Goal: Task Accomplishment & Management: Use online tool/utility

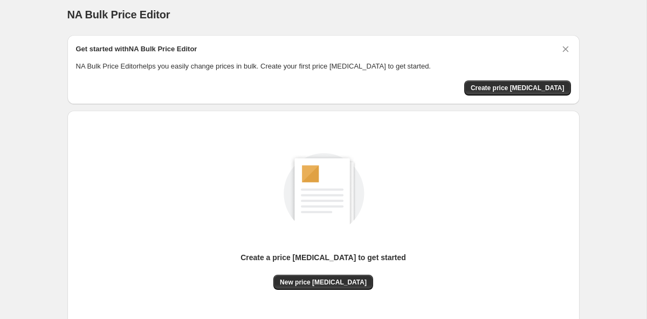
scroll to position [6, 0]
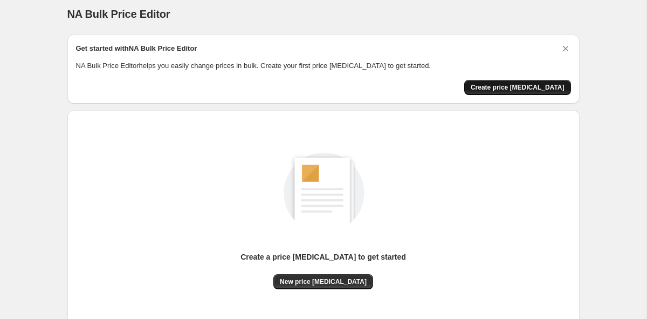
click at [529, 85] on span "Create price [MEDICAL_DATA]" at bounding box center [518, 87] width 94 height 9
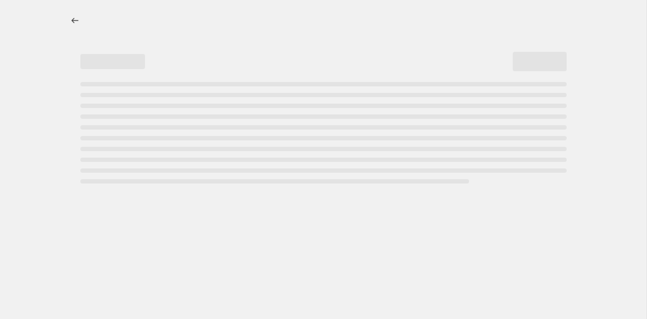
select select "percentage"
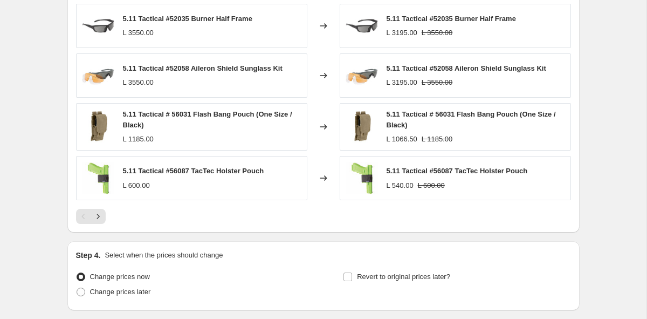
scroll to position [686, 0]
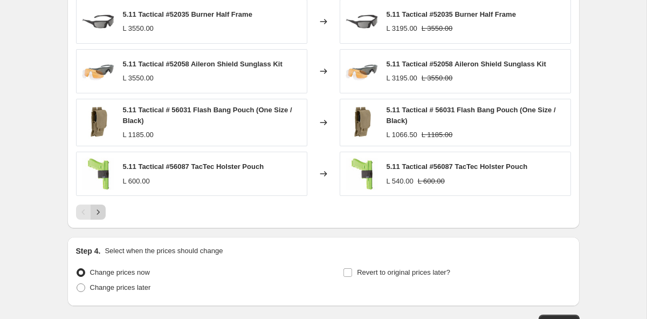
click at [98, 211] on icon "Next" at bounding box center [98, 212] width 3 height 5
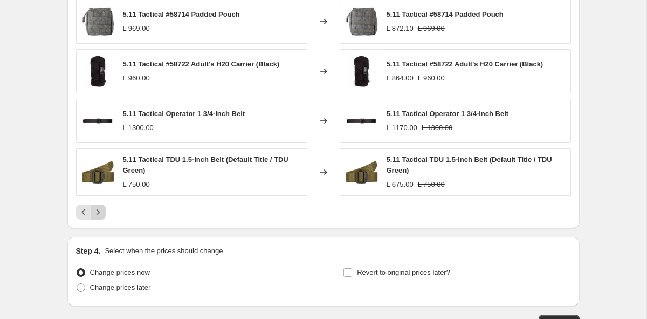
click at [102, 216] on icon "Next" at bounding box center [98, 212] width 11 height 11
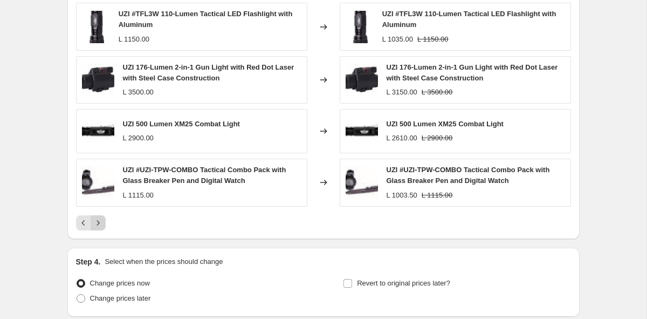
click at [102, 216] on button "Next" at bounding box center [98, 222] width 15 height 15
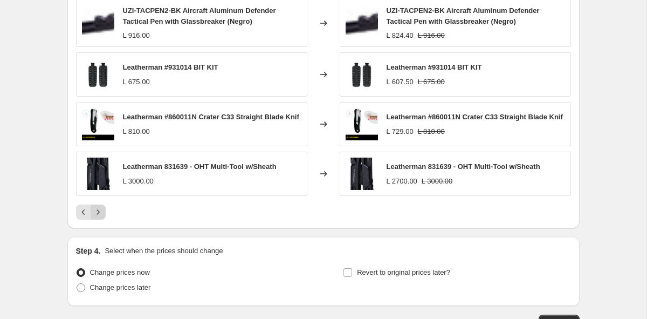
click at [102, 216] on icon "Next" at bounding box center [98, 212] width 11 height 11
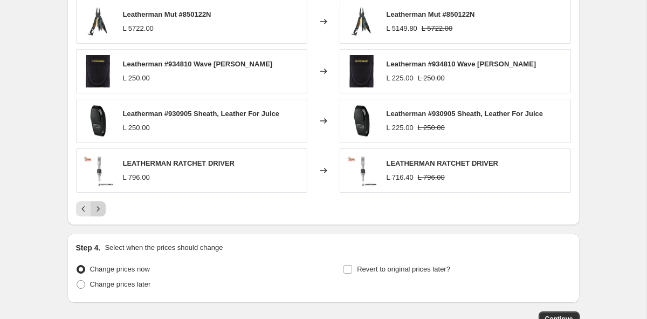
click at [102, 216] on div "PRICE CHANGE PREVIEW Over 250 product variants would be affected by this price …" at bounding box center [323, 69] width 512 height 312
click at [98, 208] on icon "Next" at bounding box center [98, 208] width 3 height 5
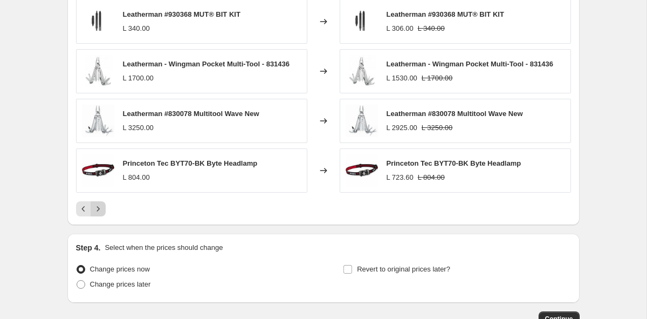
click at [98, 208] on icon "Next" at bounding box center [98, 208] width 3 height 5
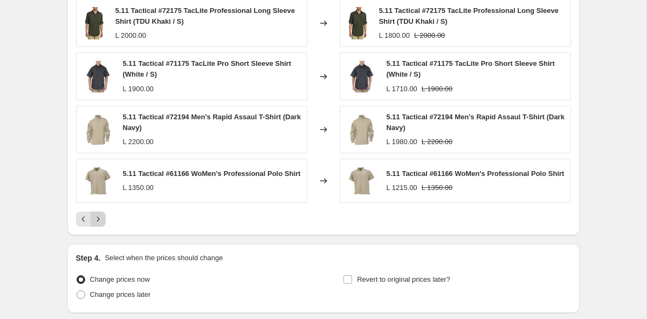
click at [99, 221] on icon "Next" at bounding box center [98, 219] width 11 height 11
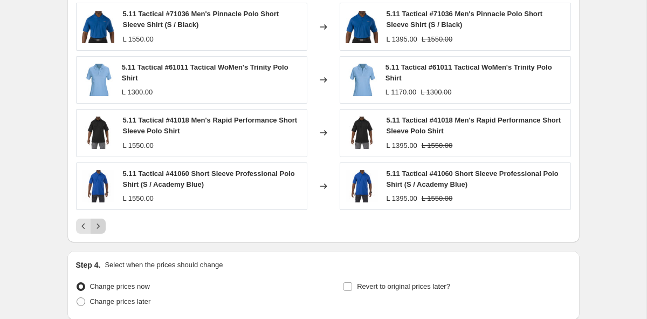
click at [99, 221] on button "Next" at bounding box center [98, 225] width 15 height 15
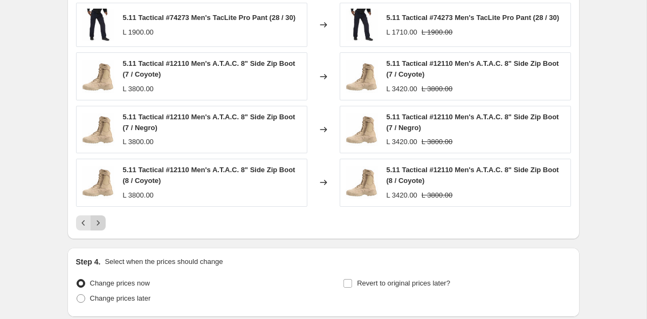
click at [100, 223] on icon "Next" at bounding box center [98, 222] width 11 height 11
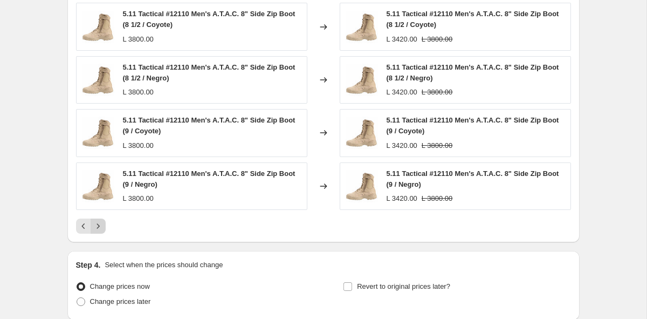
click at [100, 223] on icon "Next" at bounding box center [98, 226] width 11 height 11
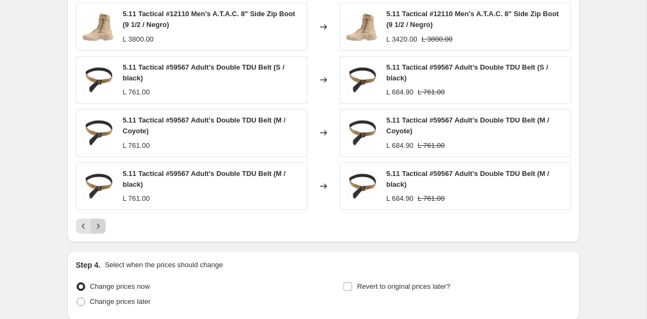
click at [100, 223] on icon "Next" at bounding box center [98, 226] width 11 height 11
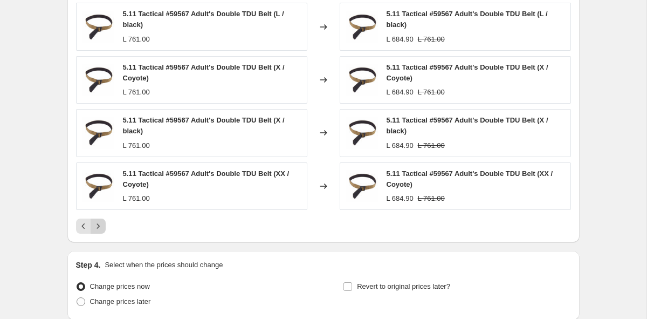
click at [100, 223] on icon "Next" at bounding box center [98, 226] width 11 height 11
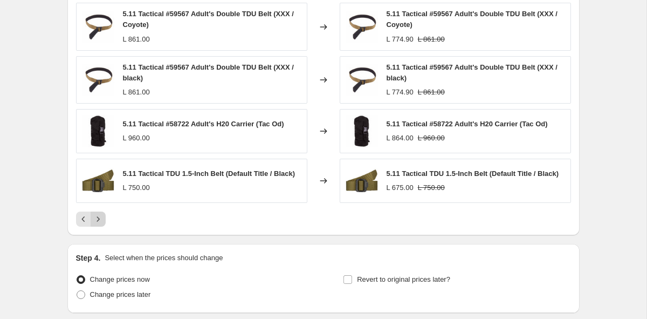
click at [100, 223] on icon "Next" at bounding box center [98, 219] width 11 height 11
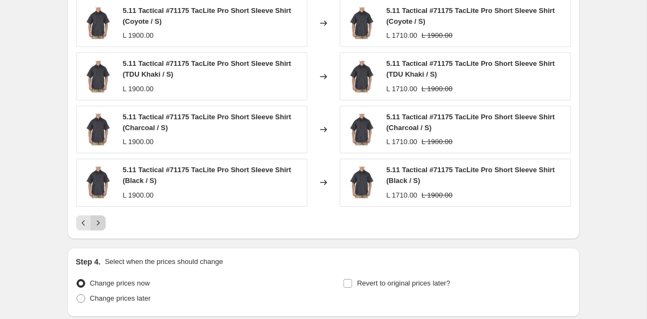
click at [100, 223] on icon "Next" at bounding box center [98, 222] width 11 height 11
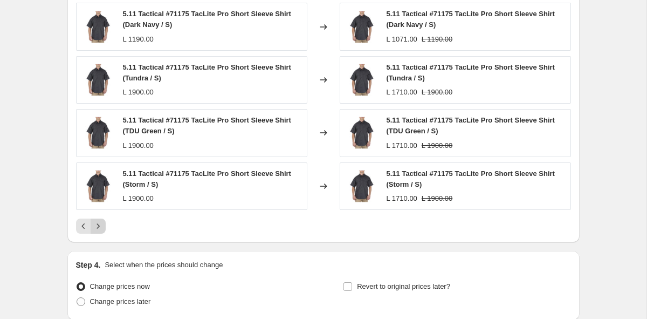
click at [100, 223] on icon "Next" at bounding box center [98, 226] width 11 height 11
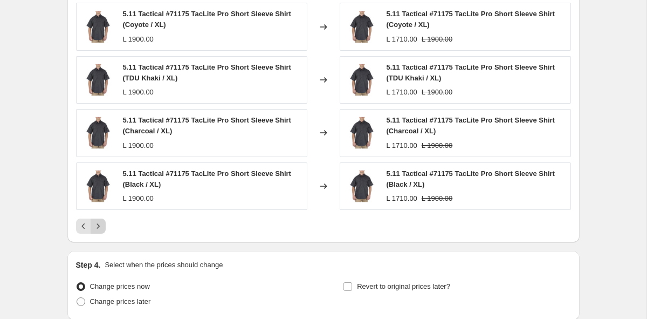
click at [100, 223] on icon "Next" at bounding box center [98, 226] width 11 height 11
click at [99, 225] on icon "Next" at bounding box center [98, 226] width 11 height 11
click at [85, 228] on icon "Previous" at bounding box center [83, 226] width 11 height 11
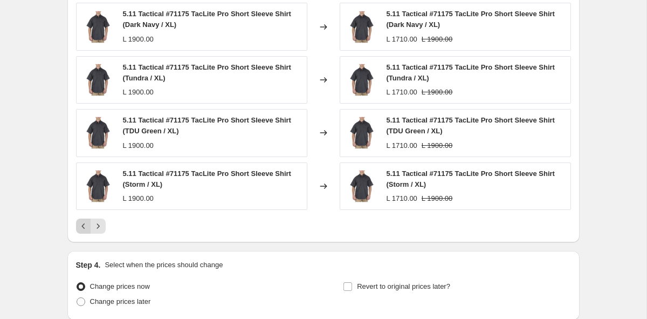
click at [85, 228] on icon "Previous" at bounding box center [83, 226] width 11 height 11
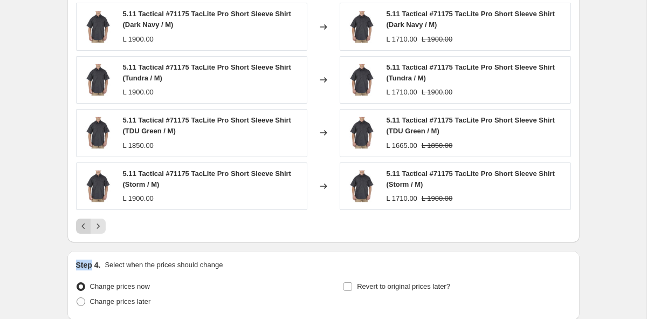
click at [85, 228] on icon "Previous" at bounding box center [83, 226] width 11 height 11
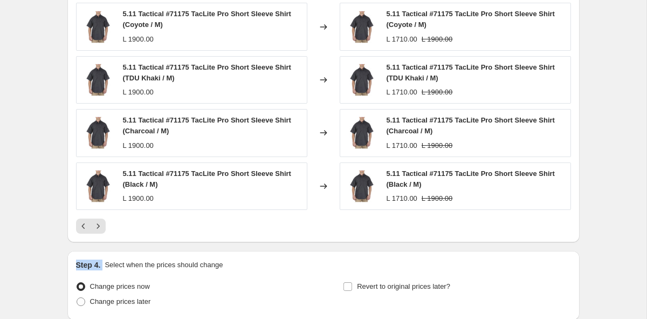
click at [101, 294] on label "Change prices later" at bounding box center [113, 301] width 75 height 15
click at [77, 297] on input "Change prices later" at bounding box center [77, 297] width 1 height 1
radio input "true"
click at [100, 284] on span "Change prices now" at bounding box center [120, 286] width 60 height 8
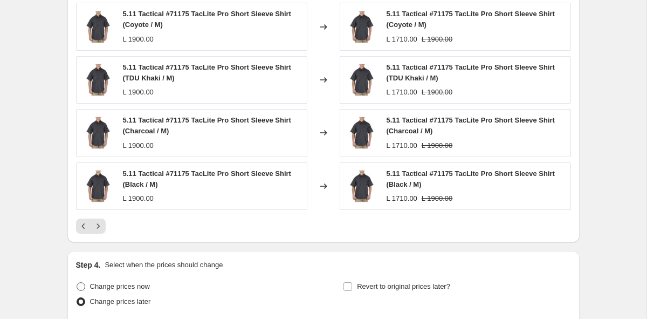
click at [77, 283] on input "Change prices now" at bounding box center [77, 282] width 1 height 1
radio input "true"
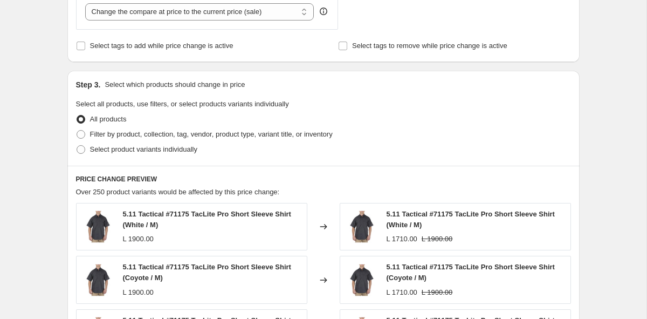
scroll to position [441, 0]
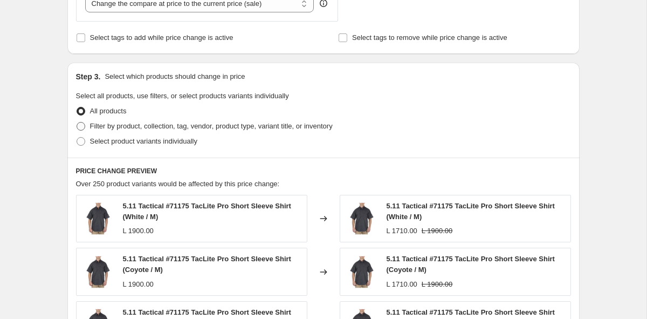
click at [153, 122] on span "Filter by product, collection, tag, vendor, product type, variant title, or inv…" at bounding box center [211, 126] width 243 height 8
click at [77, 122] on input "Filter by product, collection, tag, vendor, product type, variant title, or inv…" at bounding box center [77, 122] width 1 height 1
radio input "true"
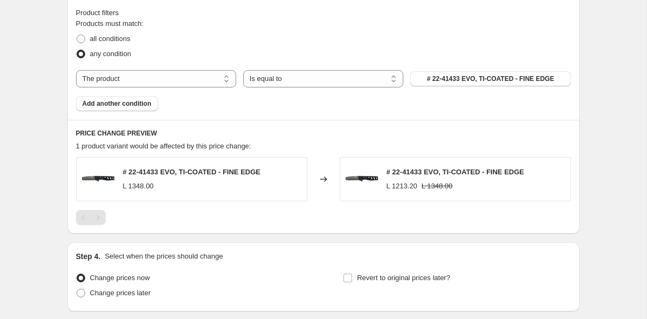
scroll to position [598, 0]
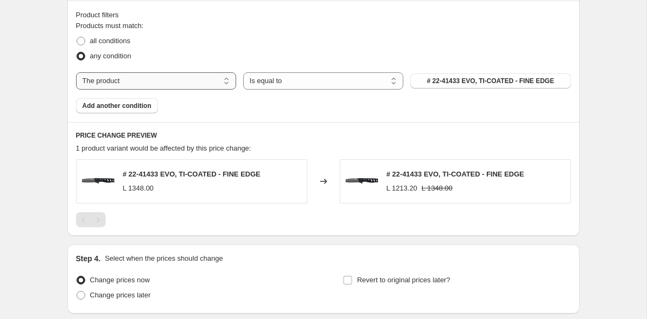
select select "collection"
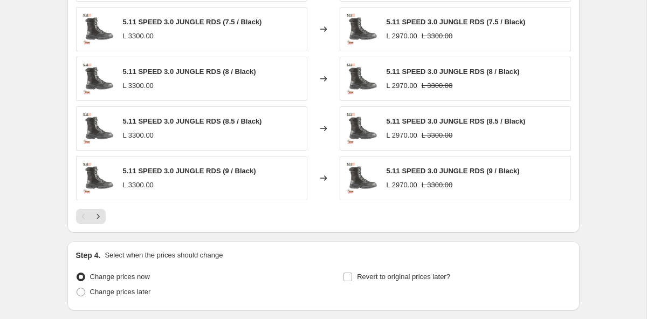
scroll to position [766, 0]
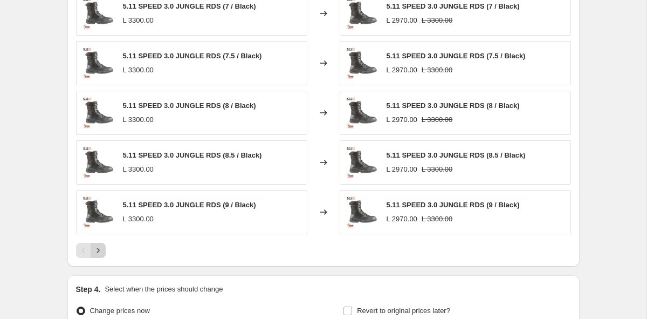
click at [101, 250] on icon "Next" at bounding box center [98, 250] width 11 height 11
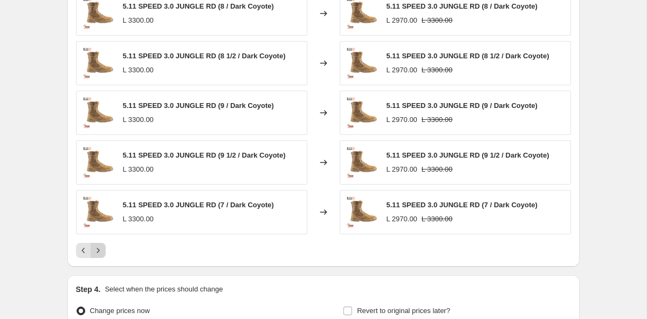
click at [104, 250] on button "Next" at bounding box center [98, 250] width 15 height 15
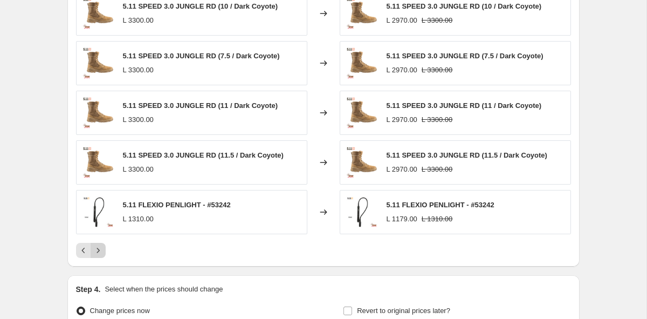
click at [104, 250] on button "Next" at bounding box center [98, 250] width 15 height 15
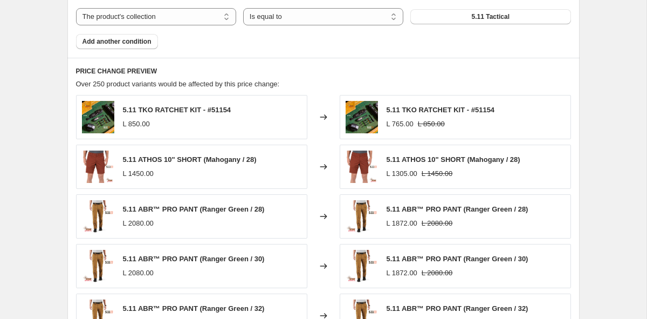
scroll to position [663, 0]
click at [96, 217] on img at bounding box center [98, 216] width 32 height 32
click at [191, 204] on span "5.11 ABR™ PRO PANT (Ranger Green / 28)" at bounding box center [194, 208] width 142 height 8
click at [404, 205] on span "5.11 ABR™ PRO PANT (Ranger Green / 28)" at bounding box center [458, 208] width 142 height 8
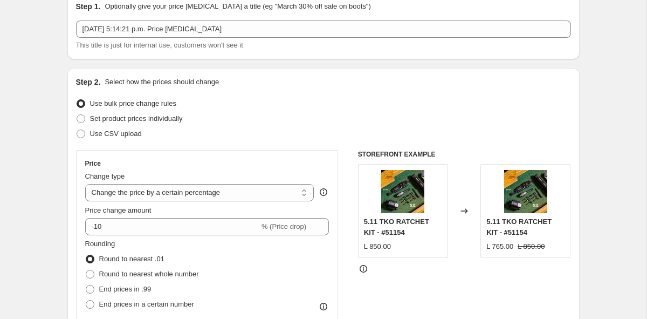
scroll to position [56, 0]
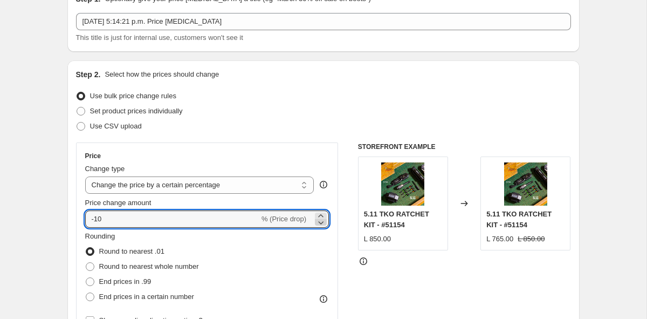
click at [320, 224] on icon at bounding box center [320, 222] width 11 height 11
click at [320, 216] on icon at bounding box center [320, 215] width 11 height 11
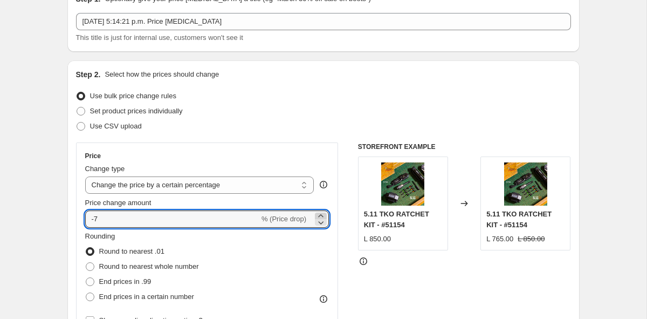
click at [320, 216] on icon at bounding box center [320, 215] width 11 height 11
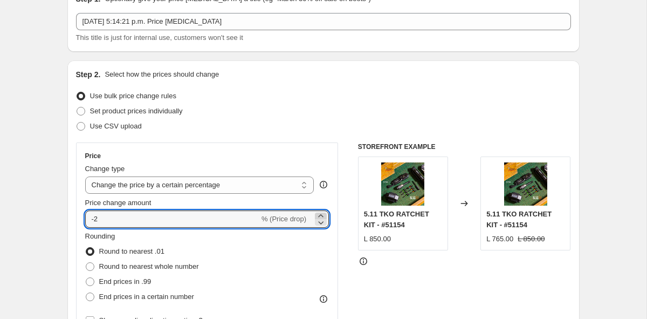
click at [320, 216] on icon at bounding box center [320, 215] width 11 height 11
type input "2"
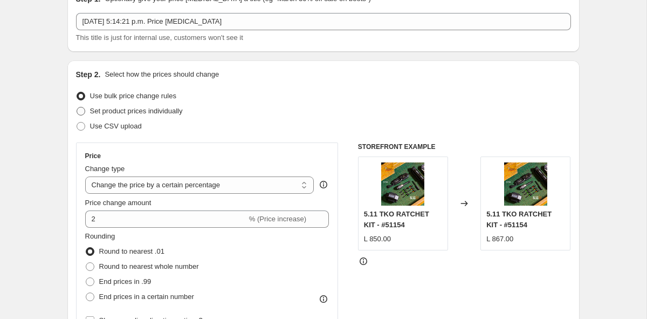
click at [132, 109] on span "Set product prices individually" at bounding box center [136, 111] width 93 height 8
click at [77, 107] on input "Set product prices individually" at bounding box center [77, 107] width 1 height 1
radio input "true"
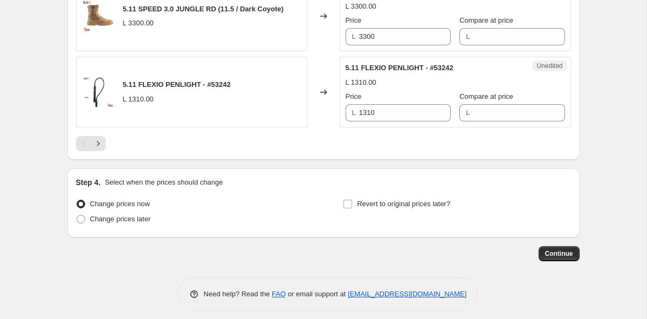
scroll to position [1872, 0]
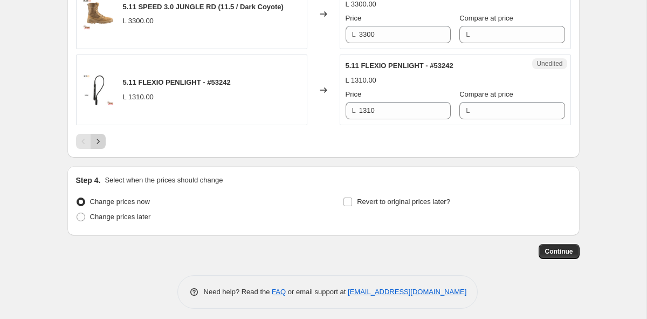
click at [97, 142] on icon "Next" at bounding box center [98, 141] width 11 height 11
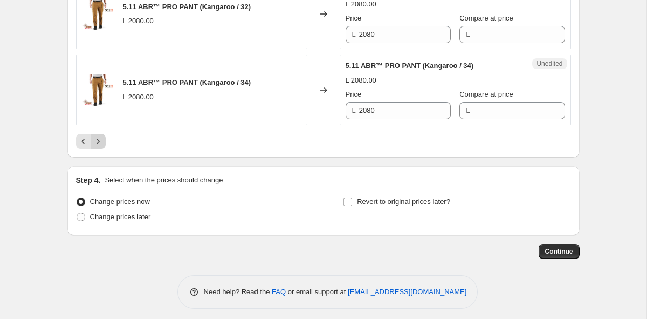
click at [97, 142] on icon "Next" at bounding box center [98, 141] width 11 height 11
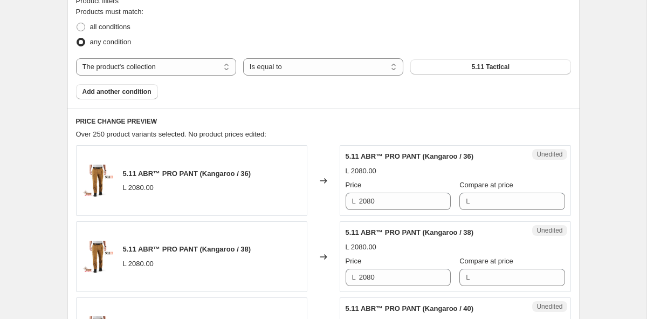
scroll to position [345, 0]
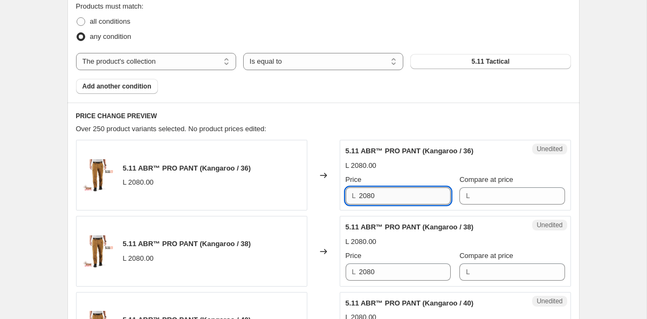
click at [387, 197] on input "2080" at bounding box center [405, 195] width 92 height 17
type input "2285"
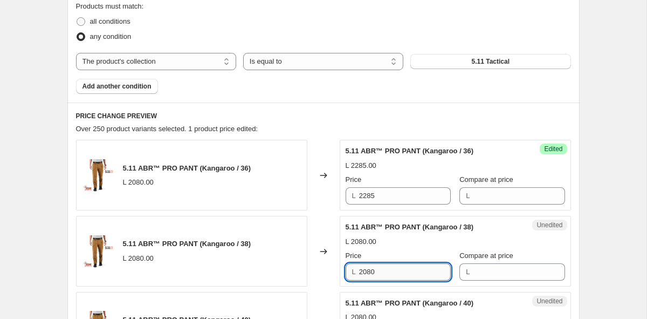
click at [414, 275] on input "2080" at bounding box center [405, 271] width 92 height 17
type input "2280"
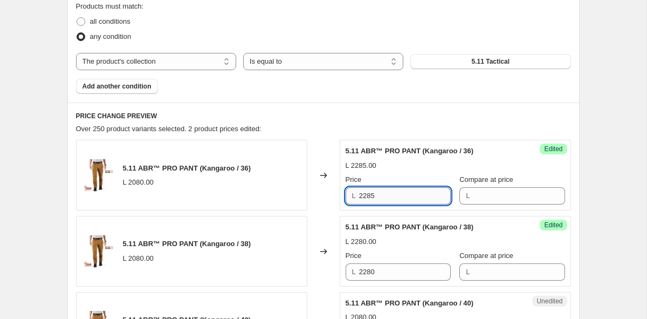
click at [384, 196] on input "2285" at bounding box center [405, 195] width 92 height 17
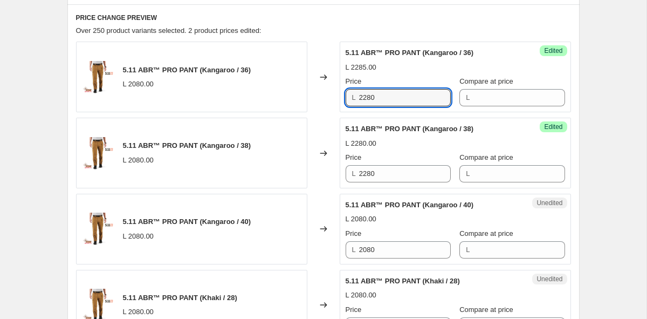
scroll to position [463, 0]
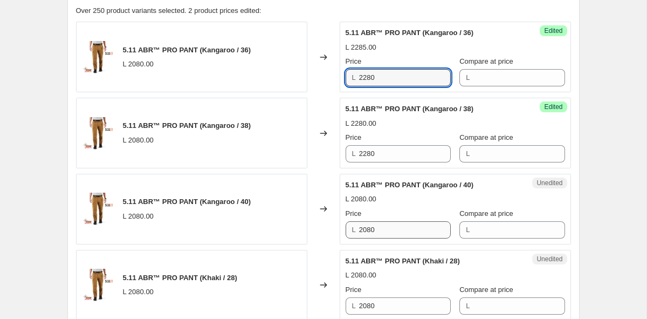
type input "2280"
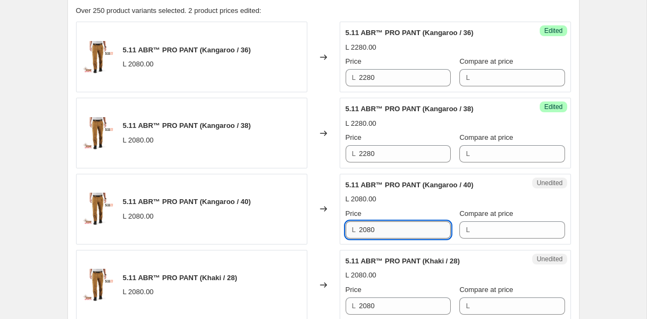
click at [380, 235] on input "2080" at bounding box center [405, 229] width 92 height 17
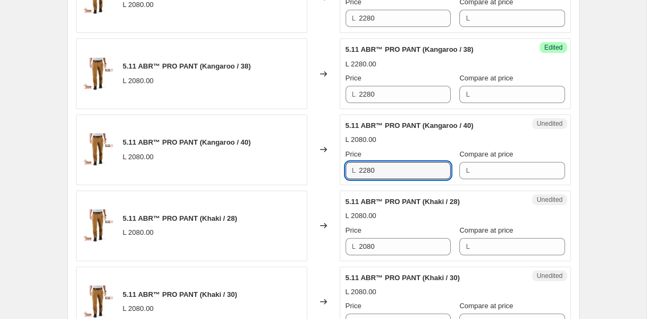
type input "2280"
click at [395, 255] on div "Unedited 5.11 ABR™ PRO PANT (Khaki / 28) L 2080.00 Price L 2080 Compare at pric…" at bounding box center [455, 225] width 231 height 71
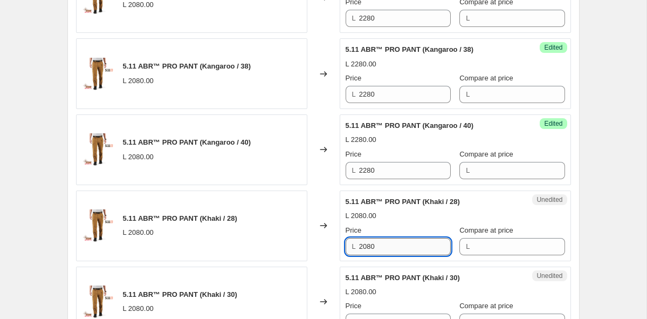
click at [384, 246] on input "2080" at bounding box center [405, 246] width 92 height 17
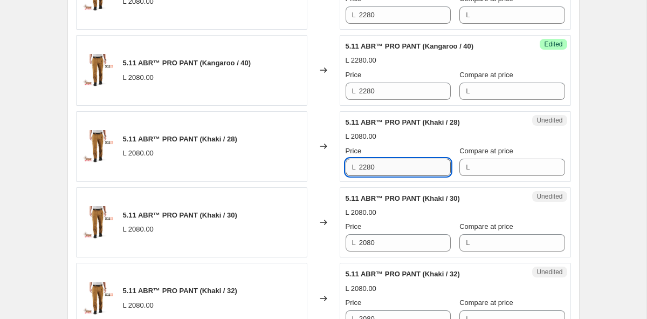
scroll to position [621, 0]
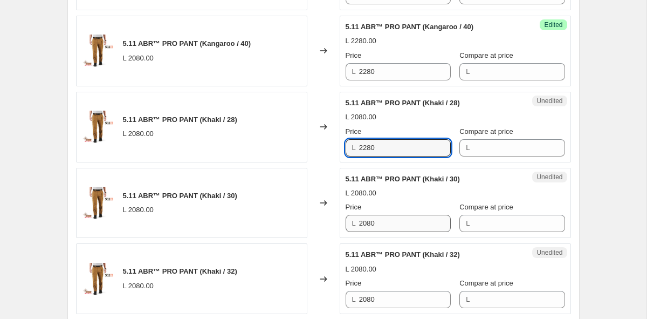
type input "2280"
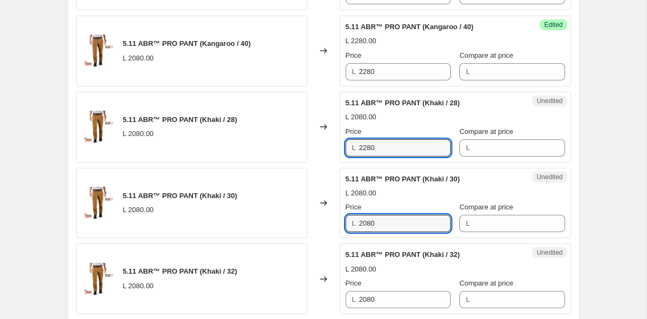
drag, startPoint x: 382, startPoint y: 222, endPoint x: 407, endPoint y: 175, distance: 53.5
click at [382, 222] on input "2080" at bounding box center [405, 223] width 92 height 17
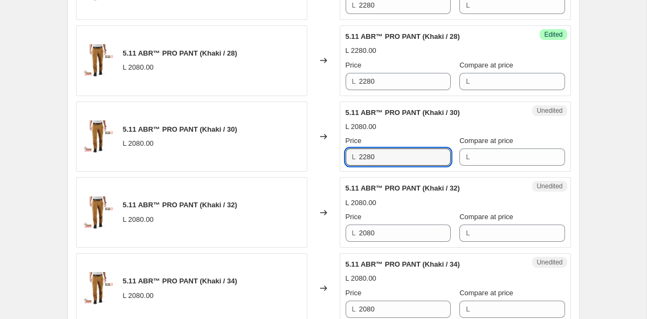
scroll to position [756, 0]
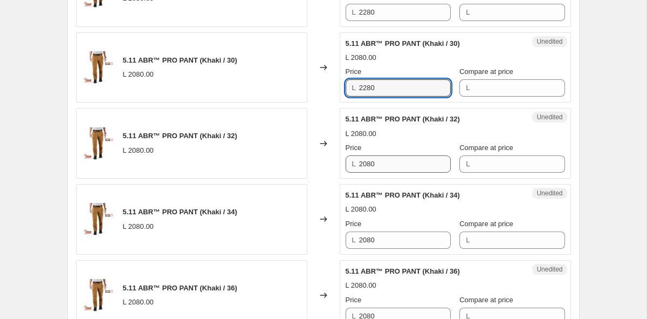
type input "2280"
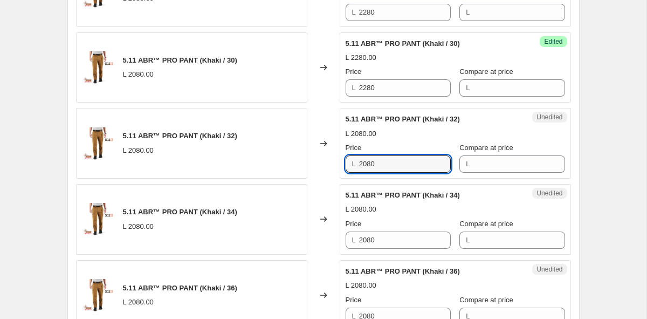
drag, startPoint x: 397, startPoint y: 164, endPoint x: 431, endPoint y: 108, distance: 65.6
click at [397, 164] on input "2080" at bounding box center [405, 163] width 92 height 17
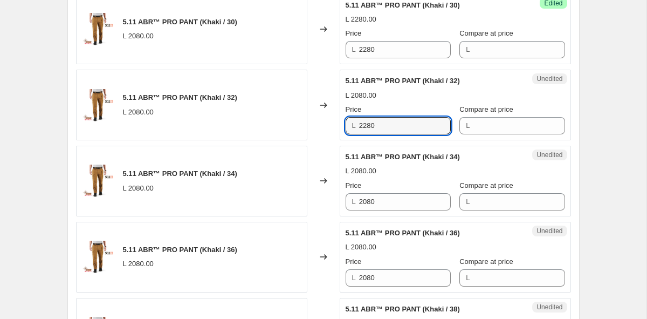
scroll to position [798, 0]
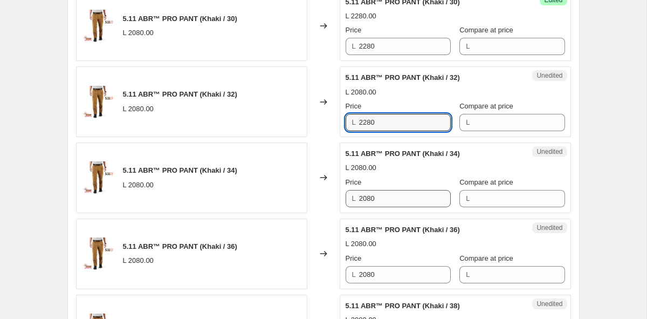
type input "2280"
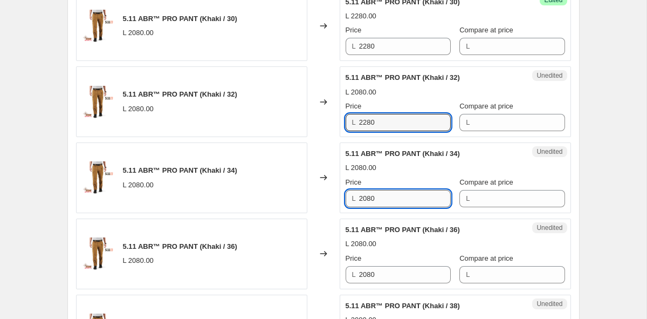
click at [384, 195] on input "2080" at bounding box center [405, 198] width 92 height 17
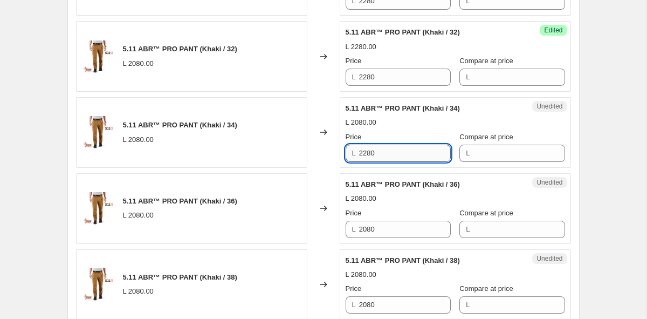
scroll to position [888, 0]
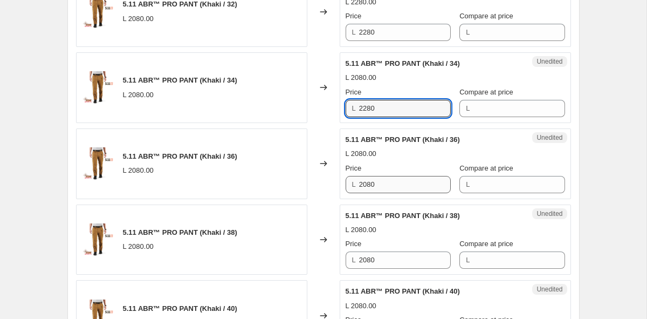
type input "2280"
click at [389, 185] on input "2080" at bounding box center [405, 184] width 92 height 17
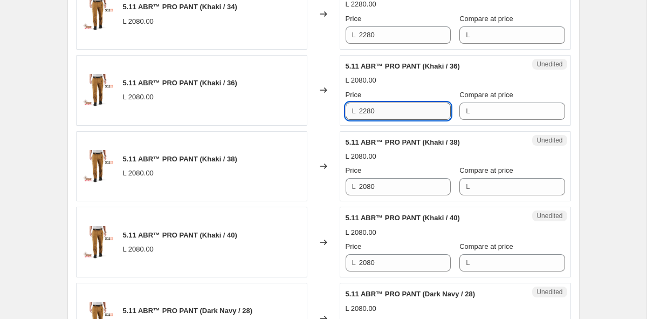
scroll to position [978, 0]
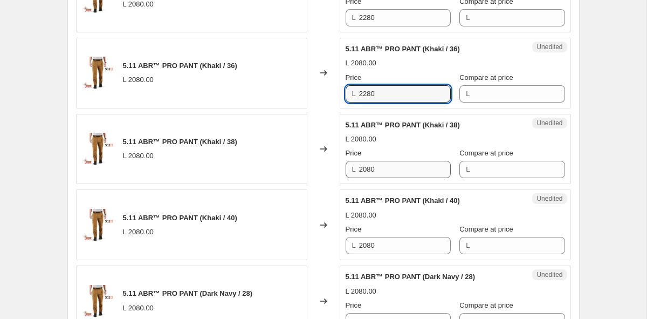
type input "2280"
click at [381, 174] on input "2080" at bounding box center [405, 169] width 92 height 17
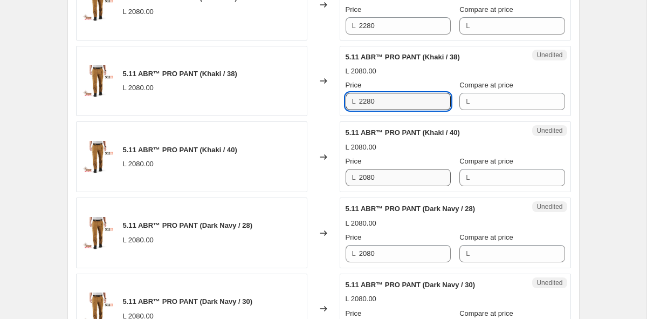
scroll to position [1054, 0]
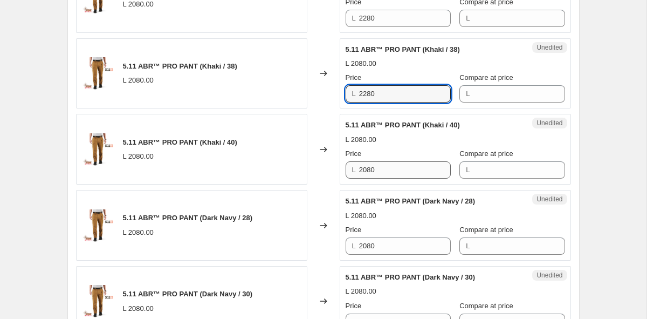
type input "2280"
click at [389, 171] on input "2080" at bounding box center [405, 169] width 92 height 17
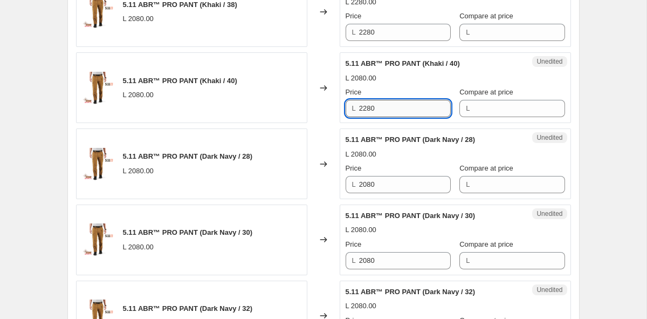
scroll to position [1125, 0]
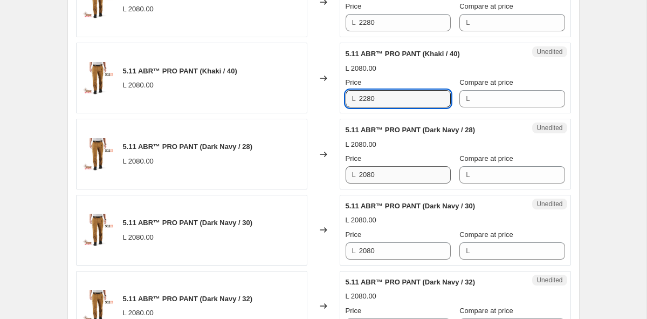
type input "2280"
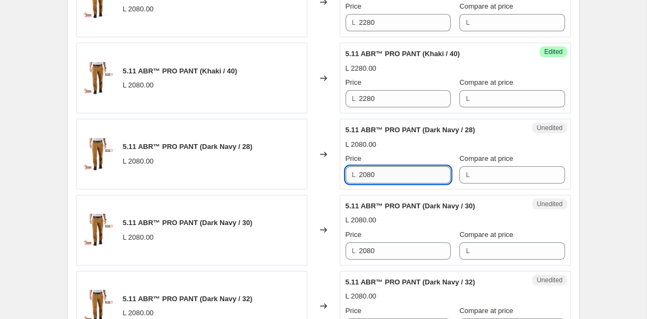
click at [396, 175] on input "2080" at bounding box center [405, 174] width 92 height 17
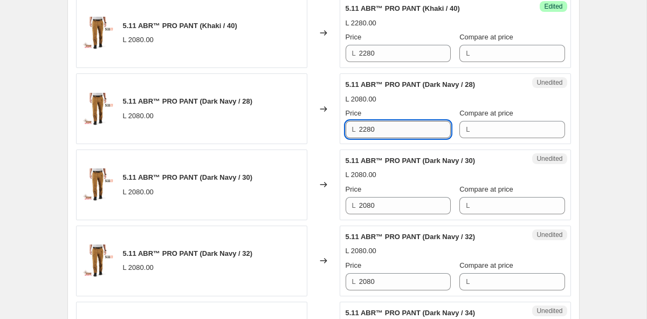
scroll to position [1222, 0]
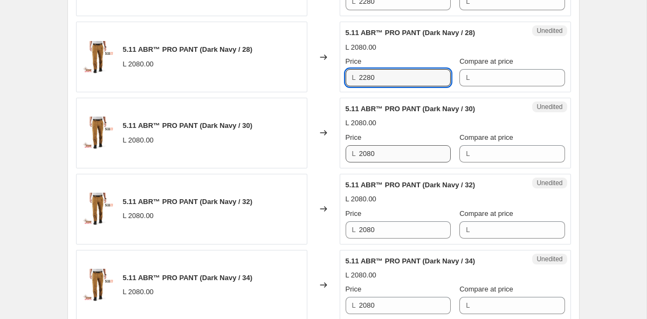
type input "2280"
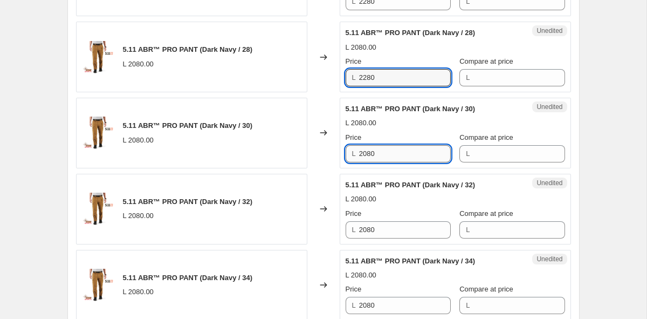
click at [399, 156] on input "2080" at bounding box center [405, 153] width 92 height 17
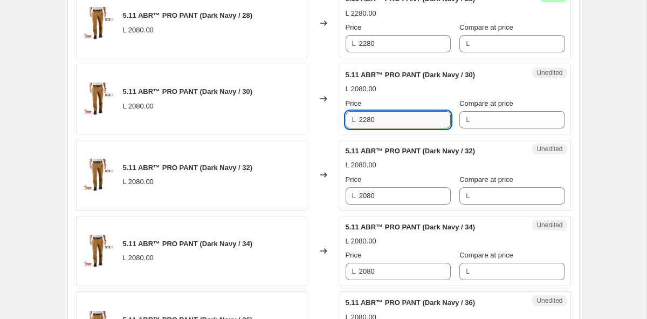
scroll to position [1288, 0]
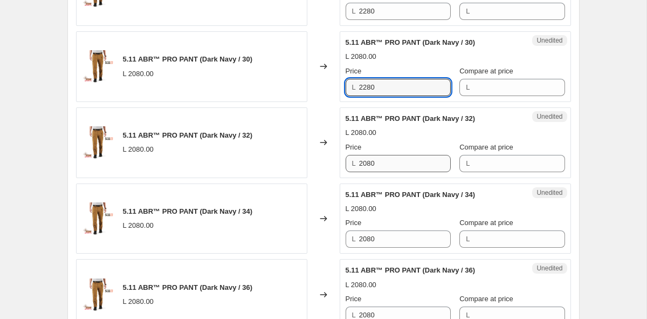
type input "2280"
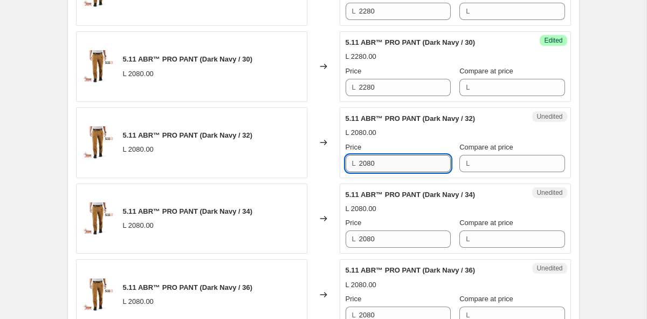
click at [403, 168] on input "2080" at bounding box center [405, 163] width 92 height 17
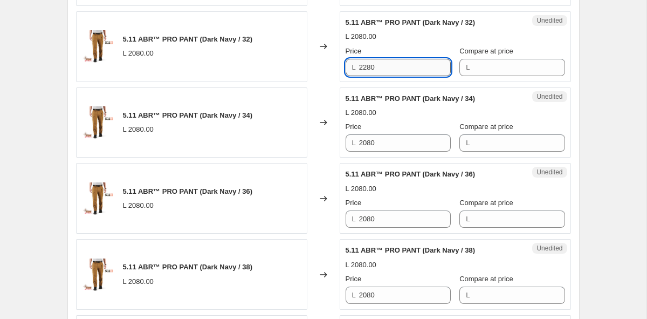
scroll to position [1399, 0]
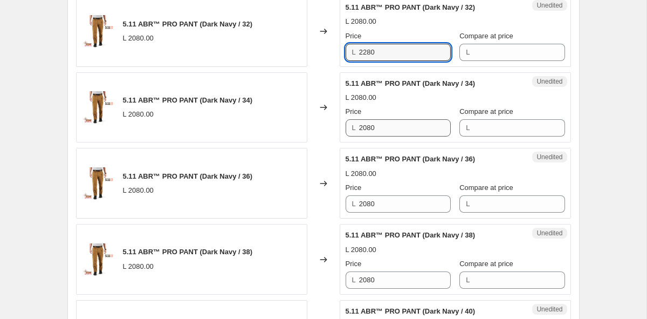
type input "2280"
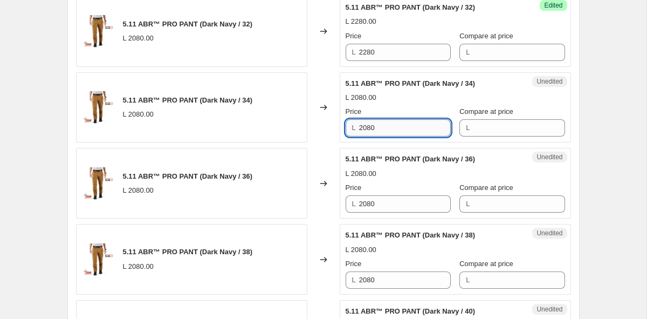
click at [411, 128] on input "2080" at bounding box center [405, 127] width 92 height 17
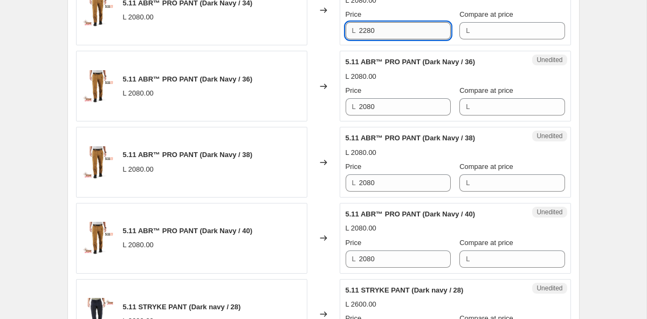
scroll to position [1528, 0]
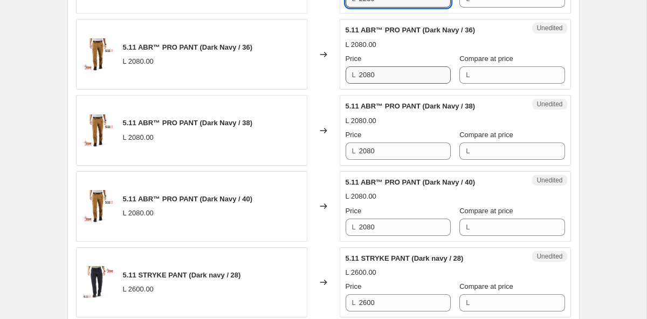
type input "2280"
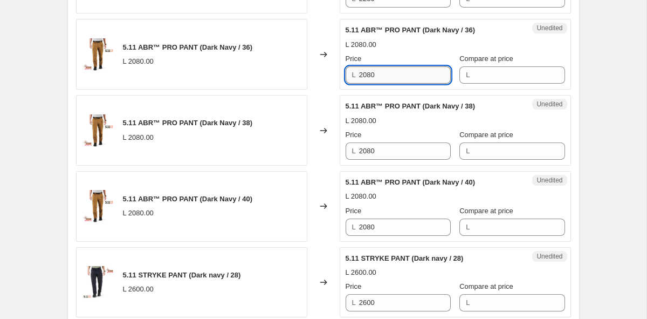
click at [395, 77] on input "2080" at bounding box center [405, 74] width 92 height 17
type input "2280"
click at [392, 148] on input "2080" at bounding box center [405, 150] width 92 height 17
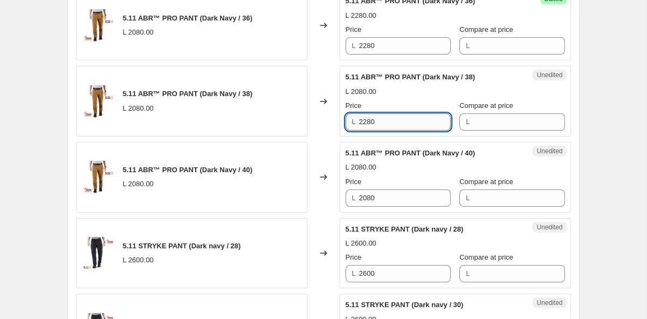
scroll to position [1566, 0]
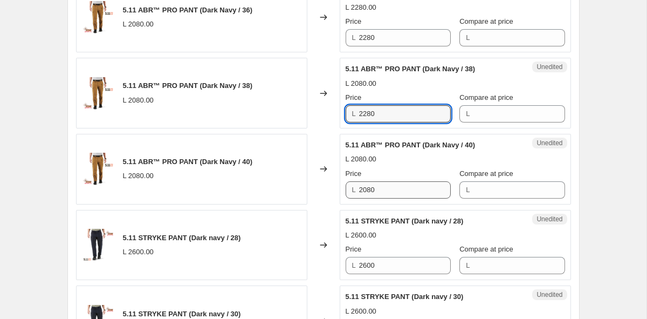
type input "2280"
click at [382, 186] on input "2080" at bounding box center [405, 189] width 92 height 17
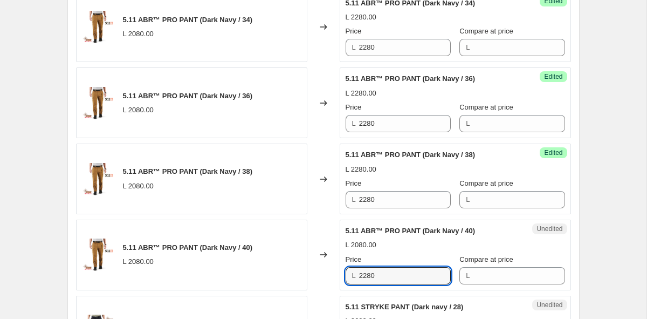
scroll to position [1480, 0]
type input "2280"
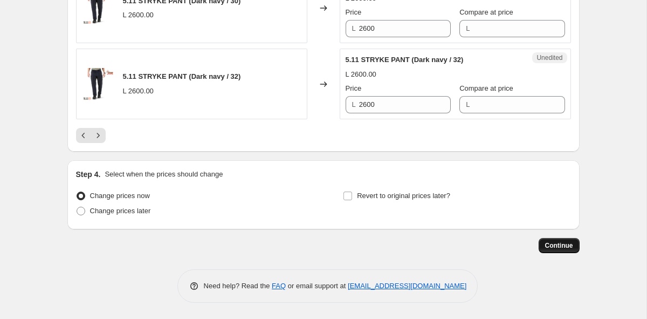
scroll to position [1878, 0]
click at [562, 242] on span "Continue" at bounding box center [559, 245] width 28 height 9
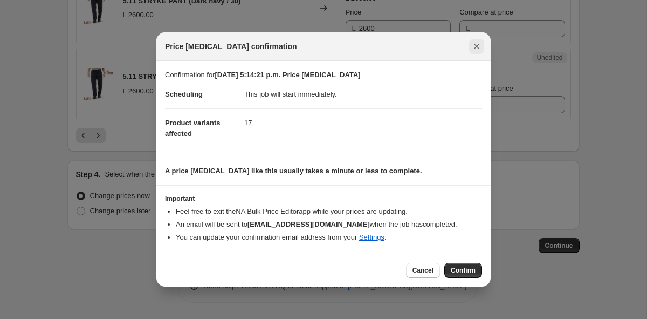
click at [472, 42] on icon "Close" at bounding box center [476, 46] width 11 height 11
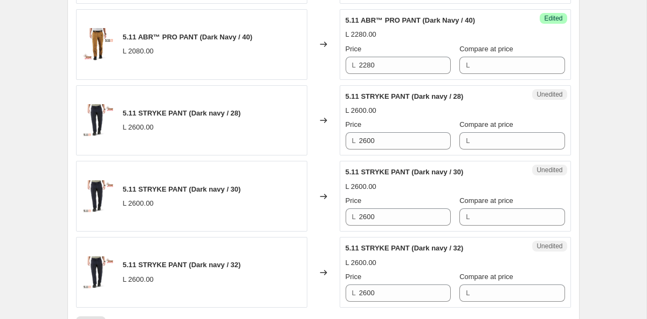
scroll to position [1695, 0]
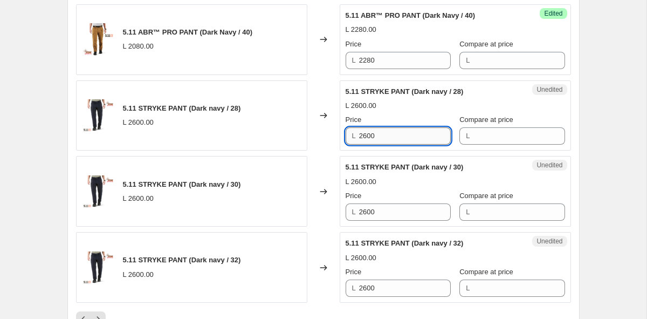
click at [400, 136] on input "2600" at bounding box center [405, 135] width 92 height 17
type input "2"
type input "3059"
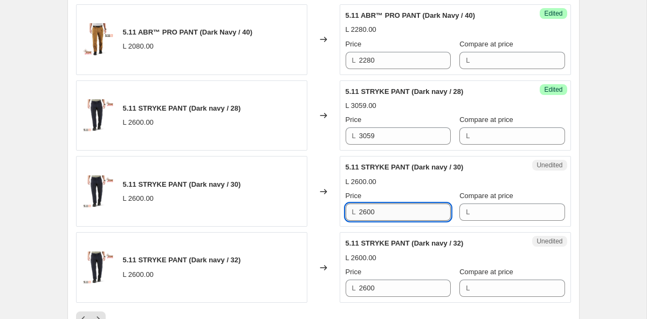
click at [389, 203] on input "2600" at bounding box center [405, 211] width 92 height 17
drag, startPoint x: 388, startPoint y: 211, endPoint x: 316, endPoint y: 211, distance: 71.7
click at [316, 211] on div "5.11 STRYKE PANT (Dark navy / 30) L 2600.00 Changed to Unedited 5.11 STRYKE PAN…" at bounding box center [323, 191] width 495 height 71
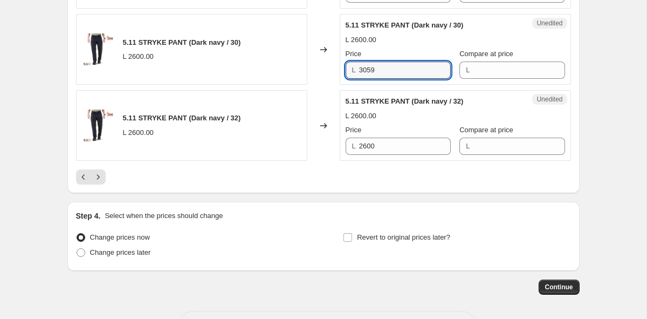
scroll to position [1865, 0]
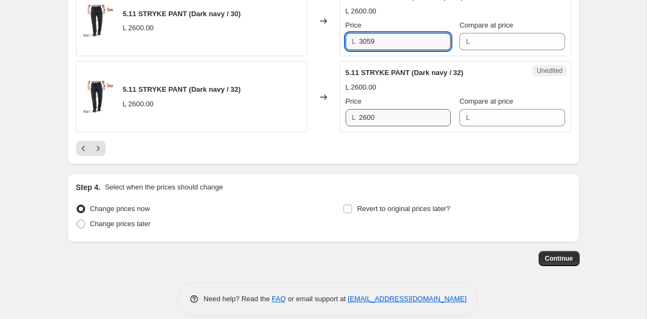
type input "3059"
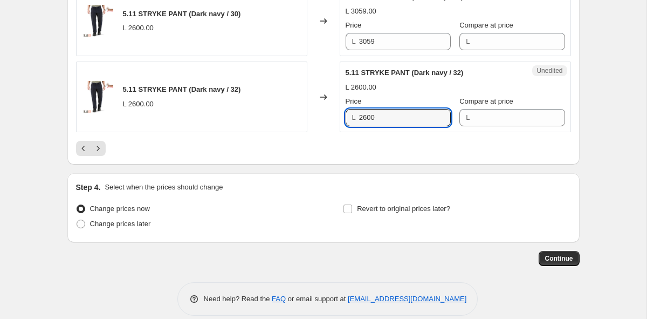
drag, startPoint x: 388, startPoint y: 120, endPoint x: 315, endPoint y: 119, distance: 72.8
click at [315, 119] on div "5.11 STRYKE PANT (Dark navy / 32) L 2600.00 Changed to Unedited 5.11 STRYKE PAN…" at bounding box center [323, 96] width 495 height 71
paste input "3059"
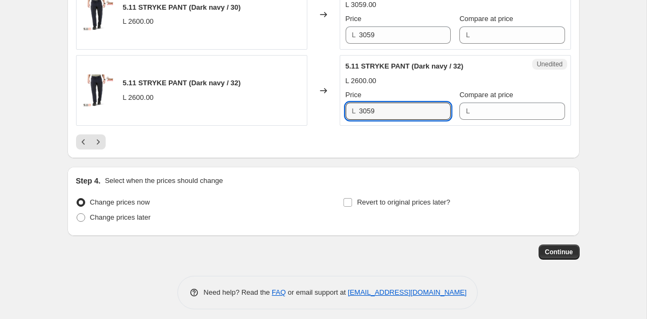
scroll to position [1876, 0]
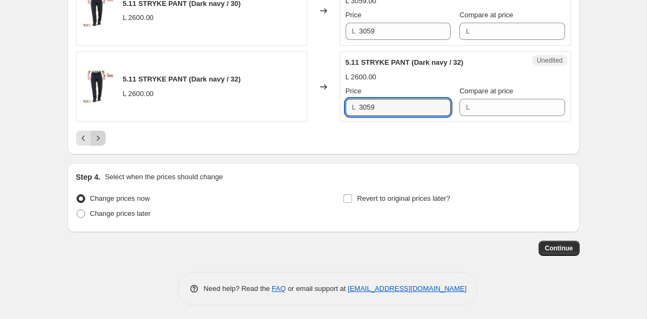
type input "3059"
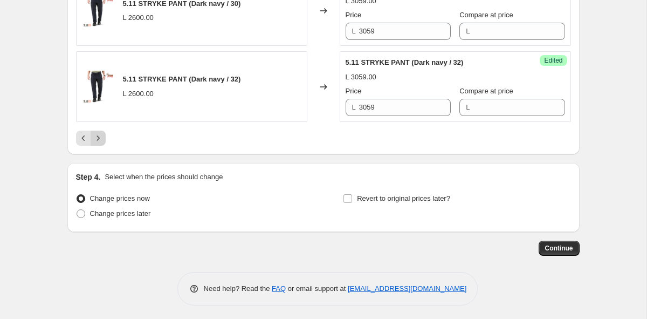
click at [99, 134] on icon "Next" at bounding box center [98, 138] width 11 height 11
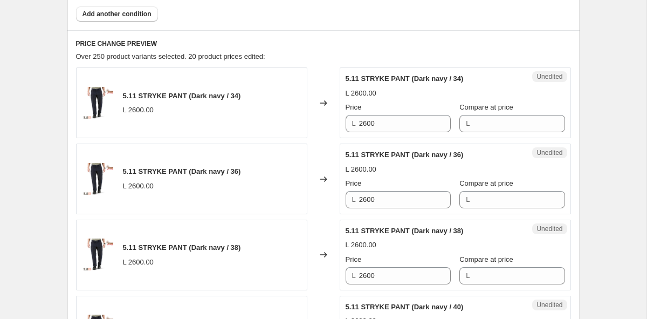
scroll to position [422, 0]
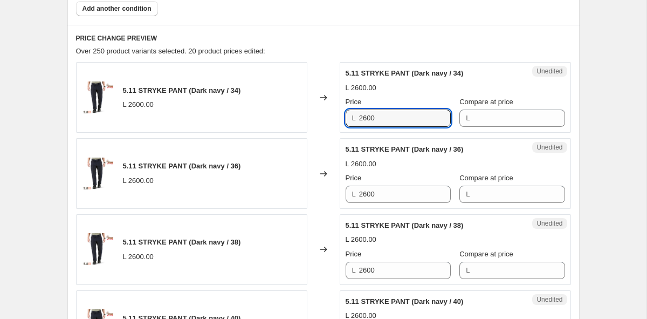
drag, startPoint x: 393, startPoint y: 114, endPoint x: 330, endPoint y: 114, distance: 62.6
click at [330, 114] on div "5.11 STRYKE PANT (Dark navy / 34) L 2600.00 Changed to Unedited 5.11 STRYKE PAN…" at bounding box center [323, 97] width 495 height 71
paste input "3059"
type input "3059"
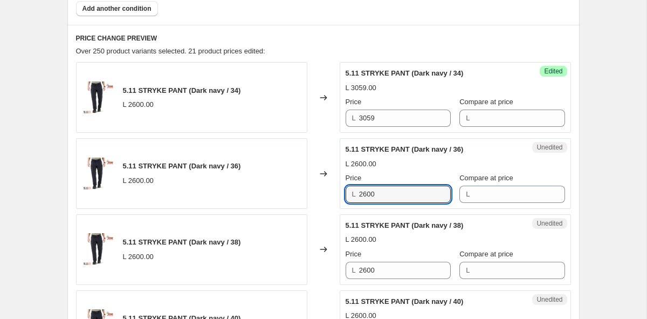
drag, startPoint x: 390, startPoint y: 196, endPoint x: 307, endPoint y: 194, distance: 83.6
click at [307, 194] on div "5.11 STRYKE PANT (Dark navy / 36) L 2600.00 Changed to Unedited 5.11 STRYKE PAN…" at bounding box center [323, 173] width 495 height 71
paste input "3059"
type input "3059"
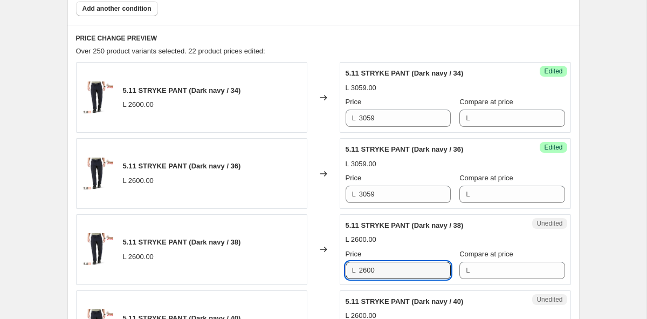
drag, startPoint x: 386, startPoint y: 264, endPoint x: 321, endPoint y: 265, distance: 64.7
click at [321, 265] on div "5.11 STRYKE PANT (Dark navy / 38) L 2600.00 Changed to Unedited 5.11 STRYKE PAN…" at bounding box center [323, 249] width 495 height 71
paste input "3059"
drag, startPoint x: 407, startPoint y: 273, endPoint x: 345, endPoint y: 267, distance: 62.3
click at [345, 267] on div "Unedited 5.11 STRYKE PANT (Dark navy / 38) L 2600.00 Price L 30592600 Compare a…" at bounding box center [455, 249] width 231 height 71
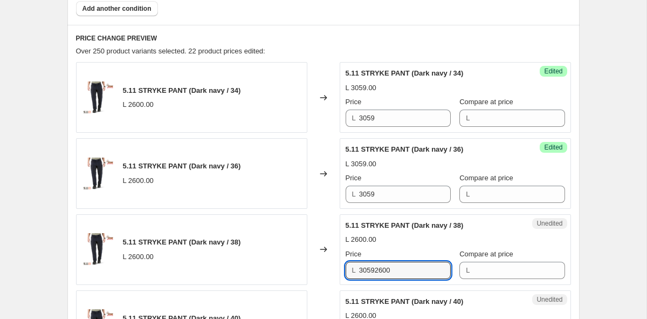
paste input "text"
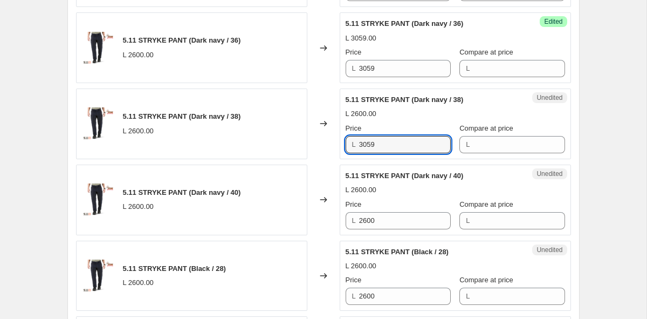
scroll to position [596, 0]
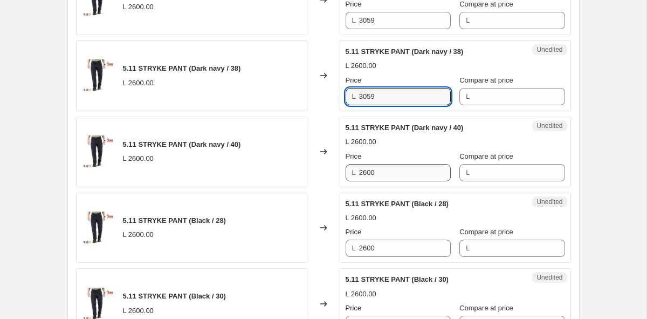
type input "3059"
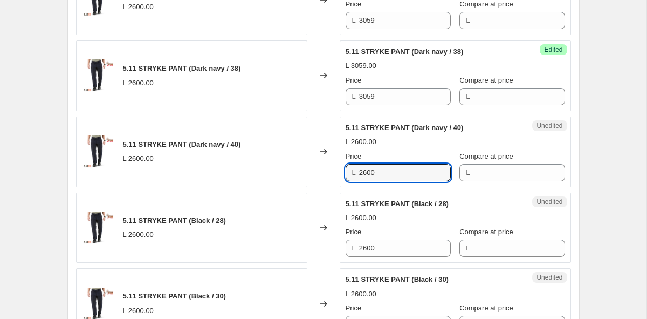
drag, startPoint x: 394, startPoint y: 170, endPoint x: 322, endPoint y: 170, distance: 71.7
click at [322, 170] on div "5.11 STRYKE PANT (Dark navy / 40) L 2600.00 Changed to Unedited 5.11 STRYKE PAN…" at bounding box center [323, 151] width 495 height 71
paste input "3059"
type input "3059"
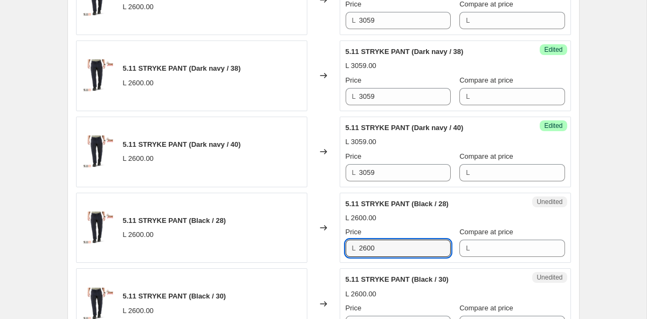
drag, startPoint x: 387, startPoint y: 246, endPoint x: 322, endPoint y: 244, distance: 64.2
click at [322, 244] on div "5.11 STRYKE PANT (Black / 28) L 2600.00 Changed to Unedited 5.11 STRYKE PANT (B…" at bounding box center [323, 228] width 495 height 71
paste input "3059"
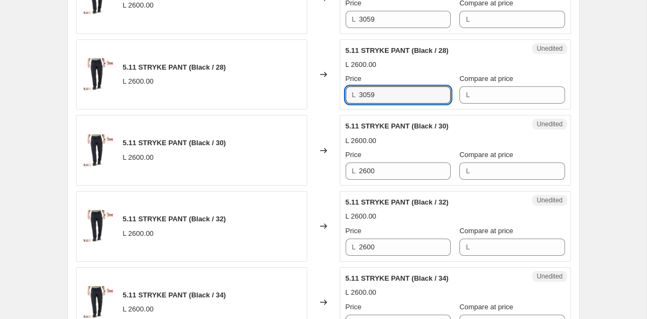
scroll to position [797, 0]
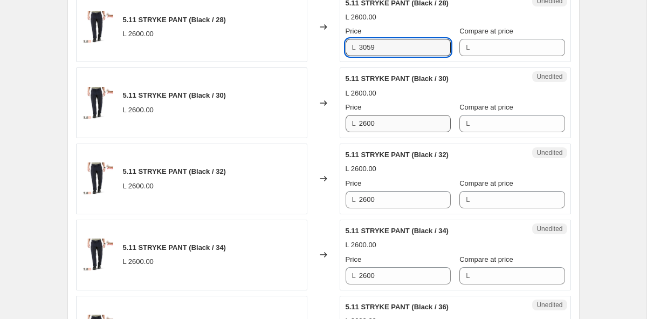
type input "3059"
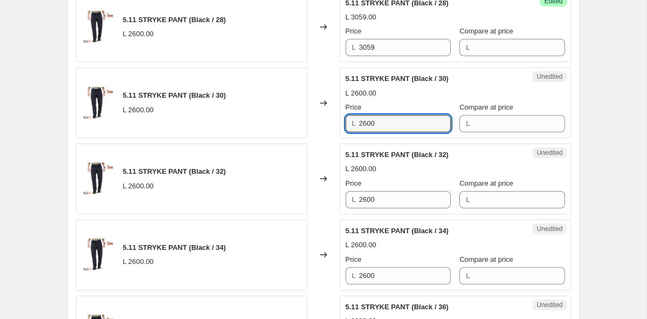
drag, startPoint x: 388, startPoint y: 122, endPoint x: 302, endPoint y: 122, distance: 85.7
click at [302, 122] on div "5.11 STRYKE PANT (Black / 30) L 2600.00 Changed to Unedited 5.11 STRYKE PANT (B…" at bounding box center [323, 102] width 495 height 71
paste input "3059"
type input "3059"
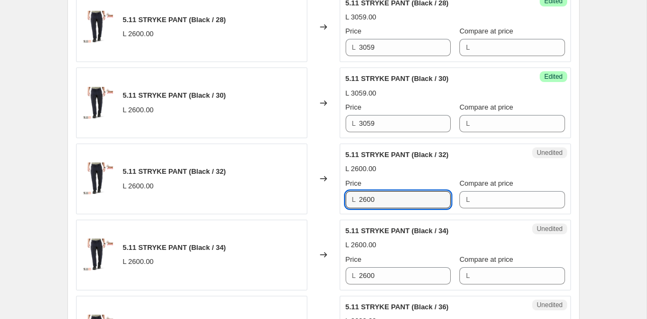
drag, startPoint x: 379, startPoint y: 196, endPoint x: 335, endPoint y: 196, distance: 44.2
click at [335, 196] on div "5.11 STRYKE PANT (Black / 32) L 2600.00 Changed to Unedited 5.11 STRYKE PANT (B…" at bounding box center [323, 178] width 495 height 71
paste input "3059"
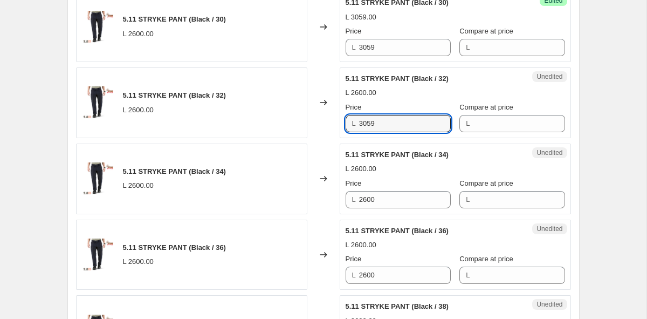
scroll to position [895, 0]
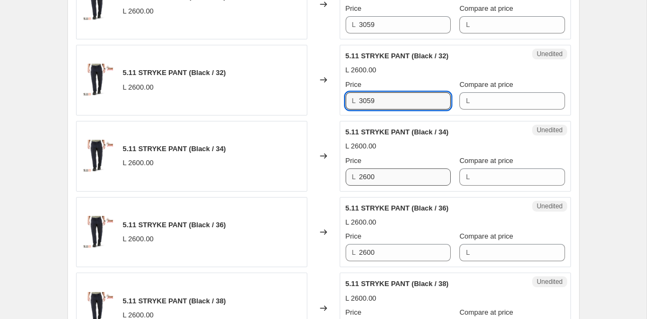
type input "3059"
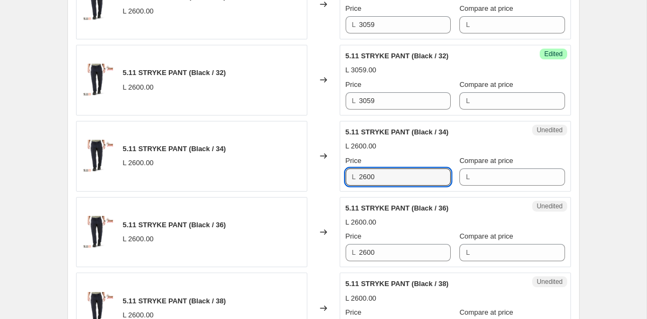
drag, startPoint x: 383, startPoint y: 177, endPoint x: 338, endPoint y: 177, distance: 45.3
click at [338, 177] on div "5.11 STRYKE PANT (Black / 34) L 2600.00 Changed to Unedited 5.11 STRYKE PANT (B…" at bounding box center [323, 156] width 495 height 71
paste input "3059"
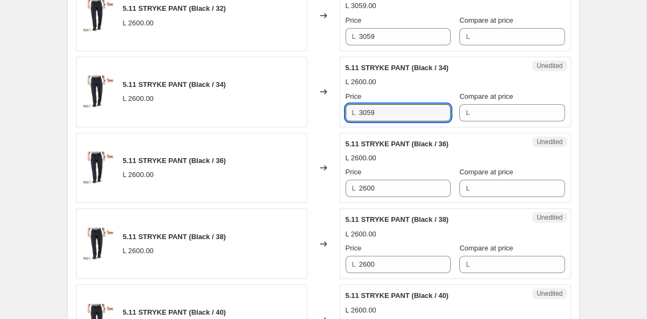
scroll to position [1010, 0]
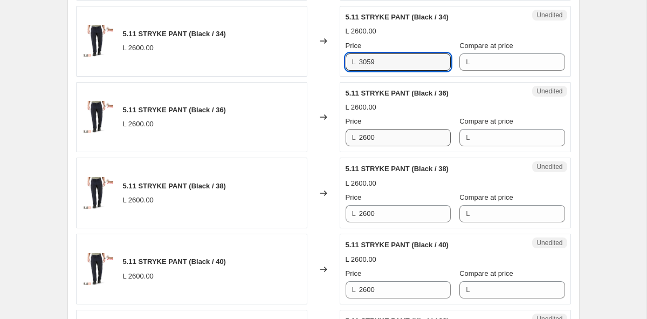
type input "3059"
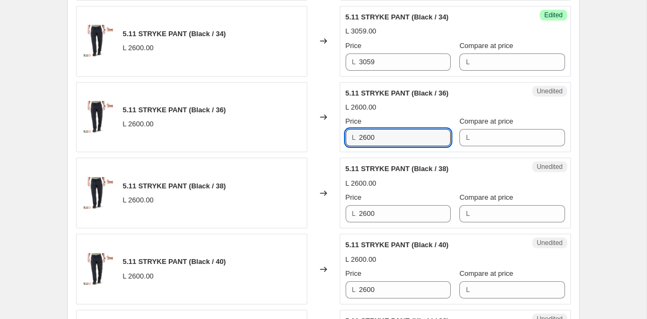
drag, startPoint x: 394, startPoint y: 134, endPoint x: 307, endPoint y: 134, distance: 86.3
click at [307, 134] on div "5.11 STRYKE PANT (Black / 36) L 2600.00 Changed to Unedited 5.11 STRYKE PANT (B…" at bounding box center [323, 117] width 495 height 71
paste input "3059"
type input "3059"
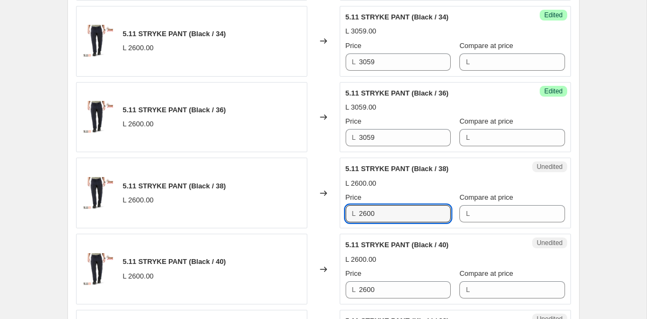
drag, startPoint x: 396, startPoint y: 214, endPoint x: 322, endPoint y: 209, distance: 73.5
click at [322, 209] on div "5.11 STRYKE PANT (Black / 38) L 2600.00 Changed to Unedited 5.11 STRYKE PANT (B…" at bounding box center [323, 192] width 495 height 71
paste input "3059"
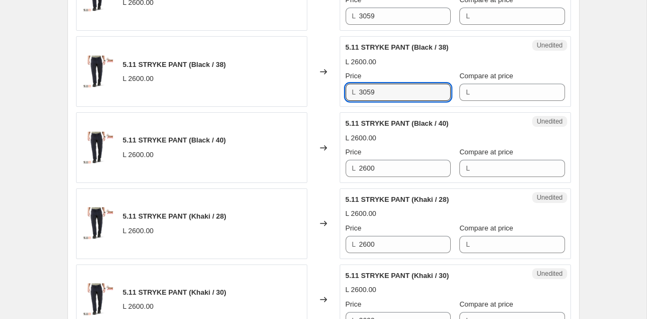
scroll to position [1143, 0]
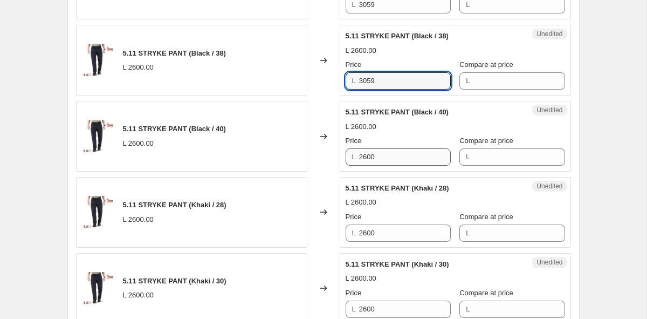
type input "3059"
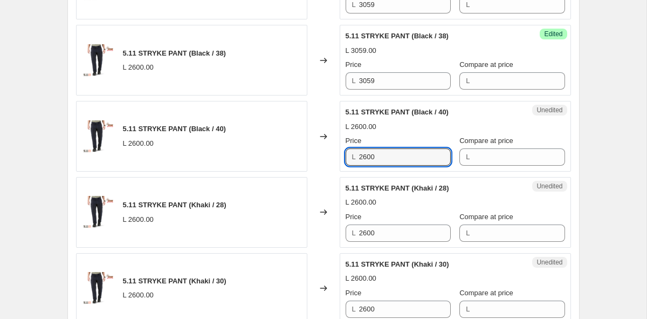
drag, startPoint x: 384, startPoint y: 159, endPoint x: 299, endPoint y: 159, distance: 84.7
click at [299, 159] on div "5.11 STRYKE PANT (Black / 40) L 2600.00 Changed to Unedited 5.11 STRYKE PANT (B…" at bounding box center [323, 136] width 495 height 71
paste input "3059"
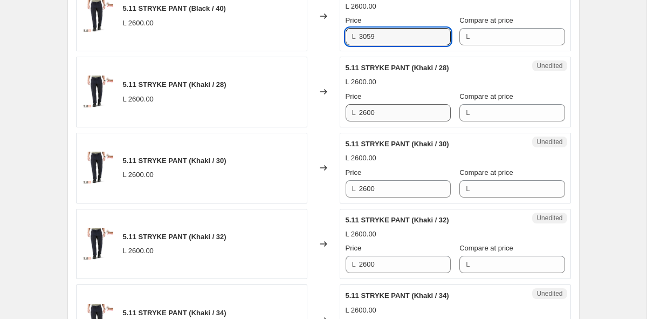
scroll to position [1276, 0]
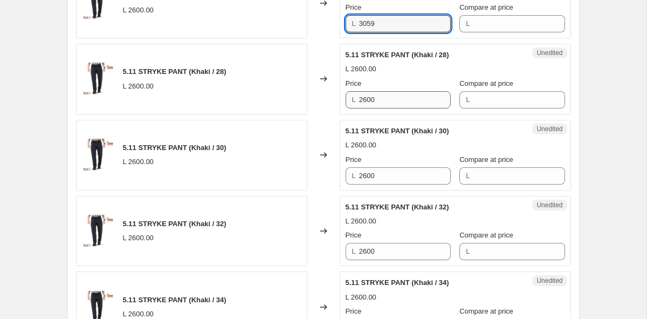
type input "3059"
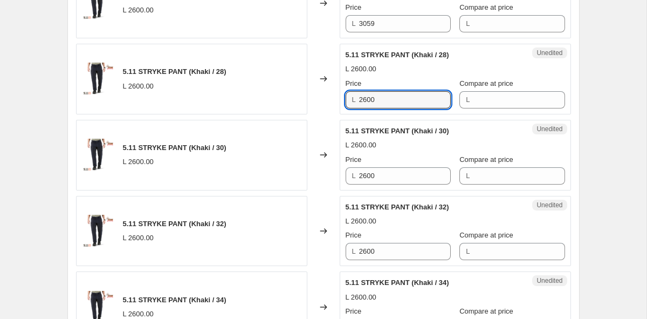
drag, startPoint x: 388, startPoint y: 103, endPoint x: 299, endPoint y: 95, distance: 88.8
click at [299, 95] on div "5.11 STRYKE PANT (Khaki / 28) L 2600.00 Changed to Unedited 5.11 STRYKE PANT (K…" at bounding box center [323, 79] width 495 height 71
paste input "3059"
type input "3059"
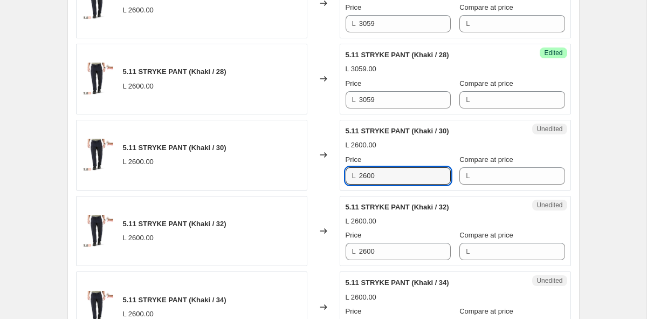
drag, startPoint x: 384, startPoint y: 178, endPoint x: 337, endPoint y: 177, distance: 47.5
click at [337, 177] on div "5.11 STRYKE PANT (Khaki / 30) L 2600.00 Changed to Unedited 5.11 STRYKE PANT (K…" at bounding box center [323, 155] width 495 height 71
paste input "3059"
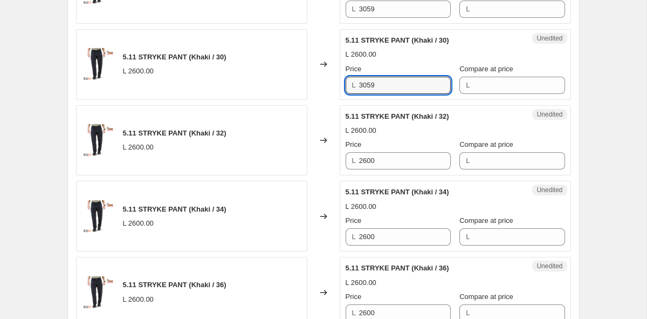
scroll to position [1395, 0]
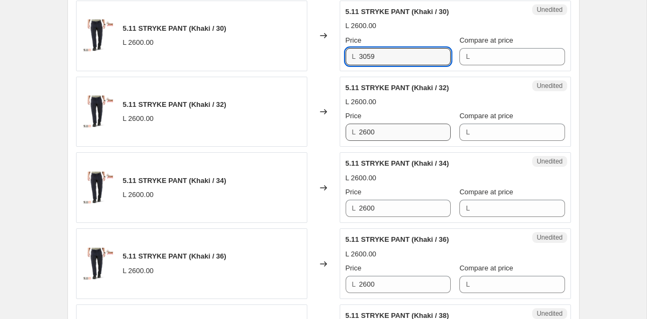
type input "3059"
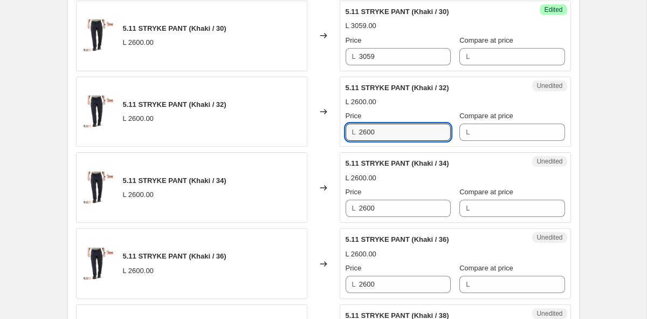
drag, startPoint x: 389, startPoint y: 129, endPoint x: 311, endPoint y: 128, distance: 78.7
click at [311, 128] on div "5.11 STRYKE PANT (Khaki / 32) L 2600.00 Changed to Unedited 5.11 STRYKE PANT (K…" at bounding box center [323, 112] width 495 height 71
paste input "3059"
type input "3059"
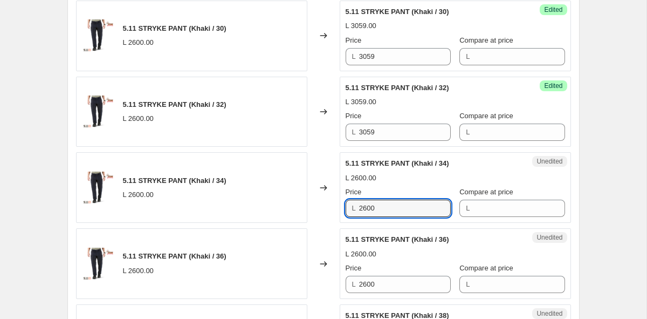
drag, startPoint x: 388, startPoint y: 211, endPoint x: 308, endPoint y: 204, distance: 80.1
click at [308, 204] on div "5.11 STRYKE PANT (Khaki / 34) L 2600.00 Changed to Unedited 5.11 STRYKE PANT (K…" at bounding box center [323, 187] width 495 height 71
paste input "3059"
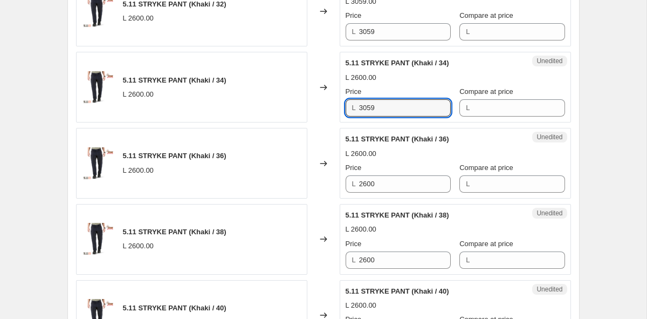
scroll to position [1519, 0]
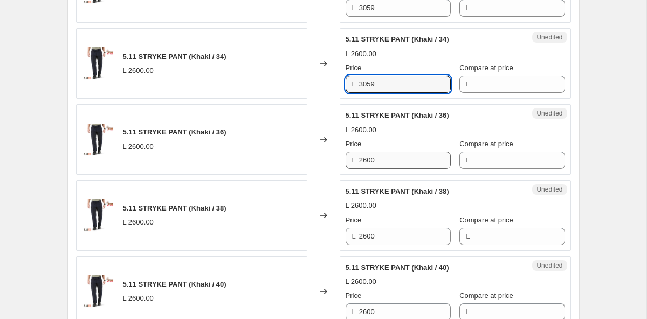
type input "3059"
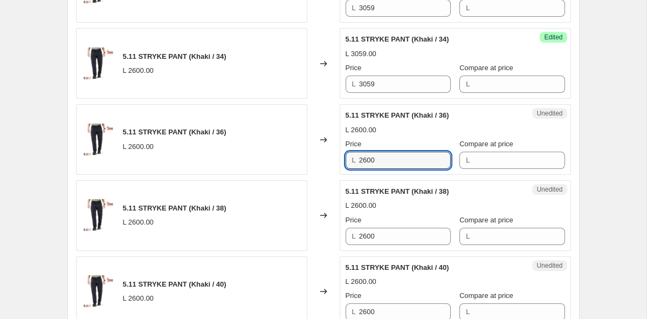
drag, startPoint x: 390, startPoint y: 157, endPoint x: 290, endPoint y: 156, distance: 99.8
click at [290, 156] on div "5.11 STRYKE PANT (Khaki / 36) L 2600.00 Changed to Unedited 5.11 STRYKE PANT (K…" at bounding box center [323, 139] width 495 height 71
paste input "3059"
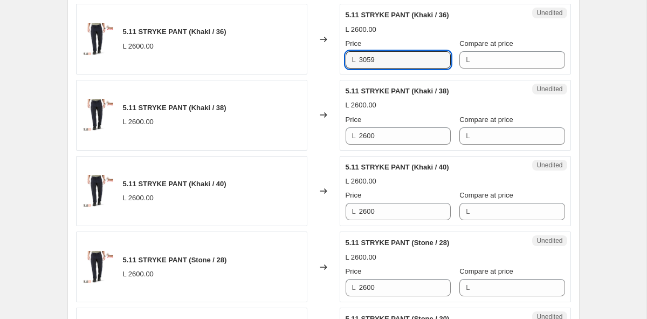
scroll to position [1627, 0]
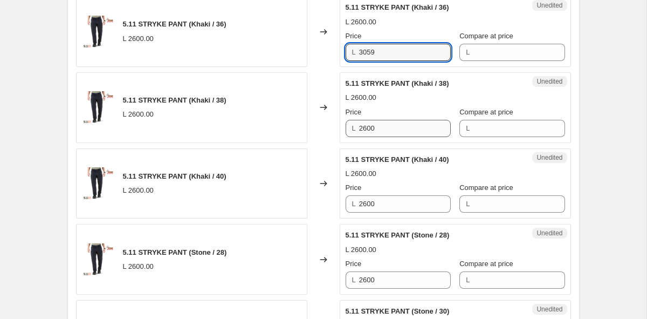
type input "3059"
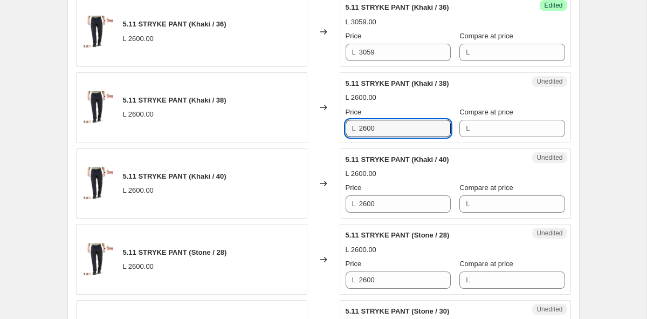
drag, startPoint x: 392, startPoint y: 128, endPoint x: 284, endPoint y: 114, distance: 108.3
click at [284, 114] on div "5.11 STRYKE PANT (Khaki / 38) L 2600.00 Changed to Unedited 5.11 STRYKE PANT (K…" at bounding box center [323, 107] width 495 height 71
paste input "3059"
type input "3059"
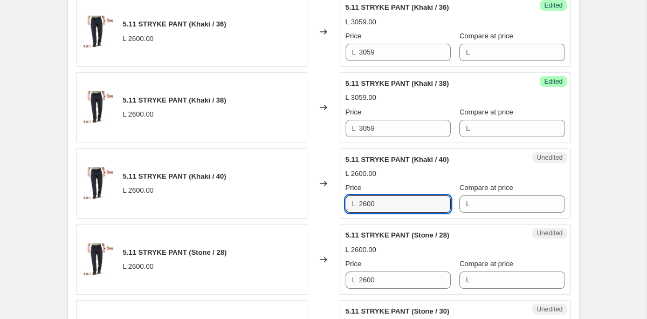
drag, startPoint x: 395, startPoint y: 208, endPoint x: 310, endPoint y: 197, distance: 85.9
click at [310, 197] on div "5.11 STRYKE PANT (Khaki / 40) L 2600.00 Changed to Unedited 5.11 STRYKE PANT (K…" at bounding box center [323, 183] width 495 height 71
paste input "3059"
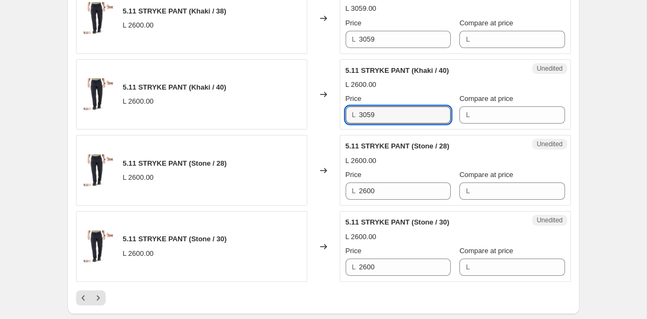
scroll to position [1743, 0]
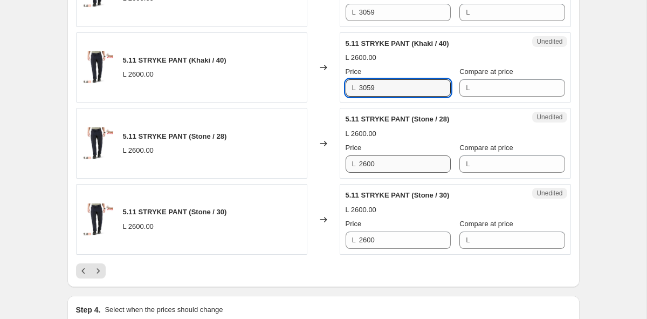
type input "3059"
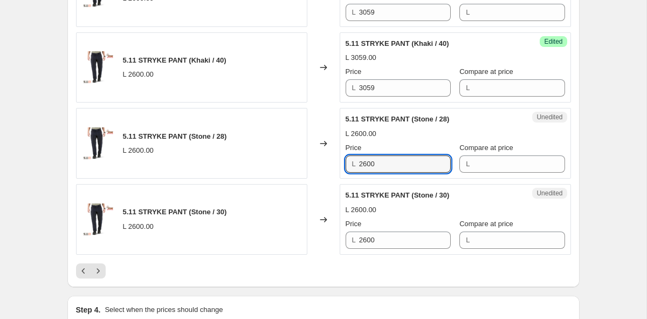
drag, startPoint x: 384, startPoint y: 169, endPoint x: 327, endPoint y: 168, distance: 57.2
click at [327, 168] on div "5.11 STRYKE PANT (Stone / 28) L 2600.00 Changed to Unedited 5.11 STRYKE PANT (S…" at bounding box center [323, 143] width 495 height 71
paste input "3059"
type input "3059"
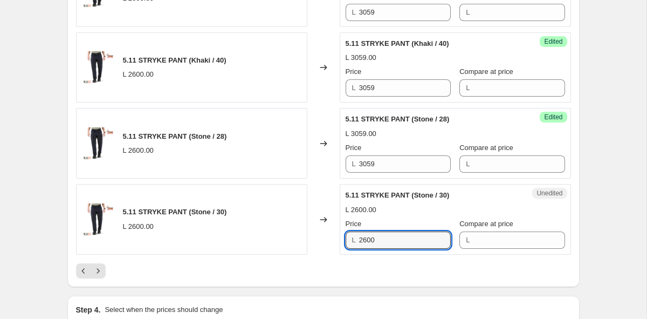
drag, startPoint x: 400, startPoint y: 238, endPoint x: 320, endPoint y: 237, distance: 79.3
click at [320, 237] on div "5.11 STRYKE PANT (Stone / 30) L 2600.00 Changed to Unedited 5.11 STRYKE PANT (S…" at bounding box center [323, 219] width 495 height 71
paste input "3059"
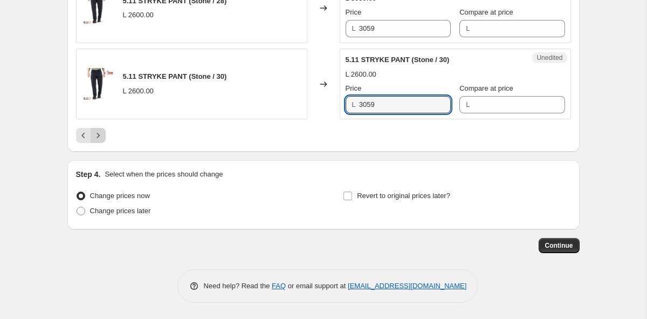
scroll to position [1878, 0]
type input "3059"
click at [102, 139] on icon "Next" at bounding box center [98, 135] width 11 height 11
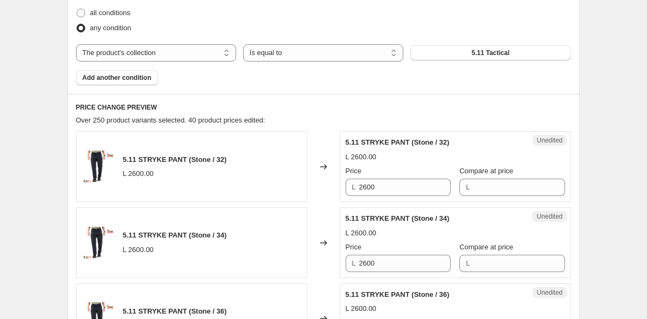
scroll to position [387, 0]
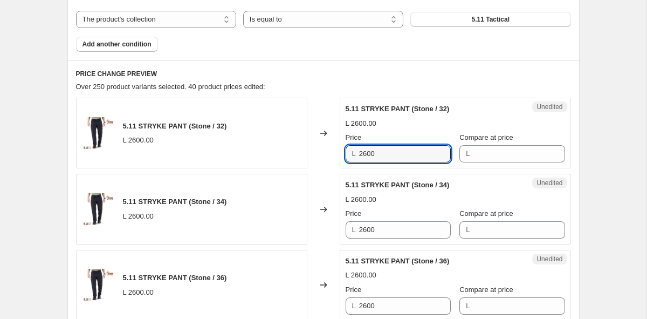
drag, startPoint x: 397, startPoint y: 159, endPoint x: 301, endPoint y: 152, distance: 96.2
click at [301, 152] on div "5.11 STRYKE PANT (Stone / 32) L 2600.00 Changed to Unedited 5.11 STRYKE PANT (S…" at bounding box center [323, 133] width 495 height 71
paste input "3059"
type input "3059"
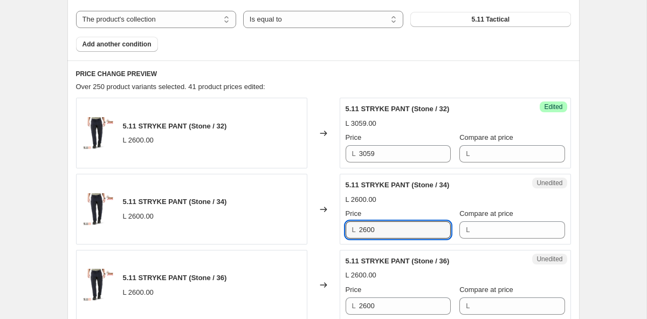
drag, startPoint x: 394, startPoint y: 229, endPoint x: 284, endPoint y: 212, distance: 111.8
click at [284, 212] on div "5.11 STRYKE PANT (Stone / 34) L 2600.00 Changed to Unedited 5.11 STRYKE PANT (S…" at bounding box center [323, 209] width 495 height 71
paste input "3059"
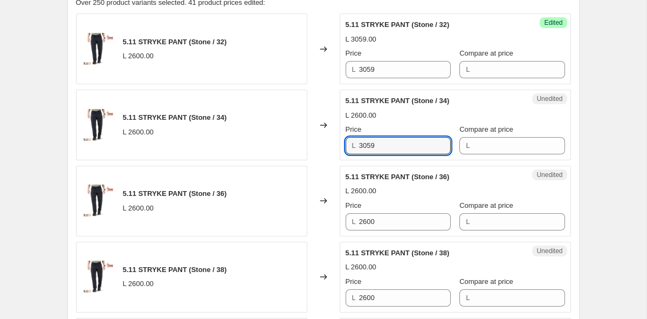
scroll to position [505, 0]
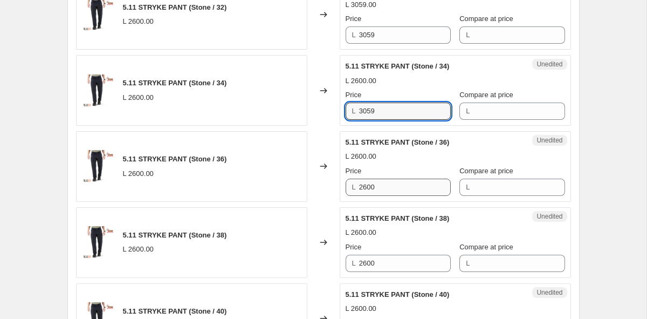
type input "3059"
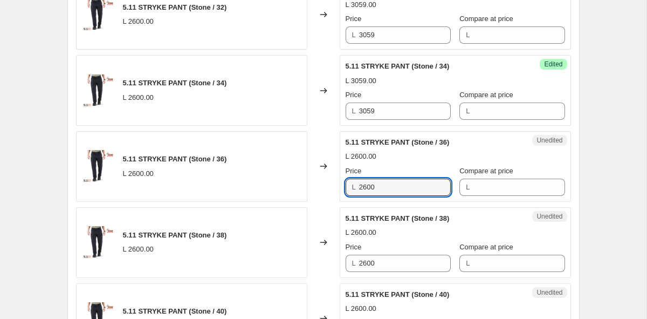
drag, startPoint x: 398, startPoint y: 187, endPoint x: 277, endPoint y: 180, distance: 121.5
click at [277, 180] on div "5.11 STRYKE PANT (Stone / 36) L 2600.00 Changed to Unedited 5.11 STRYKE PANT (S…" at bounding box center [323, 166] width 495 height 71
paste input "3059"
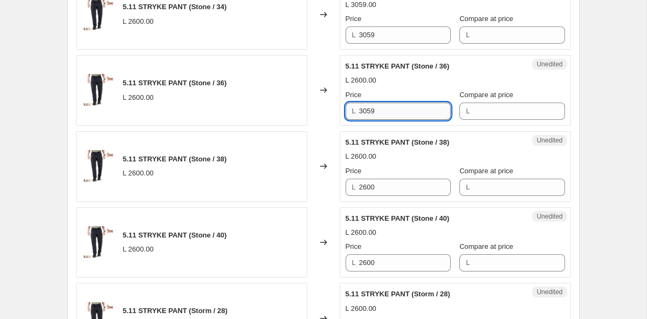
scroll to position [605, 0]
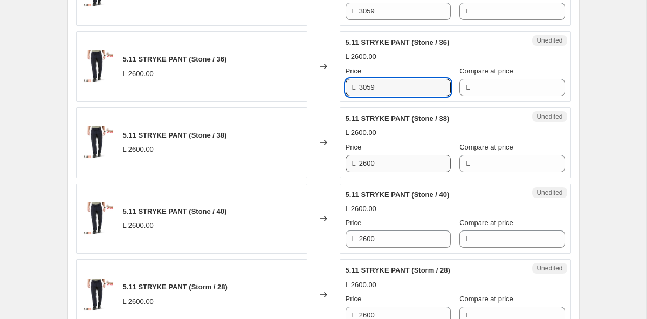
type input "3059"
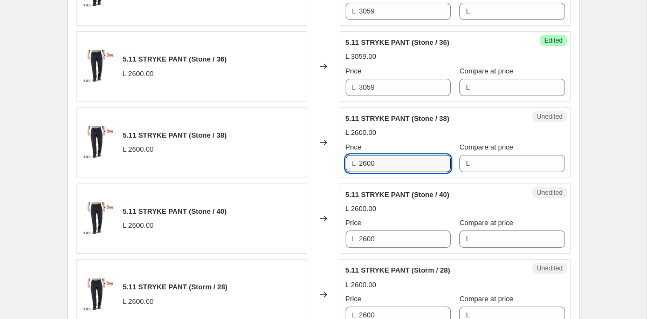
drag, startPoint x: 396, startPoint y: 164, endPoint x: 303, endPoint y: 162, distance: 93.3
click at [303, 162] on div "5.11 STRYKE PANT (Stone / 38) L 2600.00 Changed to Unedited 5.11 STRYKE PANT (S…" at bounding box center [323, 142] width 495 height 71
paste input "3059"
type input "3059"
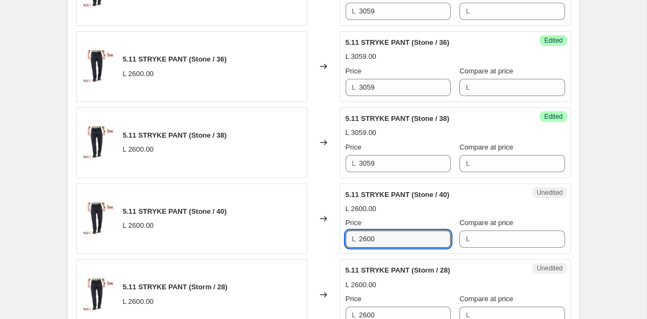
drag, startPoint x: 390, startPoint y: 238, endPoint x: 289, endPoint y: 226, distance: 102.1
click at [289, 226] on div "5.11 STRYKE PANT (Stone / 40) L 2600.00 Changed to Unedited 5.11 STRYKE PANT (S…" at bounding box center [323, 218] width 495 height 71
paste input "3059"
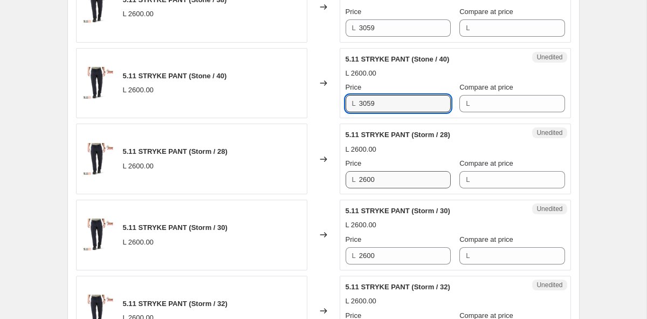
type input "3059"
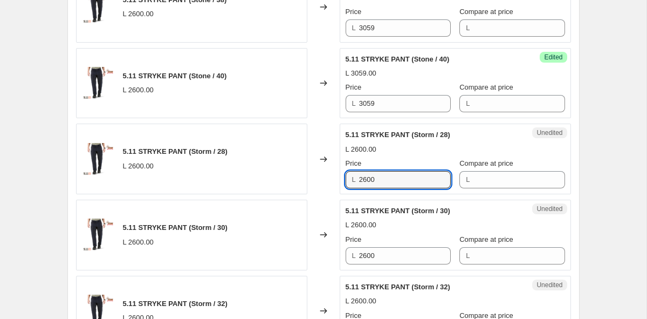
drag, startPoint x: 389, startPoint y: 183, endPoint x: 300, endPoint y: 178, distance: 88.6
click at [300, 178] on div "5.11 STRYKE PANT (Storm / 28) L 2600.00 Changed to Unedited 5.11 STRYKE PANT (S…" at bounding box center [323, 158] width 495 height 71
paste input "3059"
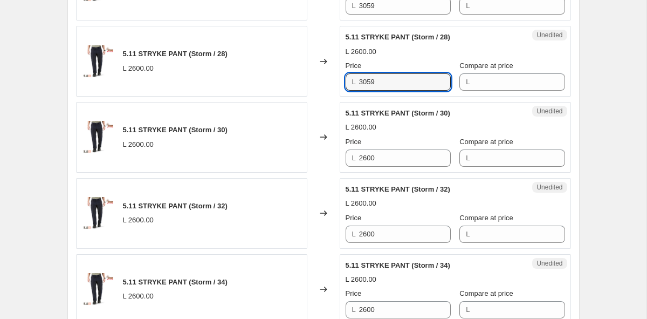
scroll to position [857, 0]
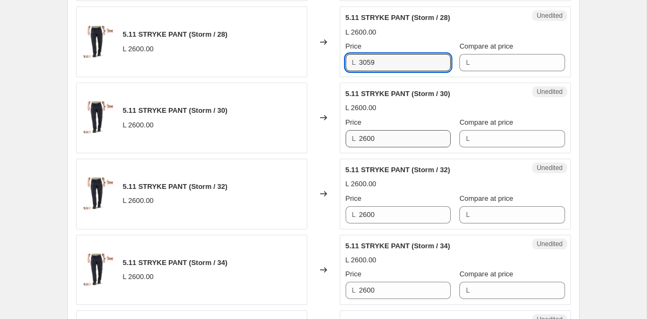
type input "3059"
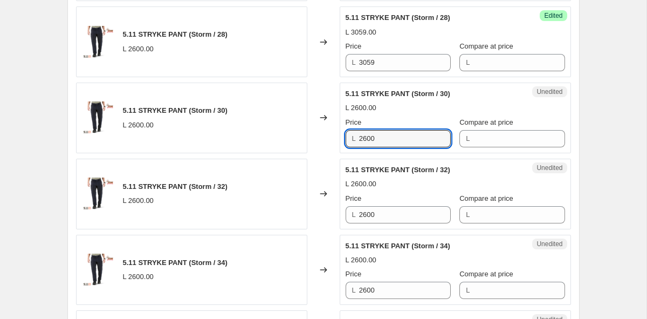
drag, startPoint x: 395, startPoint y: 139, endPoint x: 293, endPoint y: 139, distance: 101.9
click at [293, 139] on div "5.11 STRYKE PANT (Storm / 30) L 2600.00 Changed to Unedited 5.11 STRYKE PANT (S…" at bounding box center [323, 118] width 495 height 71
paste input "3059"
type input "3059"
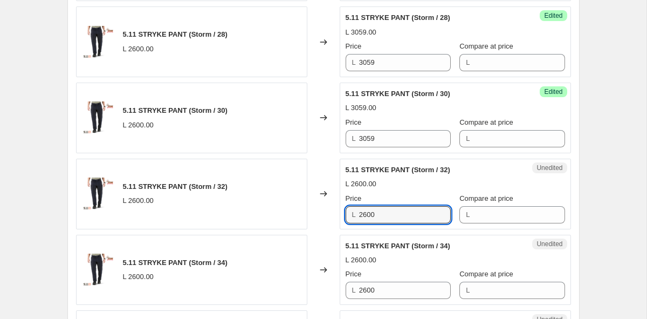
drag, startPoint x: 395, startPoint y: 216, endPoint x: 306, endPoint y: 205, distance: 90.1
click at [306, 205] on div "5.11 STRYKE PANT (Storm / 32) L 2600.00 Changed to Unedited 5.11 STRYKE PANT (S…" at bounding box center [323, 194] width 495 height 71
paste input "3059"
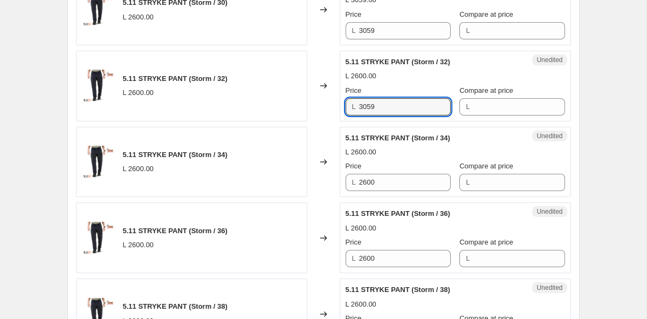
scroll to position [991, 0]
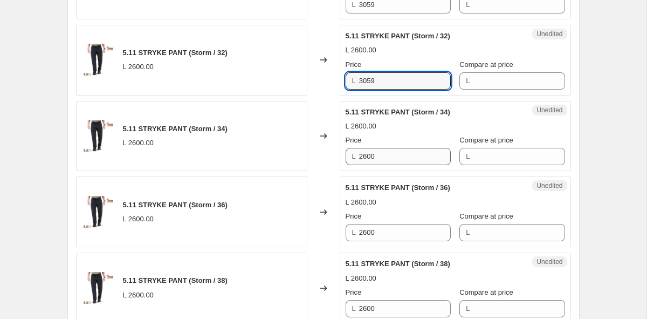
type input "3059"
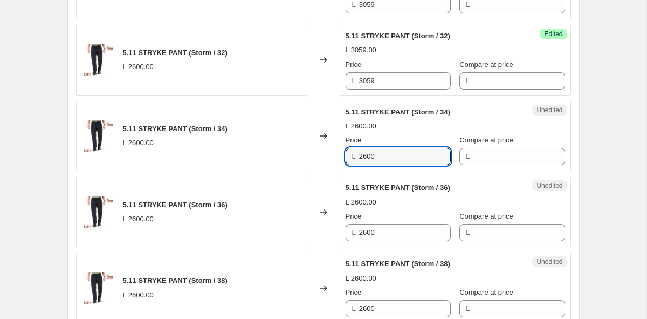
drag, startPoint x: 395, startPoint y: 158, endPoint x: 263, endPoint y: 158, distance: 132.1
click at [263, 158] on div "5.11 STRYKE PANT (Storm / 34) L 2600.00 Changed to Unedited 5.11 STRYKE PANT (S…" at bounding box center [323, 136] width 495 height 71
paste input "3059"
type input "3059"
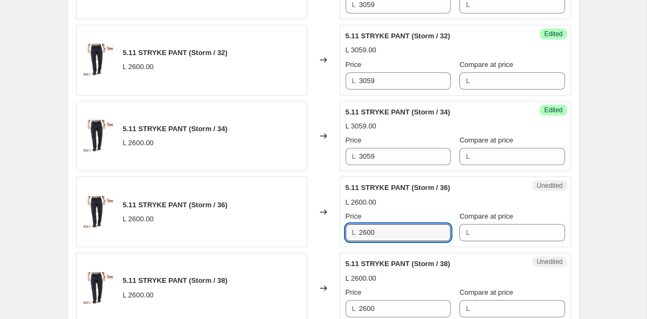
drag, startPoint x: 388, startPoint y: 231, endPoint x: 262, endPoint y: 204, distance: 129.0
click at [262, 204] on div "5.11 STRYKE PANT (Storm / 36) L 2600.00 Changed to Unedited 5.11 STRYKE PANT (S…" at bounding box center [323, 211] width 495 height 71
paste input "3059"
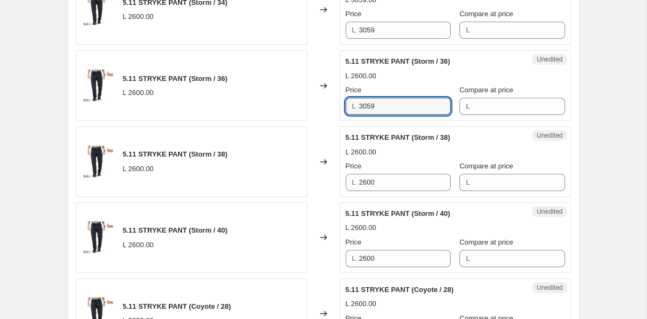
scroll to position [1150, 0]
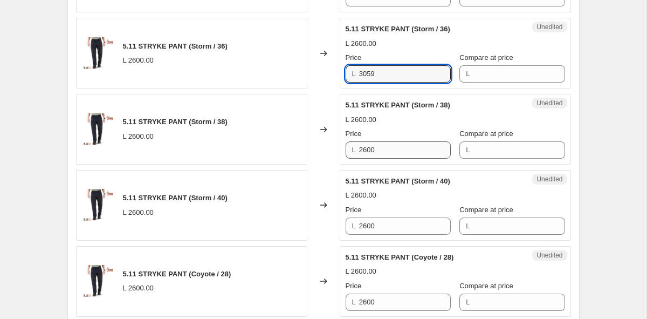
type input "3059"
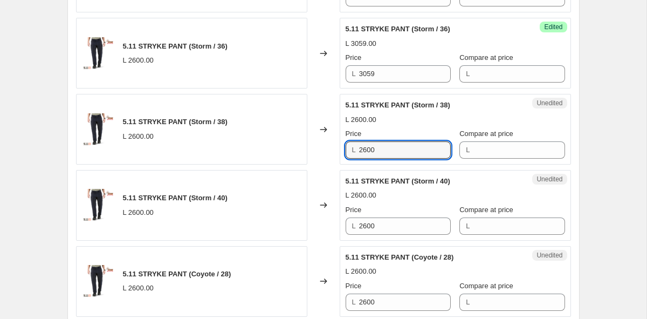
drag
click at [264, 140] on div "5.11 STRYKE PANT (Storm / 38) L 2600.00 Changed to Unedited 5.11 STRYKE PANT (S…" at bounding box center [323, 129] width 495 height 71
paste
type input "3059"
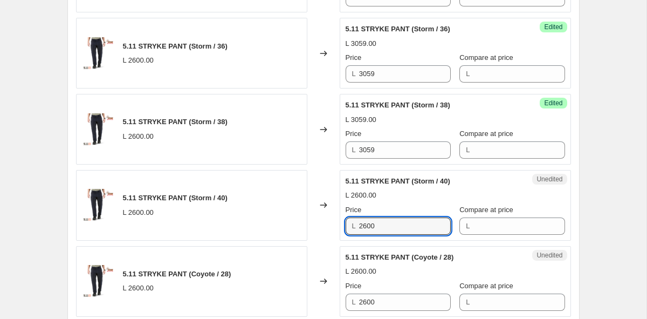
click at [275, 211] on div "5.11 STRYKE PANT (Storm / 40) L 2600.00 Changed to Unedited 5.11 STRYKE PANT (S…" at bounding box center [323, 205] width 495 height 71
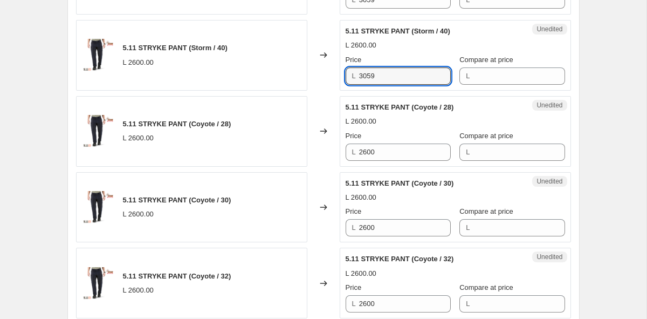
scroll to position [1314, 0]
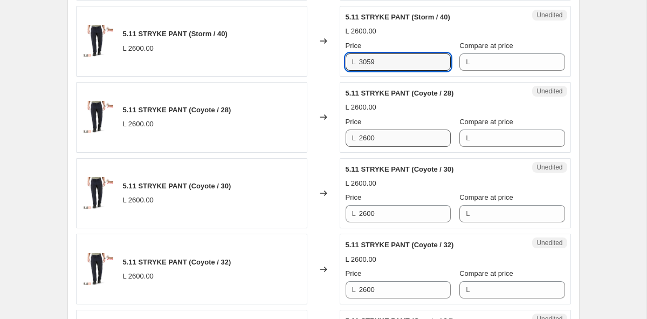
type input "3059"
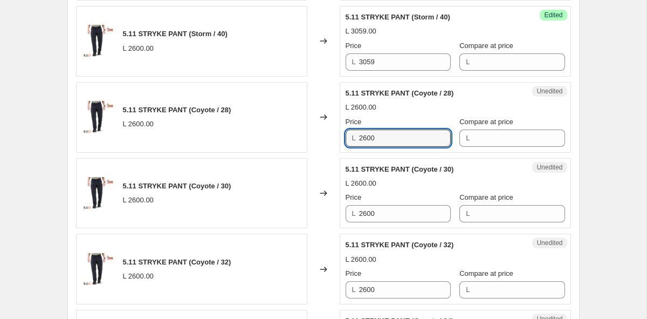
click at [311, 138] on div "5.11 STRYKE PANT (Coyote / 28) L 2600.00 Changed to Unedited 5.11 STRYKE PANT (…" at bounding box center [323, 117] width 495 height 71
type input "3059"
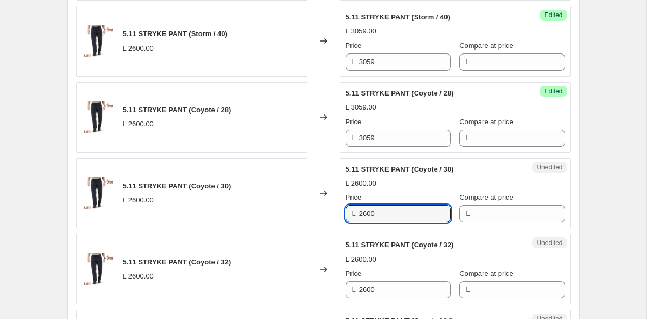
click at [287, 203] on div "5.11 STRYKE PANT (Coyote / 30) L 2600.00 Changed to Unedited 5.11 STRYKE PANT (…" at bounding box center [323, 193] width 495 height 71
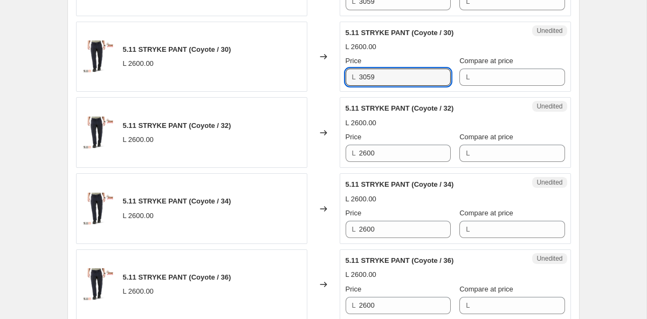
scroll to position [1489, 0]
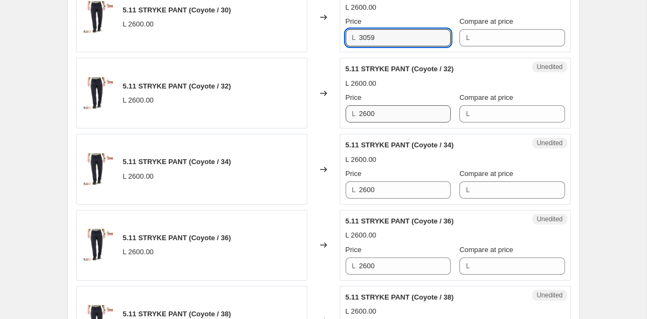
type input "3059"
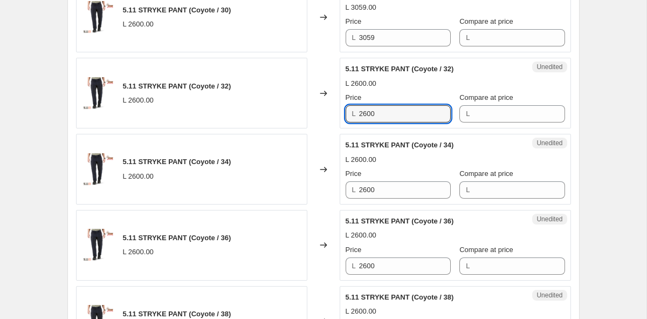
click at [278, 115] on div "5.11 STRYKE PANT (Coyote / 32) L 2600.00 Changed to Unedited 5.11 STRYKE PANT (…" at bounding box center [323, 93] width 495 height 71
type input "3059"
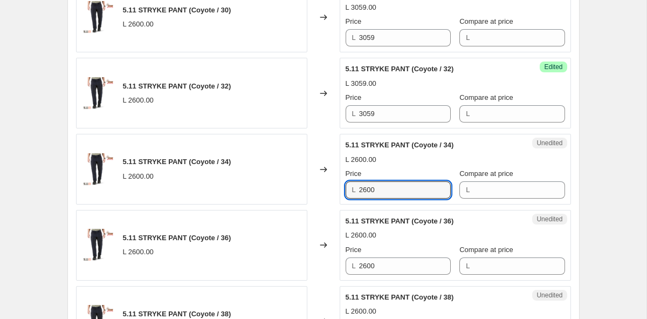
click at [292, 189] on div "5.11 STRYKE PANT (Coyote / 34) L 2600.00 Changed to Unedited 5.11 STRYKE PANT (…" at bounding box center [323, 169] width 495 height 71
type input "3059"
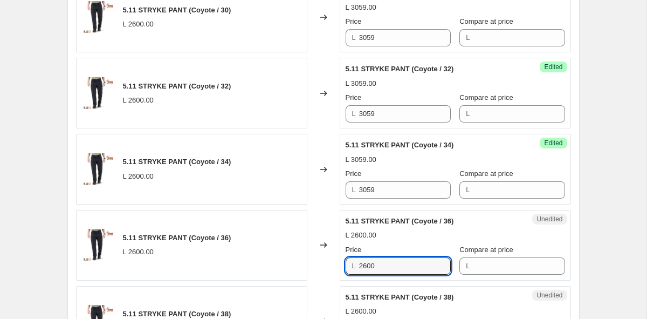
click at [295, 254] on div "5.11 STRYKE PANT (Coyote / 36) L 2600.00 Changed to Unedited 5.11 STRYKE PANT (…" at bounding box center [323, 245] width 495 height 71
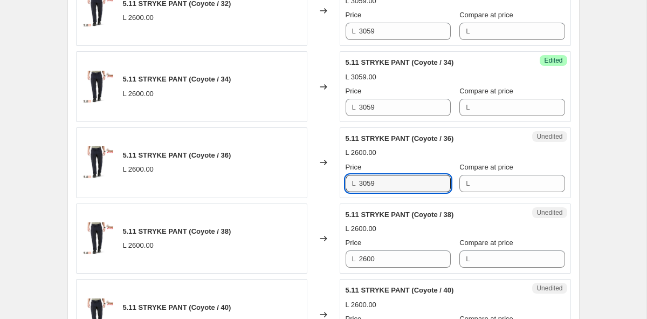
scroll to position [1646, 0]
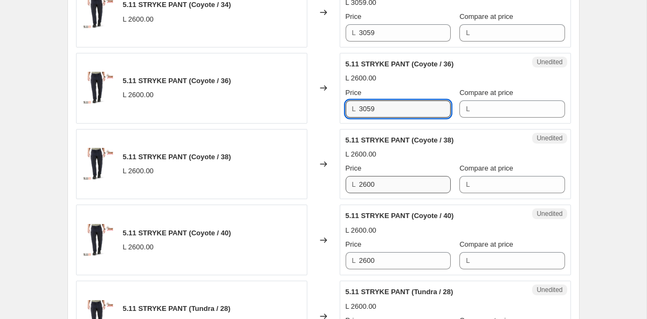
type input "3059"
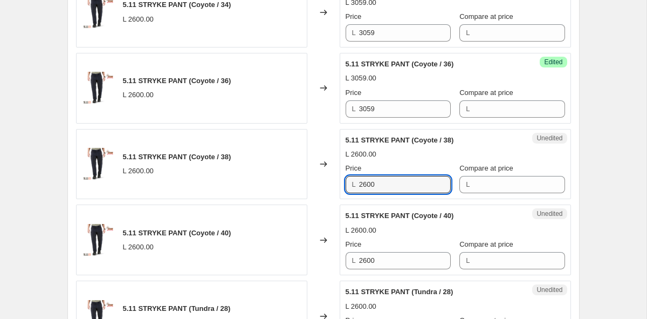
click at [302, 187] on div "5.11 STRYKE PANT (Coyote / 38) L 2600.00 Changed to Unedited 5.11 STRYKE PANT (…" at bounding box center [323, 164] width 495 height 71
type input "3059"
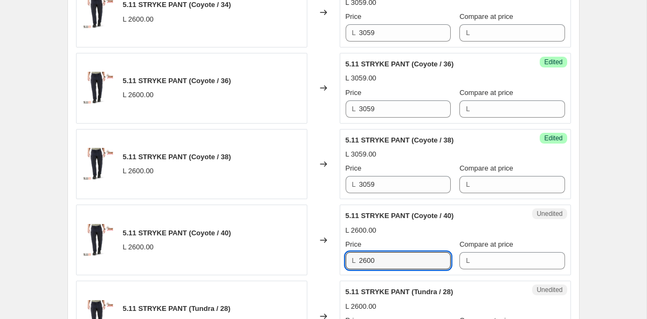
click at [290, 236] on div "5.11 STRYKE PANT (Coyote / 40) L 2600.00 Changed to Unedited 5.11 STRYKE PANT (…" at bounding box center [323, 239] width 495 height 71
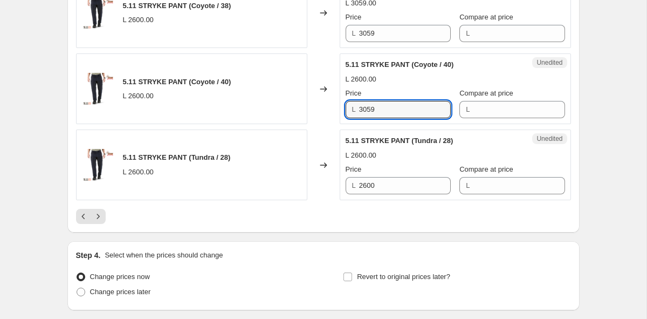
scroll to position [1864, 0]
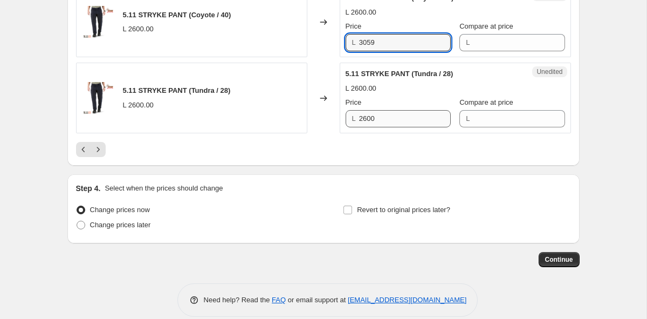
type input "3059"
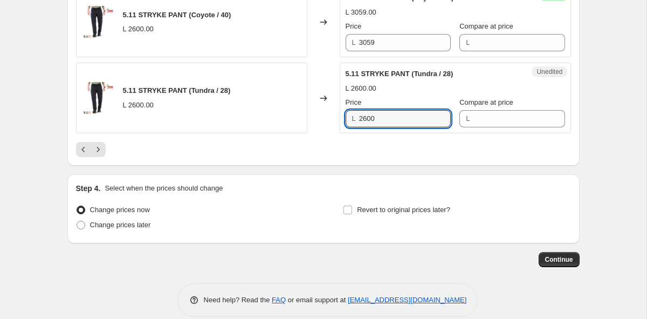
click at [276, 116] on div "5.11 STRYKE PANT (Tundra / 28) L 2600.00 Changed to Unedited 5.11 STRYKE PANT (…" at bounding box center [323, 98] width 495 height 71
type input "3059"
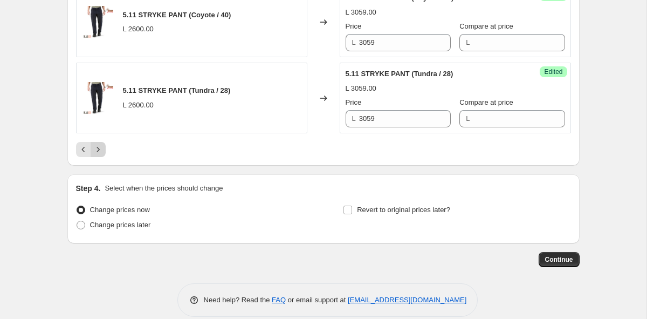
click at [98, 147] on icon "Next" at bounding box center [98, 149] width 11 height 11
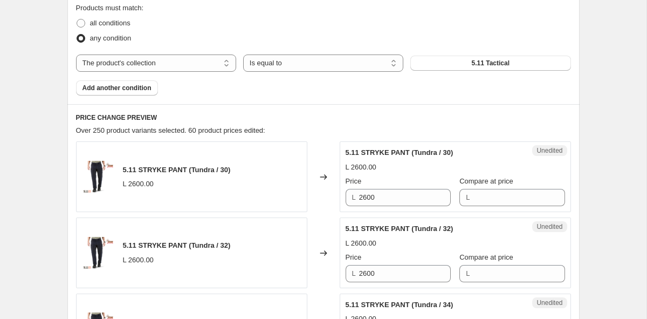
scroll to position [468, 0]
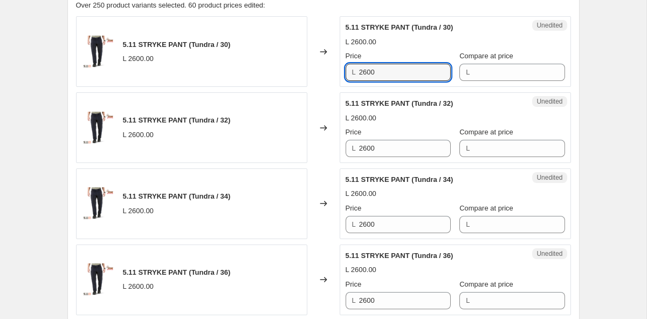
drag, startPoint x: 403, startPoint y: 71, endPoint x: 317, endPoint y: 70, distance: 86.3
click at [317, 70] on div "5.11 STRYKE PANT (Tundra / 30) L 2600.00 Changed to Unedited 5.11 STRYKE PANT (…" at bounding box center [323, 51] width 495 height 71
paste input "3059"
type input "3059"
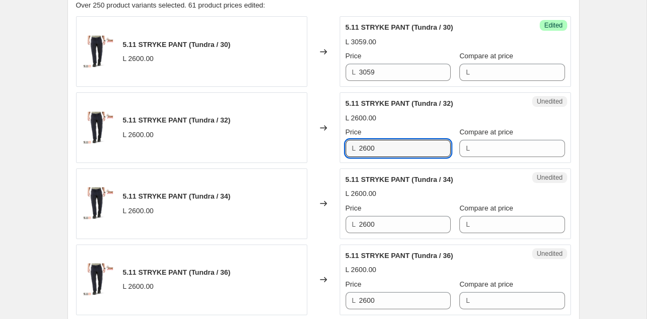
drag, startPoint x: 399, startPoint y: 146, endPoint x: 297, endPoint y: 146, distance: 101.9
click at [297, 146] on div "5.11 STRYKE PANT (Tundra / 32) L 2600.00 Changed to Unedited 5.11 STRYKE PANT (…" at bounding box center [323, 127] width 495 height 71
paste input "3059"
type input "3059"
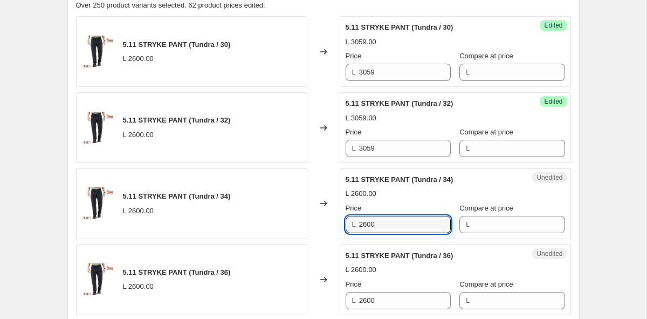
drag, startPoint x: 395, startPoint y: 225, endPoint x: 290, endPoint y: 216, distance: 105.6
click at [290, 216] on div "5.11 STRYKE PANT (Tundra / 34) L 2600.00 Changed to Unedited 5.11 STRYKE PANT (…" at bounding box center [323, 203] width 495 height 71
paste input "3059"
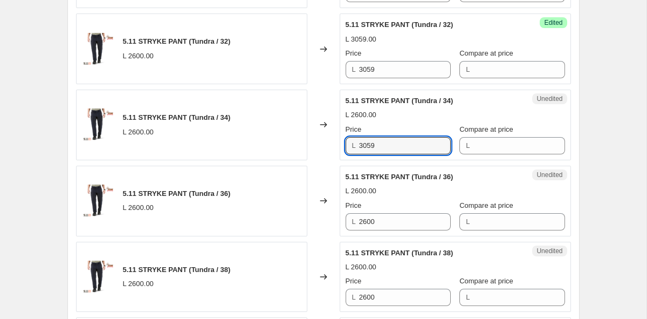
scroll to position [606, 0]
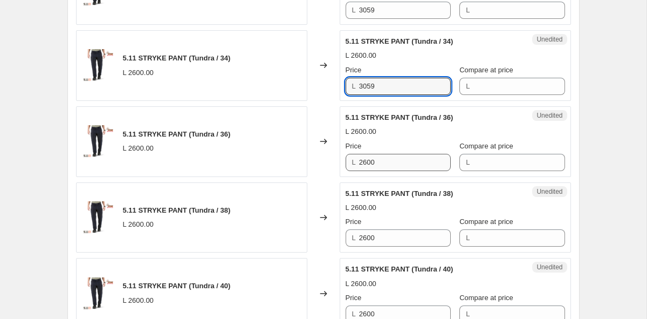
type input "3059"
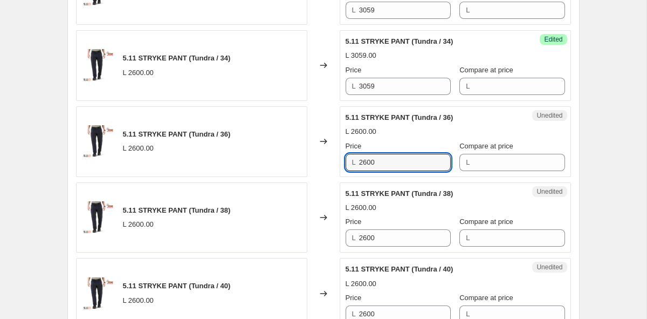
drag, startPoint x: 393, startPoint y: 158, endPoint x: 290, endPoint y: 158, distance: 102.5
click at [290, 158] on div "5.11 STRYKE PANT (Tundra / 36) L 2600.00 Changed to Unedited 5.11 STRYKE PANT (…" at bounding box center [323, 141] width 495 height 71
paste input "3059"
type input "3059"
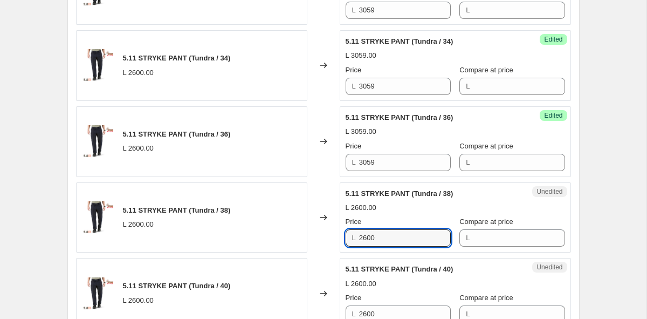
drag, startPoint x: 403, startPoint y: 237, endPoint x: 252, endPoint y: 238, distance: 150.5
click at [252, 238] on div "5.11 STRYKE PANT (Tundra / 38) L 2600.00 Changed to Unedited 5.11 STRYKE PANT (…" at bounding box center [323, 217] width 495 height 71
paste input "3059"
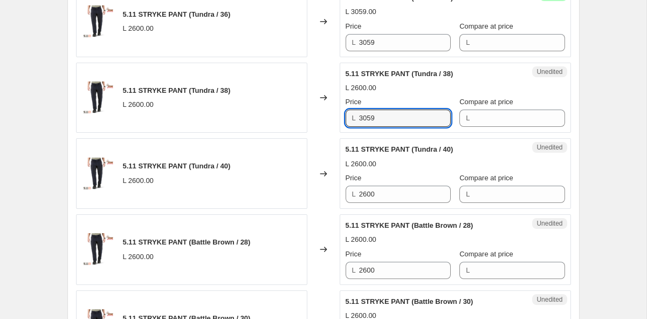
scroll to position [744, 0]
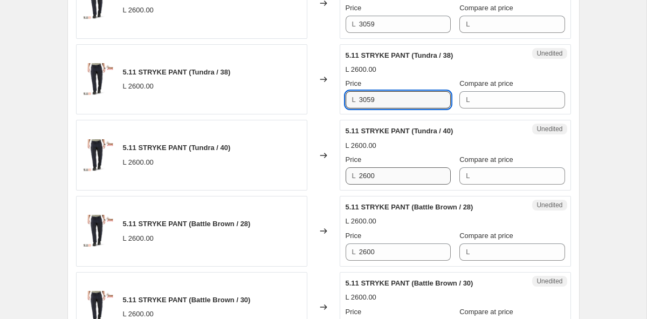
type input "3059"
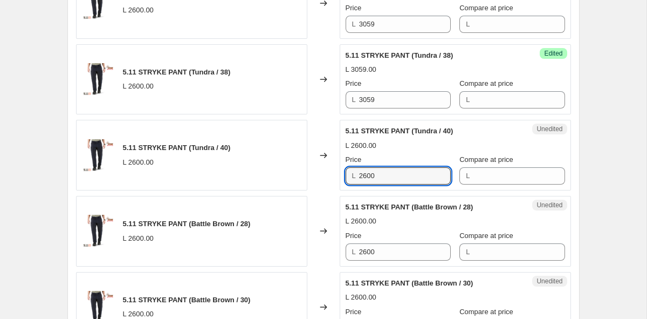
drag, startPoint x: 392, startPoint y: 179, endPoint x: 284, endPoint y: 177, distance: 107.9
click at [285, 177] on div "5.11 STRYKE PANT (Tundra / 40) L 2600.00 Changed to Unedited 5.11 STRYKE PANT (…" at bounding box center [323, 155] width 495 height 71
paste input "3059"
type input "3059"
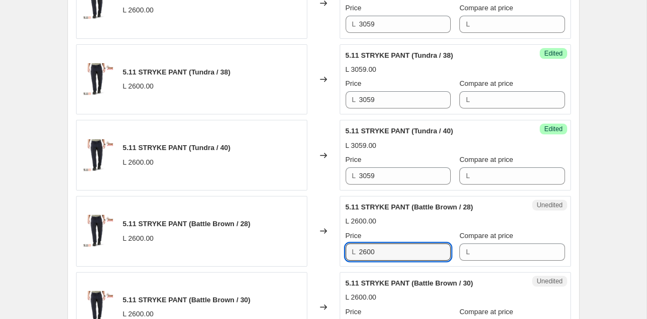
drag, startPoint x: 389, startPoint y: 253, endPoint x: 280, endPoint y: 238, distance: 109.9
click at [281, 238] on div "5.11 STRYKE PANT (Battle Brown / 28) L 2600.00 Changed to Unedited 5.11 STRYKE …" at bounding box center [323, 231] width 495 height 71
paste input "3059"
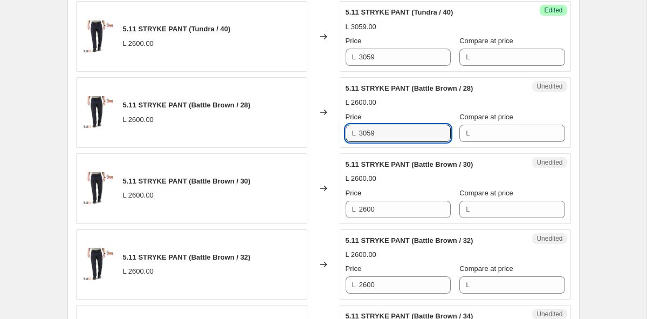
scroll to position [903, 0]
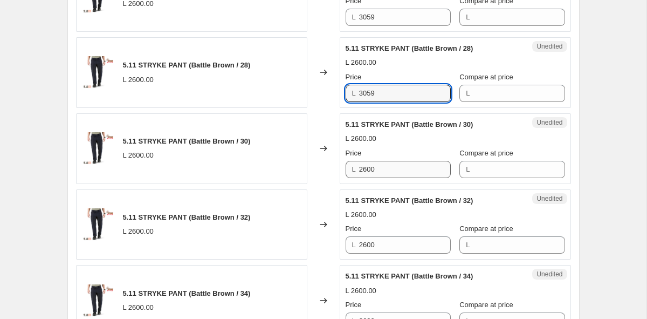
type input "3059"
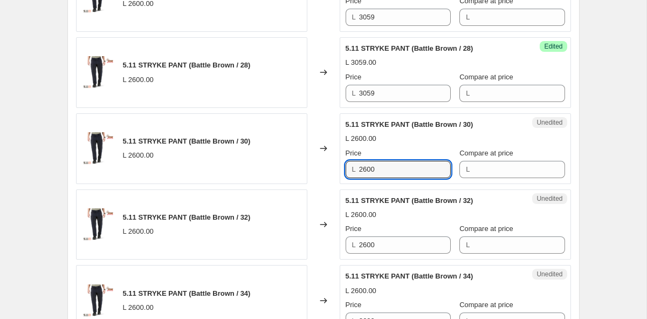
drag, startPoint x: 387, startPoint y: 170, endPoint x: 281, endPoint y: 170, distance: 105.7
click at [281, 170] on div "5.11 STRYKE PANT (Battle Brown / 30) L 2600.00 Changed to Unedited 5.11 STRYKE …" at bounding box center [323, 148] width 495 height 71
paste input "3059"
type input "3059"
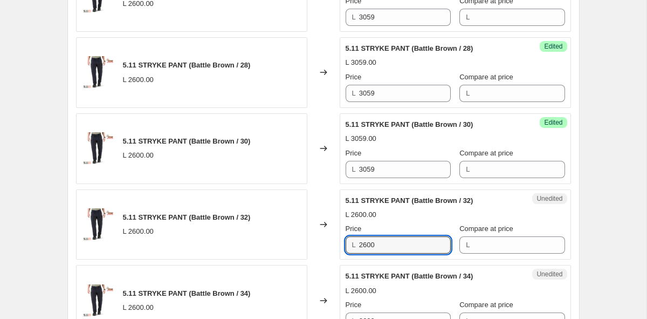
drag, startPoint x: 386, startPoint y: 247, endPoint x: 296, endPoint y: 241, distance: 90.3
click at [296, 241] on div "5.11 STRYKE PANT (Battle Brown / 32) L 2600.00 Changed to Unedited 5.11 STRYKE …" at bounding box center [323, 224] width 495 height 71
paste input "3059"
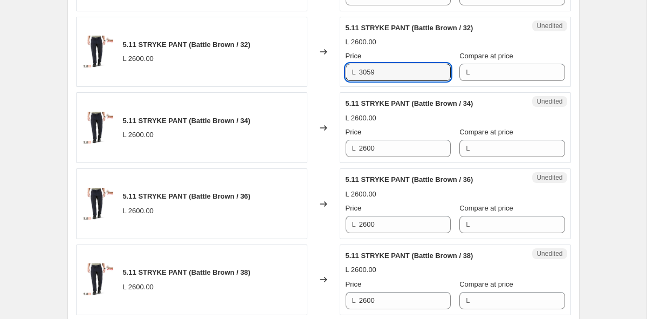
scroll to position [1114, 0]
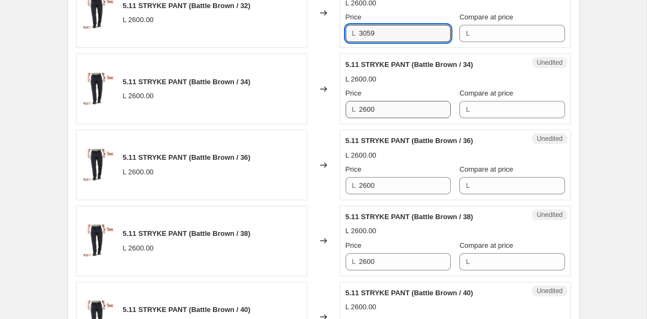
type input "3059"
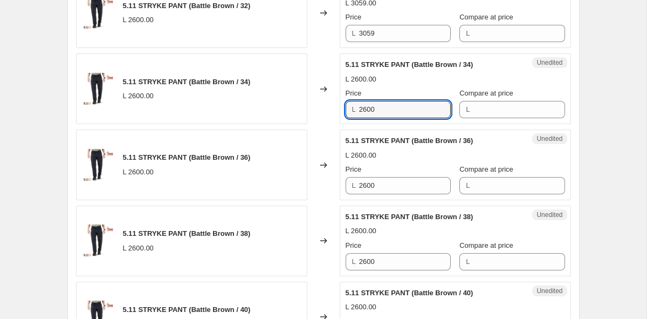
drag, startPoint x: 390, startPoint y: 109, endPoint x: 280, endPoint y: 109, distance: 110.6
click at [280, 109] on div "5.11 STRYKE PANT (Battle Brown / 34) L 2600.00 Changed to Unedited 5.11 STRYKE …" at bounding box center [323, 88] width 495 height 71
paste input "3059"
type input "3059"
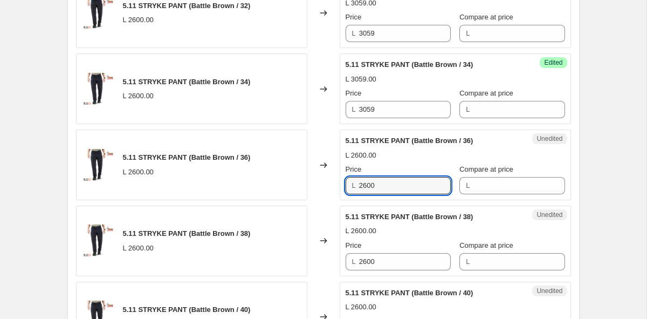
click at [275, 182] on div "5.11 STRYKE PANT (Battle Brown / 36) L 2600.00 Changed to Unedited 5.11 STRYKE …" at bounding box center [323, 164] width 495 height 71
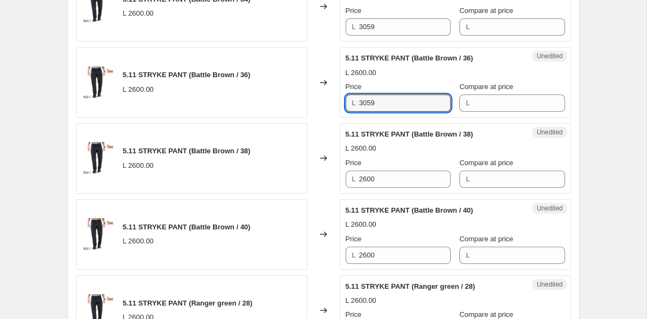
scroll to position [1209, 0]
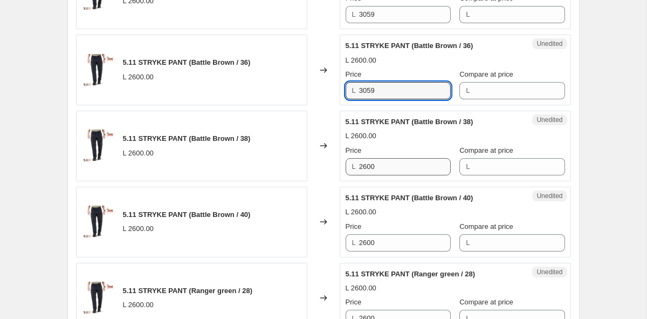
type input "3059"
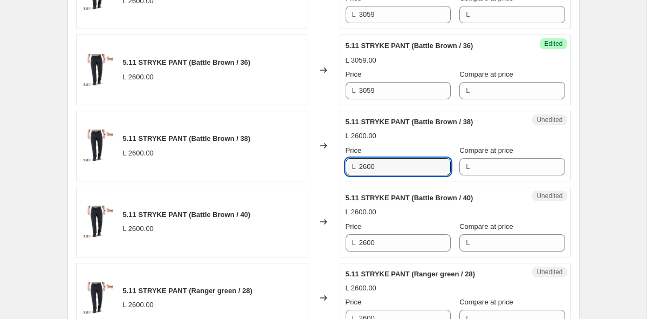
click at [301, 166] on div "5.11 STRYKE PANT (Battle Brown / 38) L 2600.00 Changed to Unedited 5.11 STRYKE …" at bounding box center [323, 146] width 495 height 71
type input "3059"
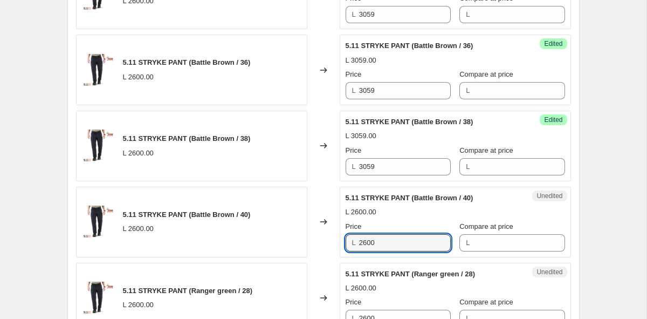
click at [279, 235] on div "5.11 STRYKE PANT (Battle Brown / 40) L 2600.00 Changed to Unedited 5.11 STRYKE …" at bounding box center [323, 222] width 495 height 71
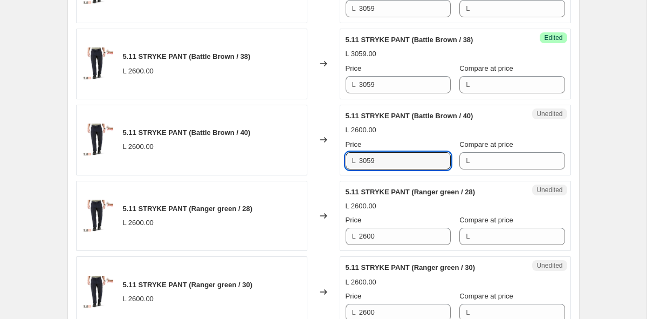
scroll to position [1335, 0]
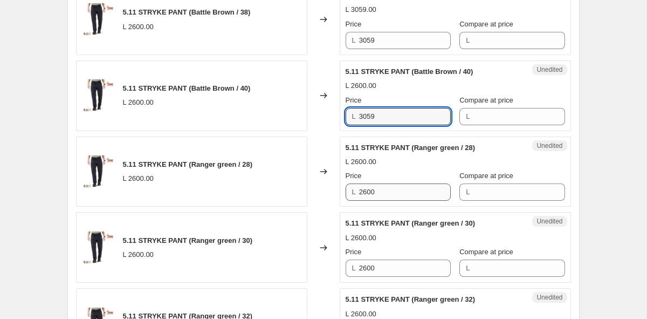
type input "3059"
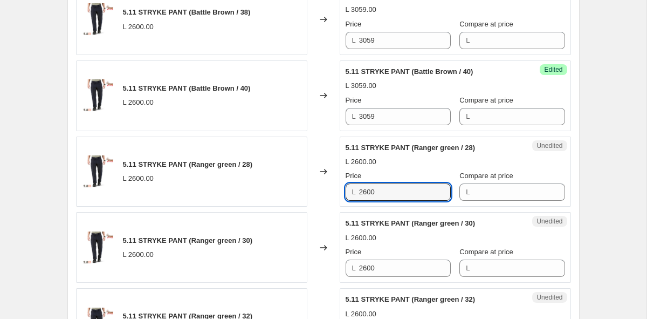
click at [306, 197] on div "5.11 STRYKE PANT (Ranger green / 28) L 2600.00 Changed to Unedited 5.11 STRYKE …" at bounding box center [323, 171] width 495 height 71
click at [299, 187] on div "5.11 STRYKE PANT (Ranger green / 28) L 2600.00 Changed to Unedited 5.11 STRYKE …" at bounding box center [323, 171] width 495 height 71
click at [314, 193] on div "5.11 STRYKE PANT (Ranger green / 28) L 2600.00 Changed to Unedited 5.11 STRYKE …" at bounding box center [323, 171] width 495 height 71
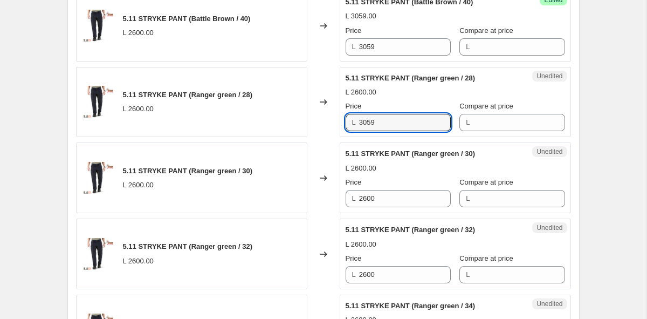
scroll to position [1430, 0]
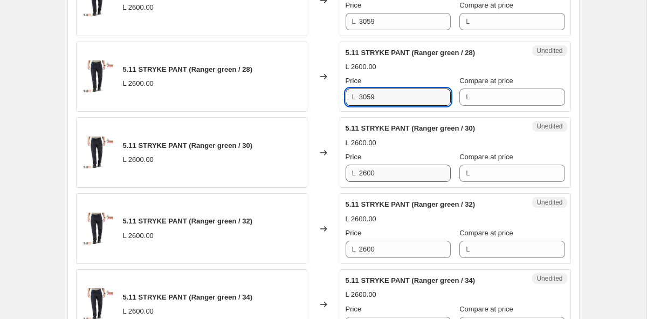
type input "3059"
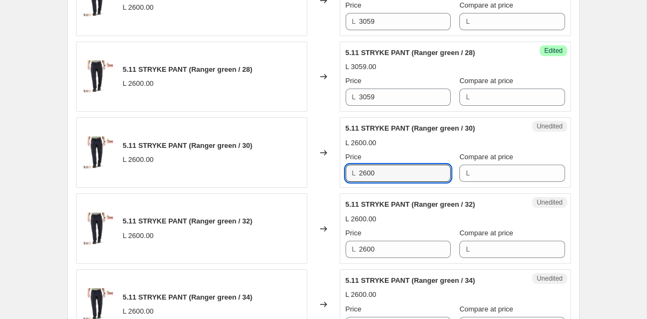
click at [278, 171] on div "5.11 STRYKE PANT (Ranger green / 30) L 2600.00 Changed to Unedited 5.11 STRYKE …" at bounding box center [323, 152] width 495 height 71
paste input "3059"
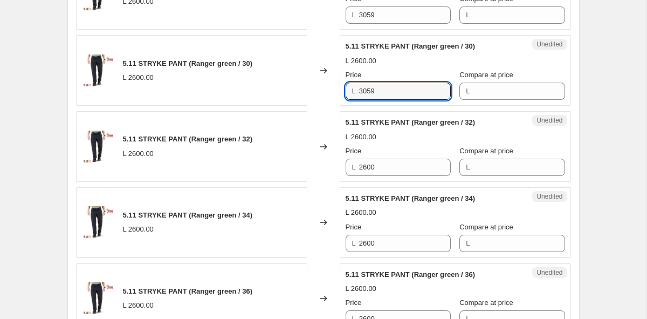
scroll to position [1554, 0]
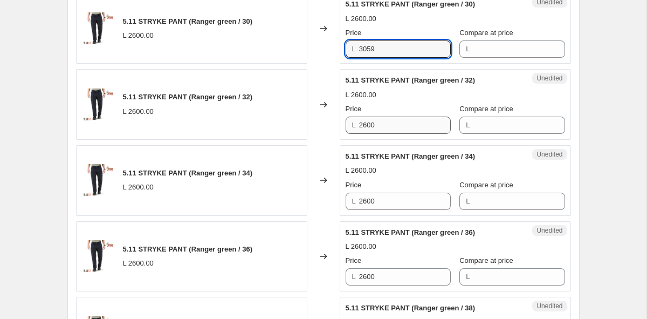
type input "3059"
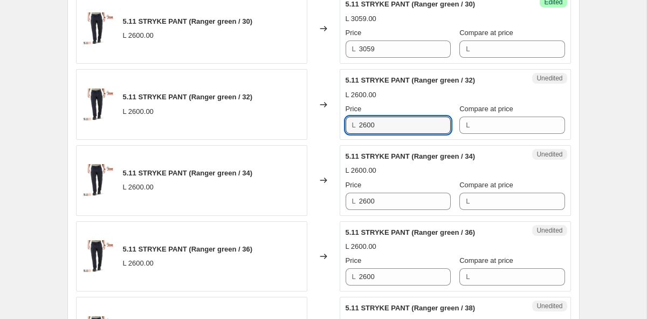
click at [310, 128] on div "5.11 STRYKE PANT (Ranger green / 32) L 2600.00 Changed to Unedited 5.11 STRYKE …" at bounding box center [323, 104] width 495 height 71
paste input "3059"
type input "3059"
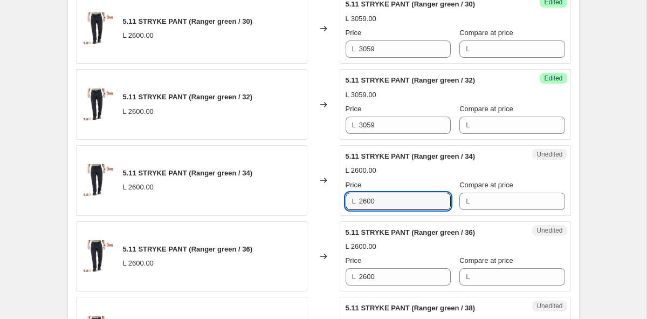
click at [314, 201] on div "5.11 STRYKE PANT (Ranger green / 34) L 2600.00 Changed to Unedited 5.11 STRYKE …" at bounding box center [323, 180] width 495 height 71
paste input "3059"
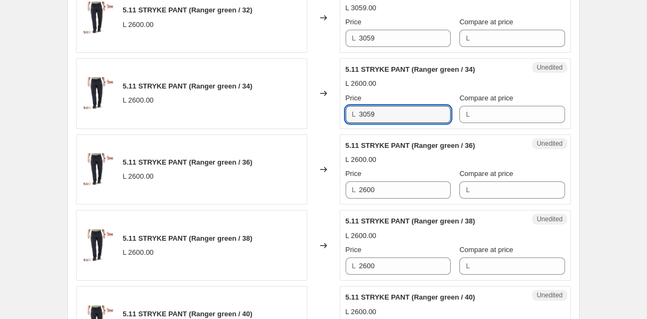
scroll to position [1685, 0]
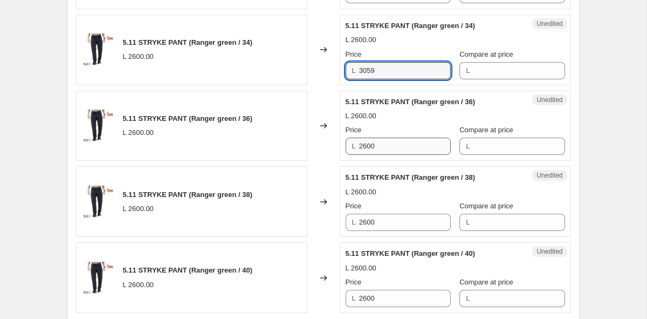
type input "3059"
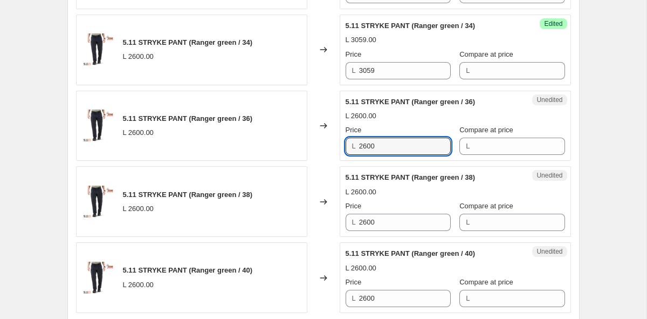
click at [296, 147] on div "5.11 STRYKE PANT (Ranger green / 36) L 2600.00 Changed to Unedited 5.11 STRYKE …" at bounding box center [323, 126] width 495 height 71
paste input "3059"
type input "3059"
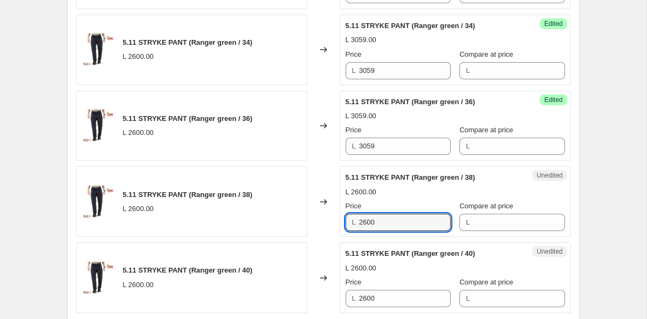
click at [250, 212] on div "5.11 STRYKE PANT (Ranger green / 38) L 2600.00 Changed to Unedited 5.11 STRYKE …" at bounding box center [323, 201] width 495 height 71
paste input "3059"
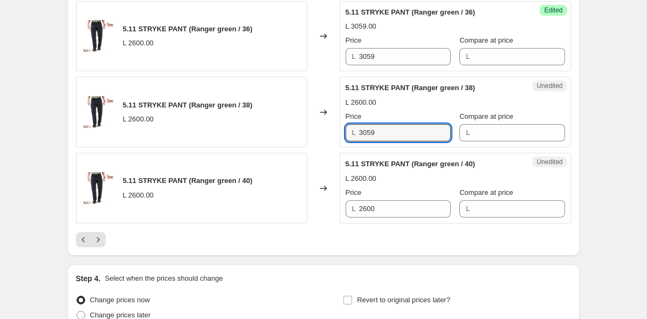
scroll to position [1817, 0]
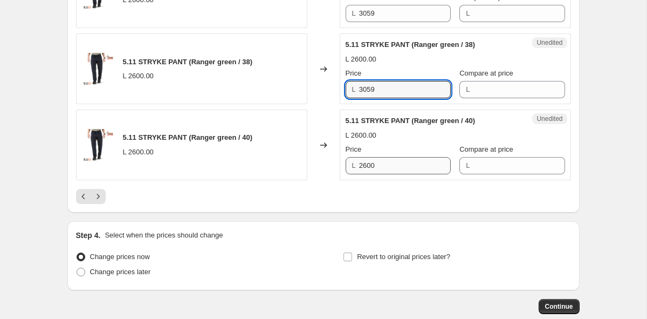
type input "3059"
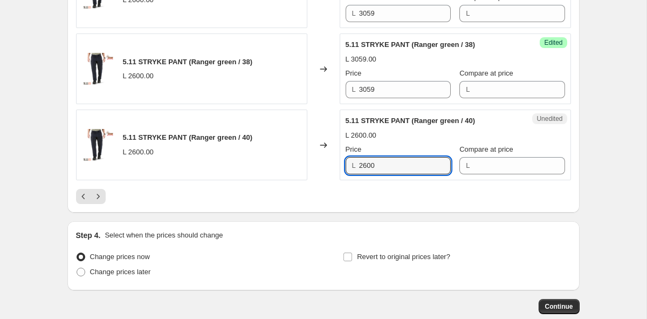
click at [285, 167] on div "5.11 STRYKE PANT (Ranger green / 40) L 2600.00 Changed to Unedited 5.11 STRYKE …" at bounding box center [323, 144] width 495 height 71
paste input "3059"
type input "3059"
click at [100, 197] on icon "Next" at bounding box center [98, 196] width 11 height 11
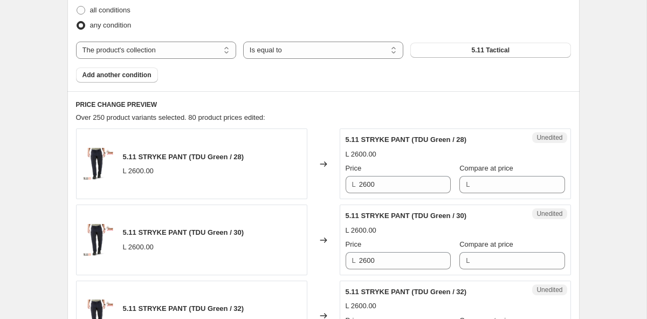
scroll to position [353, 0]
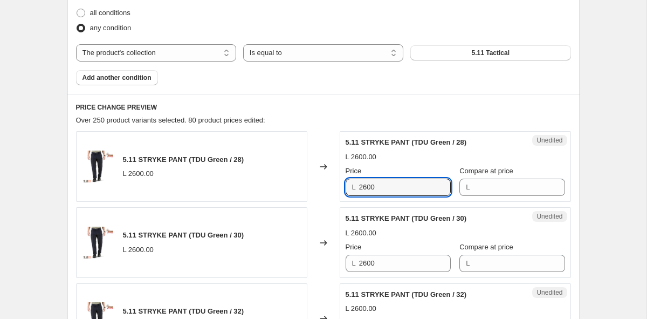
drag, startPoint x: 400, startPoint y: 189, endPoint x: 311, endPoint y: 189, distance: 89.0
click at [311, 189] on div "5.11 STRYKE PANT (TDU Green / 28) L 2600.00 Changed to Unedited 5.11 STRYKE PAN…" at bounding box center [323, 166] width 495 height 71
paste input "3059"
type input "3059"
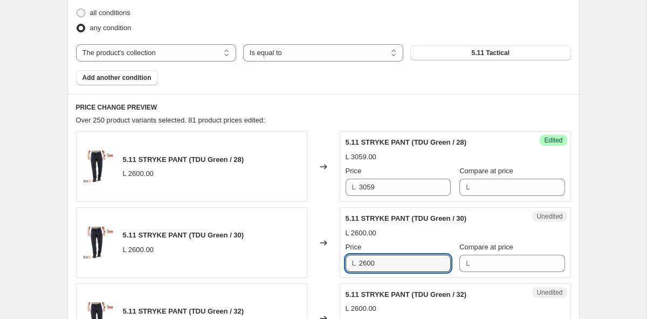
drag, startPoint x: 382, startPoint y: 266, endPoint x: 305, endPoint y: 251, distance: 78.1
click at [305, 251] on div "5.11 STRYKE PANT (TDU Green / 30) L 2600.00 Changed to Unedited 5.11 STRYKE PAN…" at bounding box center [323, 242] width 495 height 71
paste input "3059"
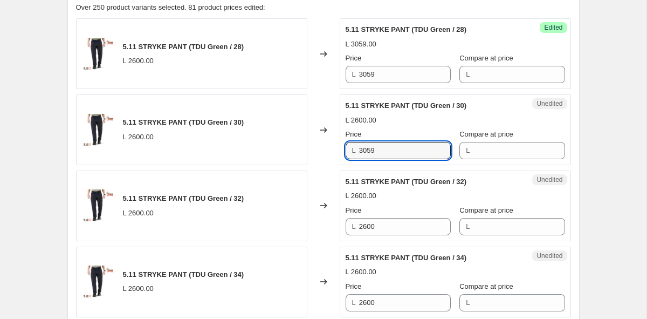
scroll to position [505, 0]
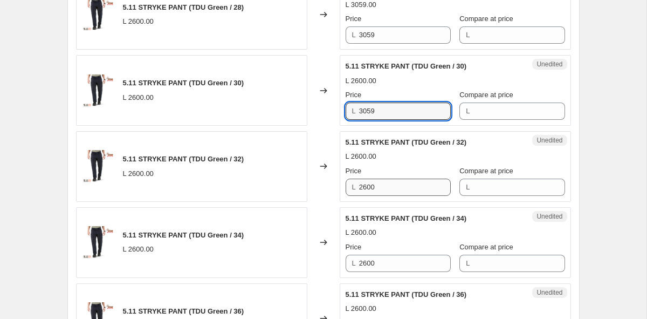
type input "3059"
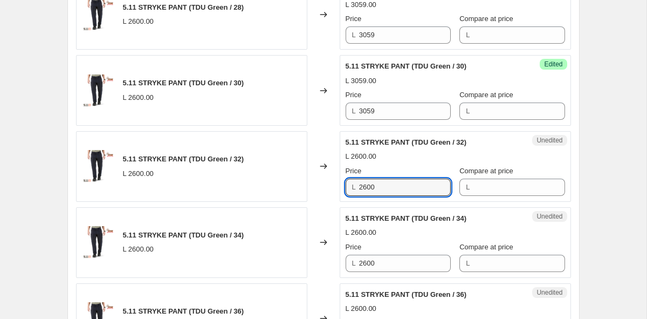
drag, startPoint x: 389, startPoint y: 182, endPoint x: 283, endPoint y: 179, distance: 106.3
click at [283, 179] on div "5.11 STRYKE PANT (TDU Green / 32) L 2600.00 Changed to Unedited 5.11 STRYKE PAN…" at bounding box center [323, 166] width 495 height 71
paste input "3059"
type input "3059"
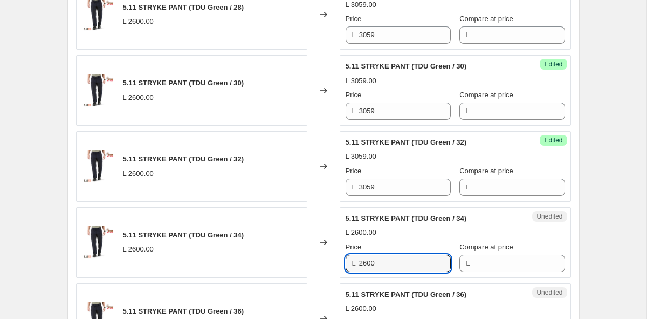
drag, startPoint x: 389, startPoint y: 265, endPoint x: 283, endPoint y: 263, distance: 106.3
click at [283, 263] on div "5.11 STRYKE PANT (TDU Green / 34) L 2600.00 Changed to Unedited 5.11 STRYKE PAN…" at bounding box center [323, 242] width 495 height 71
paste input "3059"
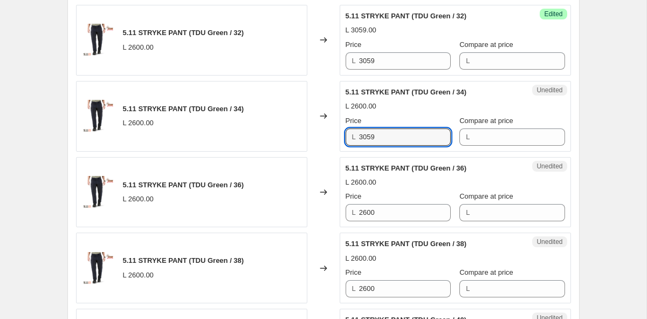
scroll to position [708, 0]
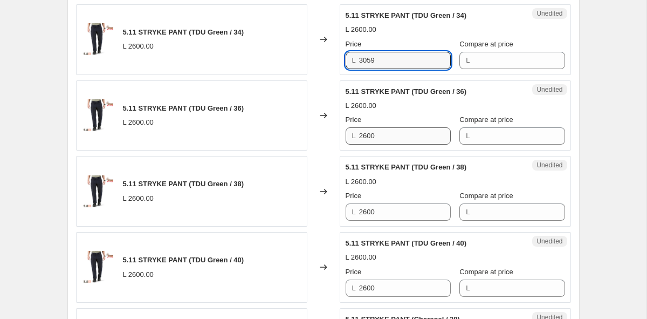
type input "3059"
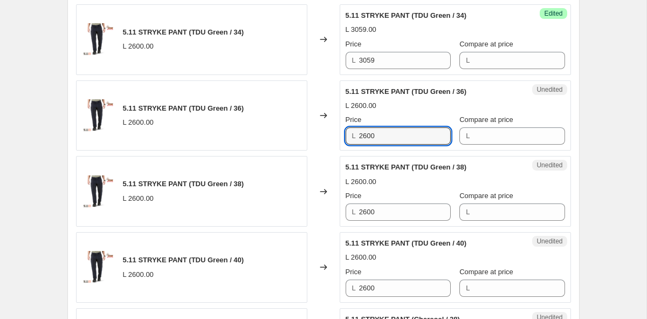
drag, startPoint x: 393, startPoint y: 133, endPoint x: 296, endPoint y: 132, distance: 97.1
click at [296, 132] on div "5.11 STRYKE PANT (TDU Green / 36) L 2600.00 Changed to Unedited 5.11 STRYKE PAN…" at bounding box center [323, 115] width 495 height 71
paste input "3059"
type input "3059"
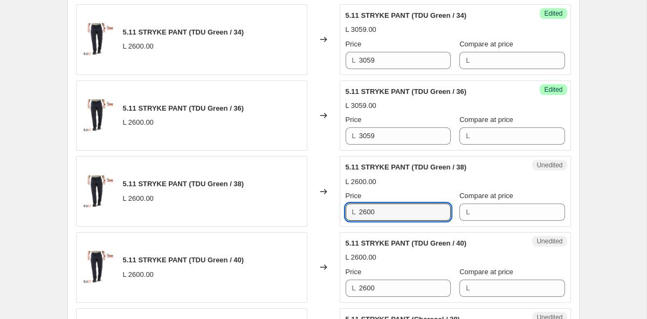
drag, startPoint x: 396, startPoint y: 210, endPoint x: 296, endPoint y: 209, distance: 100.8
click at [296, 209] on div "5.11 STRYKE PANT (TDU Green / 38) L 2600.00 Changed to Unedited 5.11 STRYKE PAN…" at bounding box center [323, 191] width 495 height 71
paste input "3059"
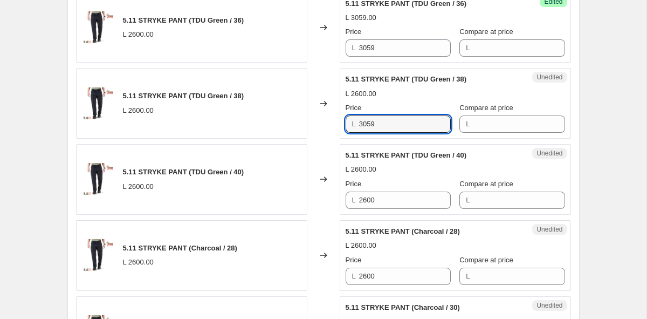
scroll to position [825, 0]
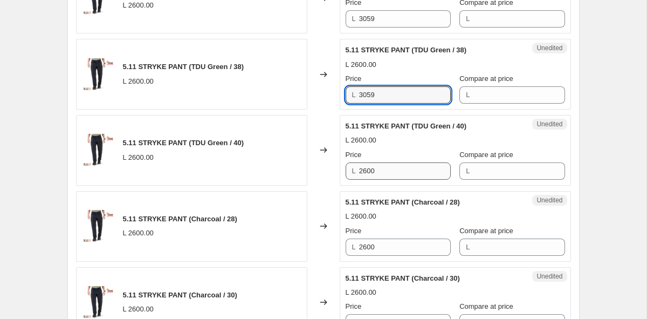
type input "3059"
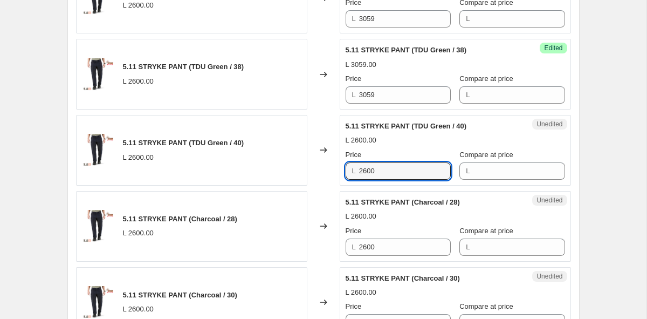
drag, startPoint x: 385, startPoint y: 171, endPoint x: 289, endPoint y: 168, distance: 95.5
click at [291, 168] on div "5.11 STRYKE PANT (TDU Green / 40) L 2600.00 Changed to Unedited 5.11 STRYKE PAN…" at bounding box center [323, 150] width 495 height 71
paste input "3059"
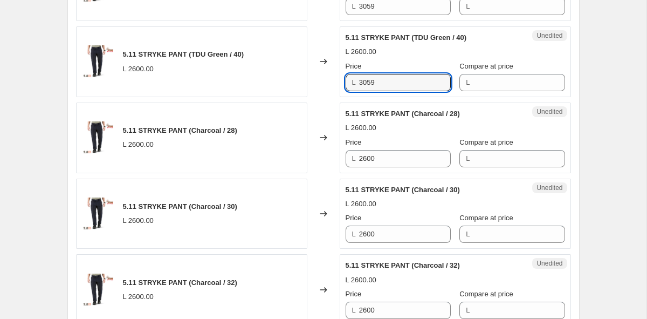
scroll to position [938, 0]
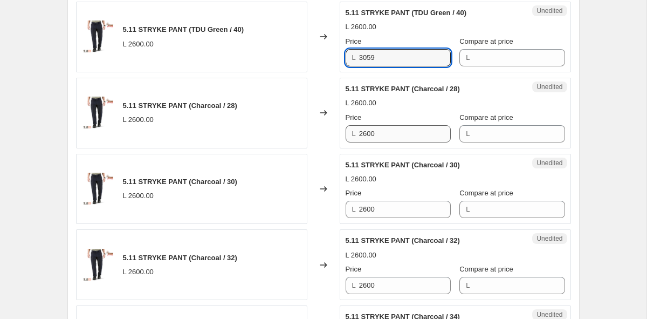
type input "3059"
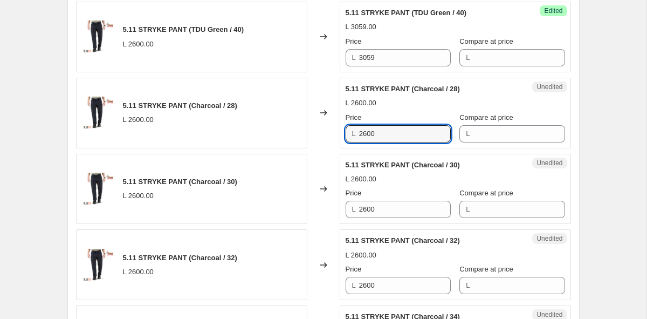
drag, startPoint x: 387, startPoint y: 132, endPoint x: 256, endPoint y: 128, distance: 131.1
click at [256, 128] on div "5.11 STRYKE PANT (Charcoal / 28) L 2600.00 Changed to Unedited 5.11 STRYKE PANT…" at bounding box center [323, 113] width 495 height 71
paste input "3059"
type input "3059"
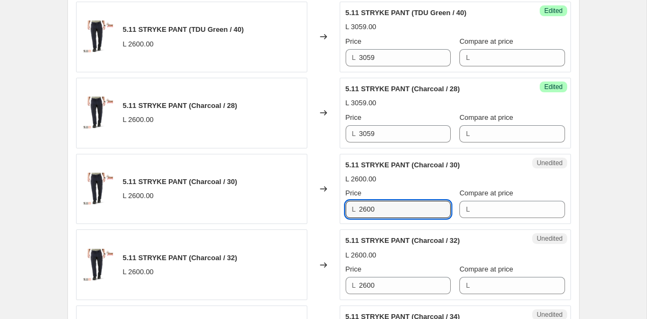
click at [266, 205] on div "5.11 STRYKE PANT (Charcoal / 30) L 2600.00 Changed to Unedited 5.11 STRYKE PANT…" at bounding box center [323, 189] width 495 height 71
paste input "3059"
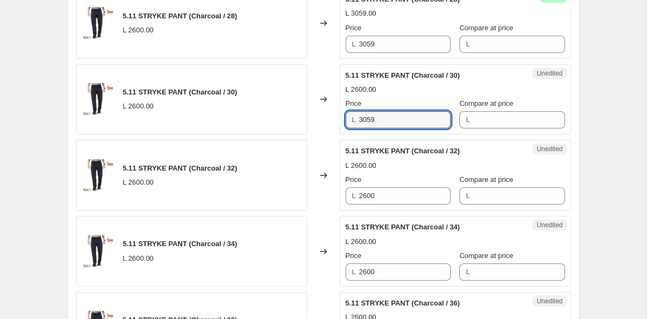
scroll to position [1063, 0]
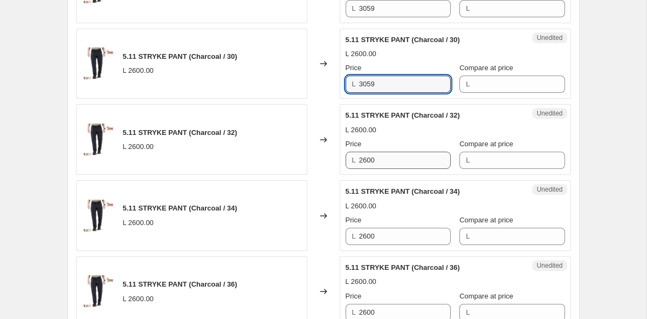
type input "3059"
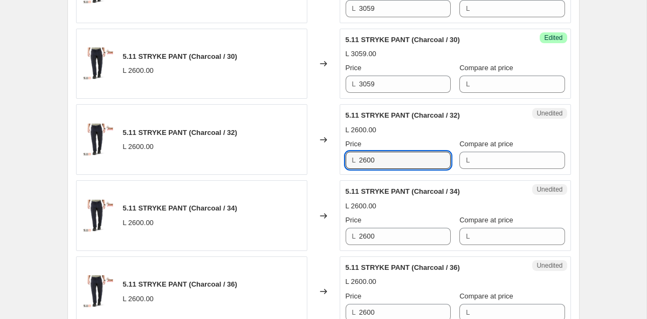
click at [277, 155] on div "5.11 STRYKE PANT (Charcoal / 32) L 2600.00 Changed to Unedited 5.11 STRYKE PANT…" at bounding box center [323, 139] width 495 height 71
paste input "3059"
type input "3059"
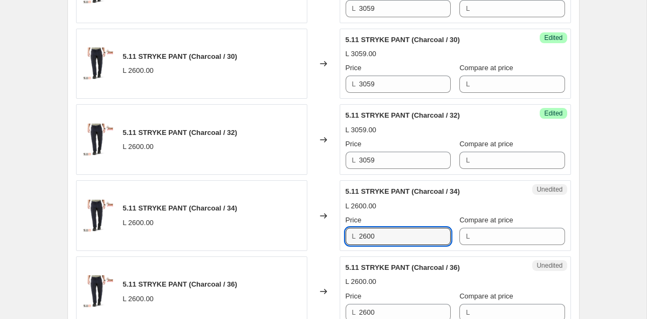
click at [284, 234] on div "5.11 STRYKE PANT (Charcoal / 34) L 2600.00 Changed to Unedited 5.11 STRYKE PANT…" at bounding box center [323, 215] width 495 height 71
paste input "3059"
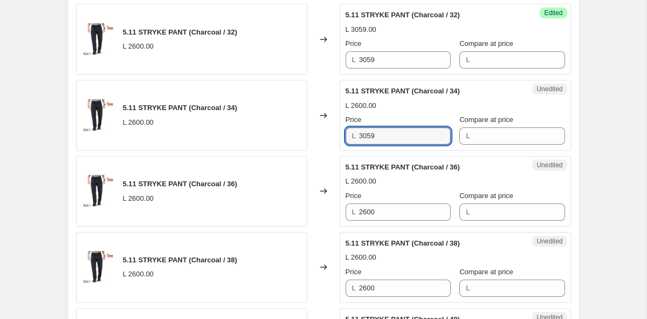
scroll to position [1220, 0]
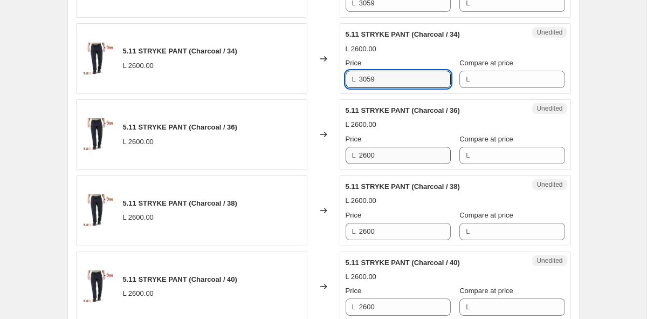
type input "3059"
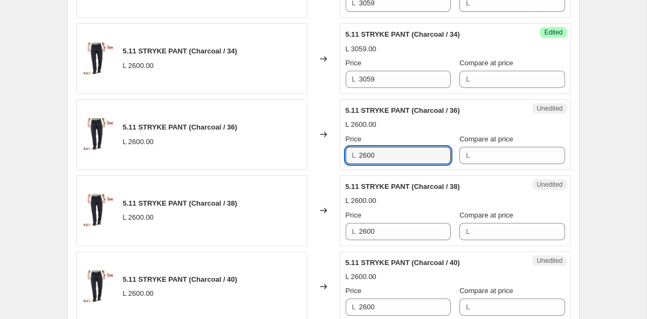
click at [284, 144] on div "5.11 STRYKE PANT (Charcoal / 36) L 2600.00 Changed to Unedited 5.11 STRYKE PANT…" at bounding box center [323, 134] width 495 height 71
paste input "3059"
type input "3059"
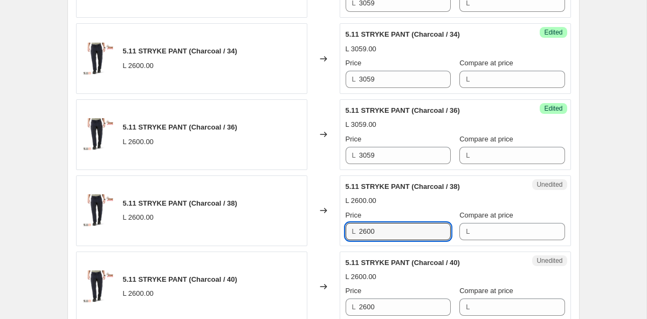
click at [275, 229] on div "5.11 STRYKE PANT (Charcoal / 38) L 2600.00 Changed to Unedited 5.11 STRYKE PANT…" at bounding box center [323, 210] width 495 height 71
paste input "3059"
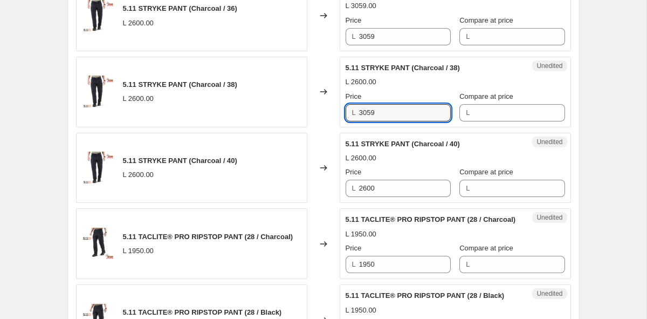
scroll to position [1438, 0]
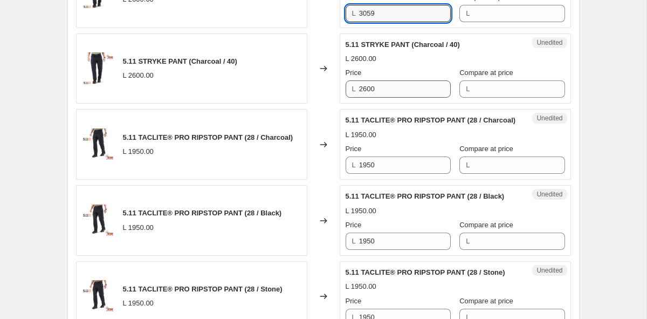
type input "3059"
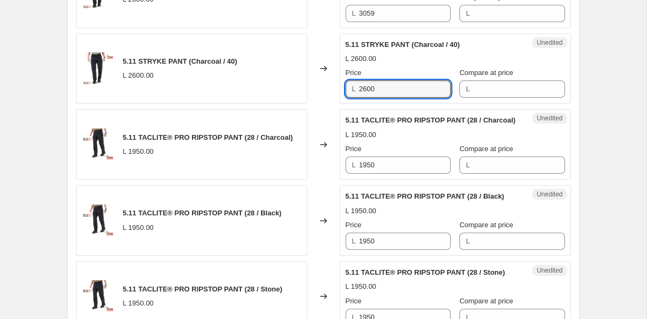
click at [305, 89] on div "5.11 STRYKE PANT (Charcoal / 40) L 2600.00 Changed to Unedited 5.11 STRYKE PANT…" at bounding box center [323, 68] width 495 height 71
paste input "3059"
type input "3059"
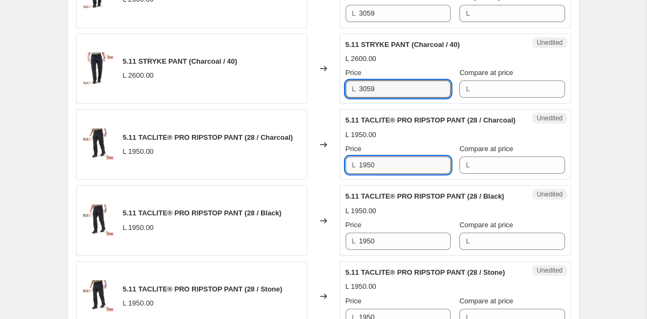
click at [384, 163] on input "1950" at bounding box center [405, 164] width 92 height 17
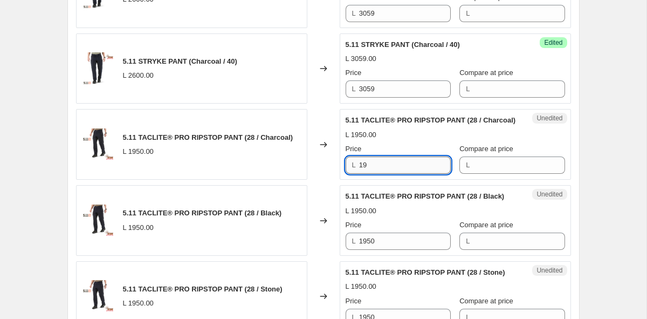
type input "1"
type input "2150"
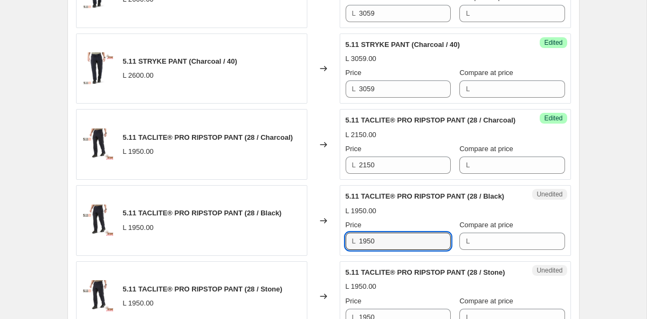
drag, startPoint x: 390, startPoint y: 235, endPoint x: 323, endPoint y: 237, distance: 67.4
click at [323, 237] on div "5.11 TACLITE® PRO RIPSTOP PANT (28 / Black) L 1950.00 Changed to Unedited 5.11 …" at bounding box center [323, 220] width 495 height 71
drag, startPoint x: 396, startPoint y: 237, endPoint x: 300, endPoint y: 237, distance: 96.0
click at [300, 237] on div "5.11 TACLITE® PRO RIPSTOP PANT (28 / Black) L 1950.00 Changed to Unedited 5.11 …" at bounding box center [323, 220] width 495 height 71
paste input "21"
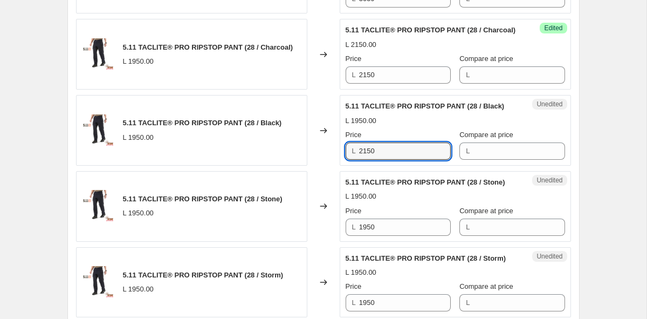
scroll to position [1590, 0]
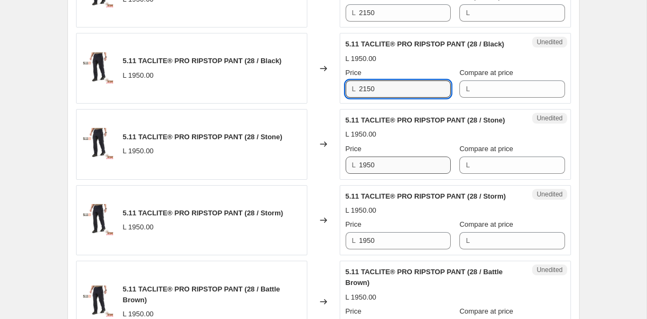
type input "2150"
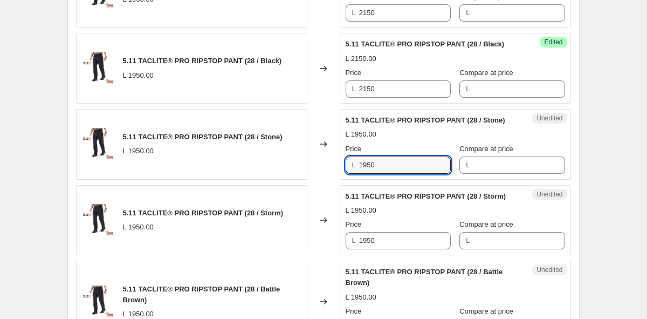
drag, startPoint x: 388, startPoint y: 163, endPoint x: 272, endPoint y: 163, distance: 115.4
click at [272, 163] on div "5.11 TACLITE® PRO RIPSTOP PANT (28 / Stone) L 1950.00 Changed to Unedited 5.11 …" at bounding box center [323, 144] width 495 height 71
paste input "21"
type input "2150"
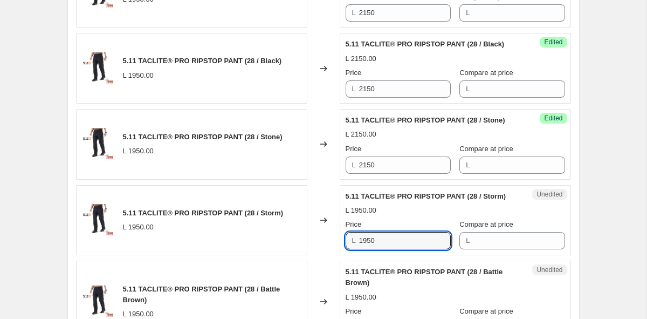
drag, startPoint x: 389, startPoint y: 241, endPoint x: 263, endPoint y: 241, distance: 126.2
click at [263, 241] on div "5.11 TACLITE® PRO RIPSTOP PANT (28 / Storm) L 1950.00 Changed to Unedited 5.11 …" at bounding box center [323, 220] width 495 height 71
paste input "21"
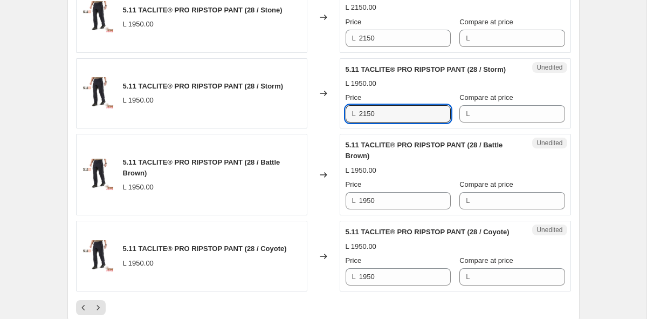
scroll to position [1754, 0]
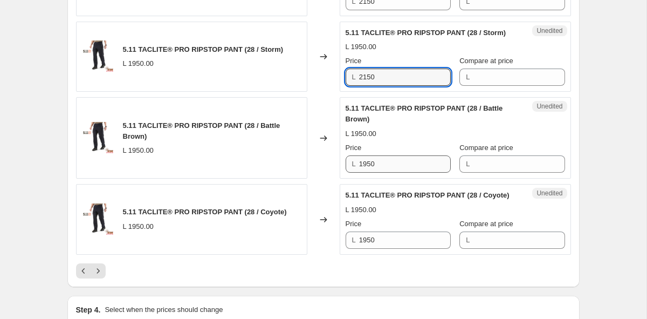
type input "2150"
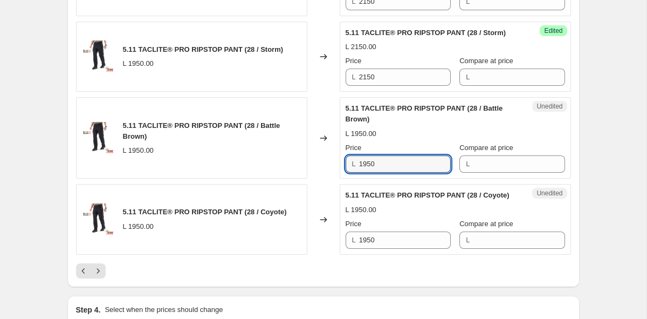
drag, startPoint x: 389, startPoint y: 162, endPoint x: 282, endPoint y: 161, distance: 107.3
click at [282, 161] on div "5.11 TACLITE® PRO RIPSTOP PANT (28 / Battle Brown) L 1950.00 Changed to Unedite…" at bounding box center [323, 137] width 495 height 81
paste input "21"
type input "2150"
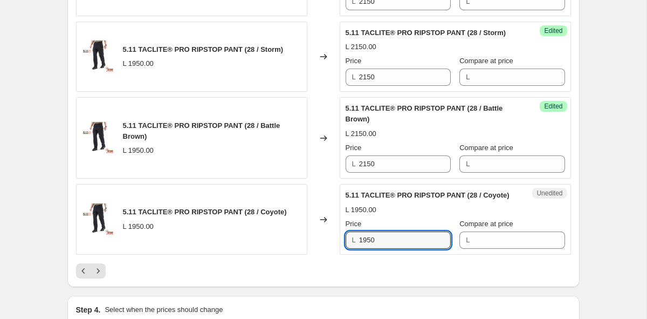
drag, startPoint x: 388, startPoint y: 241, endPoint x: 298, endPoint y: 239, distance: 90.1
click at [298, 239] on div "5.11 TACLITE® PRO RIPSTOP PANT (28 / Coyote) L 1950.00 Changed to Unedited 5.11…" at bounding box center [323, 219] width 495 height 71
paste input "21"
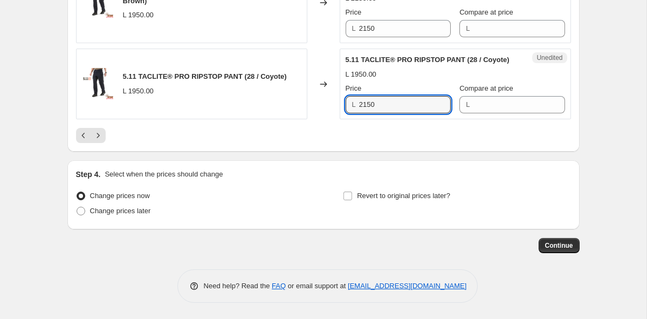
scroll to position [1889, 0]
type input "2150"
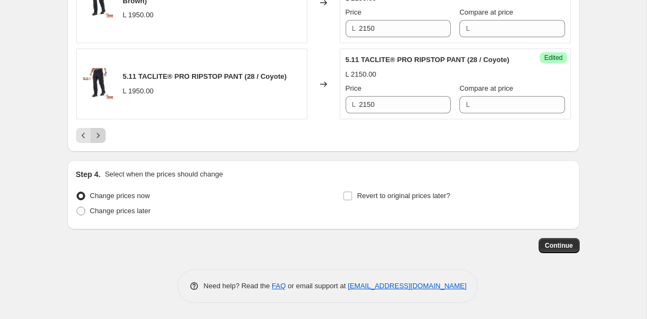
click at [100, 137] on icon "Next" at bounding box center [98, 135] width 11 height 11
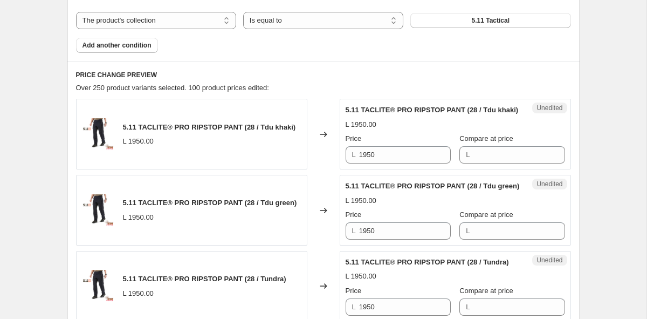
scroll to position [390, 0]
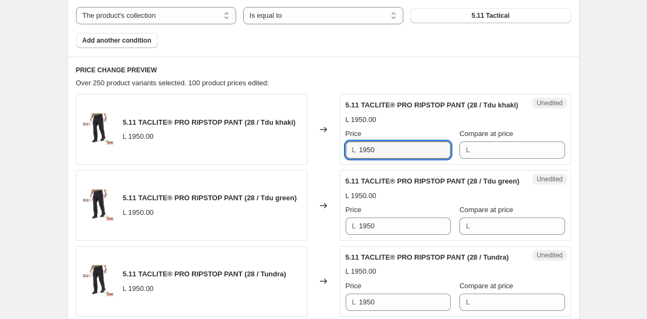
drag, startPoint x: 400, startPoint y: 153, endPoint x: 314, endPoint y: 150, distance: 85.8
click at [314, 150] on div "5.11 TACLITE® PRO RIPSTOP PANT (28 / Tdu khaki) L 1950.00 Changed to Unedited 5…" at bounding box center [323, 129] width 495 height 71
paste input "21"
type input "2150"
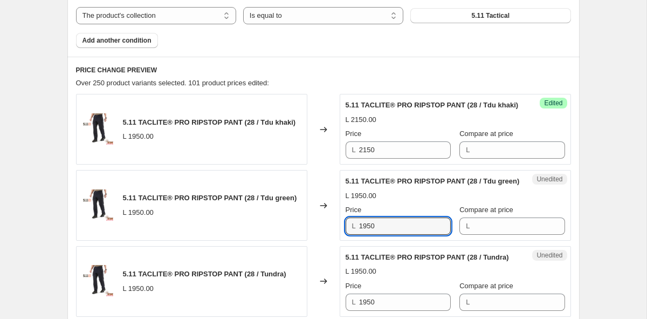
drag, startPoint x: 384, startPoint y: 223, endPoint x: 292, endPoint y: 222, distance: 91.7
click at [292, 222] on div "5.11 TACLITE® PRO RIPSTOP PANT (28 / Tdu green) L 1950.00 Changed to Unedited 5…" at bounding box center [323, 205] width 495 height 71
paste input "21"
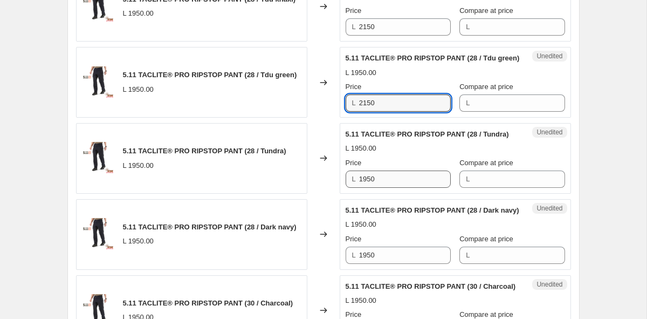
scroll to position [521, 0]
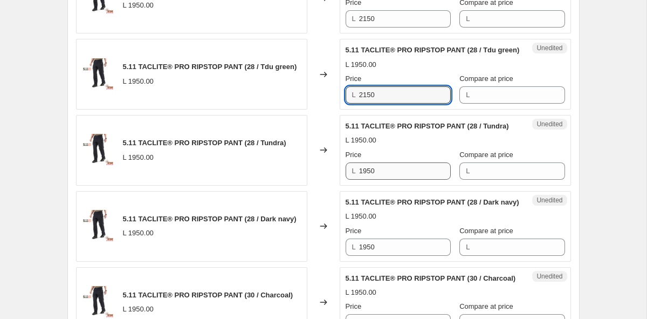
type input "2150"
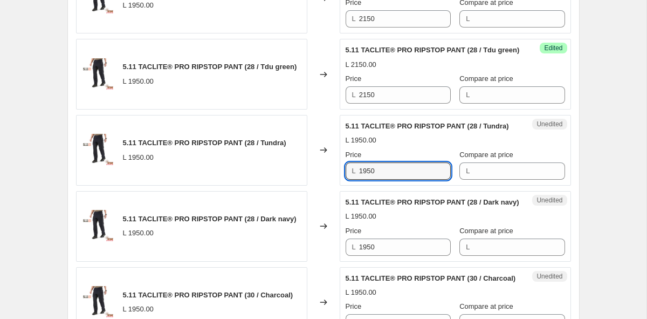
drag, startPoint x: 387, startPoint y: 174, endPoint x: 285, endPoint y: 166, distance: 101.7
click at [285, 166] on div "5.11 TACLITE® PRO RIPSTOP PANT (28 / Tundra) L 1950.00 Changed to Unedited 5.11…" at bounding box center [323, 150] width 495 height 71
paste input "21"
type input "2150"
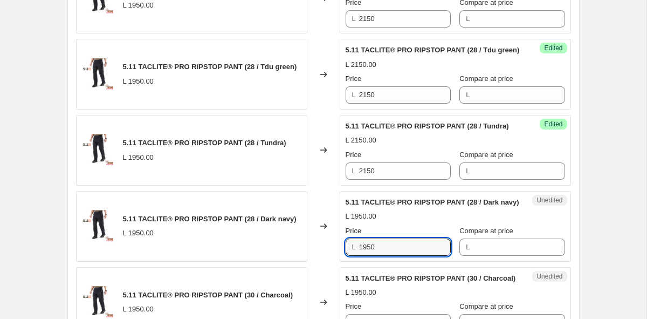
drag, startPoint x: 381, startPoint y: 243, endPoint x: 318, endPoint y: 243, distance: 62.6
click at [318, 243] on div "5.11 TACLITE® PRO RIPSTOP PANT (28 / Dark navy) L 1950.00 Changed to Unedited 5…" at bounding box center [323, 226] width 495 height 71
paste input "21"
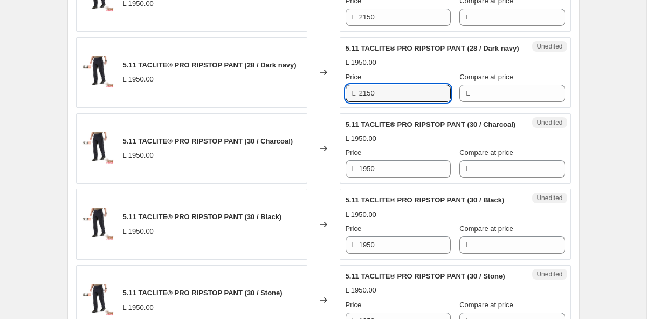
scroll to position [743, 0]
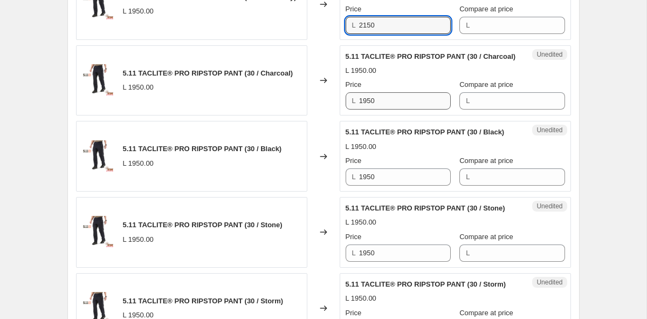
type input "2150"
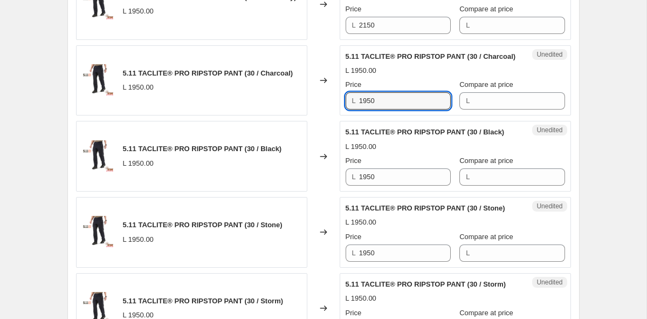
drag, startPoint x: 400, startPoint y: 99, endPoint x: 297, endPoint y: 99, distance: 103.5
click at [297, 99] on div "5.11 TACLITE® PRO RIPSTOP PANT (30 / Charcoal) L 1950.00 Changed to Unedited 5.…" at bounding box center [323, 80] width 495 height 71
paste input "21"
type input "2150"
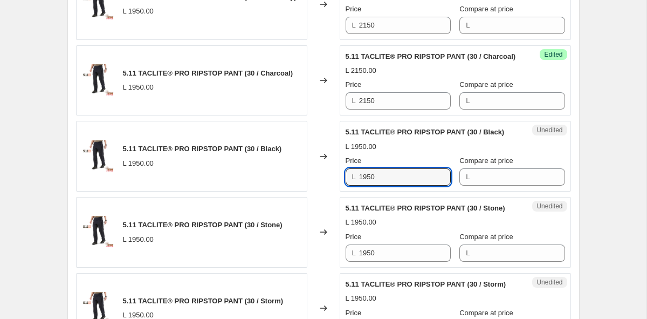
drag, startPoint x: 395, startPoint y: 182, endPoint x: 303, endPoint y: 181, distance: 92.2
click at [303, 181] on div "5.11 TACLITE® PRO RIPSTOP PANT (30 / Black) L 1950.00 Changed to Unedited 5.11 …" at bounding box center [323, 156] width 495 height 71
paste input "21"
type input "2150"
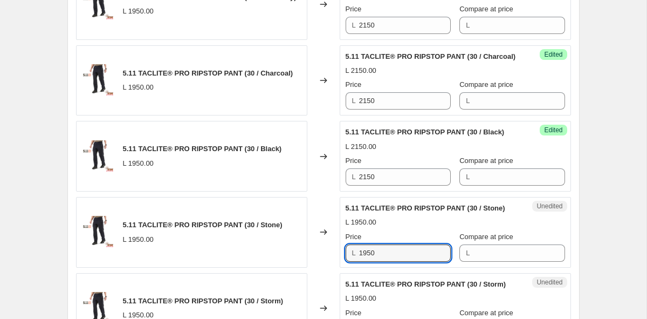
drag, startPoint x: 395, startPoint y: 254, endPoint x: 305, endPoint y: 245, distance: 91.0
click at [305, 245] on div "5.11 TACLITE® PRO RIPSTOP PANT (30 / Stone) L 1950.00 Changed to Unedited 5.11 …" at bounding box center [323, 232] width 495 height 71
paste input "21"
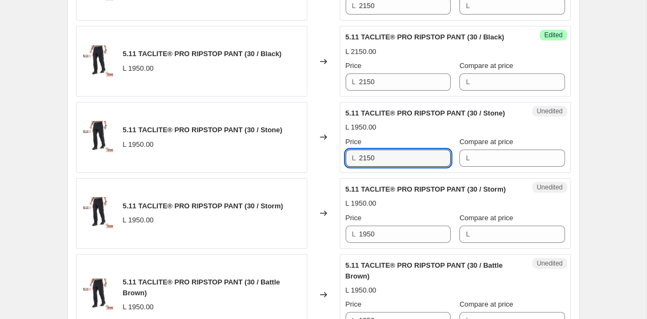
scroll to position [871, 0]
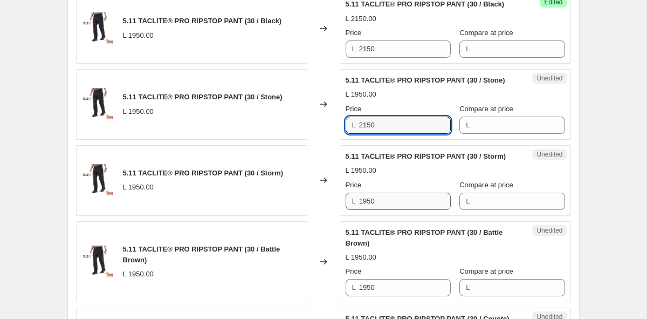
type input "2150"
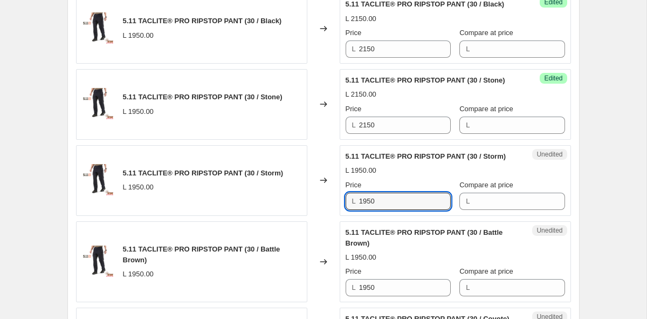
drag, startPoint x: 386, startPoint y: 201, endPoint x: 286, endPoint y: 202, distance: 100.3
click at [286, 202] on div "5.11 TACLITE® PRO RIPSTOP PANT (30 / Storm) L 1950.00 Changed to Unedited 5.11 …" at bounding box center [323, 180] width 495 height 71
paste input "21"
type input "2150"
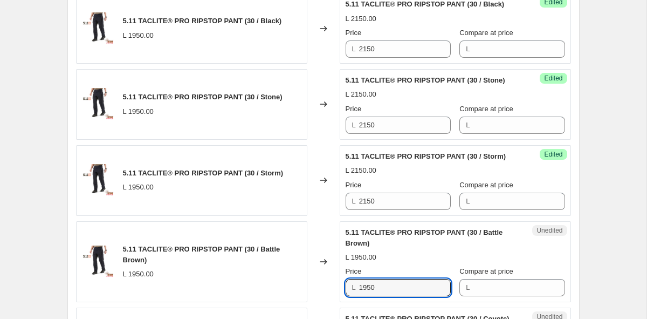
drag, startPoint x: 386, startPoint y: 287, endPoint x: 300, endPoint y: 287, distance: 85.7
click at [300, 287] on div "5.11 TACLITE® PRO RIPSTOP PANT (30 / Battle Brown) L 1950.00 Changed to Unedite…" at bounding box center [323, 261] width 495 height 81
paste input "21"
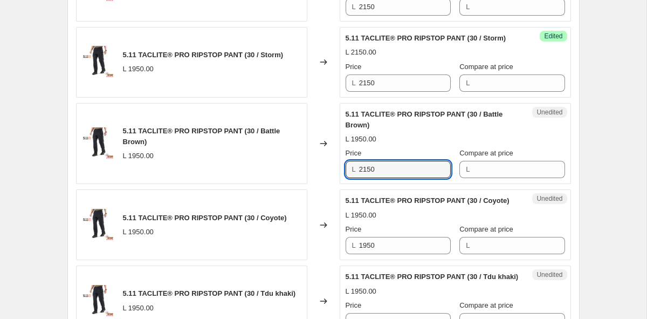
scroll to position [1026, 0]
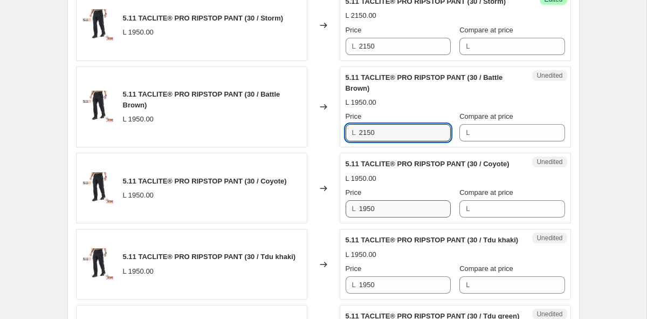
type input "2150"
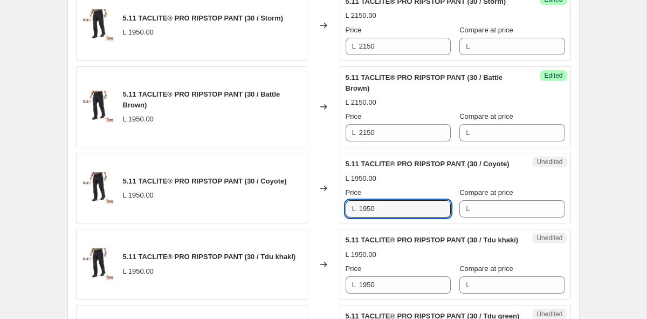
drag, startPoint x: 395, startPoint y: 210, endPoint x: 283, endPoint y: 209, distance: 111.6
click at [283, 209] on div "5.11 TACLITE® PRO RIPSTOP PANT (30 / Coyote) L 1950.00 Changed to Unedited 5.11…" at bounding box center [323, 188] width 495 height 71
paste input "21"
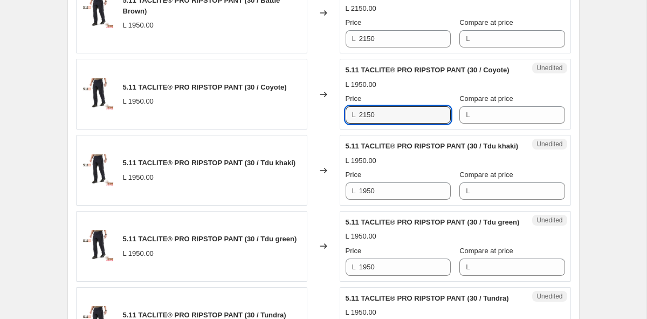
scroll to position [1133, 0]
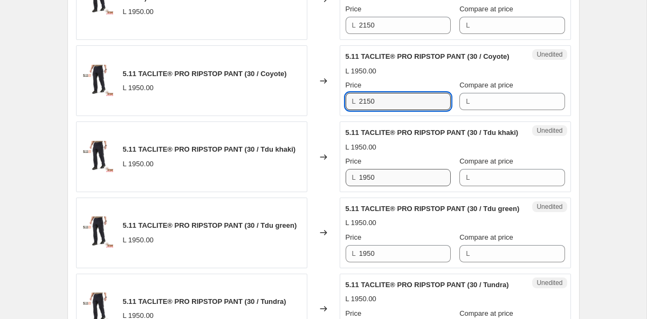
type input "2150"
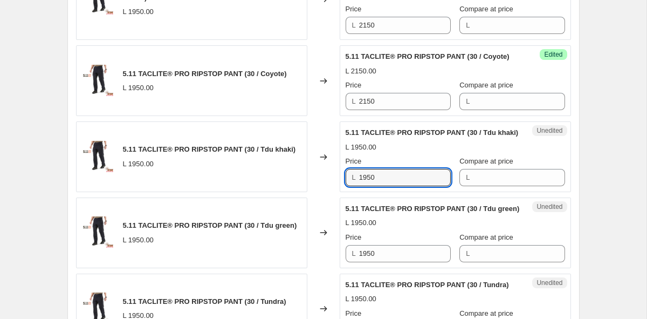
drag, startPoint x: 388, startPoint y: 181, endPoint x: 258, endPoint y: 181, distance: 130.0
click at [258, 181] on div "5.11 TACLITE® PRO RIPSTOP PANT (30 / Tdu khaki) L 1950.00 Changed to Unedited 5…" at bounding box center [323, 156] width 495 height 71
paste input "21"
type input "2150"
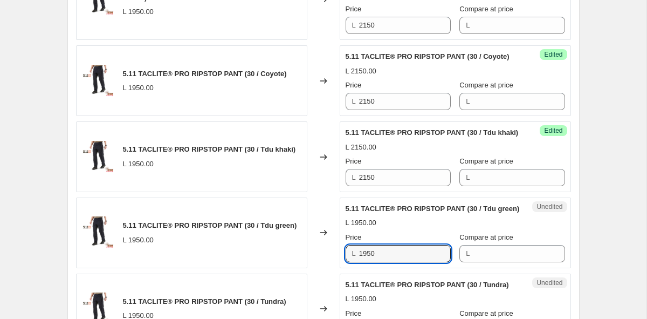
drag, startPoint x: 390, startPoint y: 250, endPoint x: 285, endPoint y: 239, distance: 106.2
click at [285, 239] on div "5.11 TACLITE® PRO RIPSTOP PANT (30 / Tdu green) L 1950.00 Changed to Unedited 5…" at bounding box center [323, 232] width 495 height 71
paste input "21"
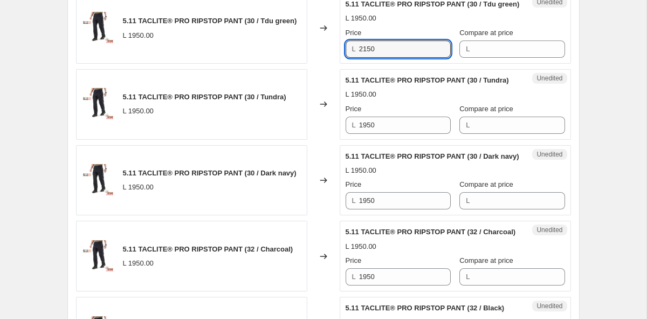
scroll to position [1341, 0]
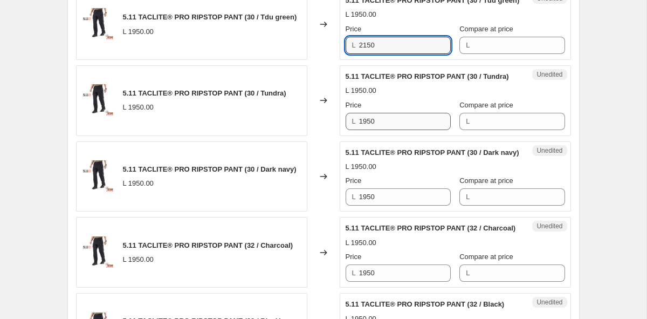
type input "2150"
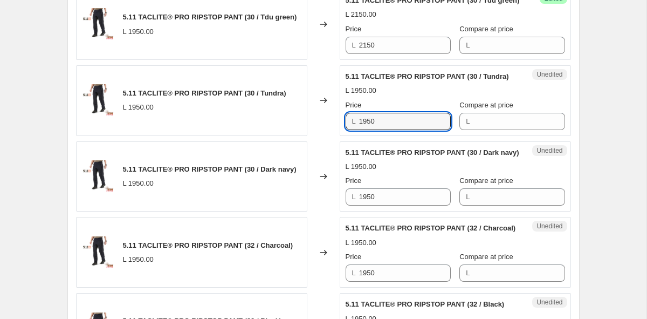
drag, startPoint x: 393, startPoint y: 116, endPoint x: 298, endPoint y: 114, distance: 94.9
click at [298, 114] on div "5.11 TACLITE® PRO RIPSTOP PANT (30 / Tundra) L 1950.00 Changed to Unedited 5.11…" at bounding box center [323, 100] width 495 height 71
paste input "21"
type input "2150"
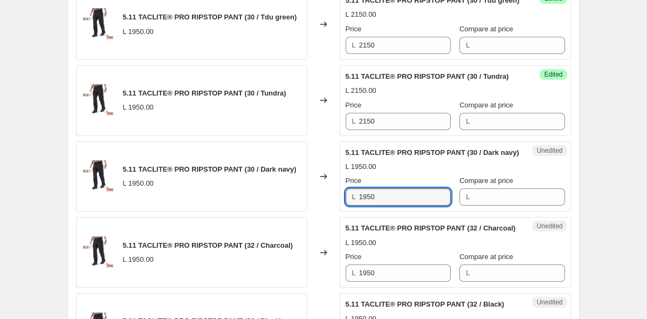
drag, startPoint x: 385, startPoint y: 195, endPoint x: 268, endPoint y: 191, distance: 117.1
click at [268, 191] on div "5.11 TACLITE® PRO RIPSTOP PANT (30 / Dark navy) L 1950.00 Changed to Unedited 5…" at bounding box center [323, 176] width 495 height 71
paste input "21"
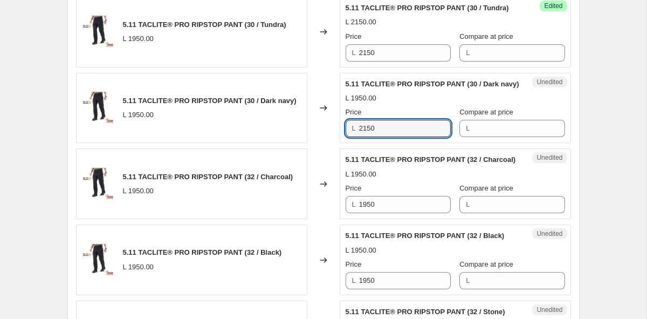
scroll to position [1435, 0]
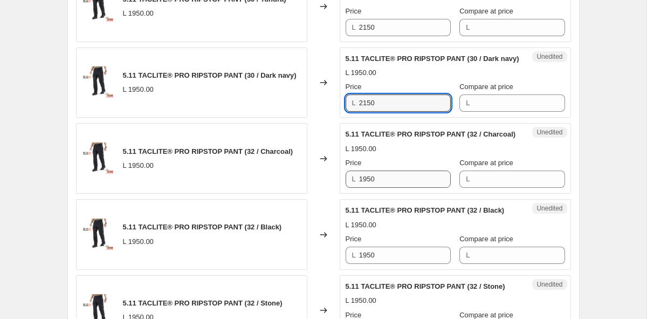
type input "2150"
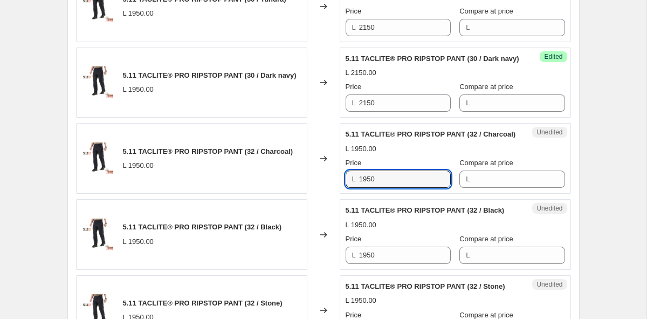
drag, startPoint x: 394, startPoint y: 176, endPoint x: 250, endPoint y: 171, distance: 144.1
click at [250, 171] on div "5.11 TACLITE® PRO RIPSTOP PANT (32 / Charcoal) L 1950.00 Changed to Unedited 5.…" at bounding box center [323, 158] width 495 height 71
paste input "21"
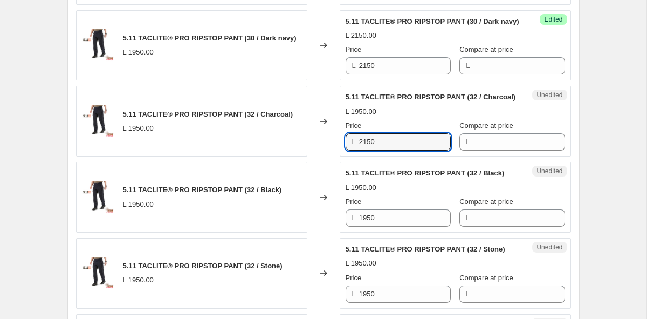
scroll to position [1522, 0]
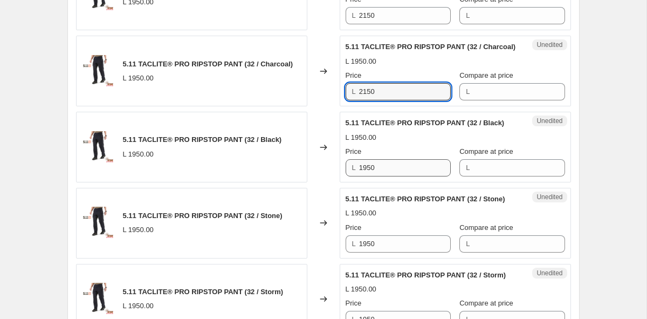
type input "2150"
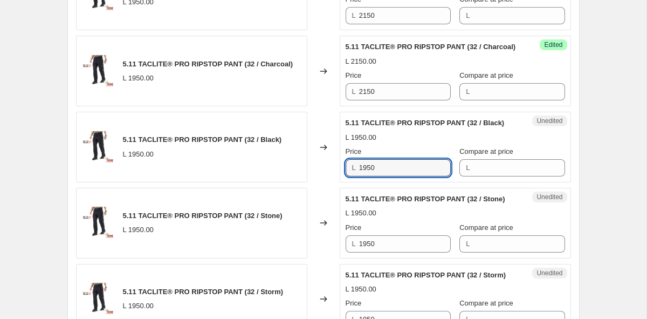
drag, startPoint x: 392, startPoint y: 169, endPoint x: 243, endPoint y: 167, distance: 149.4
click at [243, 167] on div "5.11 TACLITE® PRO RIPSTOP PANT (32 / Black) L 1950.00 Changed to Unedited 5.11 …" at bounding box center [323, 147] width 495 height 71
paste input "21"
type input "2150"
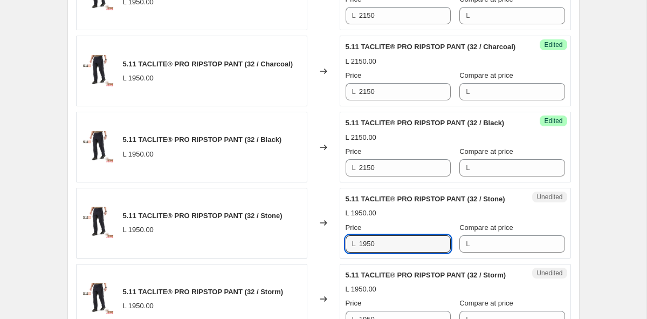
drag, startPoint x: 393, startPoint y: 245, endPoint x: 246, endPoint y: 239, distance: 146.8
click at [246, 239] on div "5.11 TACLITE® PRO RIPSTOP PANT (32 / Stone) L 1950.00 Changed to Unedited 5.11 …" at bounding box center [323, 223] width 495 height 71
paste input "21"
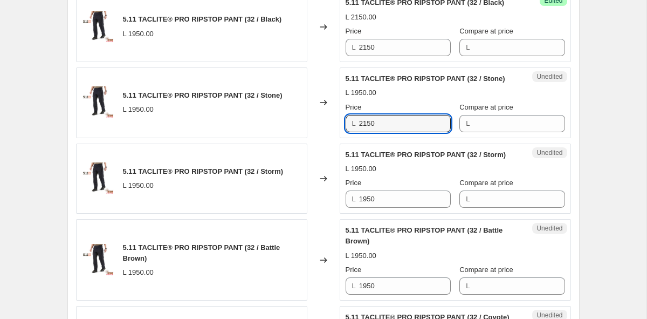
scroll to position [1681, 0]
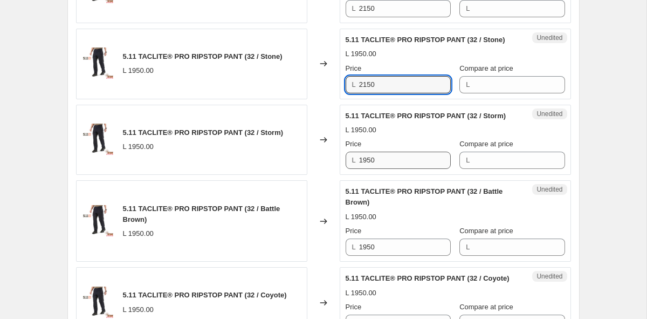
type input "2150"
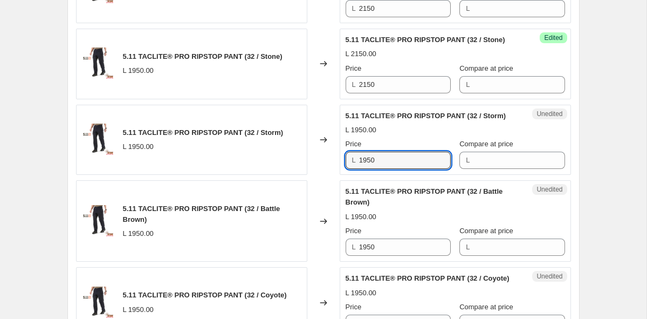
drag, startPoint x: 392, startPoint y: 161, endPoint x: 253, endPoint y: 160, distance: 139.1
click at [253, 160] on div "5.11 TACLITE® PRO RIPSTOP PANT (32 / Storm) L 1950.00 Changed to Unedited 5.11 …" at bounding box center [323, 140] width 495 height 71
paste input "21"
type input "2150"
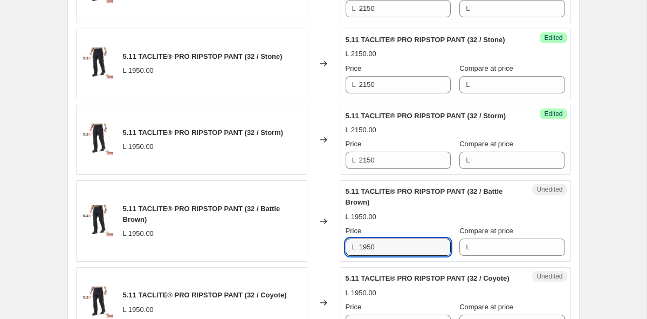
drag, startPoint x: 392, startPoint y: 248, endPoint x: 262, endPoint y: 235, distance: 130.7
click at [262, 235] on div "5.11 TACLITE® PRO RIPSTOP PANT (32 / Battle Brown) L 1950.00 Changed to Unedite…" at bounding box center [323, 220] width 495 height 81
paste input "21"
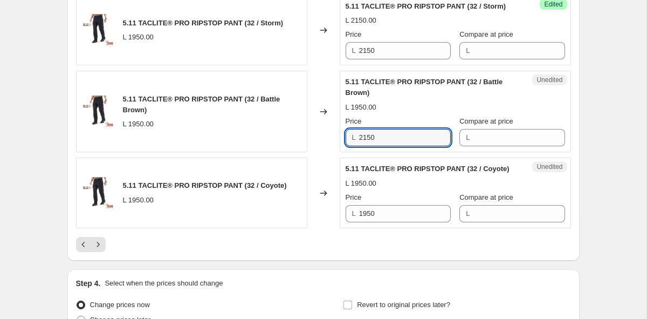
scroll to position [1833, 0]
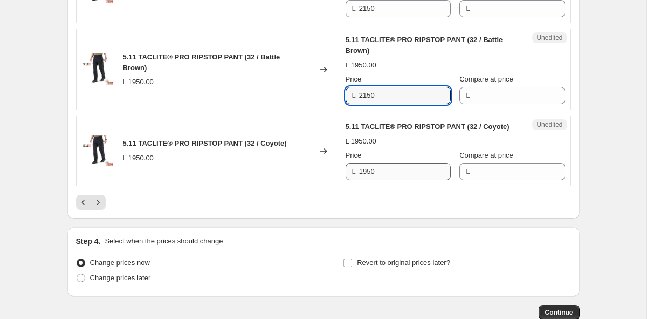
type input "2150"
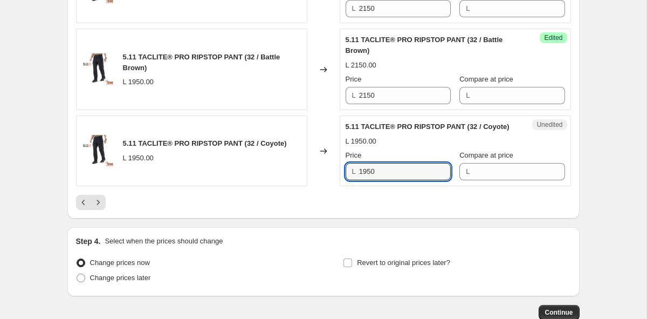
drag, startPoint x: 394, startPoint y: 171, endPoint x: 262, endPoint y: 165, distance: 132.3
click at [262, 165] on div "5.11 TACLITE® PRO RIPSTOP PANT (32 / Coyote) L 1950.00 Changed to Unedited 5.11…" at bounding box center [323, 150] width 495 height 71
type input "2150"
click at [100, 202] on icon "Next" at bounding box center [98, 202] width 11 height 11
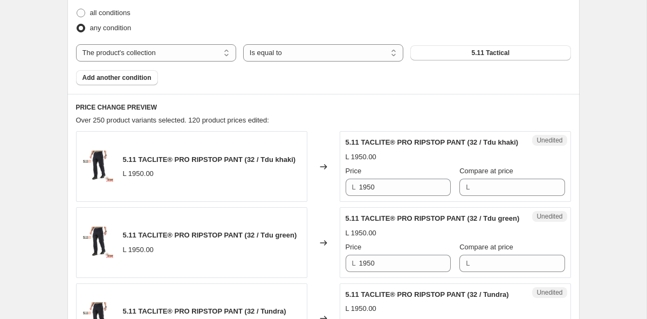
scroll to position [387, 0]
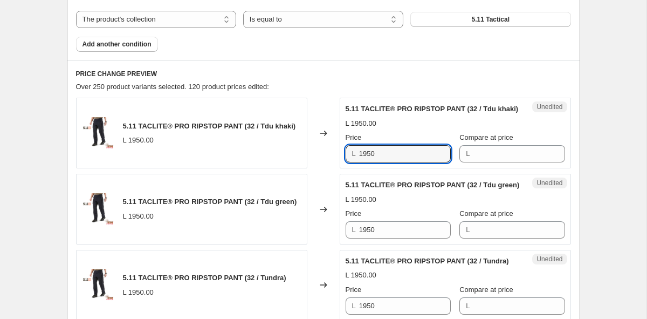
drag, startPoint x: 400, startPoint y: 150, endPoint x: 295, endPoint y: 136, distance: 106.1
click at [295, 136] on div "5.11 TACLITE® PRO RIPSTOP PANT (32 / Tdu khaki) L 1950.00 Changed to Unedited 5…" at bounding box center [323, 133] width 495 height 71
type input "2150"
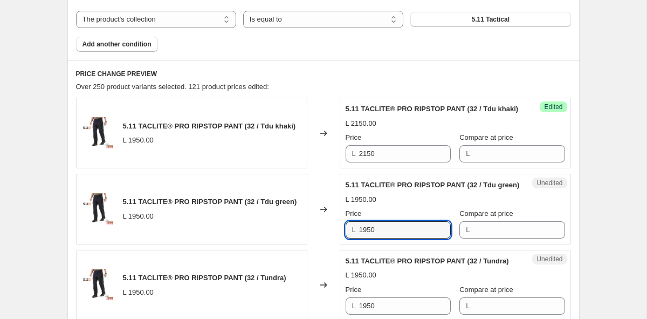
drag, startPoint x: 387, startPoint y: 230, endPoint x: 286, endPoint y: 226, distance: 100.9
click at [286, 226] on div "5.11 TACLITE® PRO RIPSTOP PANT (32 / Tdu green) L 1950.00 Changed to Unedited 5…" at bounding box center [323, 209] width 495 height 71
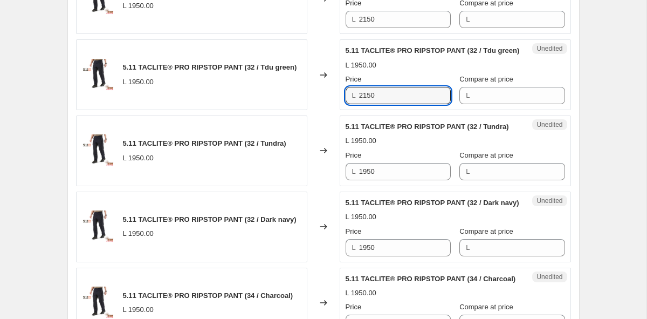
scroll to position [531, 0]
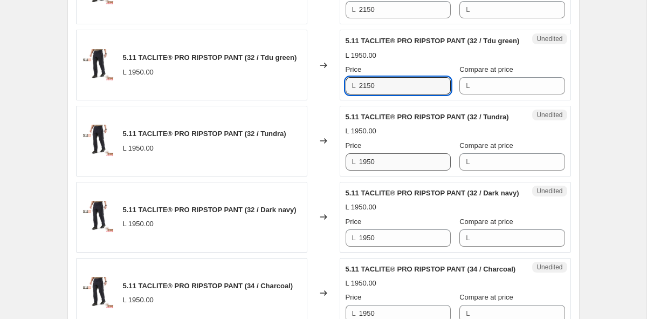
type input "2150"
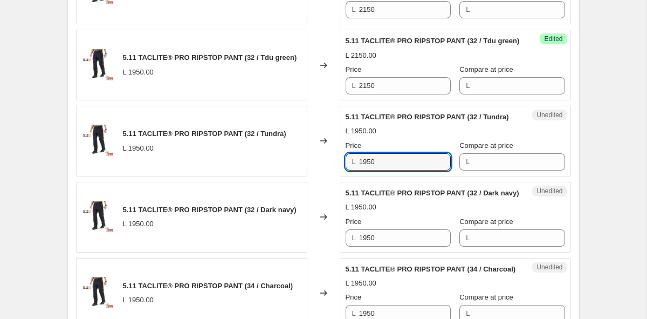
drag, startPoint x: 381, startPoint y: 163, endPoint x: 287, endPoint y: 156, distance: 93.5
click at [287, 156] on div "5.11 TACLITE® PRO RIPSTOP PANT (32 / Tundra) L 1950.00 Changed to Unedited 5.11…" at bounding box center [323, 141] width 495 height 71
type input "2150"
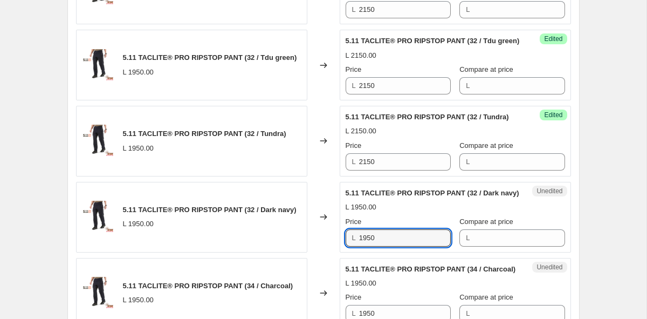
drag, startPoint x: 383, startPoint y: 238, endPoint x: 302, endPoint y: 230, distance: 81.3
click at [302, 230] on div "5.11 TACLITE® PRO RIPSTOP PANT (32 / Dark navy) L 1950.00 Changed to Unedited 5…" at bounding box center [323, 217] width 495 height 71
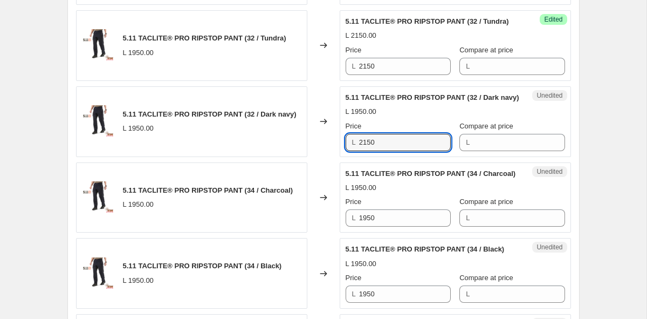
scroll to position [701, 0]
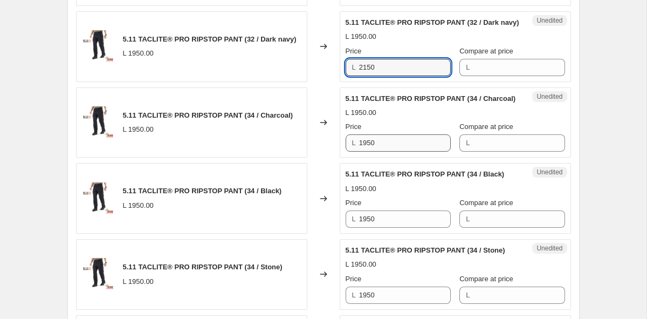
type input "2150"
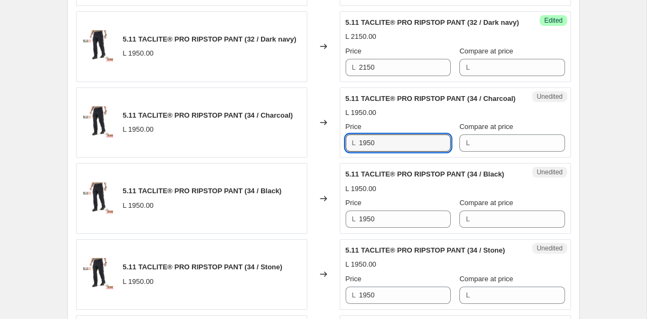
click at [277, 141] on div "5.11 TACLITE® PRO RIPSTOP PANT (34 / Charcoal) L 1950.00 Changed to Unedited 5.…" at bounding box center [323, 122] width 495 height 71
type input "2150"
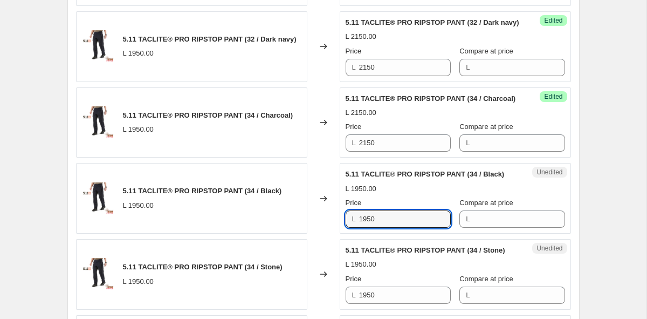
click at [277, 214] on div "5.11 TACLITE® PRO RIPSTOP PANT (34 / Black) L 1950.00 Changed to Unedited 5.11 …" at bounding box center [323, 198] width 495 height 71
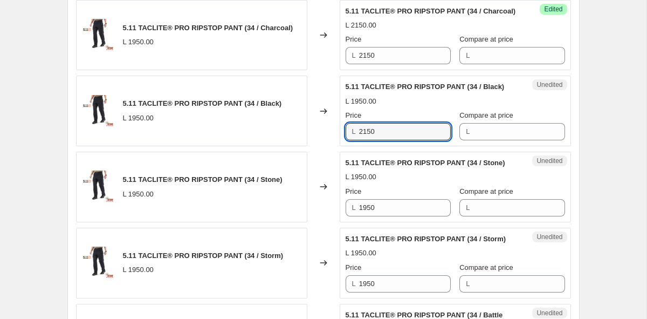
scroll to position [824, 0]
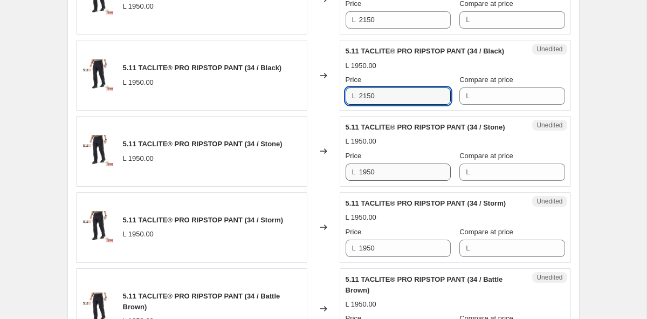
type input "2150"
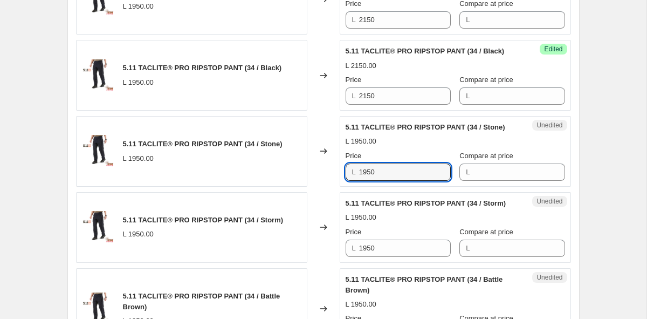
click at [269, 171] on div "5.11 TACLITE® PRO RIPSTOP PANT (34 / Stone) L 1950.00 Changed to Unedited 5.11 …" at bounding box center [323, 151] width 495 height 71
type input "2150"
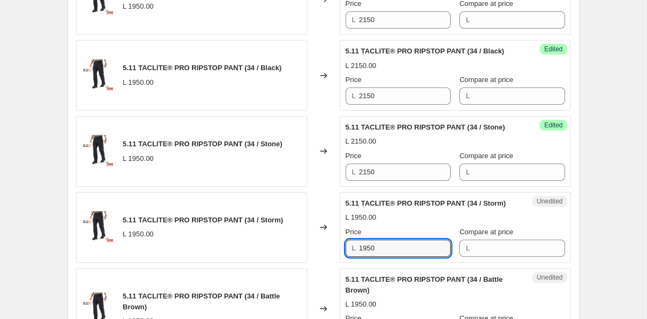
click at [280, 246] on div "5.11 TACLITE® PRO RIPSTOP PANT (34 / Storm) L 1950.00 Changed to Unedited 5.11 …" at bounding box center [323, 227] width 495 height 71
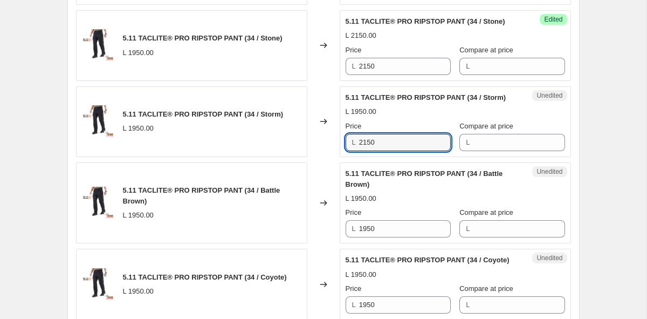
scroll to position [1005, 0]
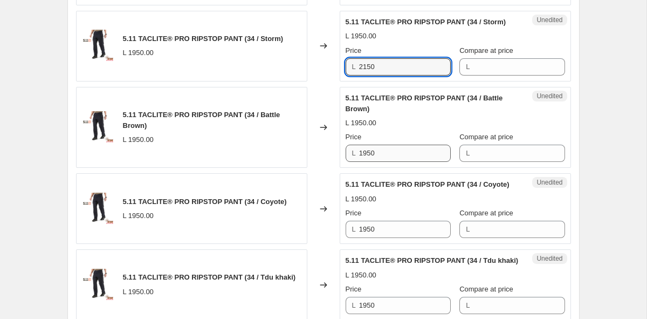
type input "2150"
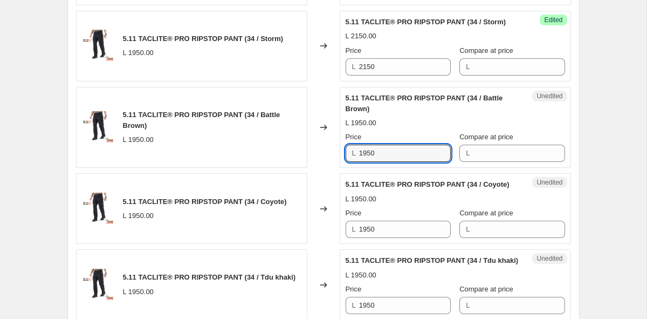
click at [297, 152] on div "5.11 TACLITE® PRO RIPSTOP PANT (34 / Battle Brown) L 1950.00 Changed to Unedite…" at bounding box center [323, 127] width 495 height 81
type input "2150"
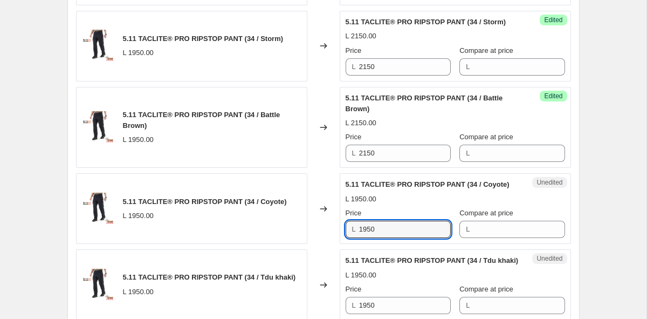
click at [267, 219] on div "5.11 TACLITE® PRO RIPSTOP PANT (34 / Coyote) L 1950.00 Changed to Unedited 5.11…" at bounding box center [323, 208] width 495 height 71
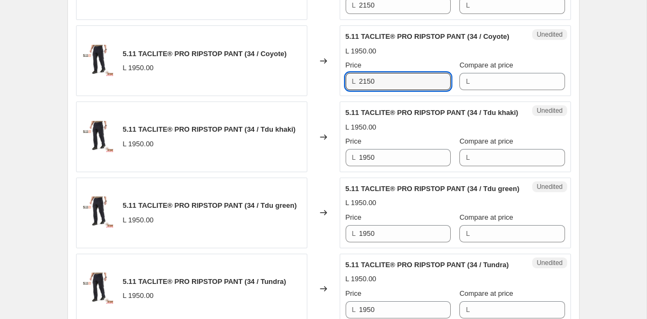
scroll to position [1161, 0]
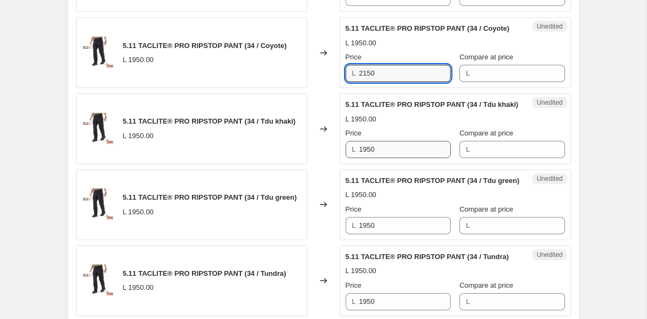
type input "2150"
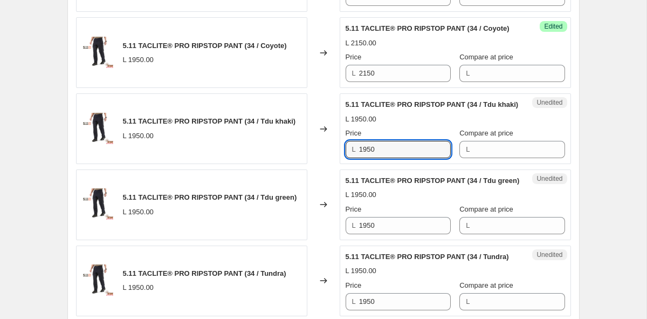
click at [281, 148] on div "5.11 TACLITE® PRO RIPSTOP PANT (34 / Tdu khaki) L 1950.00 Changed to Unedited 5…" at bounding box center [323, 128] width 495 height 71
type input "2150"
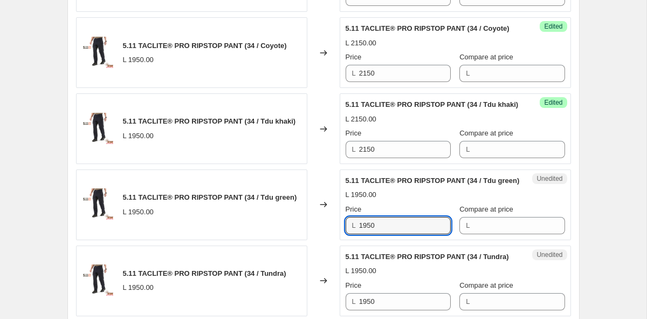
click at [271, 216] on div "5.11 TACLITE® PRO RIPSTOP PANT (34 / Tdu green) L 1950.00 Changed to Unedited 5…" at bounding box center [323, 204] width 495 height 71
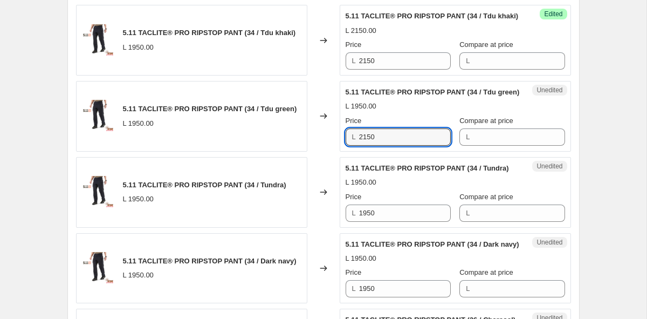
scroll to position [1293, 0]
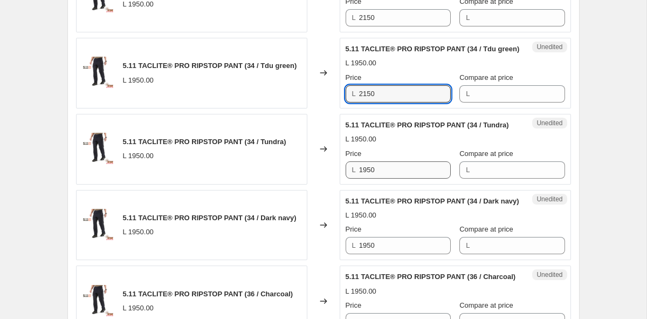
type input "2150"
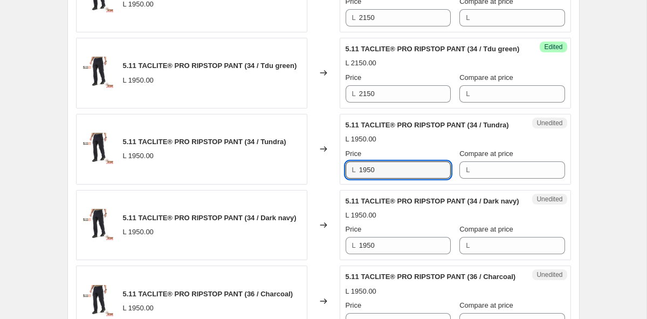
click at [293, 166] on div "5.11 TACLITE® PRO RIPSTOP PANT (34 / Tundra) L 1950.00 Changed to Unedited 5.11…" at bounding box center [323, 149] width 495 height 71
type input "2150"
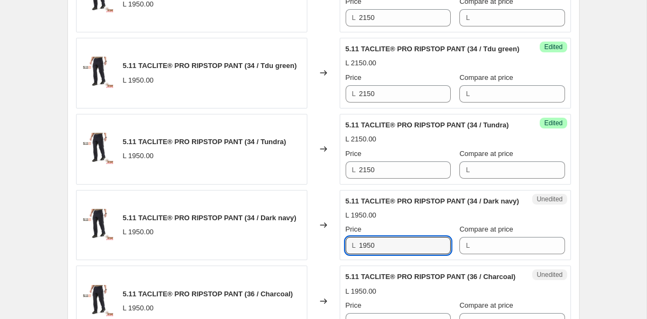
click at [279, 236] on div "5.11 TACLITE® PRO RIPSTOP PANT (34 / Dark navy) L 1950.00 Changed to Unedited 5…" at bounding box center [323, 225] width 495 height 71
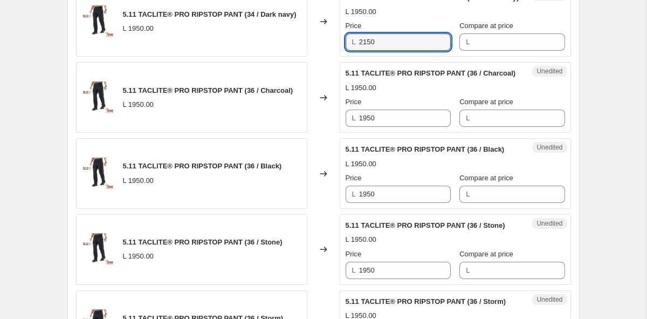
scroll to position [1500, 0]
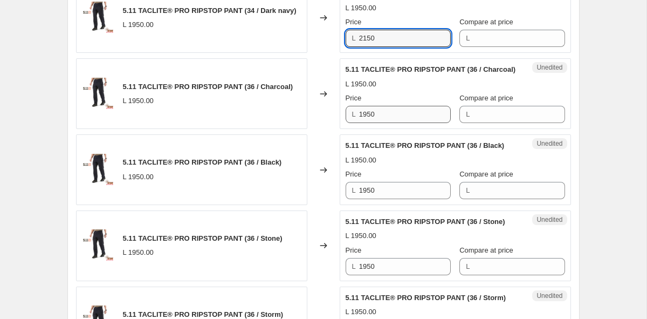
type input "2150"
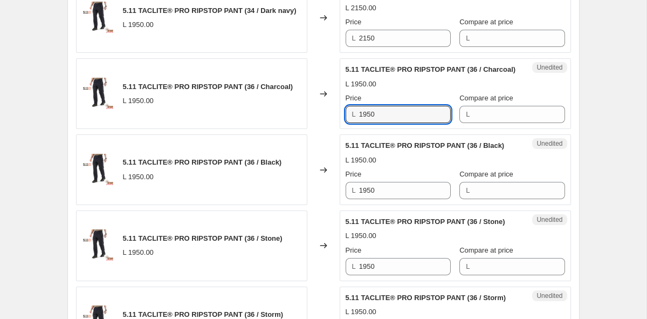
click at [296, 116] on div "5.11 TACLITE® PRO RIPSTOP PANT (36 / Charcoal) L 1950.00 Changed to Unedited 5.…" at bounding box center [323, 93] width 495 height 71
type input "2150"
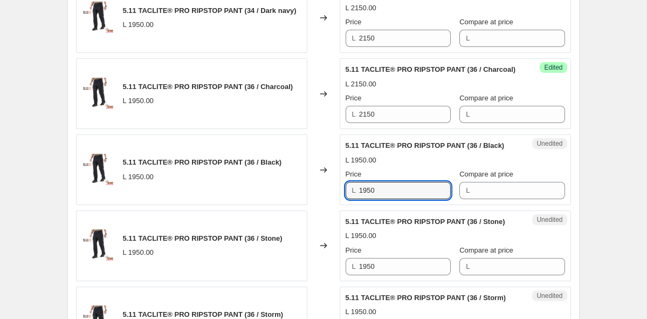
click at [310, 189] on div "5.11 TACLITE® PRO RIPSTOP PANT (36 / Black) L 1950.00 Changed to Unedited 5.11 …" at bounding box center [323, 169] width 495 height 71
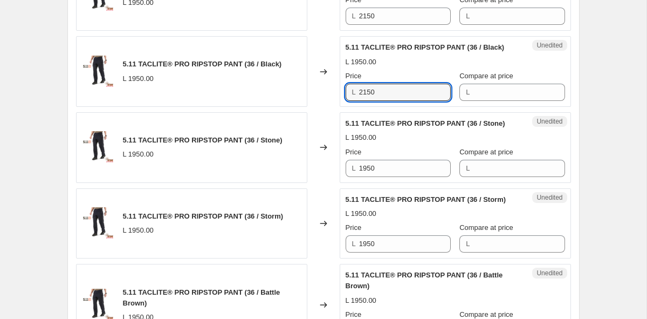
scroll to position [1622, 0]
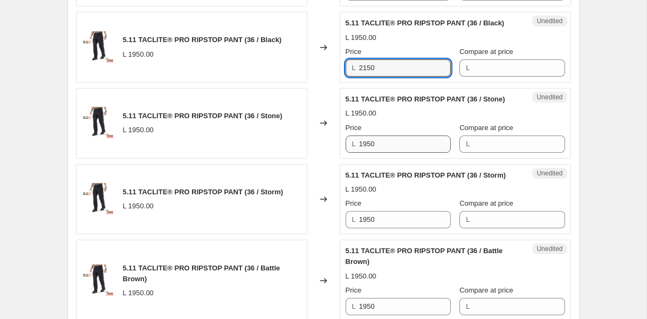
type input "2150"
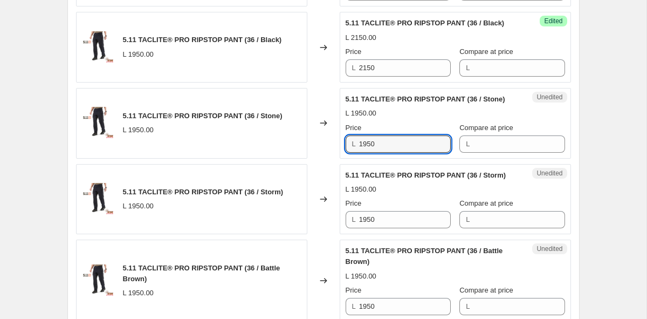
click at [256, 136] on div "5.11 TACLITE® PRO RIPSTOP PANT (36 / Stone) L 1950.00 Changed to Unedited 5.11 …" at bounding box center [323, 123] width 495 height 71
type input "2150"
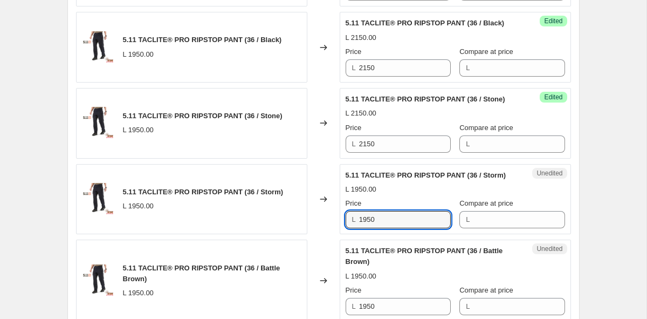
click at [274, 217] on div "5.11 TACLITE® PRO RIPSTOP PANT (36 / Storm) L 1950.00 Changed to Unedited 5.11 …" at bounding box center [323, 199] width 495 height 71
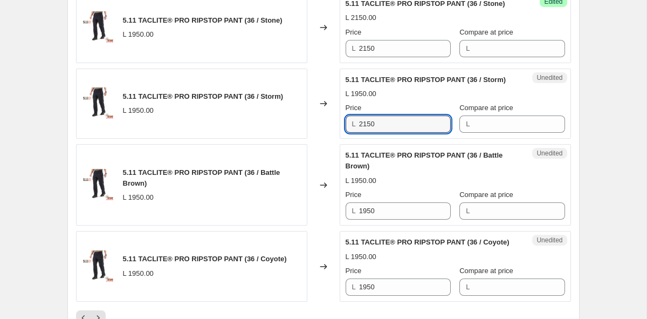
scroll to position [1785, 0]
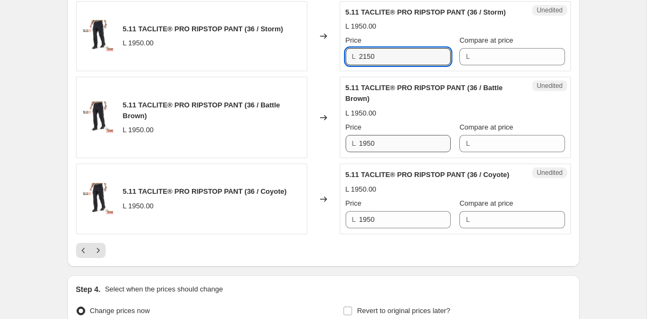
type input "2150"
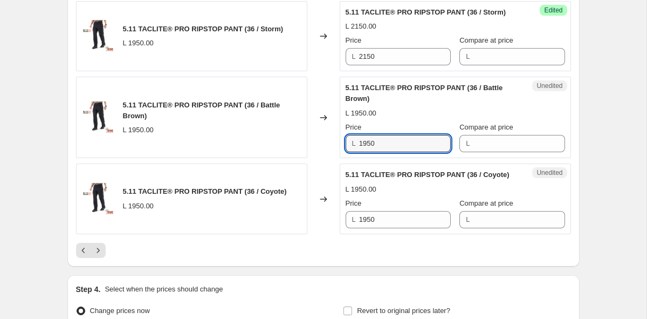
click at [294, 141] on div "5.11 TACLITE® PRO RIPSTOP PANT (36 / Battle Brown) L 1950.00 Changed to Unedite…" at bounding box center [323, 117] width 495 height 81
type input "2150"
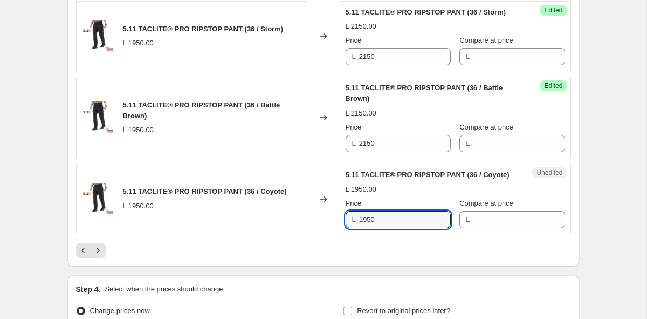
click at [274, 218] on div "5.11 TACLITE® PRO RIPSTOP PANT (36 / Coyote) L 1950.00 Changed to Unedited 5.11…" at bounding box center [323, 198] width 495 height 71
type input "2150"
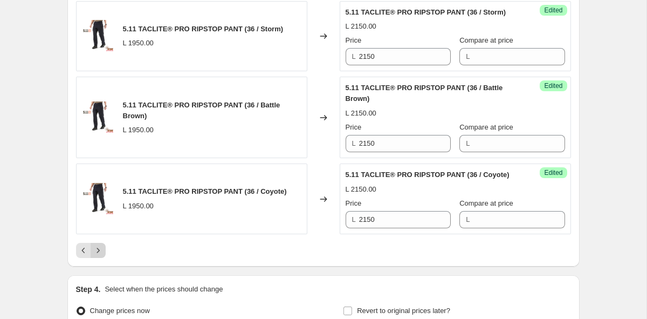
click at [102, 246] on icon "Next" at bounding box center [98, 250] width 11 height 11
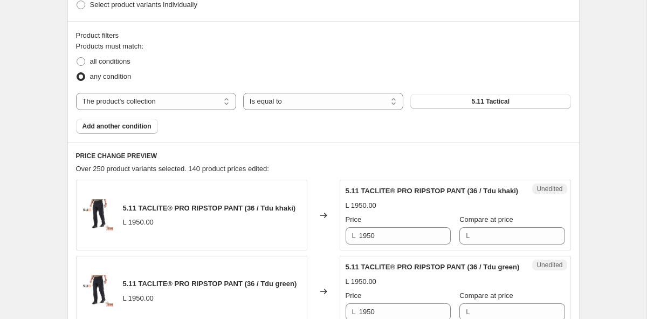
scroll to position [367, 0]
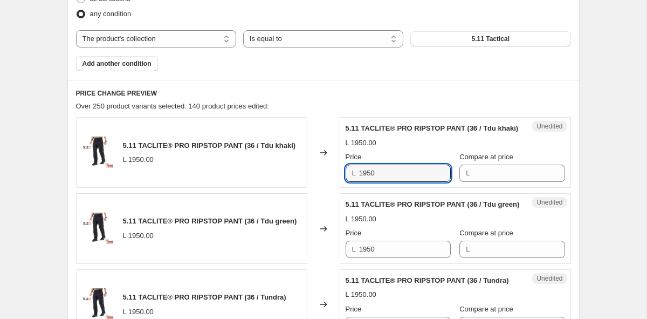
click at [264, 163] on div "5.11 TACLITE® PRO RIPSTOP PANT (36 / Tdu khaki) L 1950.00 Changed to Unedited 5…" at bounding box center [323, 152] width 495 height 71
type input "2150"
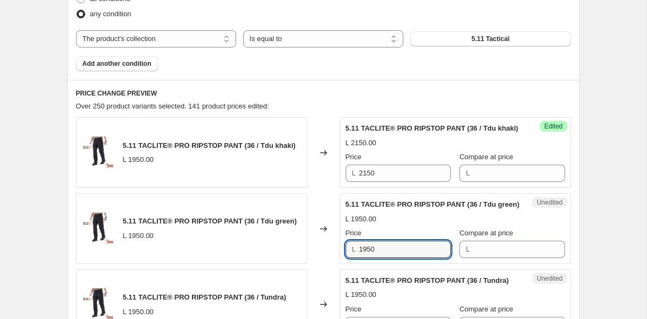
click at [279, 247] on div "5.11 TACLITE® PRO RIPSTOP PANT (36 / Tdu green) L 1950.00 Changed to Unedited 5…" at bounding box center [323, 228] width 495 height 71
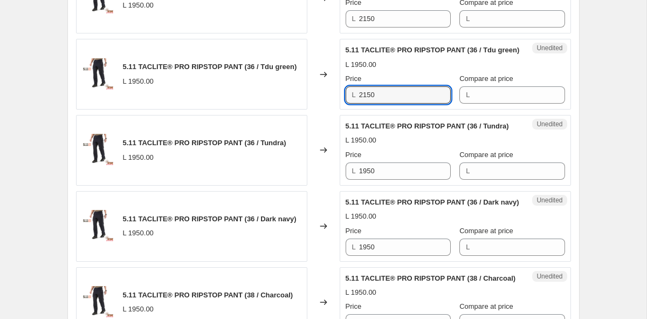
scroll to position [573, 0]
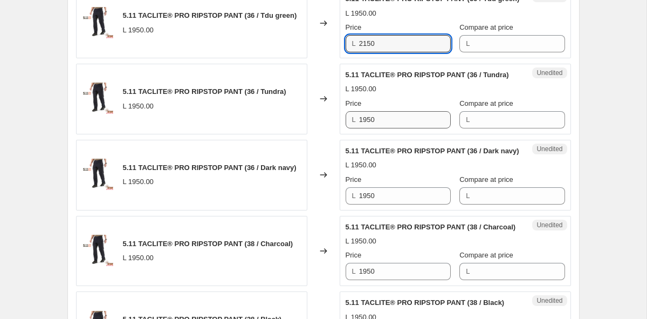
type input "2150"
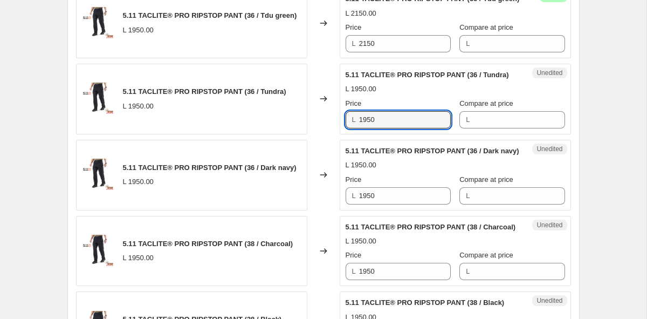
click at [272, 116] on div "5.11 TACLITE® PRO RIPSTOP PANT (36 / Tundra) L 1950.00 Changed to Unedited 5.11…" at bounding box center [323, 99] width 495 height 71
type input "2150"
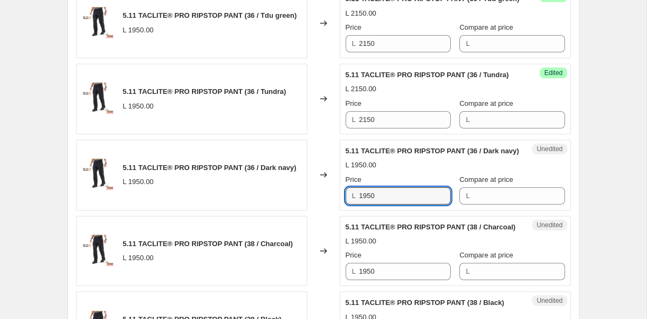
click at [298, 186] on div "5.11 TACLITE® PRO RIPSTOP PANT (36 / Dark navy) L 1950.00 Changed to Unedited 5…" at bounding box center [323, 175] width 495 height 71
type input "2150"
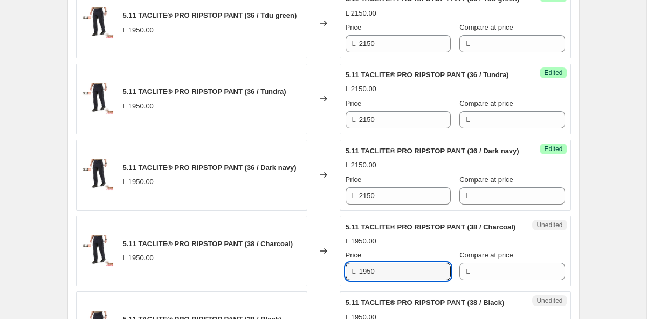
click at [276, 268] on div "5.11 TACLITE® PRO RIPSTOP PANT (38 / Charcoal) L 1950.00 Changed to Unedited 5.…" at bounding box center [323, 251] width 495 height 71
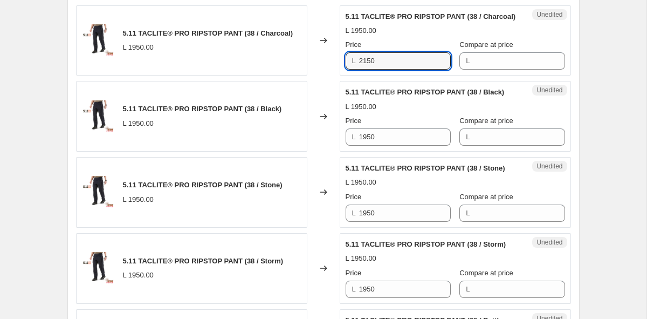
scroll to position [792, 0]
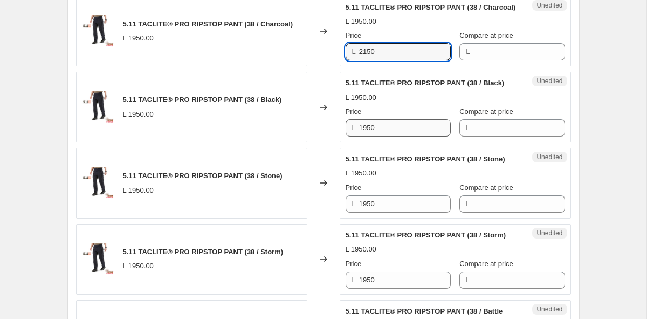
type input "2150"
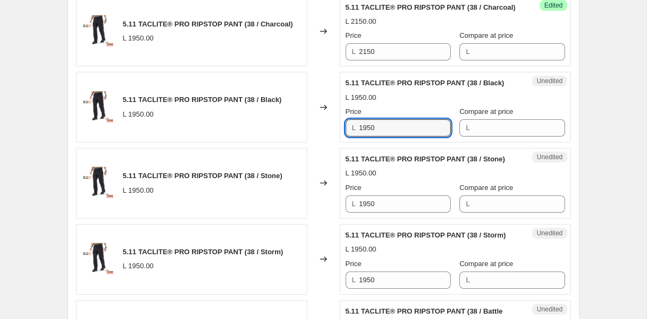
click at [280, 128] on div "5.11 TACLITE® PRO RIPSTOP PANT (38 / Black) L 1950.00 Changed to Unedited 5.11 …" at bounding box center [323, 107] width 495 height 71
type input "2150"
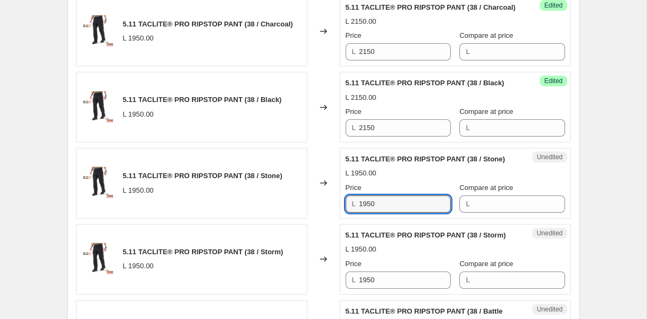
click at [303, 195] on div "5.11 TACLITE® PRO RIPSTOP PANT (38 / Stone) L 1950.00 Changed to Unedited 5.11 …" at bounding box center [323, 183] width 495 height 71
type input "2150"
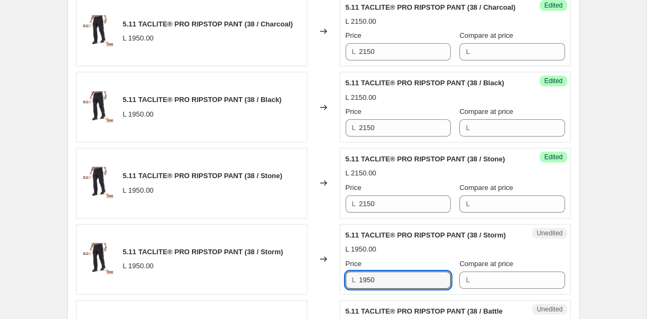
click at [298, 278] on div "5.11 TACLITE® PRO RIPSTOP PANT (38 / Storm) L 1950.00 Changed to Unedited 5.11 …" at bounding box center [323, 259] width 495 height 71
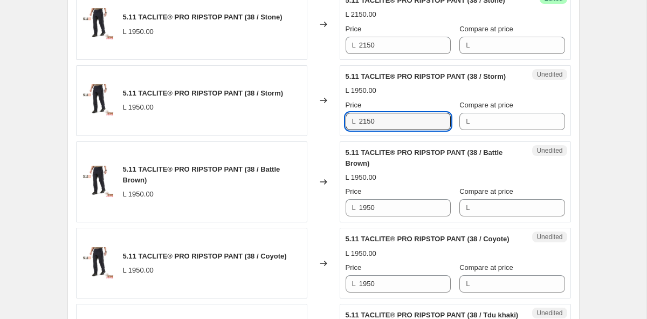
scroll to position [967, 0]
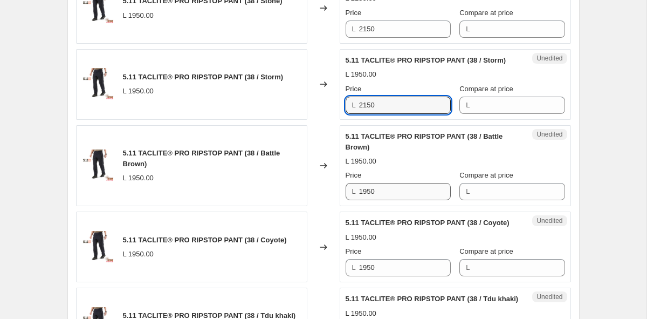
type input "2150"
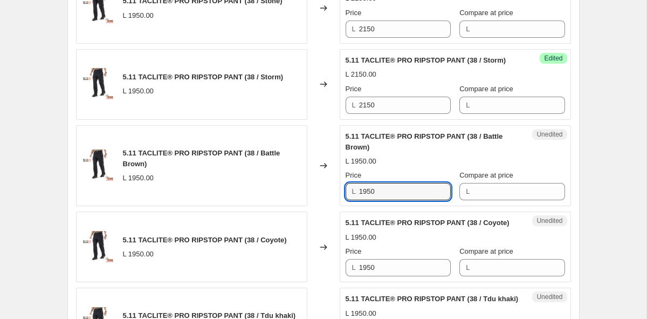
click at [303, 188] on div "5.11 TACLITE® PRO RIPSTOP PANT (38 / Battle Brown) L 1950.00 Changed to Unedite…" at bounding box center [323, 165] width 495 height 81
type input "2150"
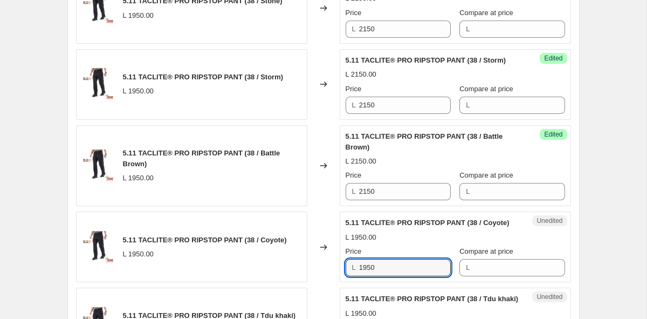
click at [285, 259] on div "5.11 TACLITE® PRO RIPSTOP PANT (38 / Coyote) L 1950.00 Changed to Unedited 5.11…" at bounding box center [323, 246] width 495 height 71
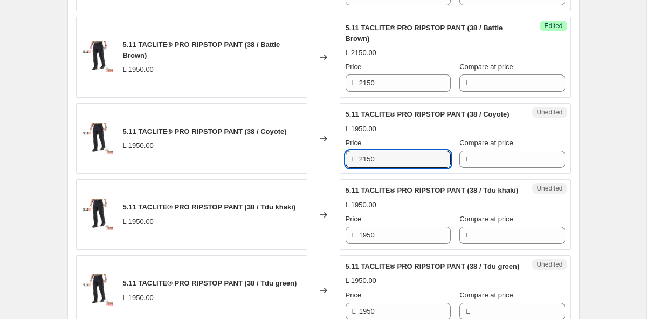
scroll to position [1121, 0]
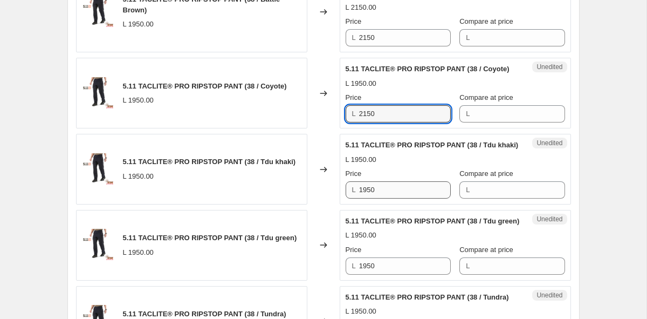
type input "2150"
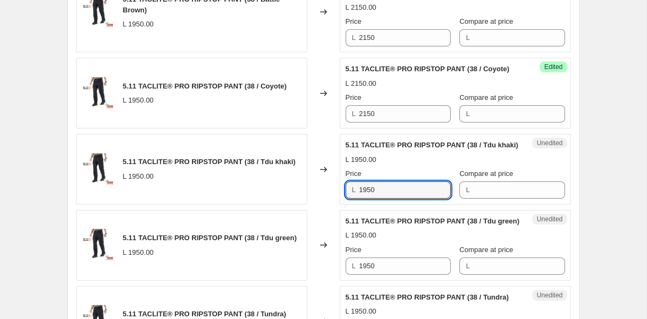
click at [263, 189] on div "5.11 TACLITE® PRO RIPSTOP PANT (38 / Tdu khaki) L 1950.00 Changed to Unedited 5…" at bounding box center [323, 169] width 495 height 71
type input "2150"
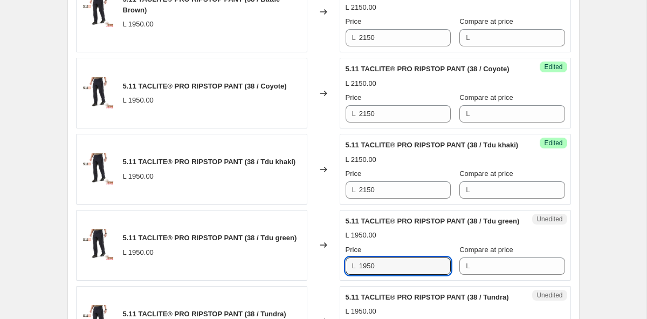
click at [261, 239] on div "5.11 TACLITE® PRO RIPSTOP PANT (38 / Tdu green) L 1950.00 Changed to Unedited 5…" at bounding box center [323, 245] width 495 height 71
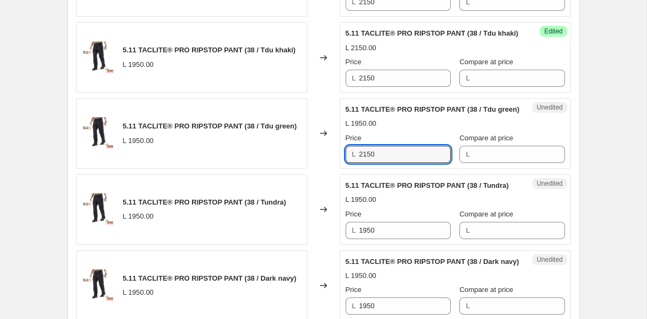
scroll to position [1323, 0]
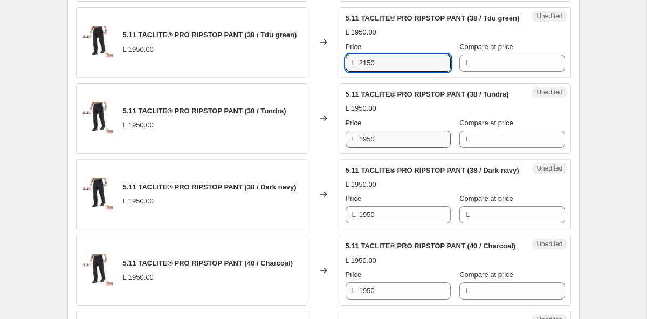
type input "2150"
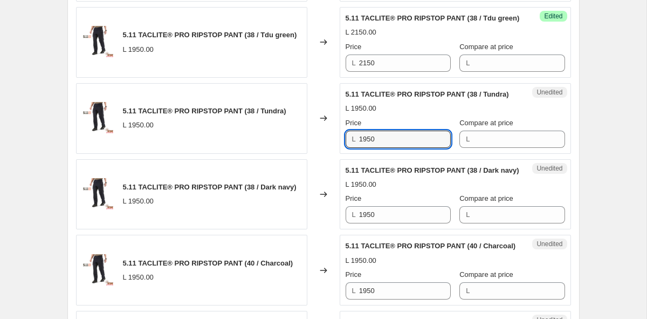
click at [269, 133] on div "5.11 TACLITE® PRO RIPSTOP PANT (38 / Tundra) L 1950.00 Changed to Unedited 5.11…" at bounding box center [323, 118] width 495 height 71
click at [275, 139] on div "5.11 TACLITE® PRO RIPSTOP PANT (38 / Tundra) L 1950.00 Changed to Unedited 5.11…" at bounding box center [323, 118] width 495 height 71
type input "2150"
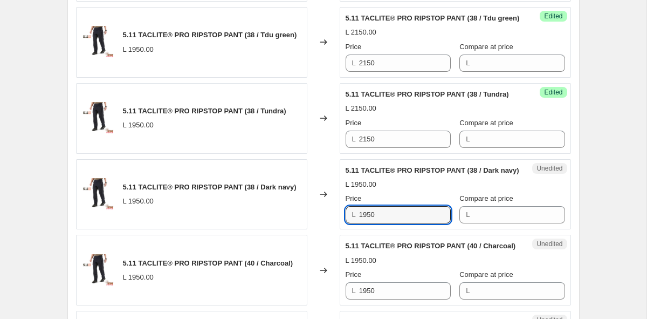
click at [270, 212] on div "5.11 TACLITE® PRO RIPSTOP PANT (38 / Dark navy) L 1950.00 Changed to Unedited 5…" at bounding box center [323, 194] width 495 height 71
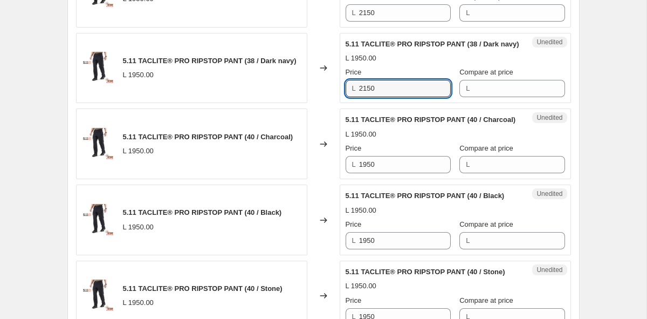
scroll to position [1490, 0]
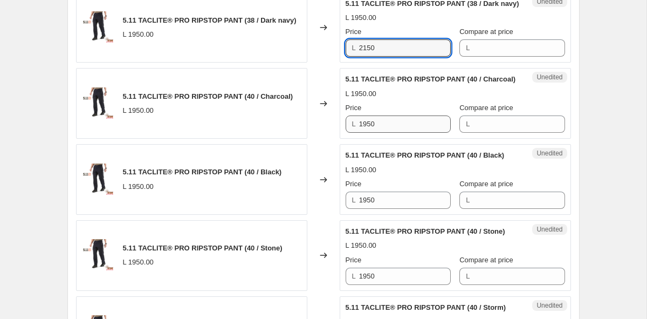
type input "2150"
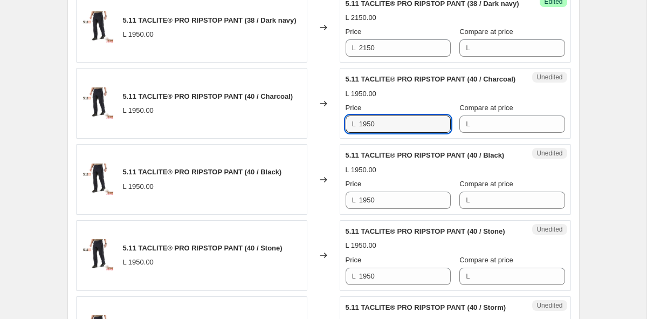
click at [280, 113] on div "5.11 TACLITE® PRO RIPSTOP PANT (40 / Charcoal) L 1950.00 Changed to Unedited 5.…" at bounding box center [323, 103] width 495 height 71
type input "2150"
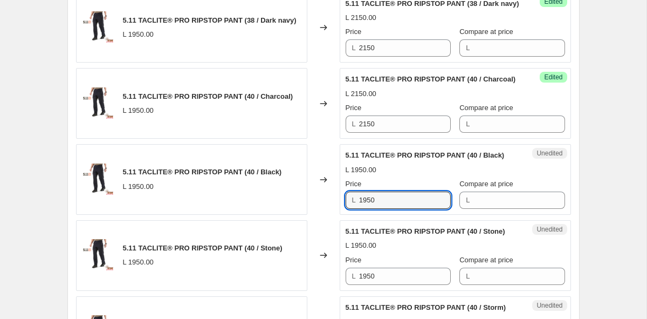
click at [267, 188] on div "5.11 TACLITE® PRO RIPSTOP PANT (40 / Black) L 1950.00 Changed to Unedited 5.11 …" at bounding box center [323, 179] width 495 height 71
type input "2150"
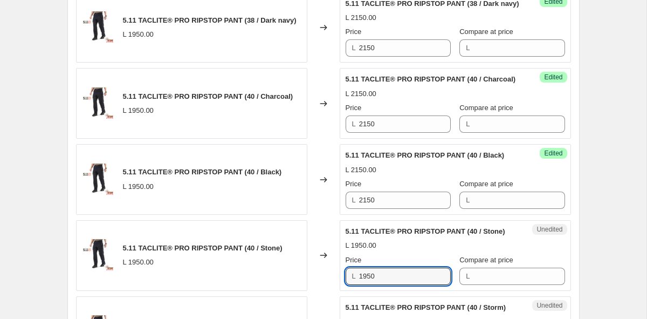
click at [230, 247] on div "5.11 TACLITE® PRO RIPSTOP PANT (40 / Stone) L 1950.00 Changed to Unedited 5.11 …" at bounding box center [323, 255] width 495 height 71
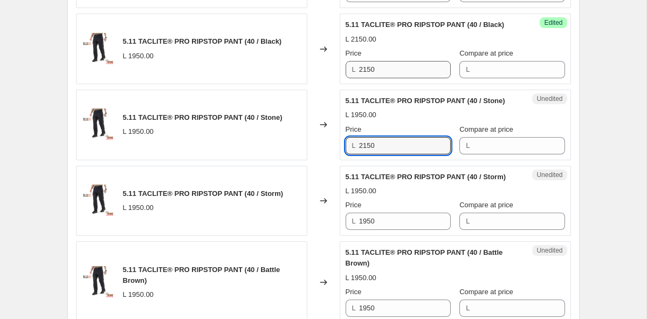
scroll to position [1669, 0]
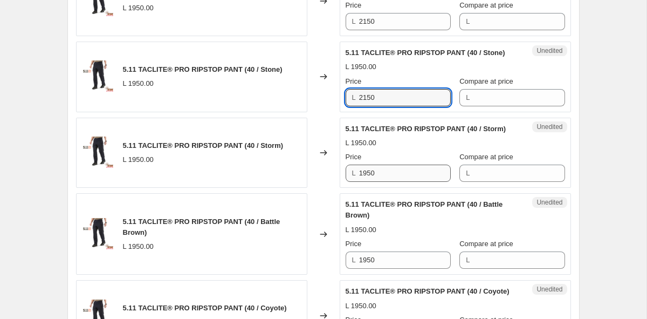
type input "2150"
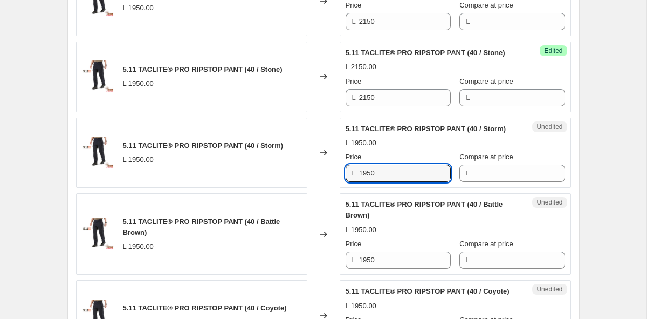
click at [268, 176] on div "5.11 TACLITE® PRO RIPSTOP PANT (40 / Storm) L 1950.00 Changed to Unedited 5.11 …" at bounding box center [323, 153] width 495 height 71
type input "2150"
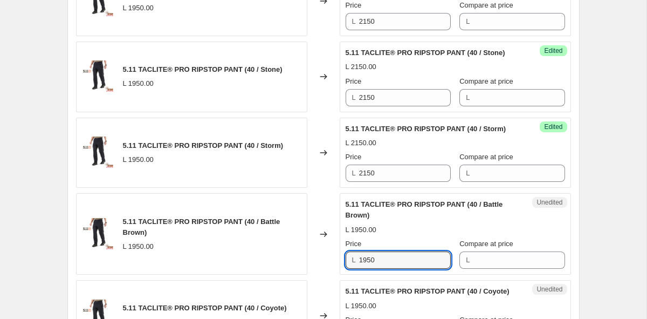
click at [257, 255] on div "5.11 TACLITE® PRO RIPSTOP PANT (40 / Battle Brown) L 1950.00 Changed to Unedite…" at bounding box center [323, 233] width 495 height 81
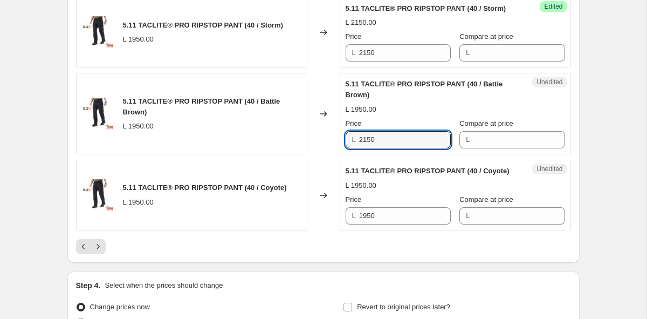
scroll to position [1794, 0]
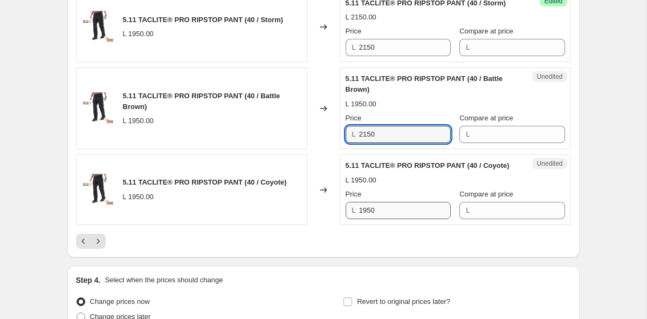
type input "2150"
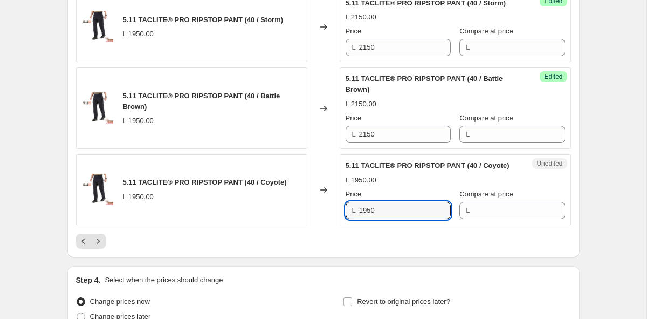
click at [303, 214] on div "5.11 TACLITE® PRO RIPSTOP PANT (40 / Coyote) L 1950.00 Changed to Unedited 5.11…" at bounding box center [323, 189] width 495 height 71
type input "2150"
click at [103, 237] on icon "Next" at bounding box center [98, 241] width 11 height 11
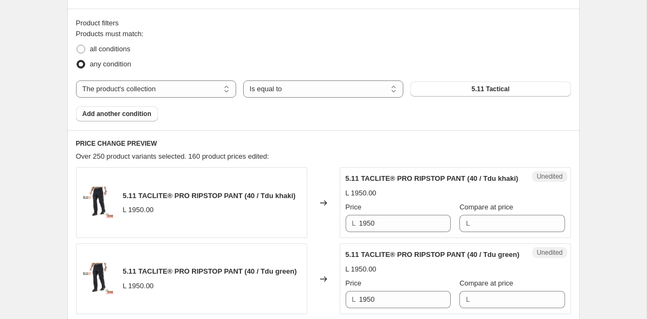
scroll to position [345, 0]
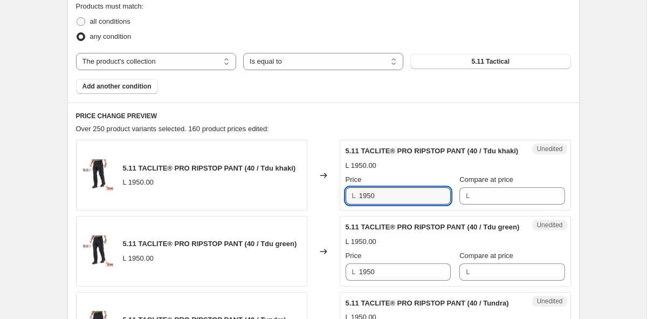
click at [284, 193] on div "5.11 TACLITE® PRO RIPSTOP PANT (40 / Tdu khaki) L 1950.00 Changed to Unedited 5…" at bounding box center [323, 175] width 495 height 71
type input "2150"
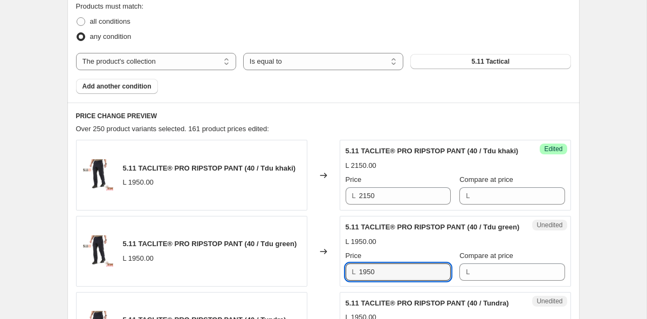
click at [284, 274] on div "5.11 TACLITE® PRO RIPSTOP PANT (40 / Tdu green) L 1950.00 Changed to Unedited 5…" at bounding box center [323, 251] width 495 height 71
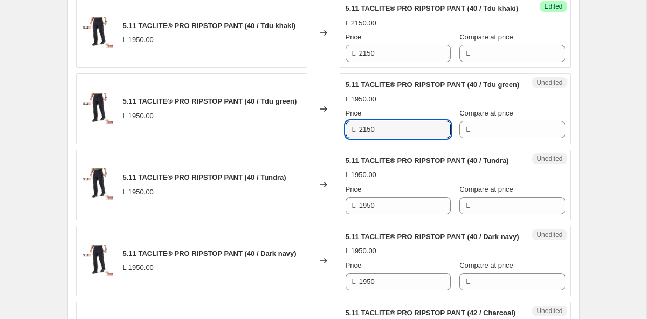
scroll to position [516, 0]
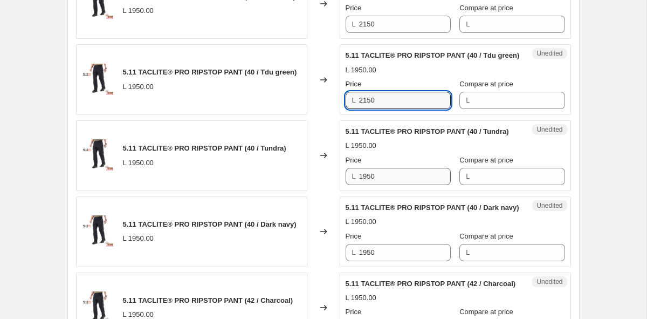
type input "2150"
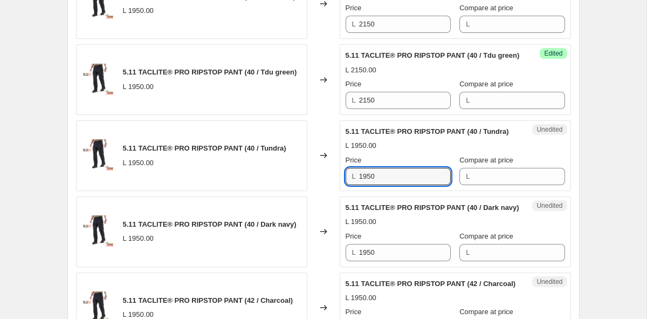
click at [247, 183] on div "5.11 TACLITE® PRO RIPSTOP PANT (40 / Tundra) L 1950.00 Changed to Unedited 5.11…" at bounding box center [323, 155] width 495 height 71
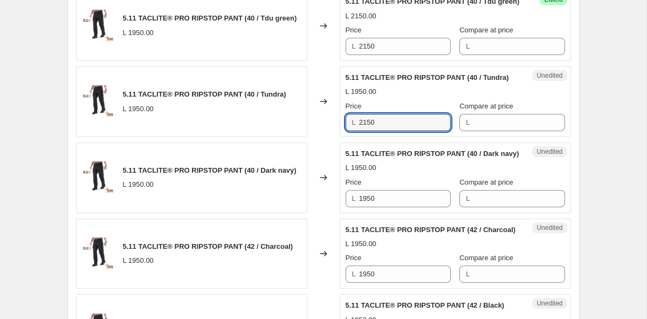
scroll to position [589, 0]
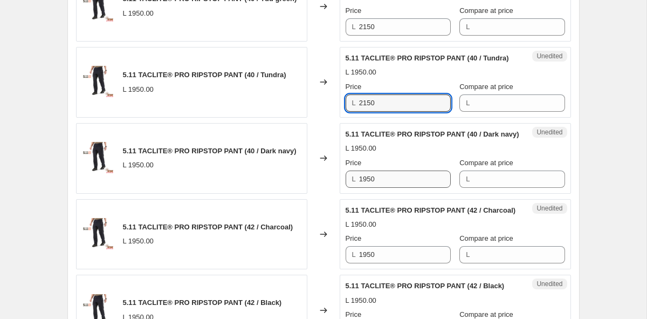
type input "2150"
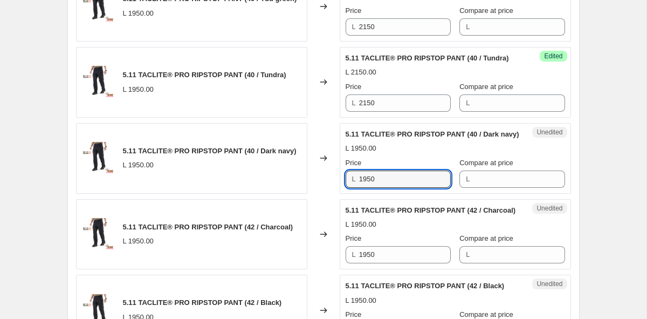
click at [294, 193] on div "5.11 TACLITE® PRO RIPSTOP PANT (40 / Dark navy) L 1950.00 Changed to Unedited 5…" at bounding box center [323, 158] width 495 height 71
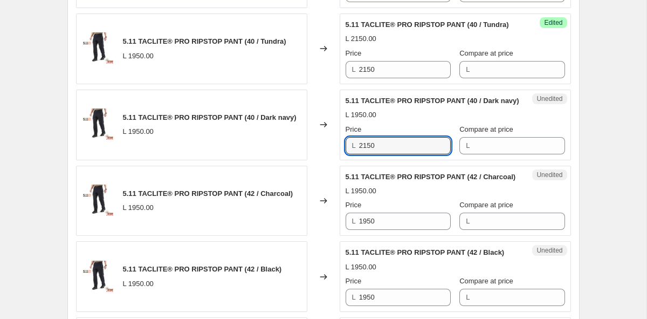
scroll to position [700, 0]
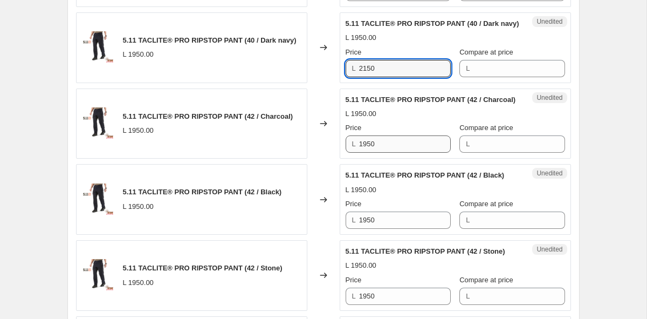
type input "2150"
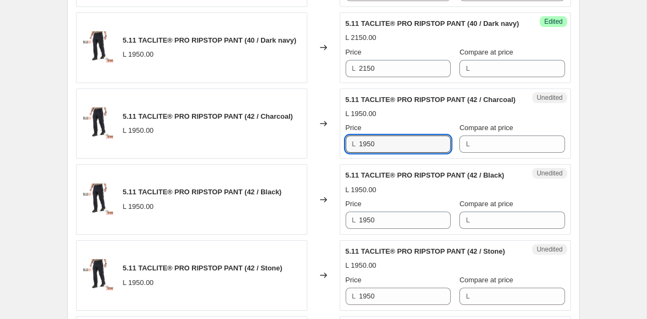
click at [256, 159] on div "5.11 TACLITE® PRO RIPSTOP PANT (42 / Charcoal) L 1950.00 Changed to Unedited 5.…" at bounding box center [323, 123] width 495 height 71
type input "2150"
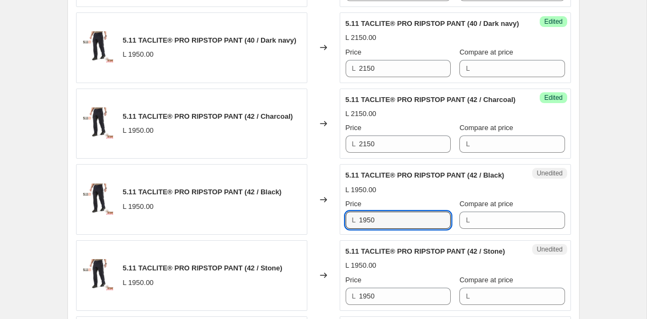
click at [234, 214] on div "5.11 TACLITE® PRO RIPSTOP PANT (42 / Black) L 1950.00 Changed to Unedited 5.11 …" at bounding box center [323, 199] width 495 height 71
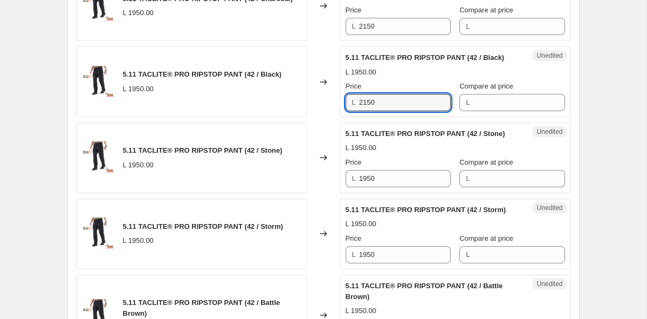
scroll to position [841, 0]
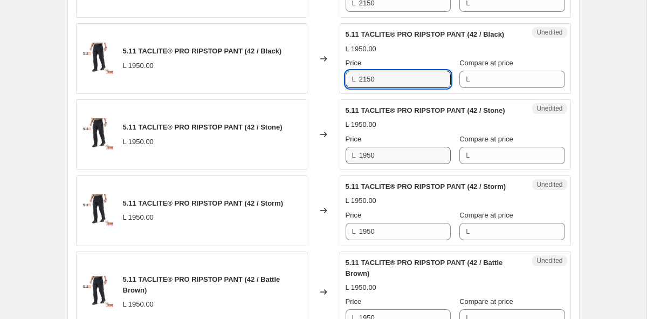
type input "2150"
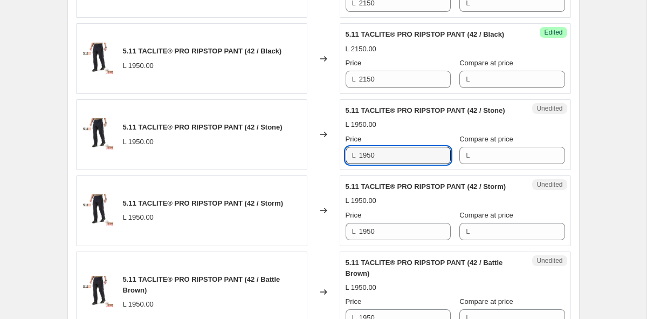
click at [256, 170] on div "5.11 TACLITE® PRO RIPSTOP PANT (42 / Stone) L 1950.00 Changed to Unedited 5.11 …" at bounding box center [323, 134] width 495 height 71
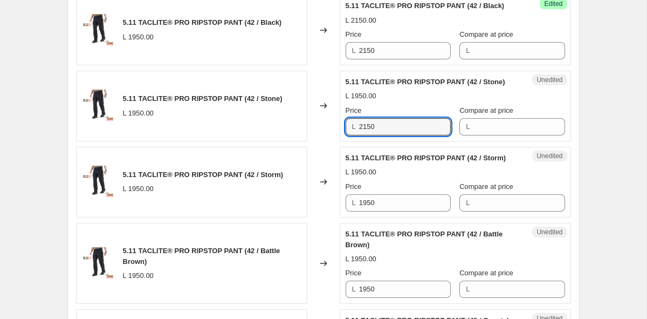
scroll to position [910, 0]
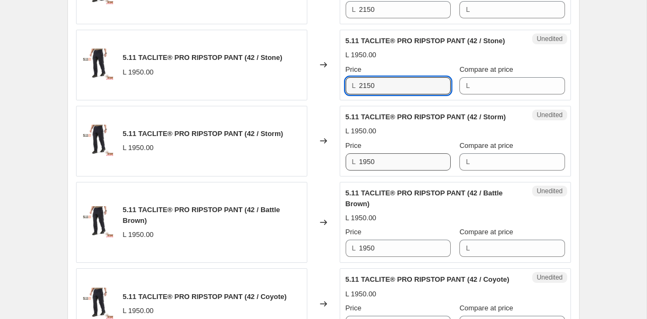
type input "2150"
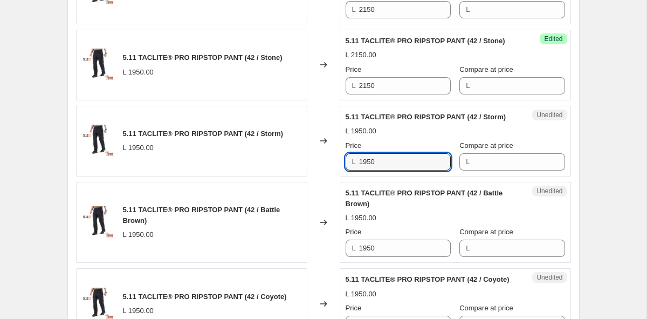
click at [231, 170] on div "5.11 TACLITE® PRO RIPSTOP PANT (42 / Storm) L 1950.00 Changed to Unedited 5.11 …" at bounding box center [323, 141] width 495 height 71
type input "2150"
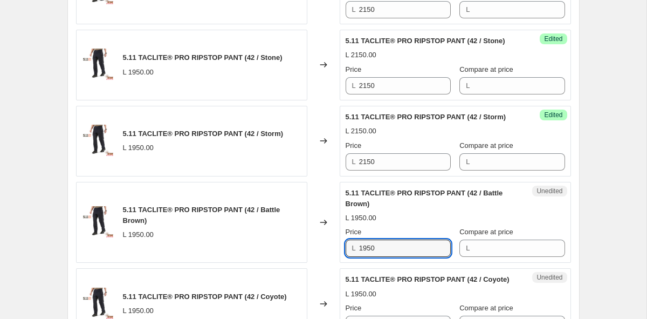
click at [255, 242] on div "5.11 TACLITE® PRO RIPSTOP PANT (42 / Battle Brown) L 1950.00 Changed to Unedite…" at bounding box center [323, 222] width 495 height 81
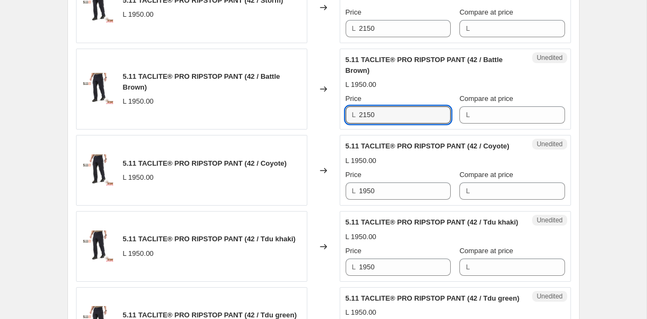
scroll to position [1090, 0]
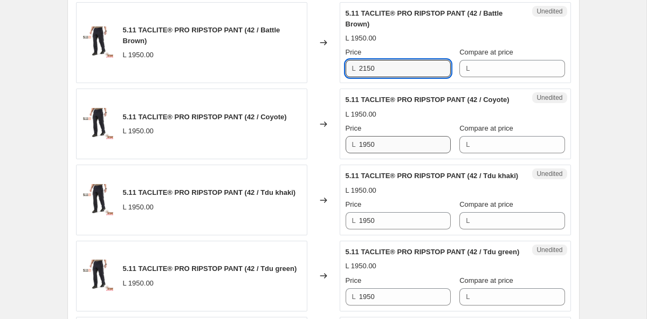
type input "2150"
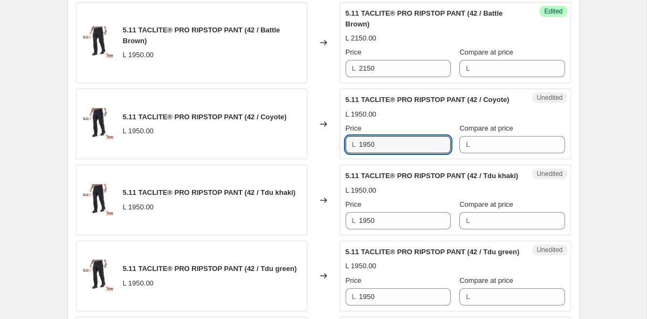
click at [204, 153] on div "5.11 TACLITE® PRO RIPSTOP PANT (42 / Coyote) L 1950.00 Changed to Unedited 5.11…" at bounding box center [323, 123] width 495 height 71
type input "2150"
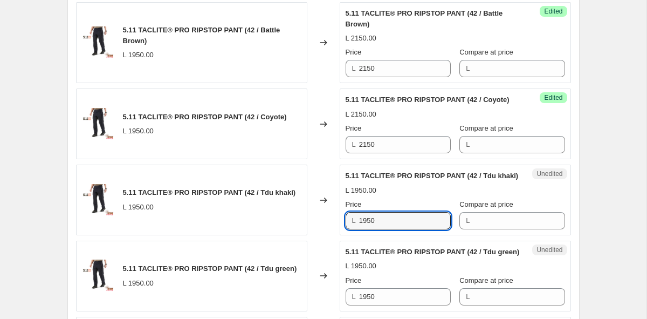
click at [225, 225] on div "5.11 TACLITE® PRO RIPSTOP PANT (42 / Tdu khaki) L 1950.00 Changed to Unedited 5…" at bounding box center [323, 199] width 495 height 71
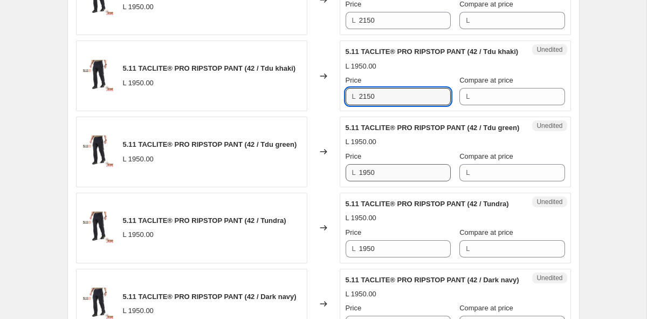
scroll to position [1220, 0]
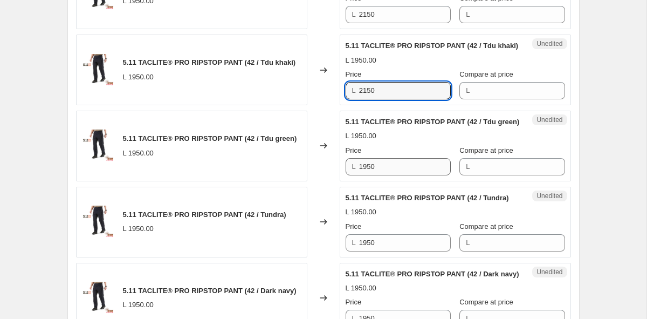
type input "2150"
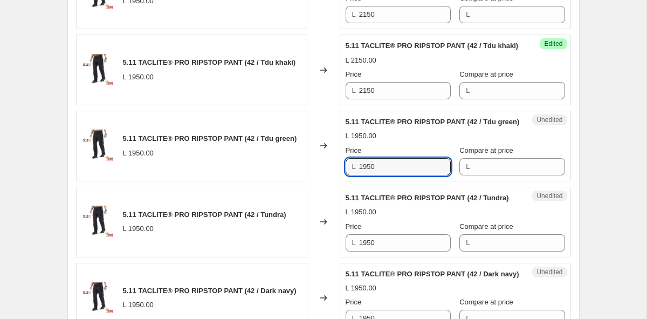
click at [246, 169] on div "5.11 TACLITE® PRO RIPSTOP PANT (42 / Tdu green) L 1950.00 Changed to Unedited 5…" at bounding box center [323, 146] width 495 height 71
type input "2150"
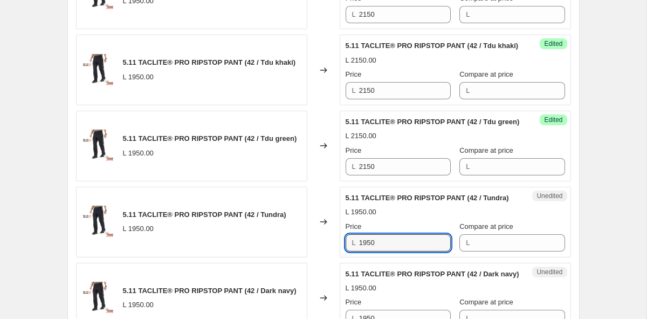
click at [208, 240] on div "5.11 TACLITE® PRO RIPSTOP PANT (42 / Tundra) L 1950.00 Changed to Unedited 5.11…" at bounding box center [323, 222] width 495 height 71
click at [257, 257] on div "5.11 TACLITE® PRO RIPSTOP PANT (42 / Tundra) L 1950.00 Changed to Unedited 5.11…" at bounding box center [323, 222] width 495 height 71
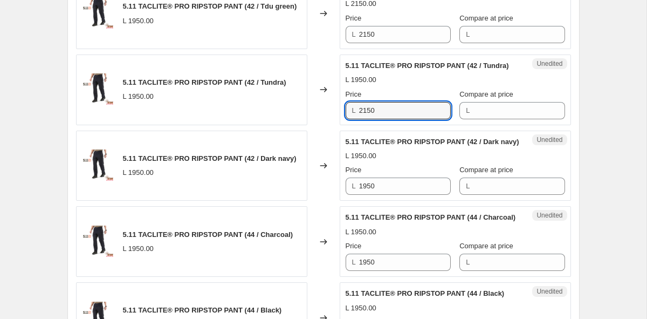
scroll to position [1384, 0]
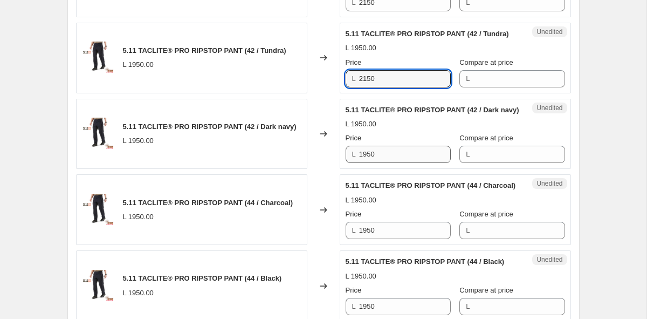
type input "2150"
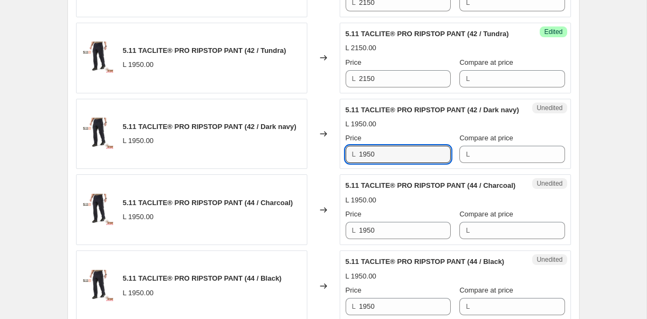
click at [299, 169] on div "5.11 TACLITE® PRO RIPSTOP PANT (42 / Dark navy) L 1950.00 Changed to Unedited 5…" at bounding box center [323, 134] width 495 height 71
type input "2150"
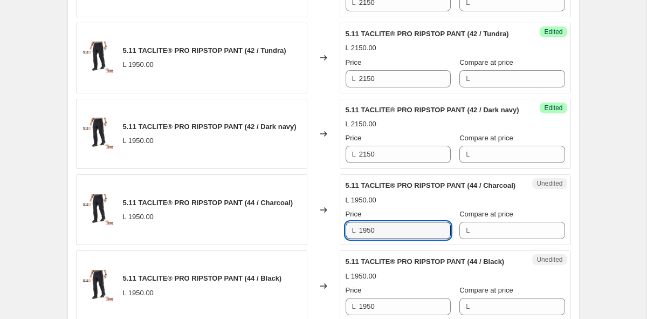
click at [299, 239] on div "5.11 TACLITE® PRO RIPSTOP PANT (44 / Charcoal) L 1950.00 Changed to Unedited 5.…" at bounding box center [323, 209] width 495 height 71
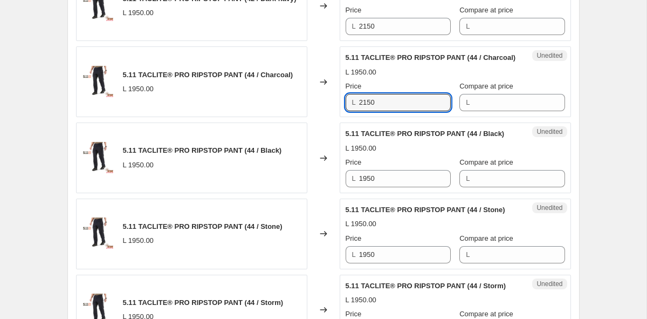
scroll to position [1542, 0]
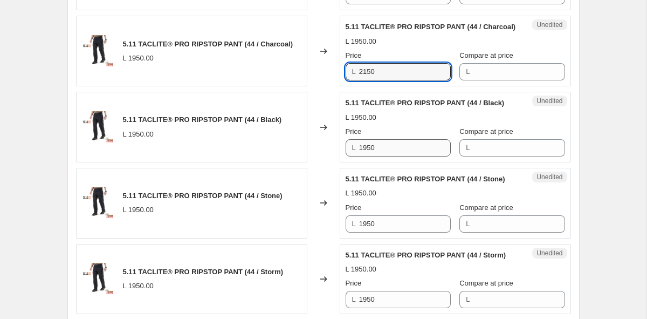
type input "2150"
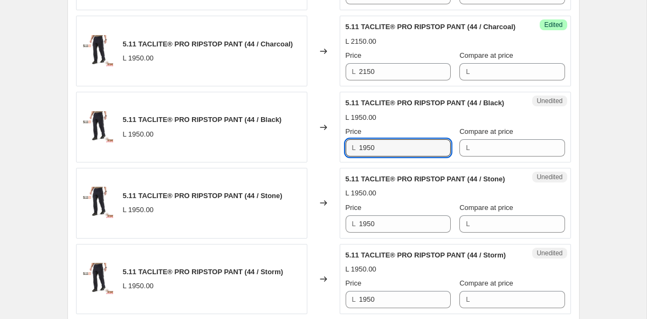
click at [270, 162] on div "5.11 TACLITE® PRO RIPSTOP PANT (44 / Black) L 1950.00 Changed to Unedited 5.11 …" at bounding box center [323, 127] width 495 height 71
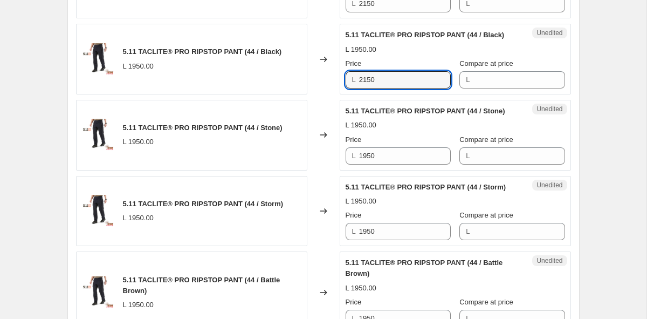
scroll to position [1632, 0]
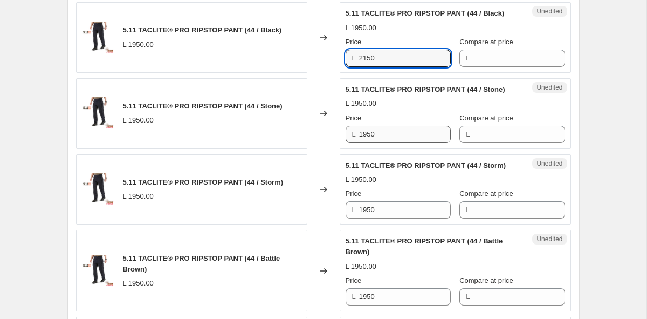
type input "2150"
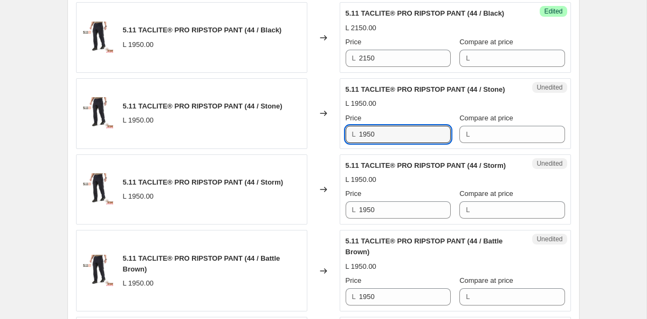
click at [254, 147] on div "5.11 TACLITE® PRO RIPSTOP PANT (44 / Stone) L 1950.00 Changed to Unedited 5.11 …" at bounding box center [323, 113] width 495 height 71
type input "2150"
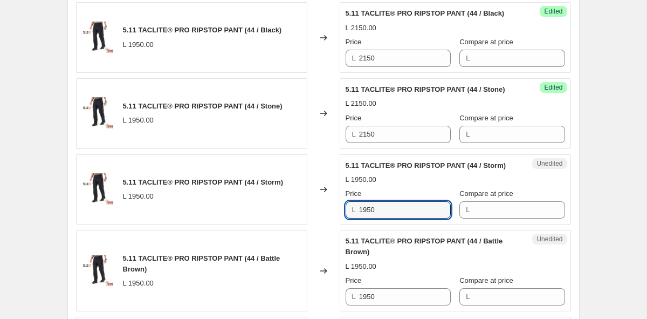
click at [262, 223] on div "5.11 TACLITE® PRO RIPSTOP PANT (44 / Storm) L 1950.00 Changed to Unedited 5.11 …" at bounding box center [323, 189] width 495 height 71
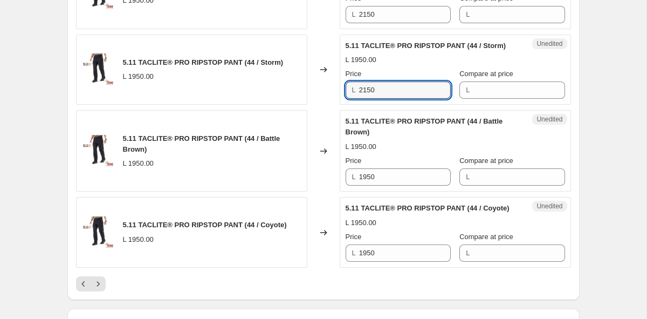
scroll to position [1800, 0]
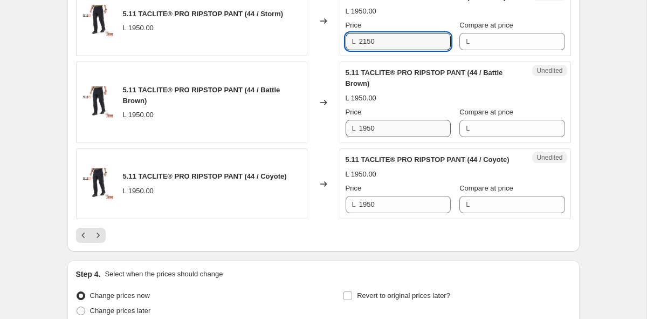
type input "2150"
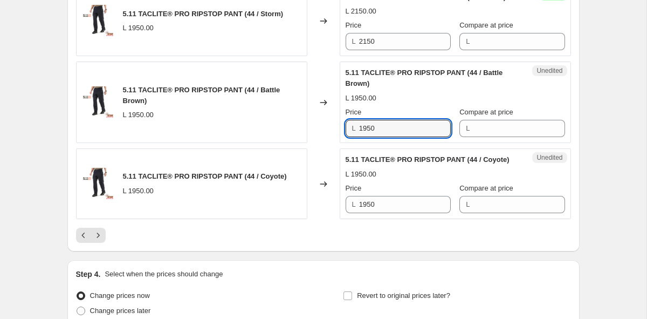
click at [269, 140] on div "5.11 TACLITE® PRO RIPSTOP PANT (44 / Battle Brown) L 1950.00 Changed to Unedite…" at bounding box center [323, 101] width 495 height 81
type input "2150"
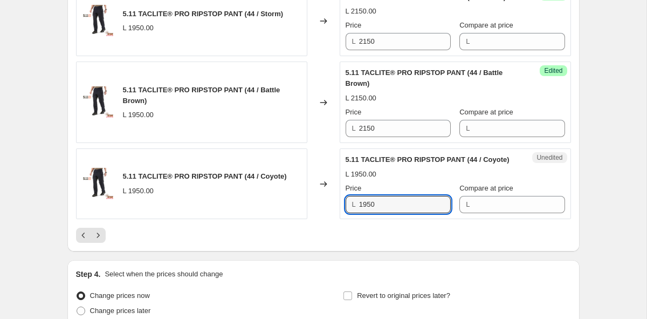
click at [258, 216] on div "5.11 TACLITE® PRO RIPSTOP PANT (44 / Coyote) L 1950.00 Changed to Unedited 5.11…" at bounding box center [323, 183] width 495 height 71
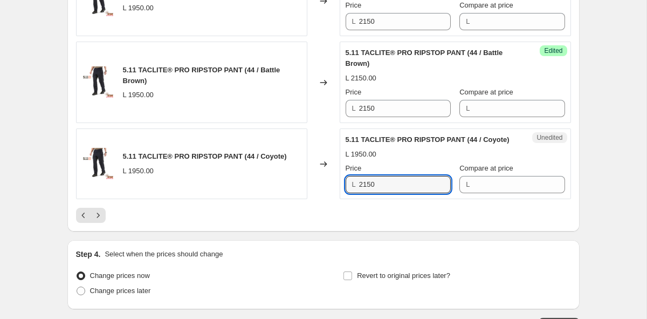
scroll to position [1828, 0]
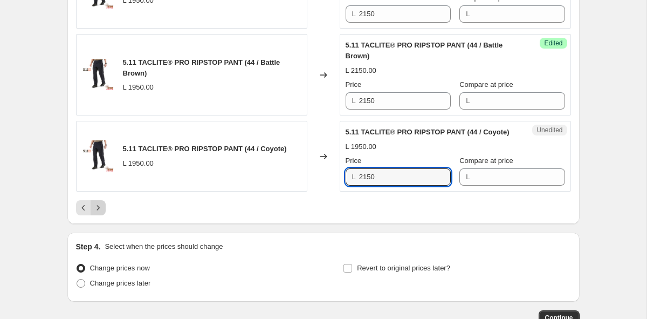
type input "2150"
click at [101, 213] on icon "Next" at bounding box center [98, 207] width 11 height 11
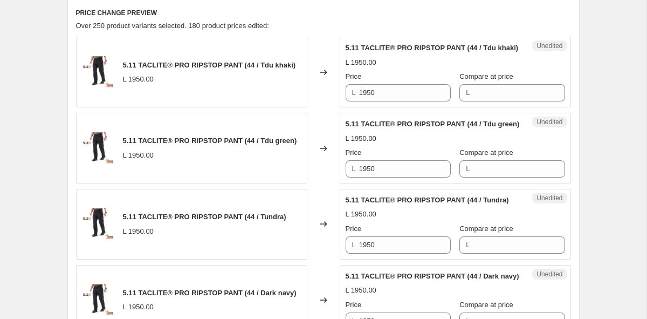
scroll to position [442, 0]
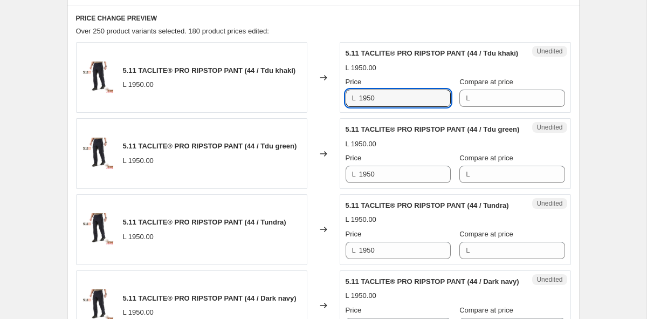
click at [307, 99] on div "5.11 TACLITE® PRO RIPSTOP PANT (44 / Tdu khaki) L 1950.00 Changed to Unedited 5…" at bounding box center [323, 77] width 495 height 71
type input "2150"
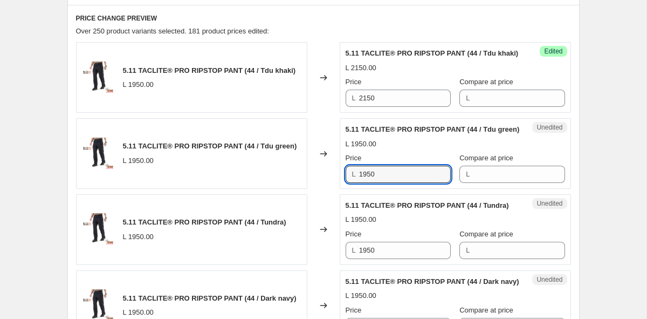
drag, startPoint x: 397, startPoint y: 188, endPoint x: 284, endPoint y: 187, distance: 112.7
click at [284, 187] on div "5.11 TACLITE® PRO RIPSTOP PANT (44 / Tdu green) L 1950.00 Changed to Unedited 5…" at bounding box center [323, 153] width 495 height 71
type input "2150"
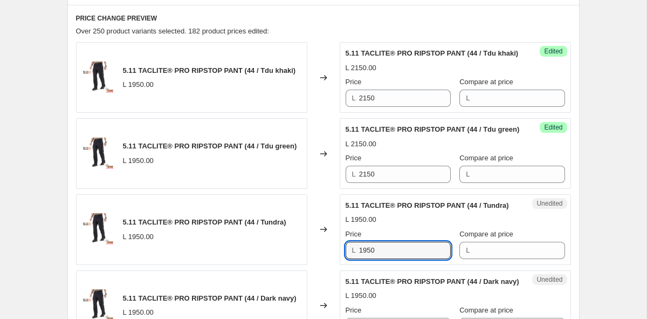
drag, startPoint x: 392, startPoint y: 259, endPoint x: 338, endPoint y: 251, distance: 54.5
click at [338, 251] on div "5.11 TACLITE® PRO RIPSTOP PANT (44 / Tundra) L 1950.00 Changed to Unedited 5.11…" at bounding box center [323, 229] width 495 height 71
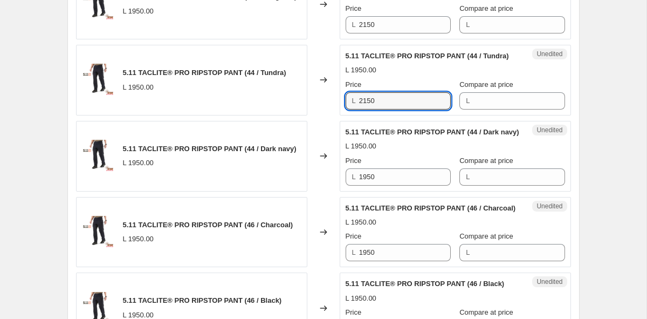
scroll to position [605, 0]
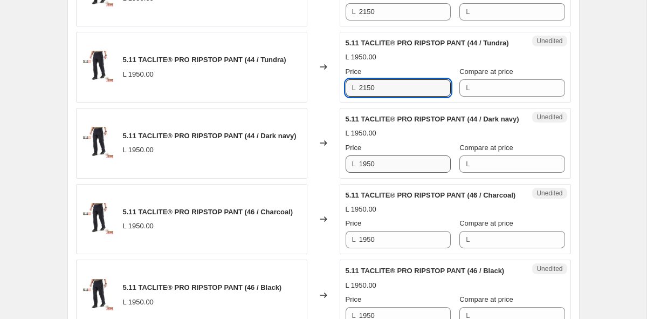
type input "2150"
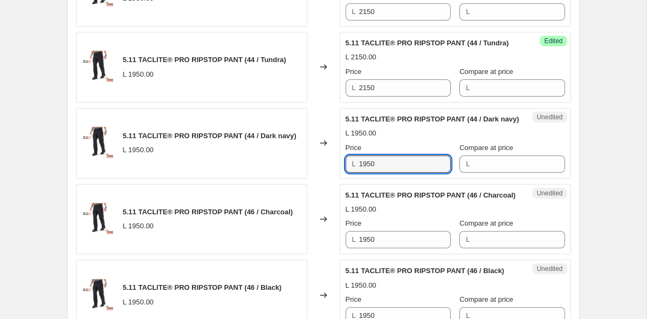
click at [306, 179] on div "5.11 TACLITE® PRO RIPSTOP PANT (44 / Dark navy) L 1950.00 Changed to Unedited 5…" at bounding box center [323, 143] width 495 height 71
type input "2150"
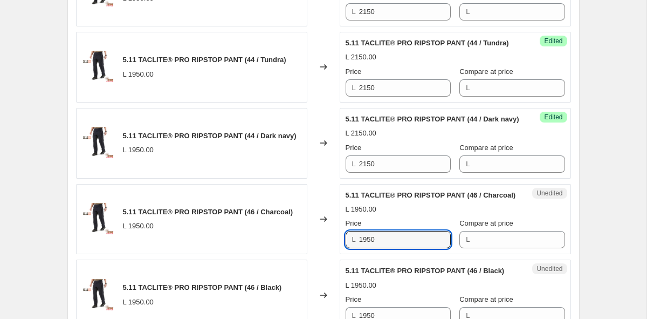
click at [298, 255] on div "5.11 TACLITE® PRO RIPSTOP PANT (46 / Charcoal) L 1950.00 Changed to Unedited 5.…" at bounding box center [323, 219] width 495 height 71
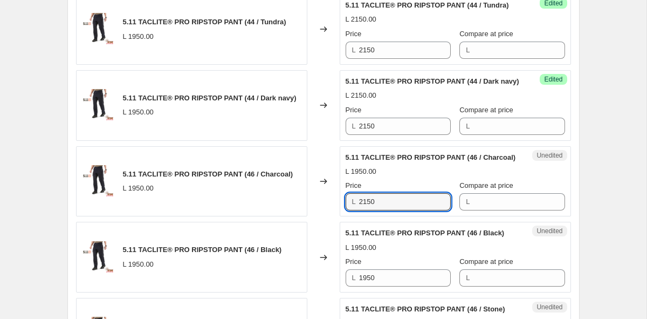
scroll to position [737, 0]
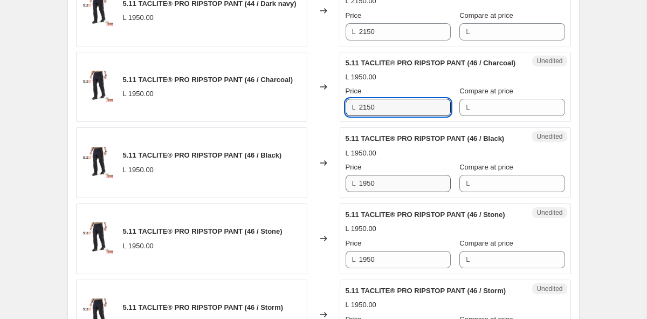
type input "2150"
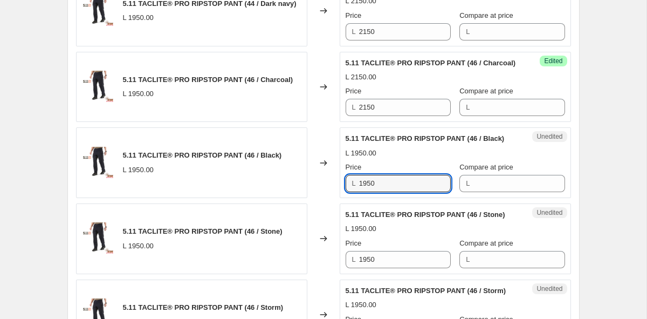
click at [296, 198] on div "5.11 TACLITE® PRO RIPSTOP PANT (46 / Black) L 1950.00 Changed to Unedited 5.11 …" at bounding box center [323, 162] width 495 height 71
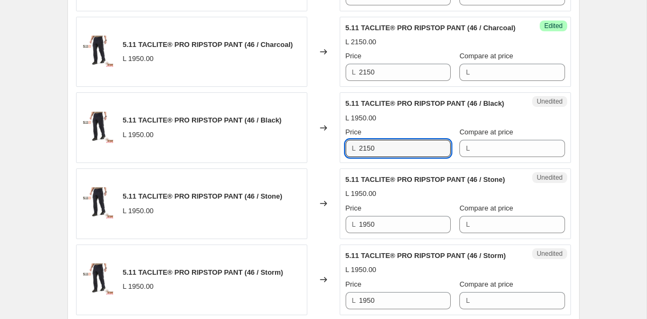
scroll to position [864, 0]
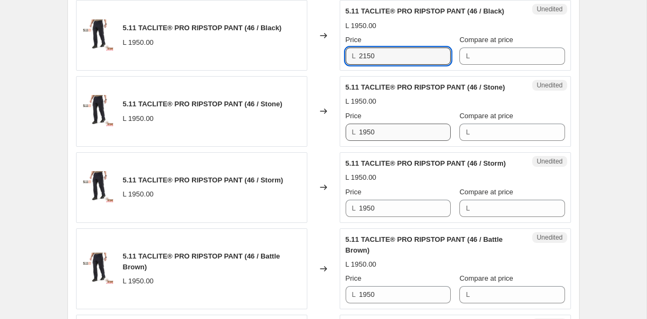
type input "2150"
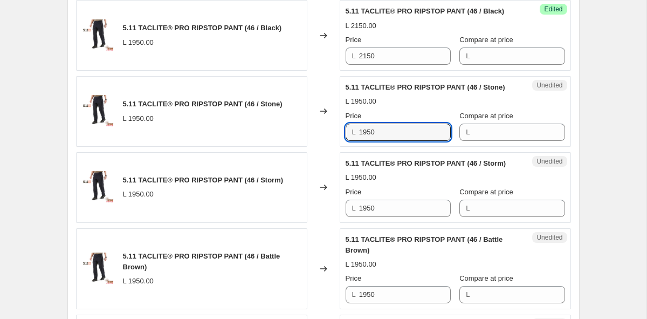
click at [252, 147] on div "5.11 TACLITE® PRO RIPSTOP PANT (46 / Stone) L 1950.00 Changed to Unedited 5.11 …" at bounding box center [323, 111] width 495 height 71
type input "2150"
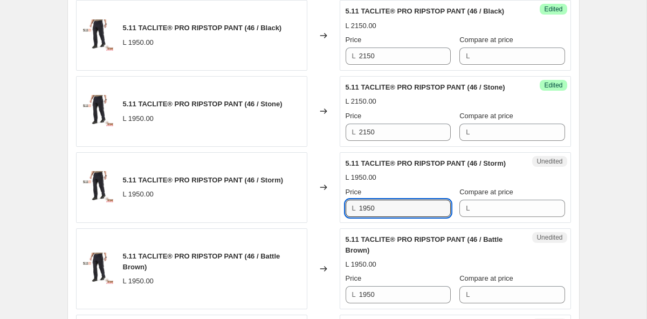
click at [289, 218] on div "5.11 TACLITE® PRO RIPSTOP PANT (46 / Storm) L 1950.00 Changed to Unedited 5.11 …" at bounding box center [323, 187] width 495 height 71
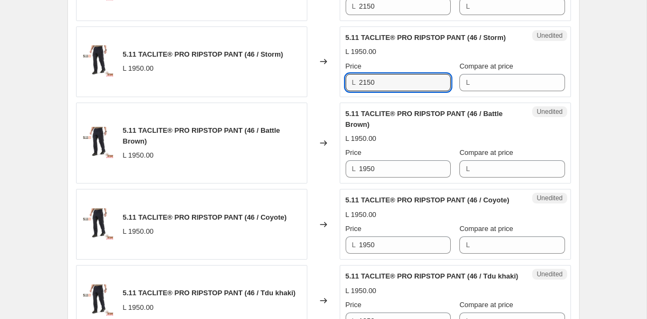
scroll to position [1011, 0]
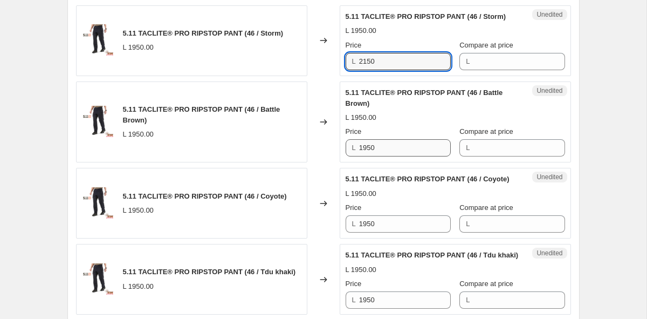
type input "2150"
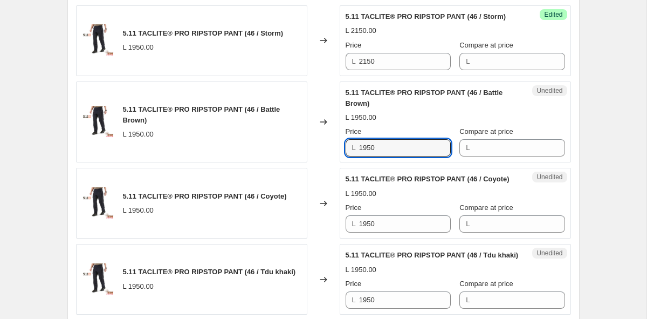
drag, startPoint x: 389, startPoint y: 168, endPoint x: 309, endPoint y: 163, distance: 80.5
click at [309, 163] on div "5.11 TACLITE® PRO RIPSTOP PANT (46 / Battle Brown) L 1950.00 Changed to Unedite…" at bounding box center [323, 121] width 495 height 81
type input "2150"
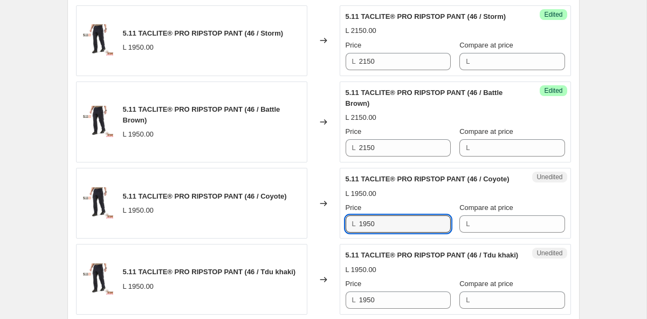
click at [293, 238] on div "5.11 TACLITE® PRO RIPSTOP PANT (46 / Coyote) L 1950.00 Changed to Unedited 5.11…" at bounding box center [323, 203] width 495 height 71
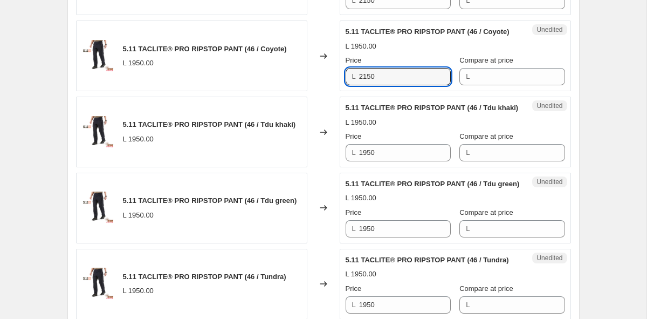
scroll to position [1180, 0]
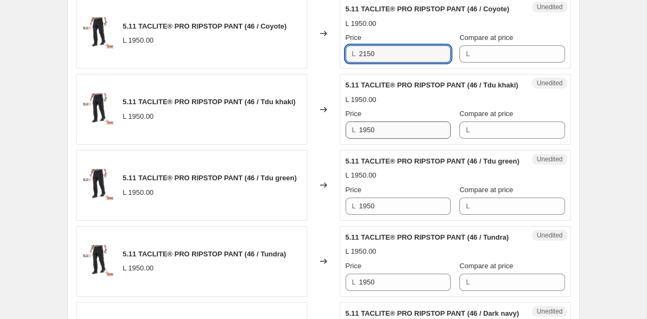
type input "2150"
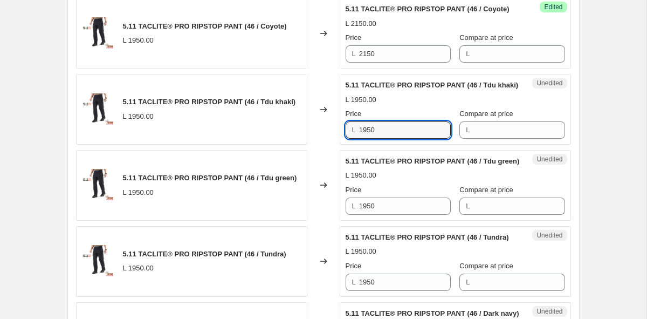
click at [257, 145] on div "5.11 TACLITE® PRO RIPSTOP PANT (46 / Tdu khaki) L 1950.00 Changed to Unedited 5…" at bounding box center [323, 109] width 495 height 71
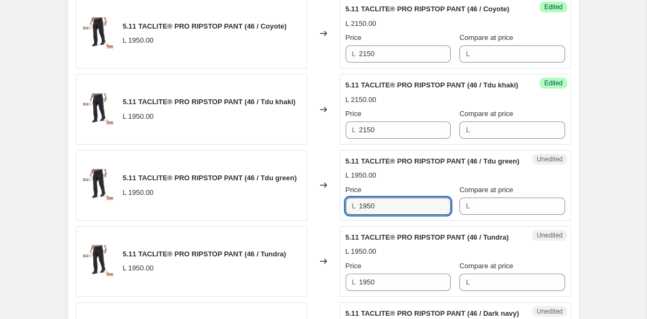
click at [294, 221] on div "5.11 TACLITE® PRO RIPSTOP PANT (46 / Tdu green) L 1950.00 Changed to Unedited 5…" at bounding box center [323, 185] width 495 height 71
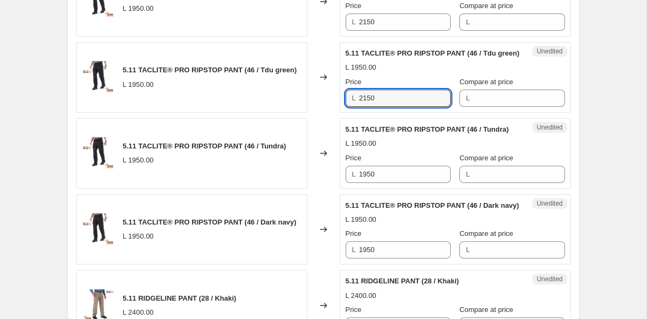
scroll to position [1330, 0]
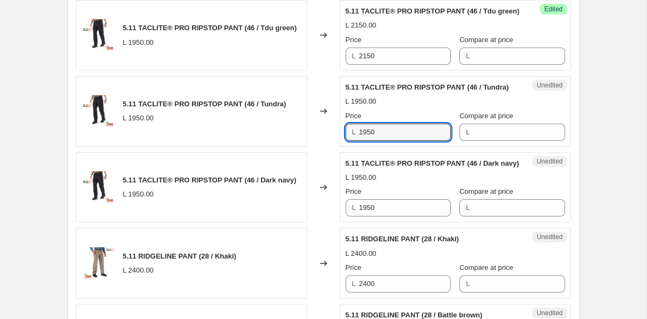
click at [301, 147] on div "5.11 TACLITE® PRO RIPSTOP PANT (46 / Tundra) L 1950.00 Changed to Unedited 5.11…" at bounding box center [323, 111] width 495 height 71
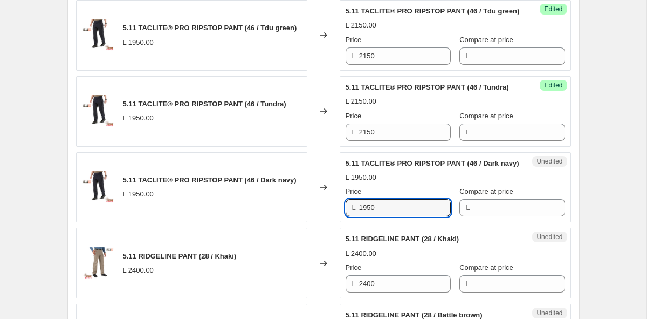
click at [274, 223] on div "5.11 TACLITE® PRO RIPSTOP PANT (46 / Dark navy) L 1950.00 Changed to Unedited 5…" at bounding box center [323, 187] width 495 height 71
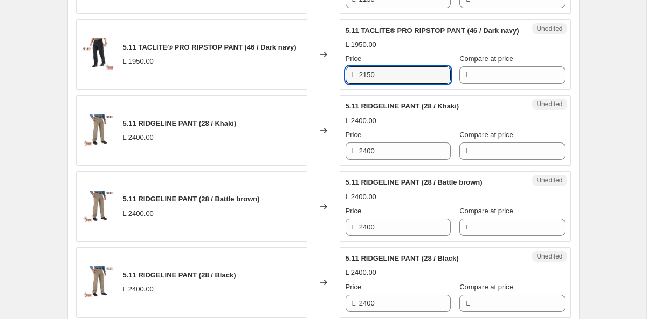
scroll to position [1495, 0]
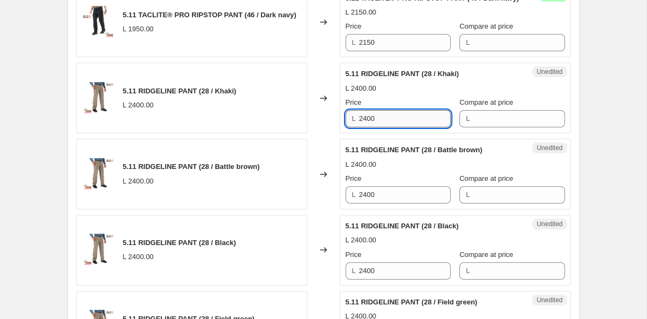
click at [392, 127] on input "2400" at bounding box center [405, 118] width 92 height 17
drag, startPoint x: 398, startPoint y: 158, endPoint x: 315, endPoint y: 158, distance: 82.5
click at [315, 133] on div "5.11 RIDGELINE PANT (28 / Khaki) L 2400.00 Changed to Unedited 5.11 RIDGELINE P…" at bounding box center [323, 98] width 495 height 71
drag, startPoint x: 406, startPoint y: 160, endPoint x: 313, endPoint y: 155, distance: 93.4
click at [313, 133] on div "5.11 RIDGELINE PANT (28 / Khaki) L 2400.00 Changed to Unedited 5.11 RIDGELINE P…" at bounding box center [323, 98] width 495 height 71
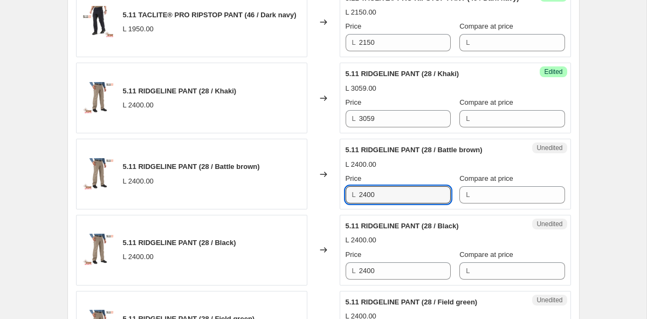
drag, startPoint x: 397, startPoint y: 237, endPoint x: 313, endPoint y: 219, distance: 86.5
click at [313, 209] on div "5.11 RIDGELINE PANT (28 / Battle brown) L 2400.00 Changed to Unedited 5.11 RIDG…" at bounding box center [323, 174] width 495 height 71
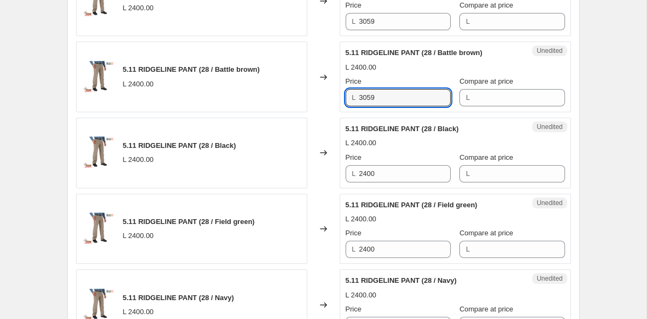
scroll to position [1648, 0]
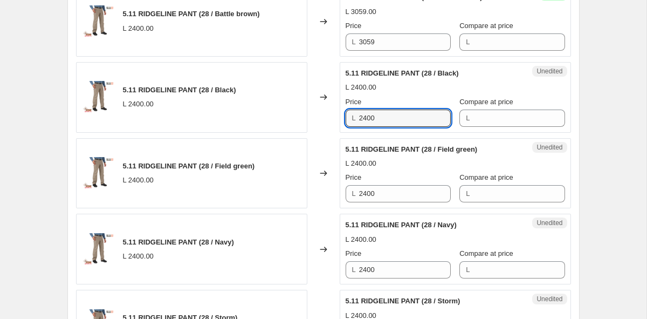
drag, startPoint x: 389, startPoint y: 156, endPoint x: 288, endPoint y: 155, distance: 100.8
click at [288, 133] on div "5.11 RIDGELINE PANT (28 / Black) L 2400.00 Changed to Unedited 5.11 RIDGELINE P…" at bounding box center [323, 97] width 495 height 71
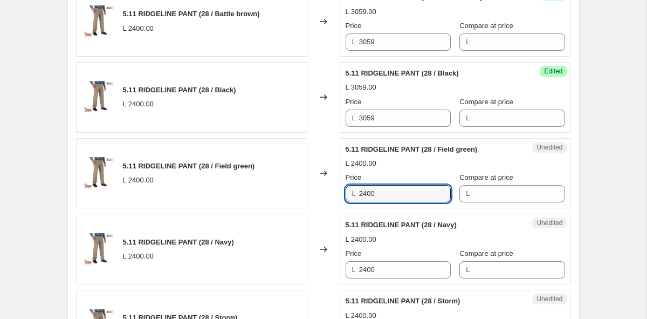
drag, startPoint x: 389, startPoint y: 234, endPoint x: 284, endPoint y: 233, distance: 105.7
click at [284, 209] on div "5.11 RIDGELINE PANT (28 / Field green) L 2400.00 Changed to Unedited 5.11 RIDGE…" at bounding box center [323, 173] width 495 height 71
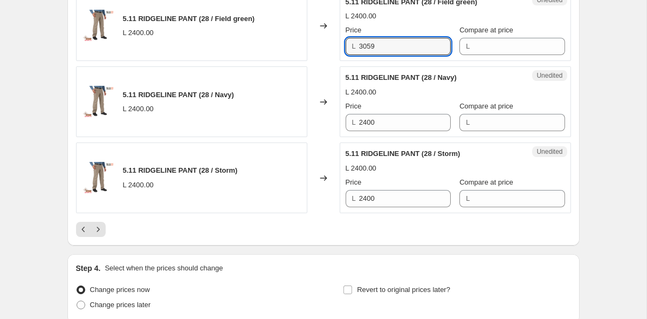
scroll to position [1824, 0]
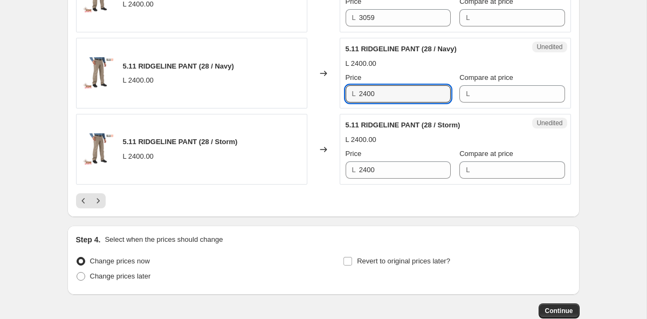
drag, startPoint x: 388, startPoint y: 141, endPoint x: 279, endPoint y: 129, distance: 109.6
click at [279, 108] on div "5.11 RIDGELINE PANT (28 / Navy) L 2400.00 Changed to Unedited 5.11 RIDGELINE PA…" at bounding box center [323, 73] width 495 height 71
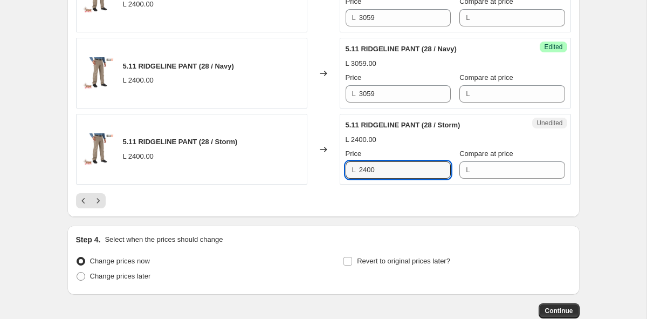
drag, startPoint x: 394, startPoint y: 210, endPoint x: 291, endPoint y: 202, distance: 103.4
click at [291, 184] on div "5.11 RIDGELINE PANT (28 / Storm) L 2400.00 Changed to Unedited 5.11 RIDGELINE P…" at bounding box center [323, 149] width 495 height 71
click at [104, 208] on button "Next" at bounding box center [98, 200] width 15 height 15
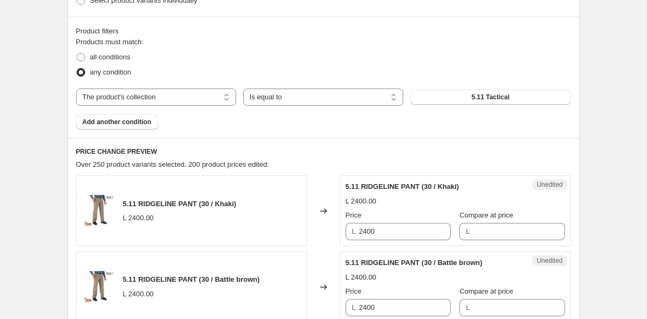
scroll to position [327, 0]
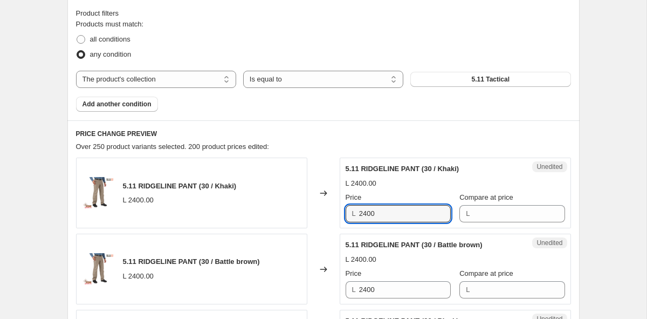
drag, startPoint x: 388, startPoint y: 219, endPoint x: 325, endPoint y: 219, distance: 63.1
click at [324, 219] on div "5.11 RIDGELINE PANT (30 / Khaki) L 2400.00 Changed to Unedited 5.11 RIDGELINE P…" at bounding box center [323, 192] width 495 height 71
drag, startPoint x: 383, startPoint y: 210, endPoint x: 340, endPoint y: 208, distance: 43.2
click at [340, 208] on div "Unedited 5.11 RIDGELINE PANT (30 / Khaki) L 2400.00 Price L 2400 Compare at pri…" at bounding box center [455, 192] width 231 height 71
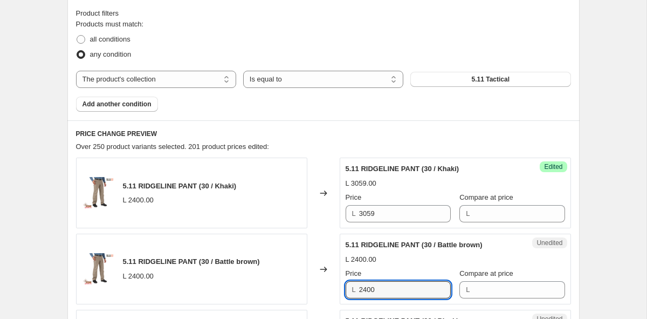
drag, startPoint x: 389, startPoint y: 284, endPoint x: 319, endPoint y: 284, distance: 70.1
click at [319, 284] on div "5.11 RIDGELINE PANT (30 / Battle brown) L 2400.00 Changed to Unedited 5.11 RIDG…" at bounding box center [323, 269] width 495 height 71
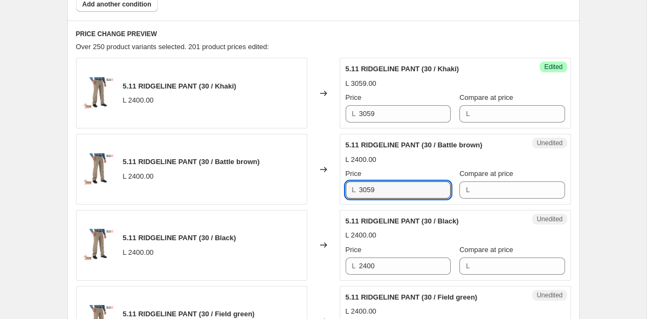
scroll to position [477, 0]
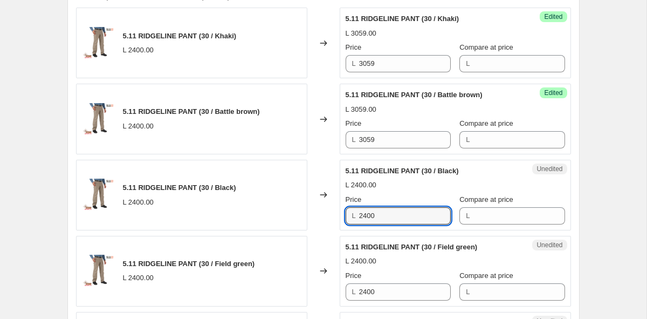
drag, startPoint x: 389, startPoint y: 219, endPoint x: 308, endPoint y: 217, distance: 80.9
click at [308, 217] on div "5.11 RIDGELINE PANT (30 / Black) L 2400.00 Changed to Unedited 5.11 RIDGELINE P…" at bounding box center [323, 195] width 495 height 71
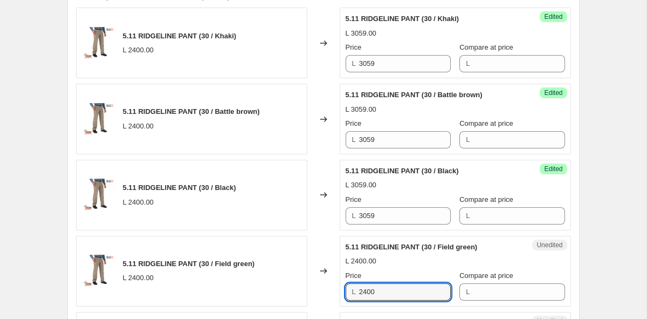
drag, startPoint x: 386, startPoint y: 291, endPoint x: 309, endPoint y: 291, distance: 76.6
click at [309, 291] on div "5.11 RIDGELINE PANT (30 / Field green) L 2400.00 Changed to Unedited 5.11 RIDGE…" at bounding box center [323, 271] width 495 height 71
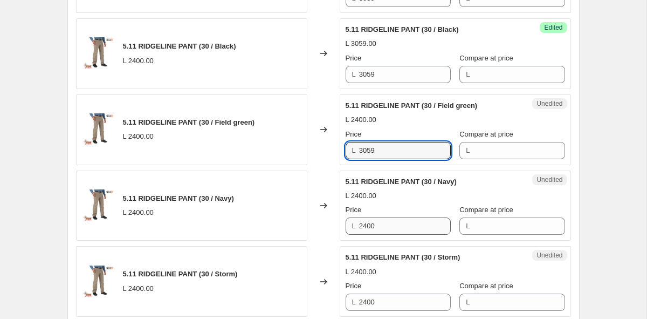
scroll to position [640, 0]
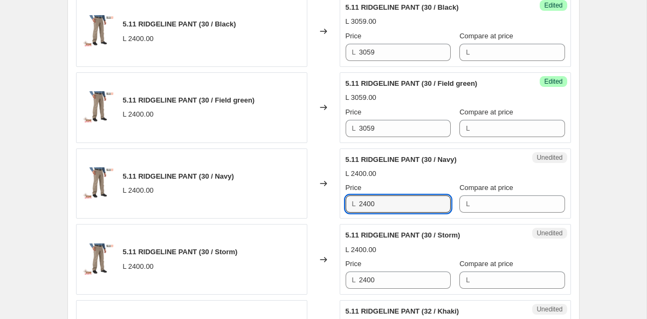
drag, startPoint x: 394, startPoint y: 208, endPoint x: 311, endPoint y: 205, distance: 82.6
click at [311, 205] on div "5.11 RIDGELINE PANT (30 / Navy) L 2400.00 Changed to Unedited 5.11 RIDGELINE PA…" at bounding box center [323, 183] width 495 height 71
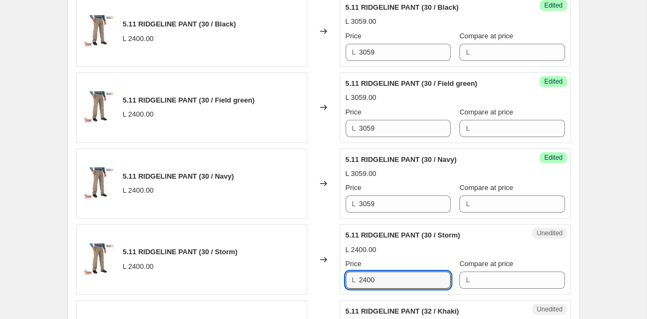
drag, startPoint x: 389, startPoint y: 276, endPoint x: 297, endPoint y: 273, distance: 92.3
click at [297, 273] on div "5.11 RIDGELINE PANT (30 / Storm) L 2400.00 Changed to Unedited 5.11 RIDGELINE P…" at bounding box center [323, 259] width 495 height 71
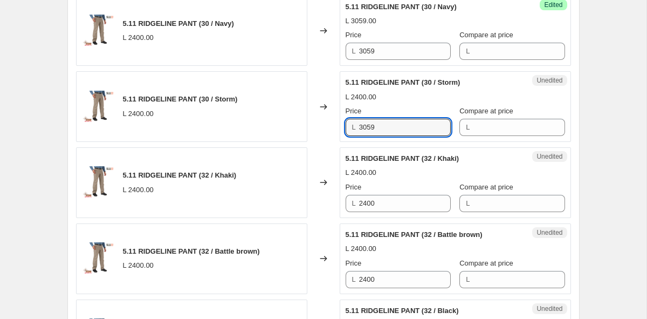
scroll to position [821, 0]
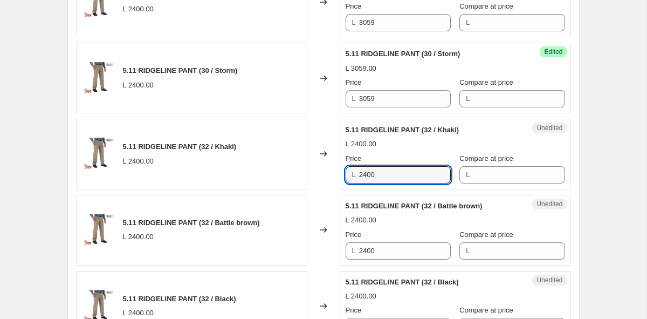
drag, startPoint x: 396, startPoint y: 175, endPoint x: 281, endPoint y: 174, distance: 115.4
click at [281, 174] on div "5.11 RIDGELINE PANT (32 / Khaki) L 2400.00 Changed to Unedited 5.11 RIDGELINE P…" at bounding box center [323, 154] width 495 height 71
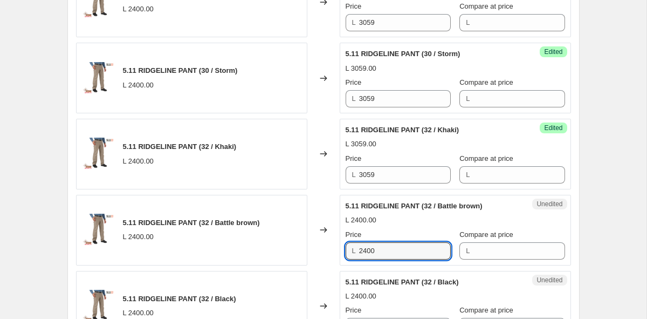
drag, startPoint x: 394, startPoint y: 250, endPoint x: 250, endPoint y: 253, distance: 144.6
click at [250, 253] on div "5.11 RIDGELINE PANT (32 / Battle brown) L 2400.00 Changed to Unedited 5.11 RIDG…" at bounding box center [323, 230] width 495 height 71
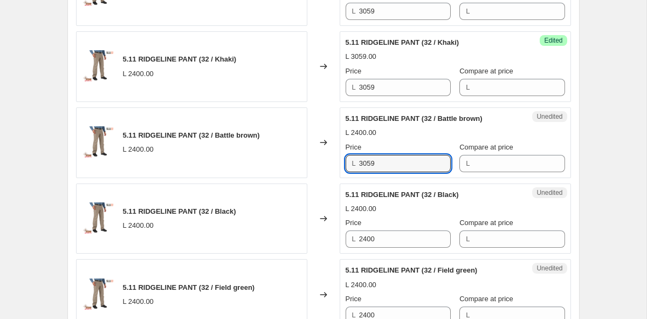
scroll to position [938, 0]
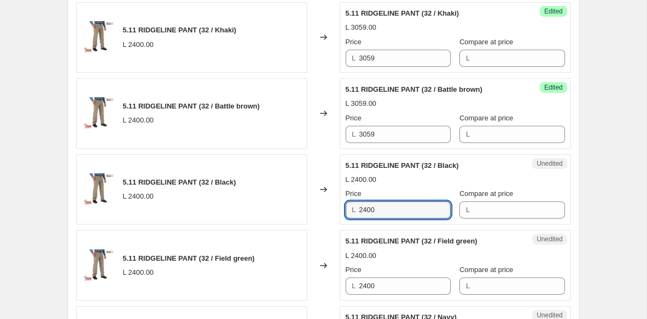
drag, startPoint x: 387, startPoint y: 214, endPoint x: 285, endPoint y: 208, distance: 102.7
click at [285, 208] on div "5.11 RIDGELINE PANT (32 / Black) L 2400.00 Changed to Unedited 5.11 RIDGELINE P…" at bounding box center [323, 189] width 495 height 71
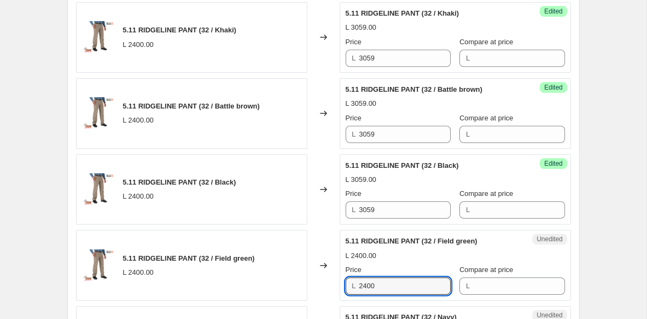
drag, startPoint x: 386, startPoint y: 283, endPoint x: 289, endPoint y: 283, distance: 97.1
click at [289, 283] on div "5.11 RIDGELINE PANT (32 / Field green) L 2400.00 Changed to Unedited 5.11 RIDGE…" at bounding box center [323, 265] width 495 height 71
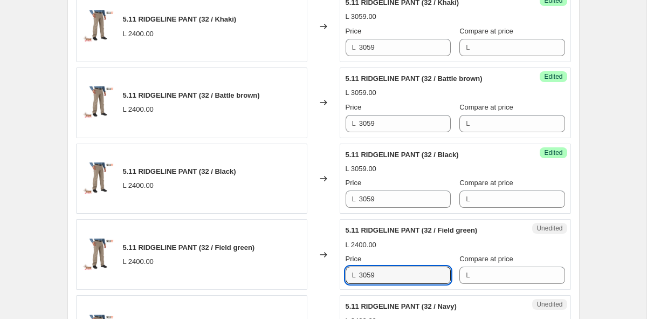
scroll to position [1101, 0]
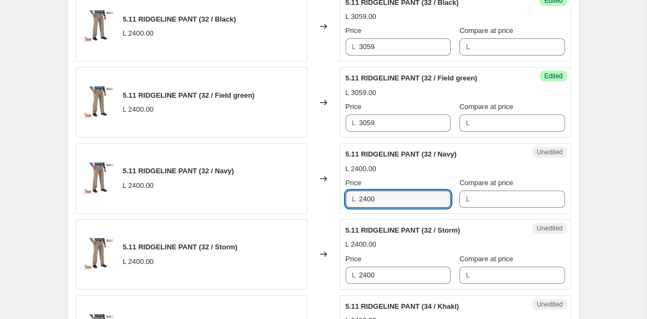
drag, startPoint x: 391, startPoint y: 199, endPoint x: 296, endPoint y: 199, distance: 94.9
click at [296, 199] on div "5.11 RIDGELINE PANT (32 / Navy) L 2400.00 Changed to Unedited 5.11 RIDGELINE PA…" at bounding box center [323, 178] width 495 height 71
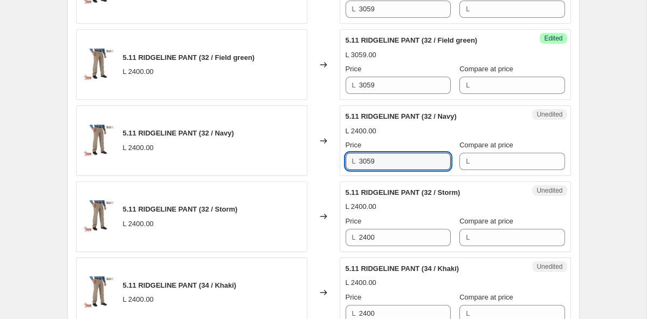
scroll to position [1231, 0]
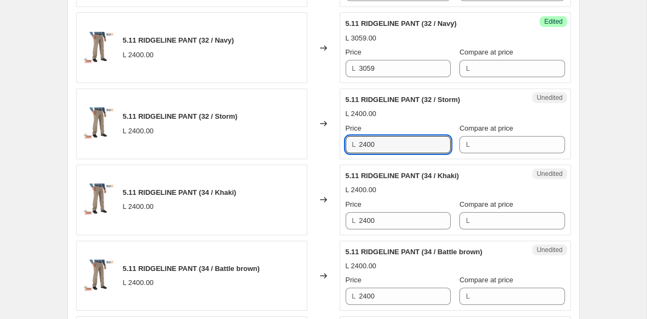
drag, startPoint x: 391, startPoint y: 140, endPoint x: 278, endPoint y: 140, distance: 113.2
click at [278, 140] on div "5.11 RIDGELINE PANT (32 / Storm) L 2400.00 Changed to Unedited 5.11 RIDGELINE P…" at bounding box center [323, 123] width 495 height 71
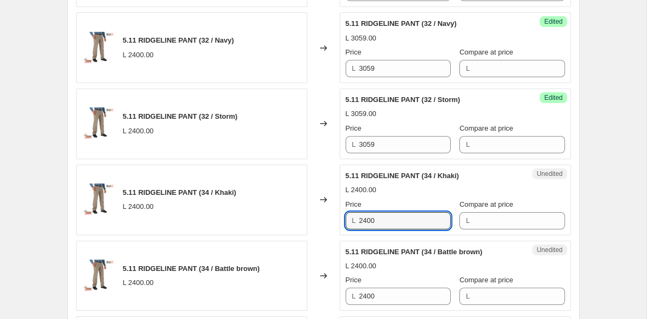
drag, startPoint x: 385, startPoint y: 217, endPoint x: 272, endPoint y: 217, distance: 113.2
click at [272, 217] on div "5.11 RIDGELINE PANT (34 / Khaki) L 2400.00 Changed to Unedited 5.11 RIDGELINE P…" at bounding box center [323, 199] width 495 height 71
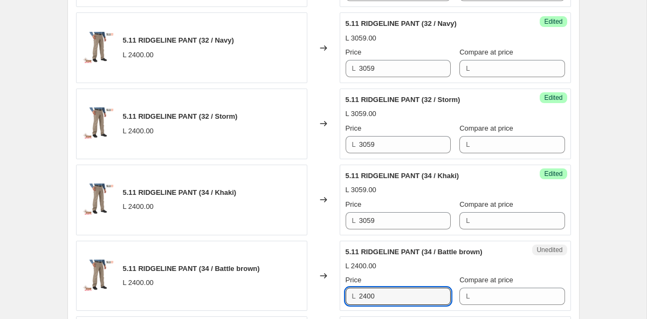
drag, startPoint x: 400, startPoint y: 297, endPoint x: 267, endPoint y: 297, distance: 132.1
click at [267, 297] on div "5.11 RIDGELINE PANT (34 / Battle brown) L 2400.00 Changed to Unedited 5.11 RIDG…" at bounding box center [323, 276] width 495 height 71
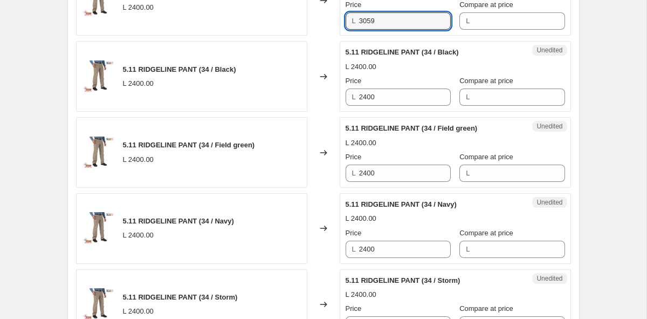
scroll to position [1498, 0]
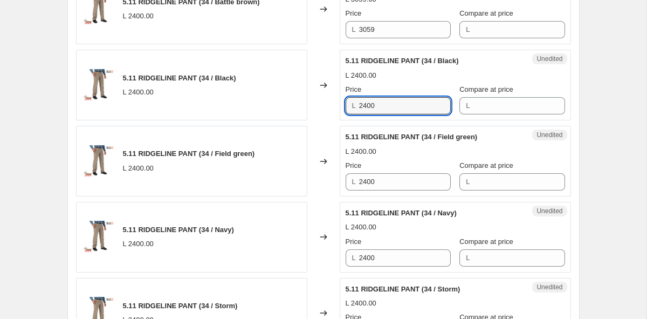
drag, startPoint x: 396, startPoint y: 107, endPoint x: 301, endPoint y: 100, distance: 95.2
click at [301, 100] on div "5.11 RIDGELINE PANT (34 / Black) L 2400.00 Changed to Unedited 5.11 RIDGELINE P…" at bounding box center [323, 85] width 495 height 71
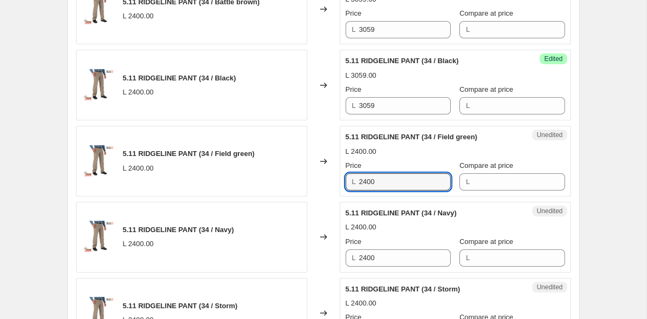
drag, startPoint x: 390, startPoint y: 187, endPoint x: 291, endPoint y: 183, distance: 99.3
click at [294, 183] on div "5.11 RIDGELINE PANT (34 / Field green) L 2400.00 Changed to Unedited 5.11 RIDGE…" at bounding box center [323, 161] width 495 height 71
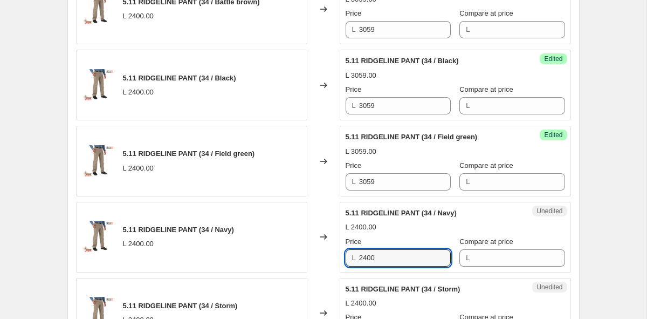
drag, startPoint x: 392, startPoint y: 258, endPoint x: 276, endPoint y: 255, distance: 116.0
click at [276, 255] on div "5.11 RIDGELINE PANT (34 / Navy) L 2400.00 Changed to Unedited 5.11 RIDGELINE PA…" at bounding box center [323, 237] width 495 height 71
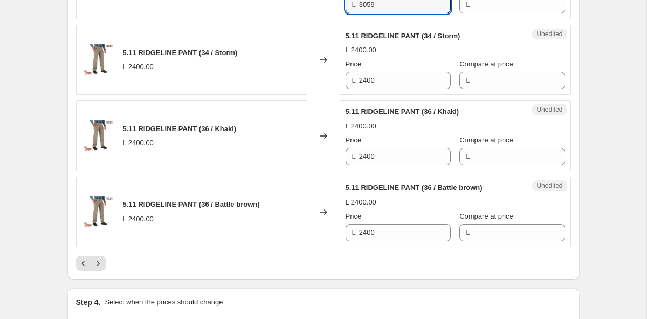
scroll to position [1751, 0]
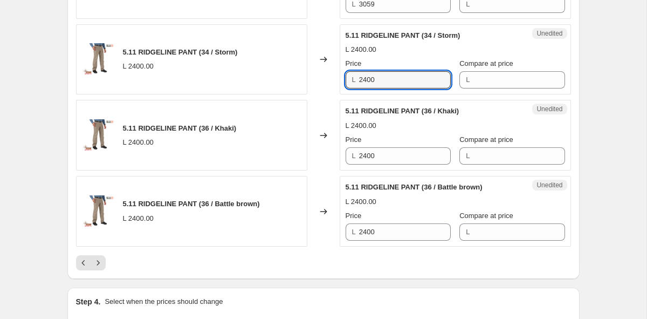
drag, startPoint x: 390, startPoint y: 76, endPoint x: 280, endPoint y: 78, distance: 110.0
click at [281, 78] on div "5.11 RIDGELINE PANT (34 / Storm) L 2400.00 Changed to Unedited 5.11 RIDGELINE P…" at bounding box center [323, 59] width 495 height 71
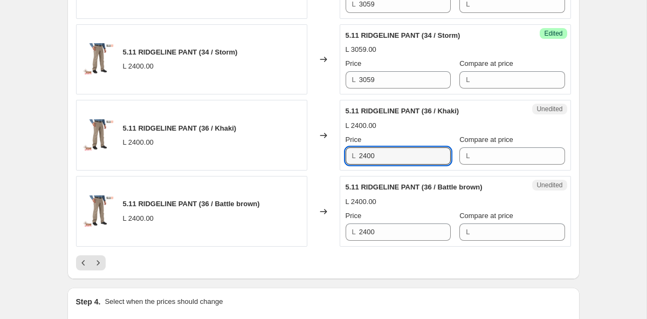
drag, startPoint x: 389, startPoint y: 157, endPoint x: 271, endPoint y: 157, distance: 118.1
click at [272, 157] on div "5.11 RIDGELINE PANT (36 / Khaki) L 2400.00 Changed to Unedited 5.11 RIDGELINE P…" at bounding box center [323, 135] width 495 height 71
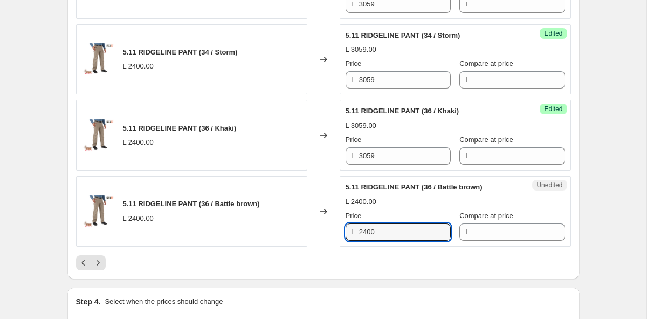
drag, startPoint x: 387, startPoint y: 232, endPoint x: 288, endPoint y: 232, distance: 98.7
click at [288, 232] on div "5.11 RIDGELINE PANT (36 / Battle brown) L 2400.00 Changed to Unedited 5.11 RIDG…" at bounding box center [323, 211] width 495 height 71
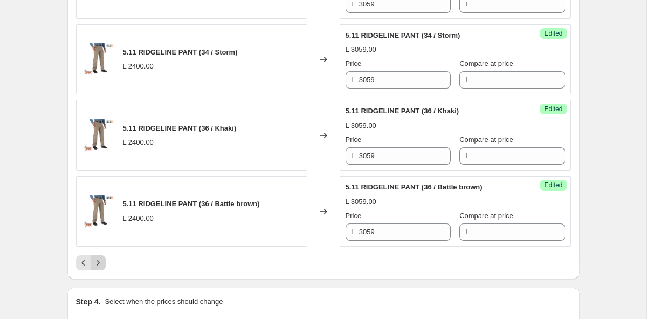
click at [103, 261] on icon "Next" at bounding box center [98, 262] width 11 height 11
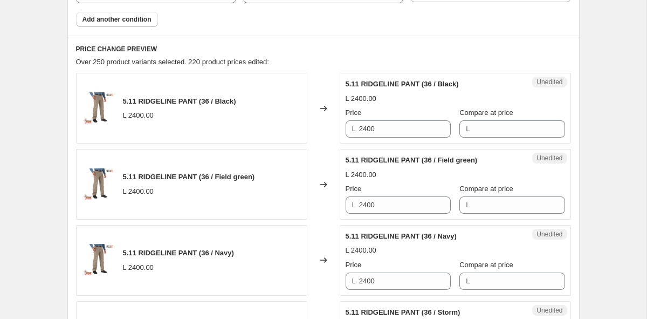
scroll to position [416, 0]
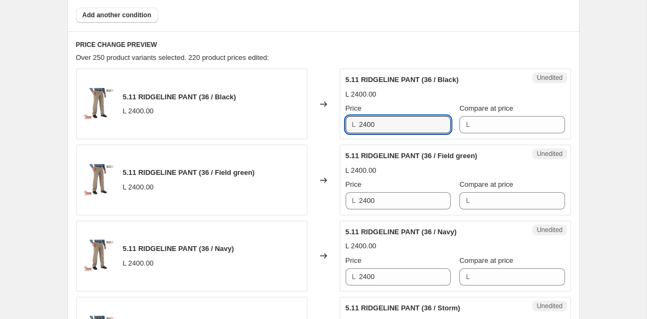
drag, startPoint x: 393, startPoint y: 121, endPoint x: 287, endPoint y: 121, distance: 105.2
click at [287, 121] on div "5.11 RIDGELINE PANT (36 / Black) L 2400.00 Changed to Unedited 5.11 RIDGELINE P…" at bounding box center [323, 103] width 495 height 71
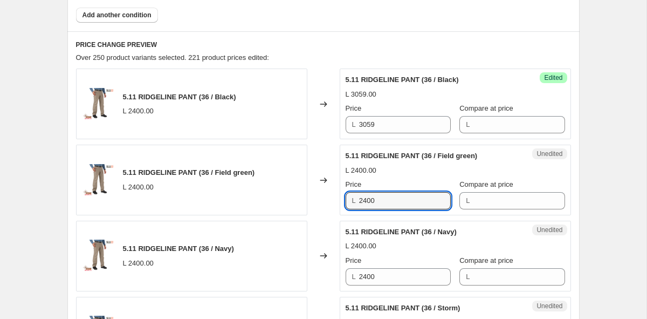
drag, startPoint x: 399, startPoint y: 200, endPoint x: 306, endPoint y: 200, distance: 92.2
click at [306, 200] on div "5.11 RIDGELINE PANT (36 / Field green) L 2400.00 Changed to Unedited 5.11 RIDGE…" at bounding box center [323, 180] width 495 height 71
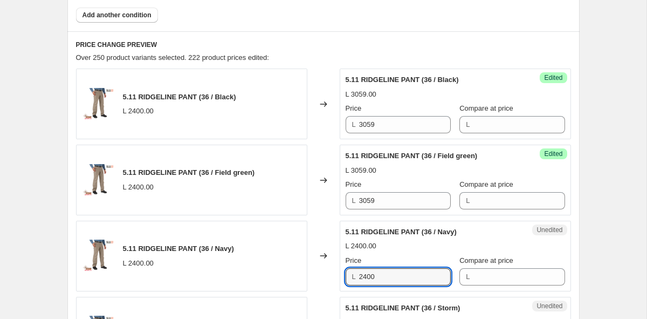
drag, startPoint x: 383, startPoint y: 273, endPoint x: 285, endPoint y: 272, distance: 98.1
click at [285, 272] on div "5.11 RIDGELINE PANT (36 / Navy) L 2400.00 Changed to Unedited 5.11 RIDGELINE PA…" at bounding box center [323, 256] width 495 height 71
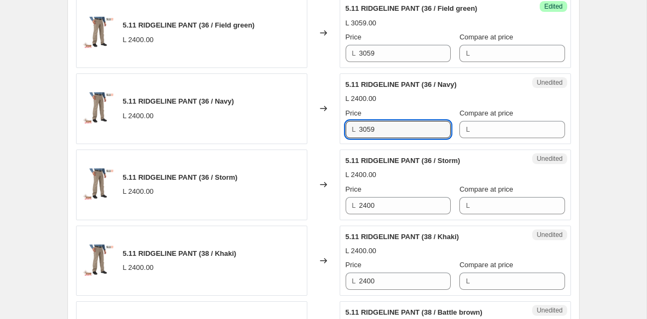
scroll to position [581, 0]
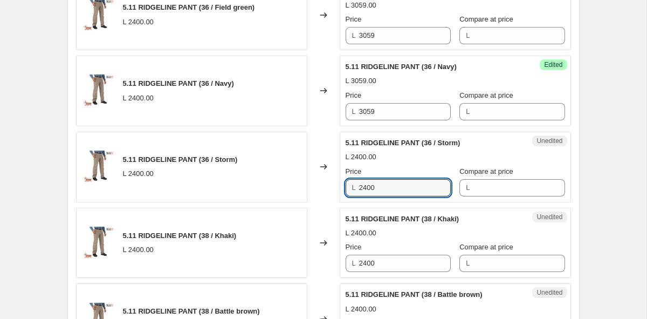
drag, startPoint x: 397, startPoint y: 190, endPoint x: 286, endPoint y: 187, distance: 111.1
click at [286, 187] on div "5.11 RIDGELINE PANT (36 / Storm) L 2400.00 Changed to Unedited 5.11 RIDGELINE P…" at bounding box center [323, 167] width 495 height 71
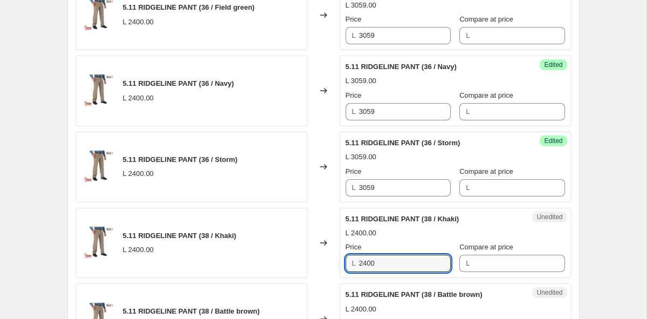
drag, startPoint x: 391, startPoint y: 260, endPoint x: 264, endPoint y: 256, distance: 126.8
click at [264, 256] on div "5.11 RIDGELINE PANT (38 / Khaki) L 2400.00 Changed to Unedited 5.11 RIDGELINE P…" at bounding box center [323, 243] width 495 height 71
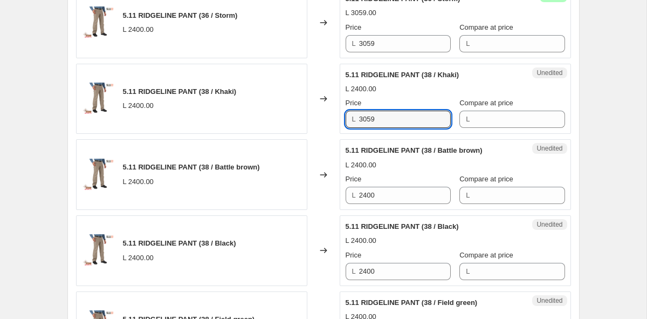
scroll to position [777, 0]
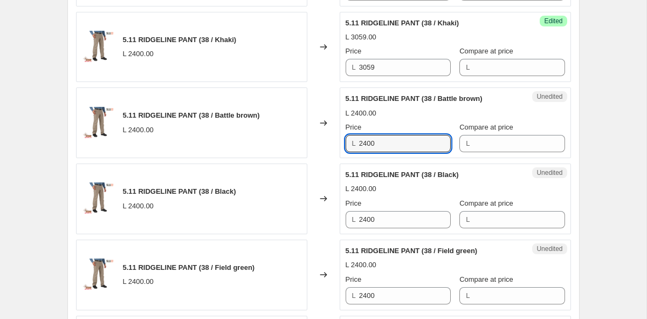
drag, startPoint x: 393, startPoint y: 142, endPoint x: 276, endPoint y: 140, distance: 117.1
click at [276, 140] on div "5.11 RIDGELINE PANT (38 / Battle brown) L 2400.00 Changed to Unedited 5.11 RIDG…" at bounding box center [323, 122] width 495 height 71
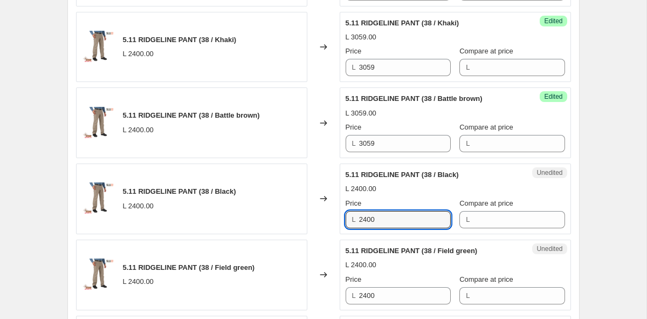
drag, startPoint x: 394, startPoint y: 225, endPoint x: 278, endPoint y: 210, distance: 116.9
click at [278, 210] on div "5.11 RIDGELINE PANT (38 / Black) L 2400.00 Changed to Unedited 5.11 RIDGELINE P…" at bounding box center [323, 198] width 495 height 71
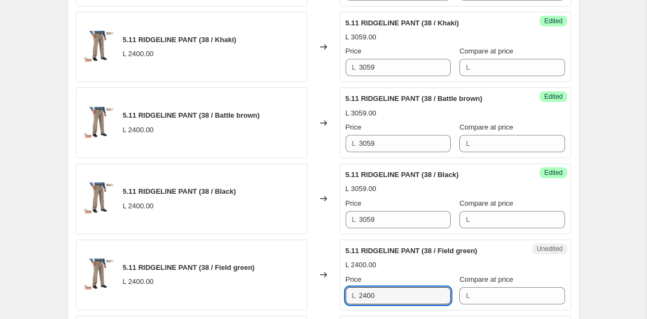
drag, startPoint x: 393, startPoint y: 297, endPoint x: 263, endPoint y: 294, distance: 130.0
click at [266, 294] on div "5.11 RIDGELINE PANT (38 / Field green) L 2400.00 Changed to Unedited 5.11 RIDGE…" at bounding box center [323, 274] width 495 height 71
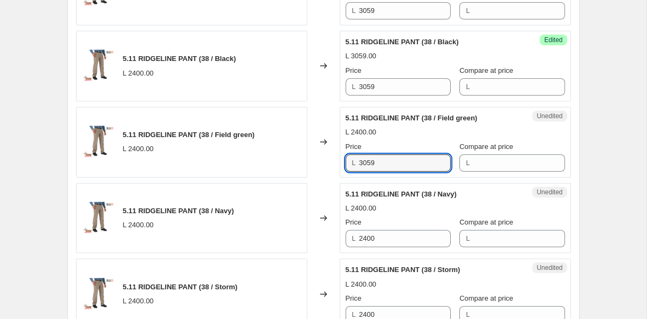
scroll to position [1008, 0]
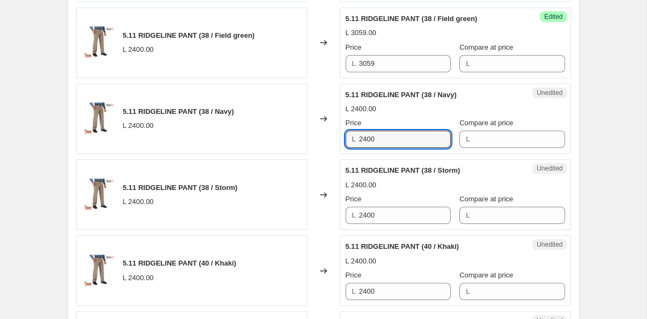
drag, startPoint x: 398, startPoint y: 141, endPoint x: 257, endPoint y: 135, distance: 140.9
click at [257, 135] on div "5.11 RIDGELINE PANT (38 / Navy) L 2400.00 Changed to Unedited 5.11 RIDGELINE PA…" at bounding box center [323, 119] width 495 height 71
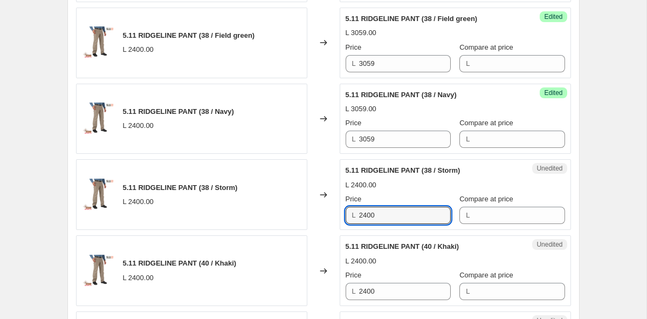
click at [264, 218] on div "5.11 RIDGELINE PANT (38 / Storm) L 2400.00 Changed to Unedited 5.11 RIDGELINE P…" at bounding box center [323, 194] width 495 height 71
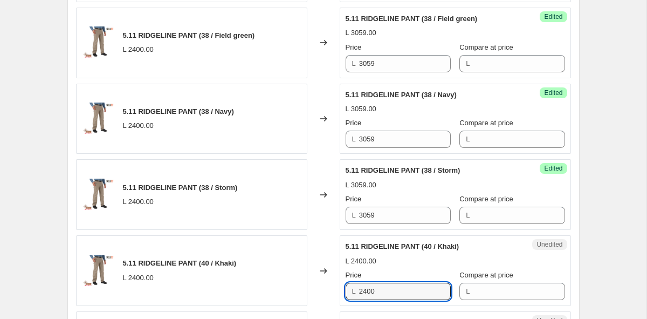
click at [229, 284] on div "5.11 RIDGELINE PANT (40 / Khaki) L 2400.00 Changed to Unedited 5.11 RIDGELINE P…" at bounding box center [323, 270] width 495 height 71
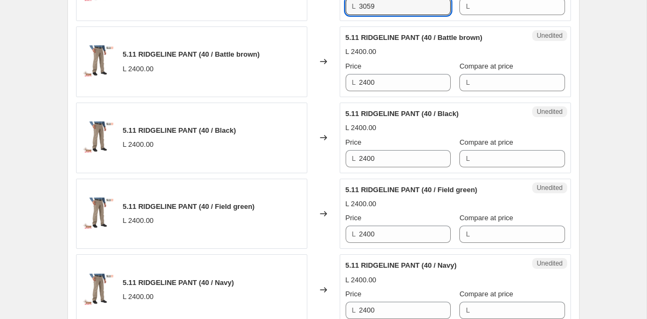
scroll to position [1295, 0]
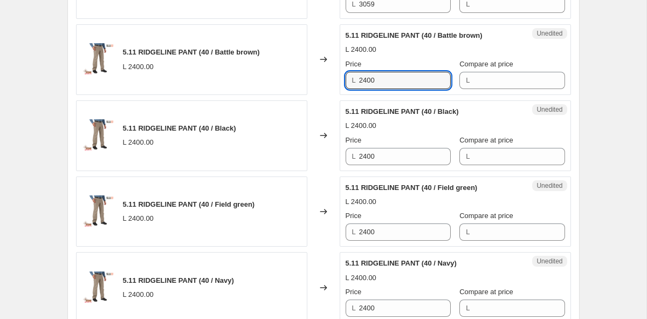
click at [250, 83] on div "5.11 RIDGELINE PANT (40 / Battle brown) L 2400.00 Changed to Unedited 5.11 RIDG…" at bounding box center [323, 59] width 495 height 71
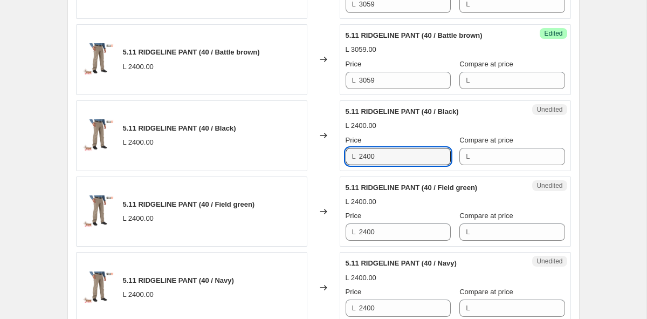
click at [275, 153] on div "5.11 RIDGELINE PANT (40 / Black) L 2400.00 Changed to Unedited 5.11 RIDGELINE P…" at bounding box center [323, 135] width 495 height 71
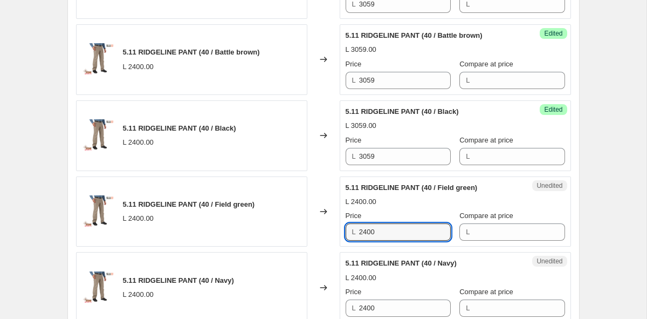
click at [272, 230] on div "5.11 RIDGELINE PANT (40 / Field green) L 2400.00 Changed to Unedited 5.11 RIDGE…" at bounding box center [323, 211] width 495 height 71
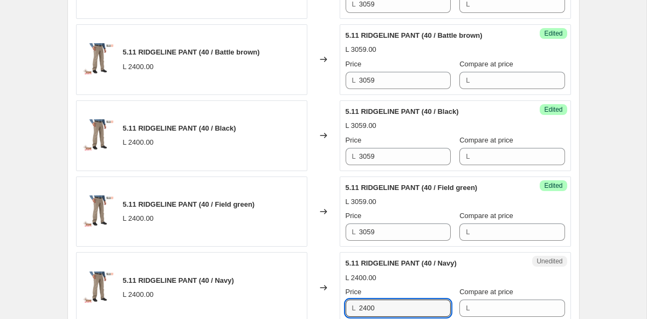
click at [282, 303] on div "5.11 RIDGELINE PANT (40 / Navy) L 2400.00 Changed to Unedited 5.11 RIDGELINE PA…" at bounding box center [323, 287] width 495 height 71
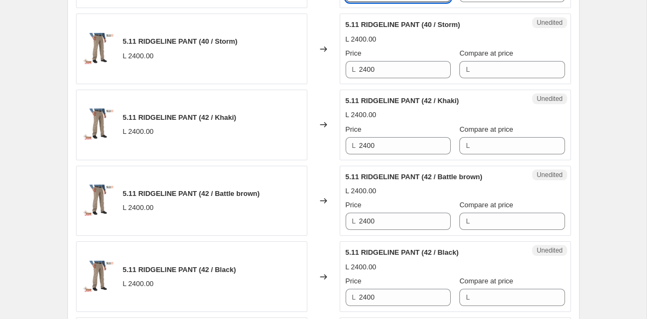
scroll to position [1615, 0]
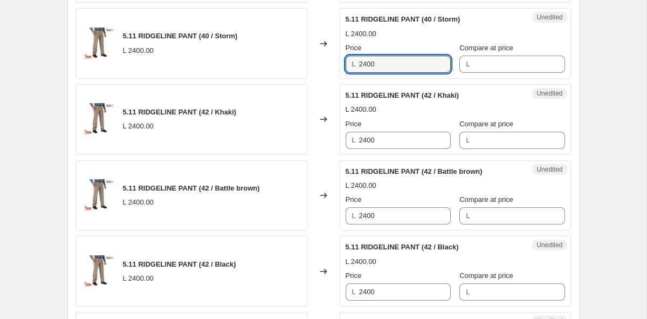
click at [311, 59] on div "5.11 RIDGELINE PANT (40 / Storm) L 2400.00 Changed to Unedited 5.11 RIDGELINE P…" at bounding box center [323, 43] width 495 height 71
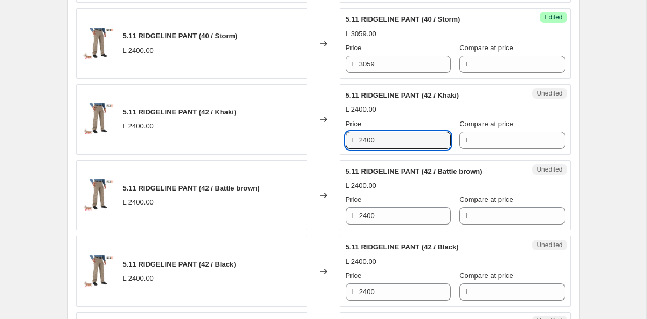
click at [285, 138] on div "5.11 RIDGELINE PANT (42 / Khaki) L 2400.00 Changed to Unedited 5.11 RIDGELINE P…" at bounding box center [323, 119] width 495 height 71
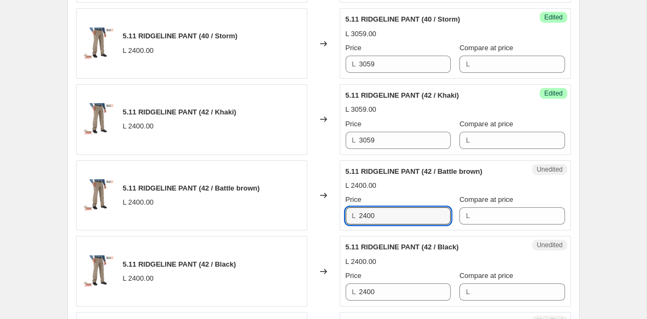
click at [293, 203] on div "5.11 RIDGELINE PANT (42 / Battle brown) L 2400.00 Changed to Unedited 5.11 RIDG…" at bounding box center [323, 195] width 495 height 71
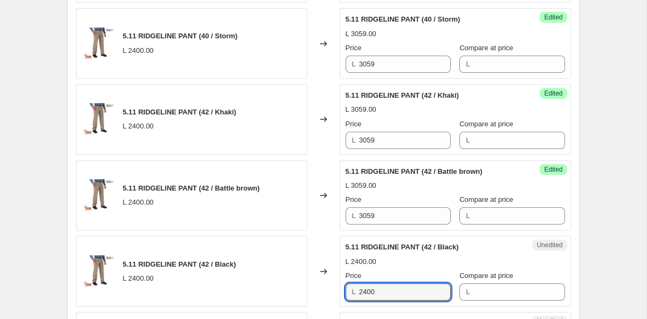
click at [292, 276] on div "5.11 RIDGELINE PANT (42 / Black) L 2400.00 Changed to Unedited 5.11 RIDGELINE P…" at bounding box center [323, 271] width 495 height 71
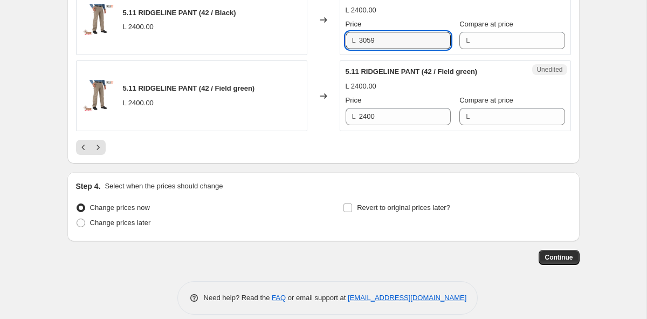
scroll to position [1873, 0]
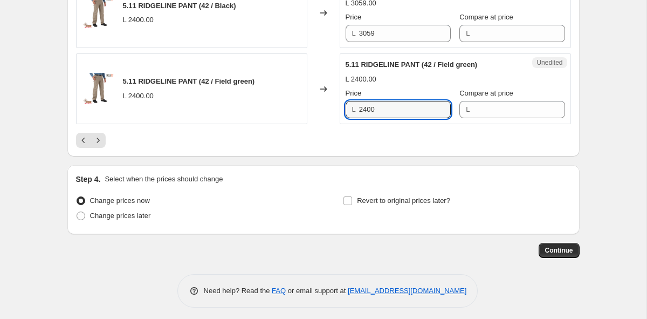
click at [291, 104] on div "5.11 RIDGELINE PANT (42 / Field green) L 2400.00 Changed to Unedited 5.11 RIDGE…" at bounding box center [323, 88] width 495 height 71
click at [93, 142] on icon "Next" at bounding box center [98, 140] width 11 height 11
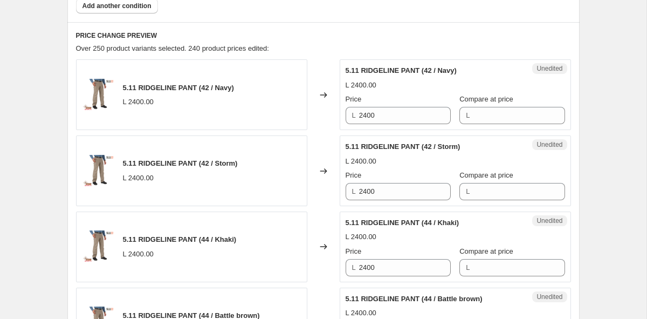
scroll to position [427, 0]
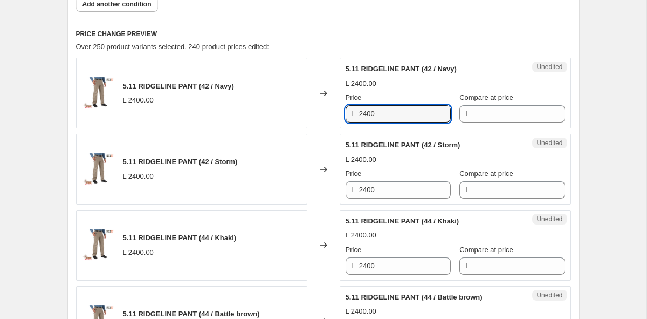
click at [277, 107] on div "5.11 RIDGELINE PANT (42 / Navy) L 2400.00 Changed to Unedited 5.11 RIDGELINE PA…" at bounding box center [323, 93] width 495 height 71
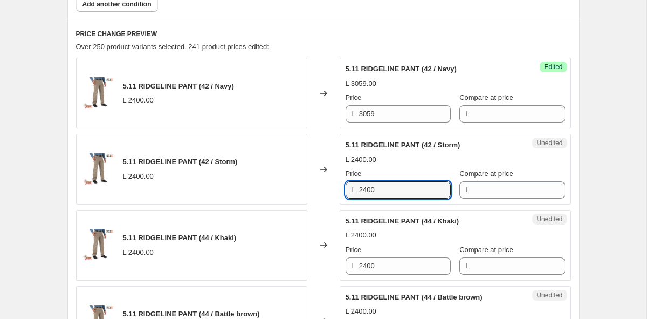
click at [239, 155] on div "5.11 RIDGELINE PANT (42 / Storm) L 2400.00 Changed to Unedited 5.11 RIDGELINE P…" at bounding box center [323, 169] width 495 height 71
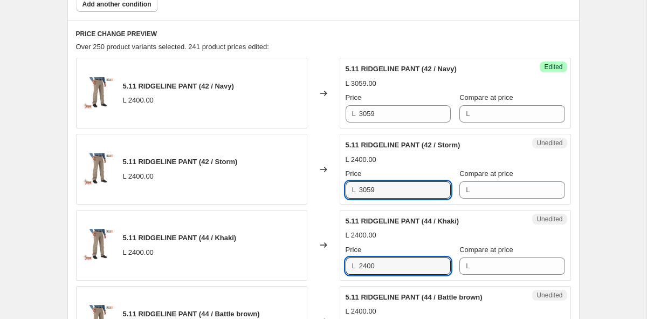
click at [274, 259] on div "5.11 RIDGELINE PANT (44 / Khaki) L 2400.00 Changed to Unedited 5.11 RIDGELINE P…" at bounding box center [323, 245] width 495 height 71
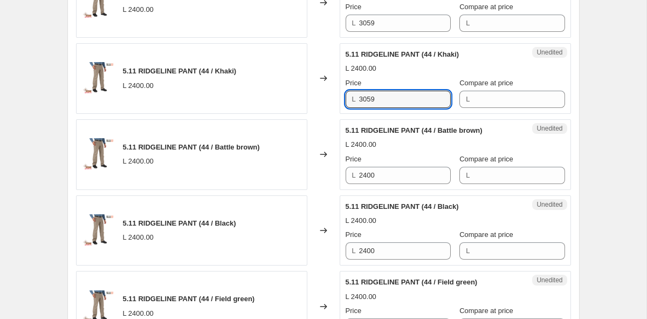
scroll to position [620, 0]
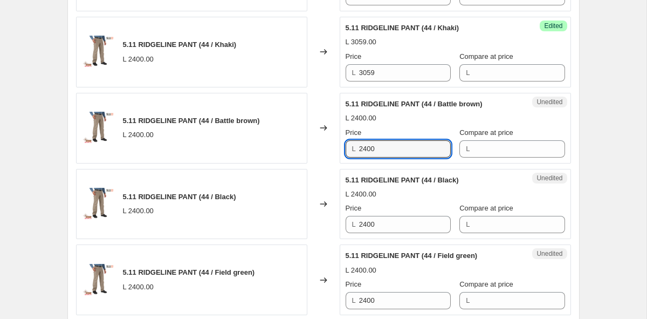
click at [295, 151] on div "5.11 RIDGELINE PANT (44 / Battle brown) L 2400.00 Changed to Unedited 5.11 RIDG…" at bounding box center [323, 128] width 495 height 71
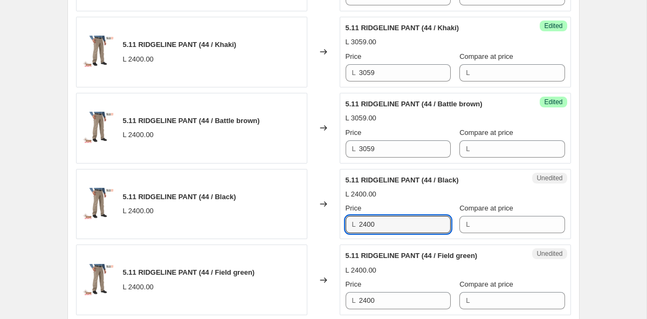
click at [274, 226] on div "5.11 RIDGELINE PANT (44 / Black) L 2400.00 Changed to Unedited 5.11 RIDGELINE P…" at bounding box center [323, 204] width 495 height 71
click at [256, 286] on div "5.11 RIDGELINE PANT (44 / Field green) L 2400.00 Changed to Unedited 5.11 RIDGE…" at bounding box center [323, 279] width 495 height 71
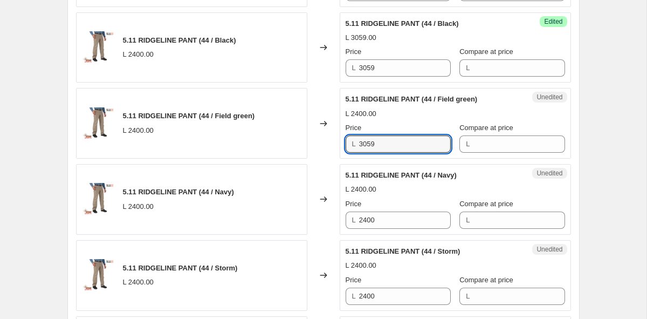
scroll to position [885, 0]
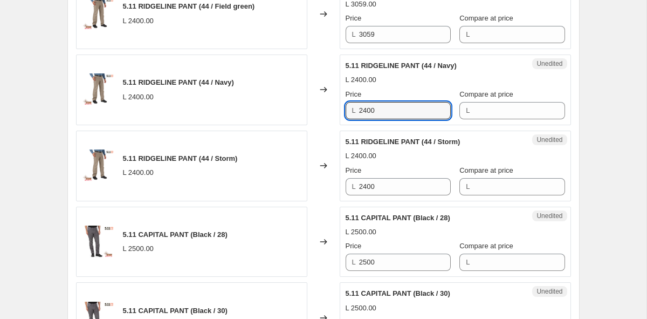
click at [287, 109] on div "5.11 RIDGELINE PANT (44 / Navy) L 2400.00 Changed to Unedited 5.11 RIDGELINE PA…" at bounding box center [323, 89] width 495 height 71
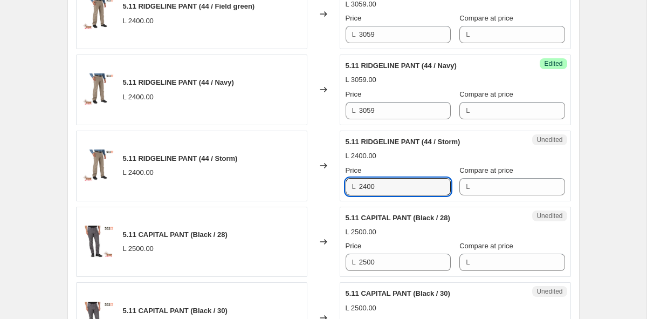
click at [310, 189] on div "5.11 RIDGELINE PANT (44 / Storm) L 2400.00 Changed to Unedited 5.11 RIDGELINE P…" at bounding box center [323, 166] width 495 height 71
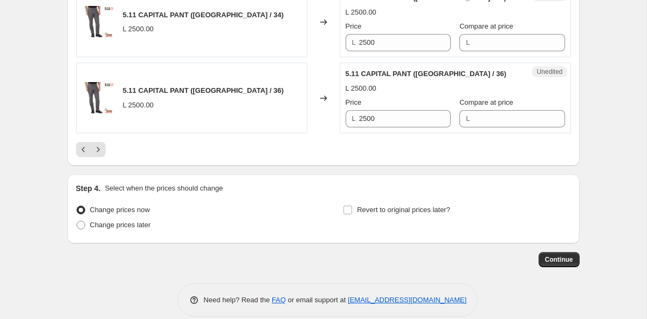
scroll to position [1878, 0]
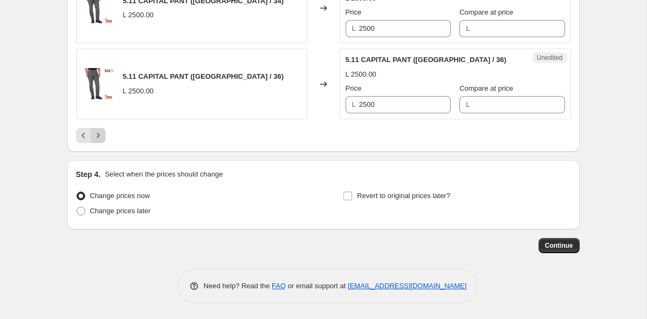
click at [102, 131] on button "Next" at bounding box center [98, 135] width 15 height 15
click at [101, 134] on icon "Next" at bounding box center [98, 135] width 11 height 11
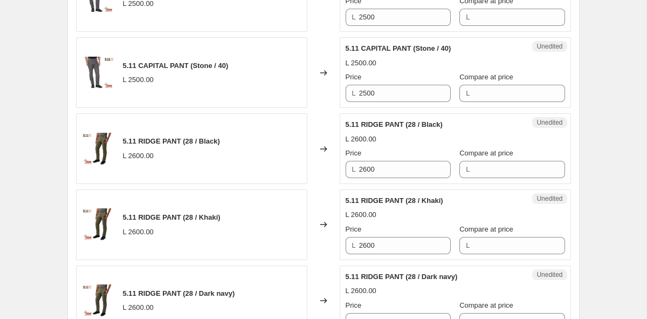
scroll to position [1129, 0]
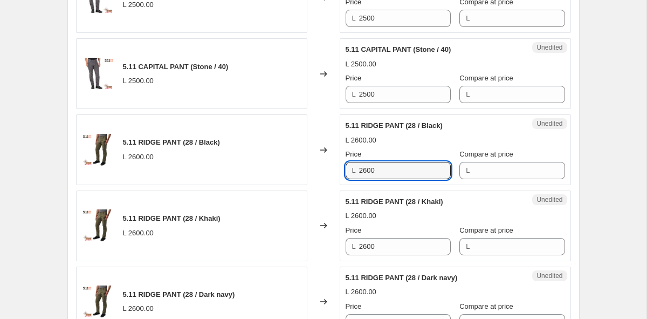
drag, startPoint x: 406, startPoint y: 168, endPoint x: 339, endPoint y: 168, distance: 66.3
click at [340, 168] on div "Unedited 5.11 RIDGE PANT (28 / Black) L 2600.00 Price L 2600 Compare at price L" at bounding box center [455, 149] width 231 height 71
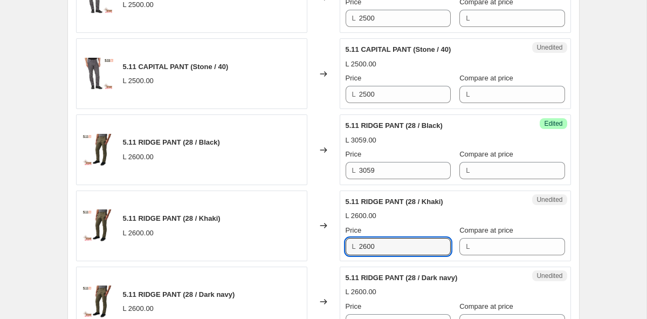
drag, startPoint x: 404, startPoint y: 243, endPoint x: 296, endPoint y: 235, distance: 108.7
click at [297, 235] on div "5.11 RIDGE PANT (28 / Khaki) L 2600.00 Changed to Unedited 5.11 RIDGE PANT (28 …" at bounding box center [323, 225] width 495 height 71
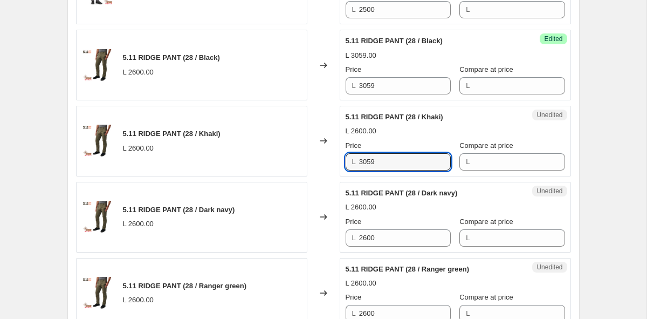
scroll to position [1349, 0]
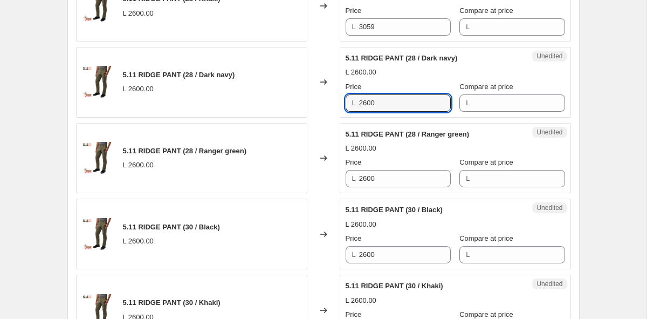
drag, startPoint x: 402, startPoint y: 99, endPoint x: 260, endPoint y: 99, distance: 141.8
click at [261, 99] on div "5.11 RIDGE PANT (28 / Dark navy) L 2600.00 Changed to Unedited 5.11 RIDGE PANT …" at bounding box center [323, 82] width 495 height 71
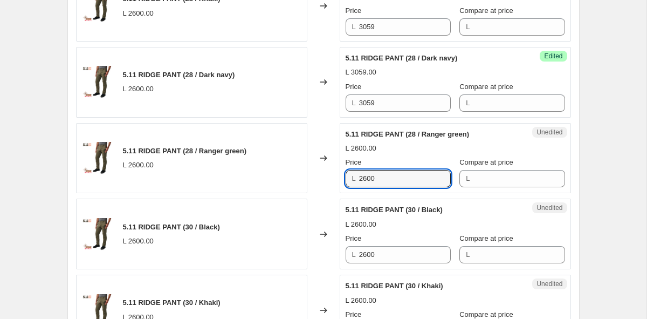
drag, startPoint x: 396, startPoint y: 177, endPoint x: 271, endPoint y: 175, distance: 125.1
click at [271, 175] on div "5.11 RIDGE PANT (28 / Ranger green) L 2600.00 Changed to Unedited 5.11 RIDGE PA…" at bounding box center [323, 158] width 495 height 71
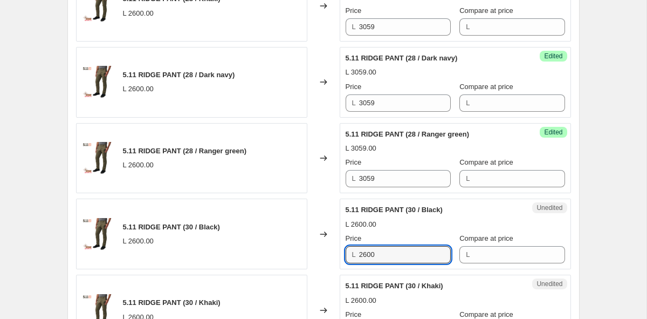
drag, startPoint x: 402, startPoint y: 258, endPoint x: 283, endPoint y: 256, distance: 119.7
click at [283, 256] on div "5.11 RIDGE PANT (30 / Black) L 2600.00 Changed to Unedited 5.11 RIDGE PANT (30 …" at bounding box center [323, 233] width 495 height 71
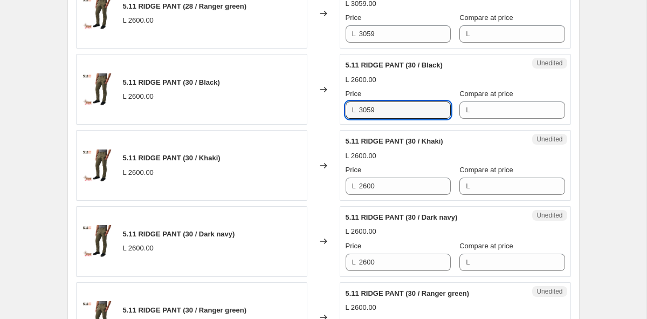
scroll to position [1502, 0]
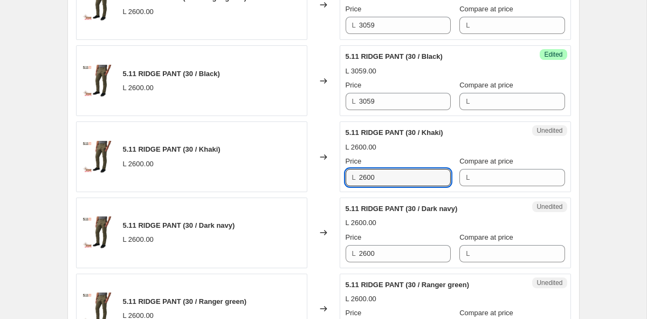
drag, startPoint x: 393, startPoint y: 178, endPoint x: 244, endPoint y: 171, distance: 148.5
click at [244, 171] on div "5.11 RIDGE PANT (30 / Khaki) L 2600.00 Changed to Unedited 5.11 RIDGE PANT (30 …" at bounding box center [323, 156] width 495 height 71
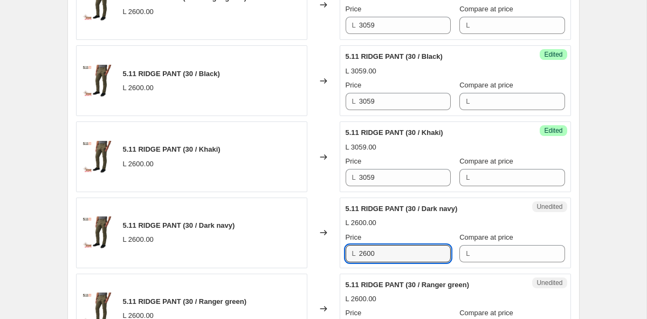
drag, startPoint x: 386, startPoint y: 252, endPoint x: 293, endPoint y: 251, distance: 93.3
click at [293, 251] on div "5.11 RIDGE PANT (30 / Dark navy) L 2600.00 Changed to Unedited 5.11 RIDGE PANT …" at bounding box center [323, 232] width 495 height 71
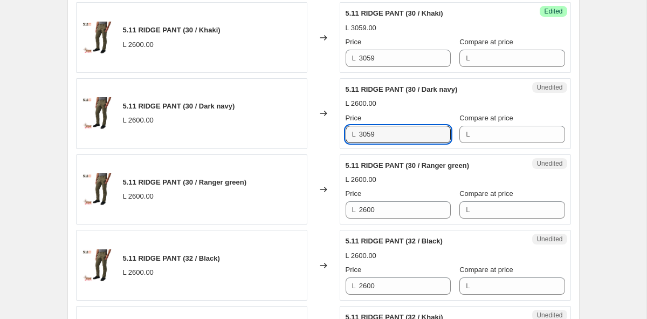
scroll to position [1652, 0]
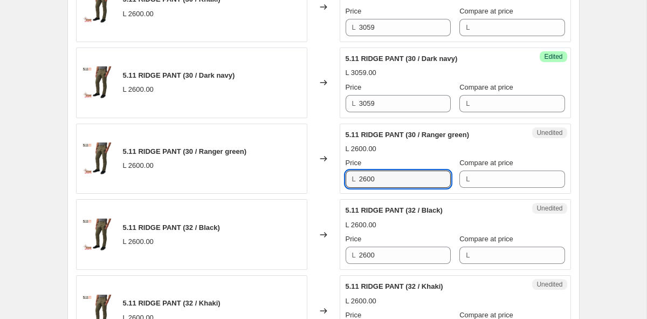
drag, startPoint x: 389, startPoint y: 177, endPoint x: 281, endPoint y: 177, distance: 108.4
click at [281, 177] on div "5.11 RIDGE PANT (30 / Ranger green) L 2600.00 Changed to Unedited 5.11 RIDGE PA…" at bounding box center [323, 158] width 495 height 71
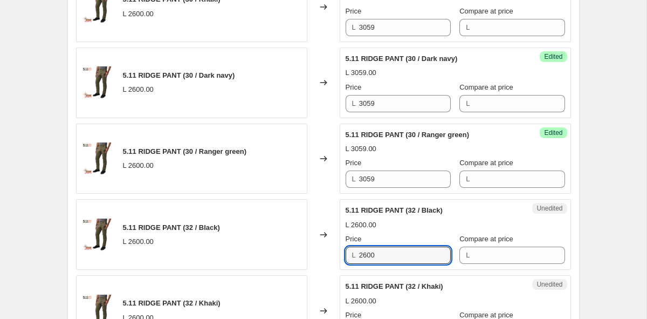
drag, startPoint x: 390, startPoint y: 252, endPoint x: 253, endPoint y: 245, distance: 137.2
click at [253, 245] on div "5.11 RIDGE PANT (32 / Black) L 2600.00 Changed to Unedited 5.11 RIDGE PANT (32 …" at bounding box center [323, 234] width 495 height 71
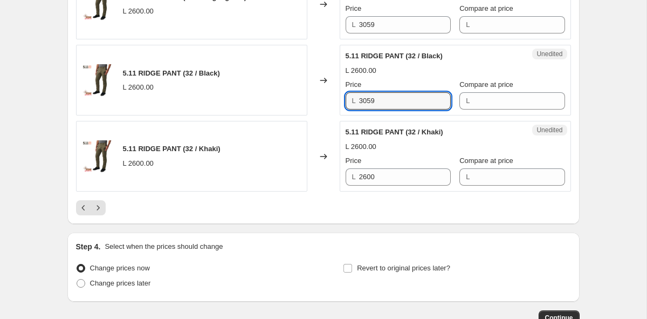
scroll to position [1859, 0]
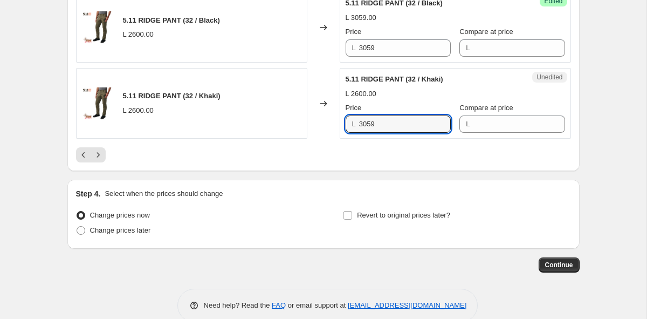
drag, startPoint x: 399, startPoint y: 123, endPoint x: 276, endPoint y: 123, distance: 123.0
click at [276, 123] on div "5.11 RIDGE PANT (32 / Khaki) L 2600.00 Changed to Unedited 5.11 RIDGE PANT (32 …" at bounding box center [323, 103] width 495 height 71
click at [99, 162] on button "Next" at bounding box center [98, 154] width 15 height 15
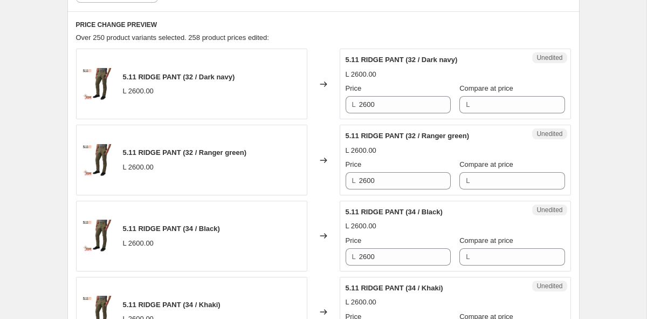
scroll to position [435, 0]
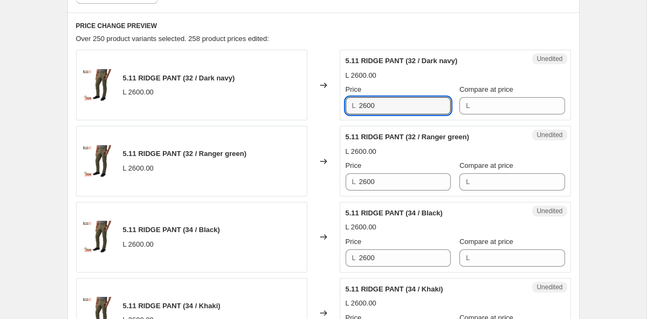
drag, startPoint x: 409, startPoint y: 105, endPoint x: 331, endPoint y: 101, distance: 78.3
click at [331, 101] on div "5.11 RIDGE PANT (32 / Dark navy) L 2600.00 Changed to Unedited 5.11 RIDGE PANT …" at bounding box center [323, 85] width 495 height 71
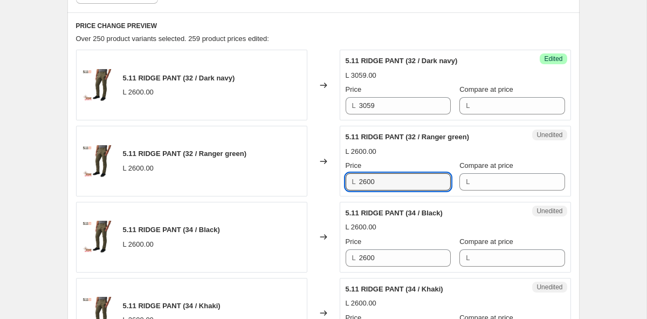
drag, startPoint x: 393, startPoint y: 182, endPoint x: 284, endPoint y: 147, distance: 114.3
click at [284, 147] on div "5.11 RIDGE PANT (32 / Ranger green) L 2600.00 Changed to Unedited 5.11 RIDGE PA…" at bounding box center [323, 161] width 495 height 71
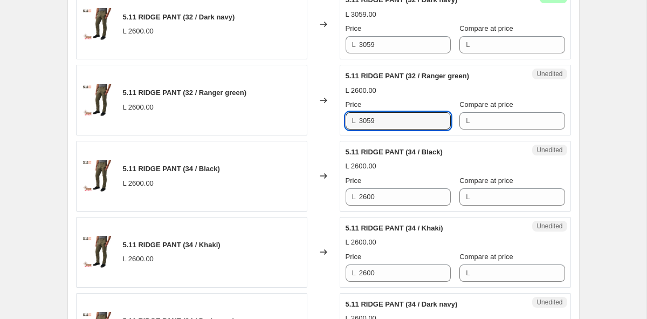
scroll to position [510, 0]
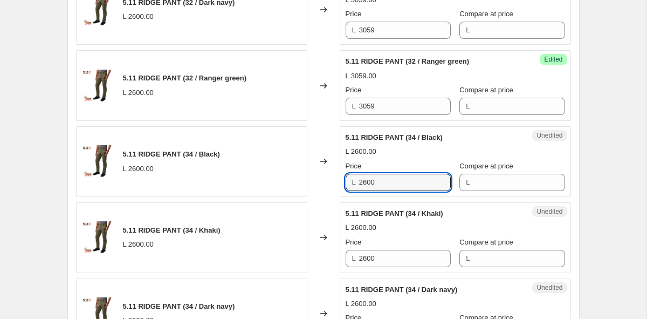
drag, startPoint x: 397, startPoint y: 183, endPoint x: 284, endPoint y: 179, distance: 112.8
click at [284, 179] on div "5.11 RIDGE PANT (34 / Black) L 2600.00 Changed to Unedited 5.11 RIDGE PANT (34 …" at bounding box center [323, 161] width 495 height 71
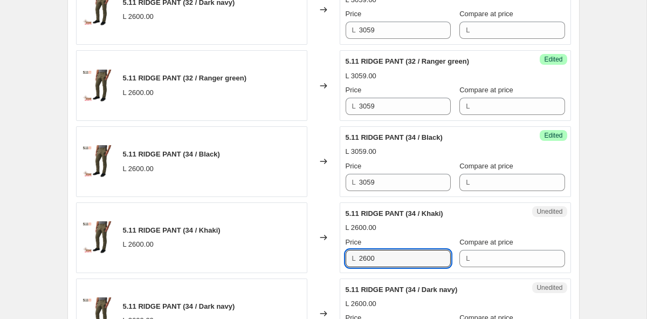
drag, startPoint x: 385, startPoint y: 256, endPoint x: 320, endPoint y: 250, distance: 65.5
click at [320, 250] on div "5.11 RIDGE PANT (34 / Khaki) L 2600.00 Changed to Unedited 5.11 RIDGE PANT (34 …" at bounding box center [323, 237] width 495 height 71
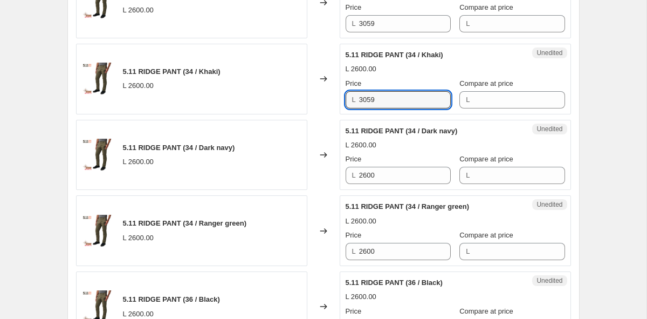
scroll to position [716, 0]
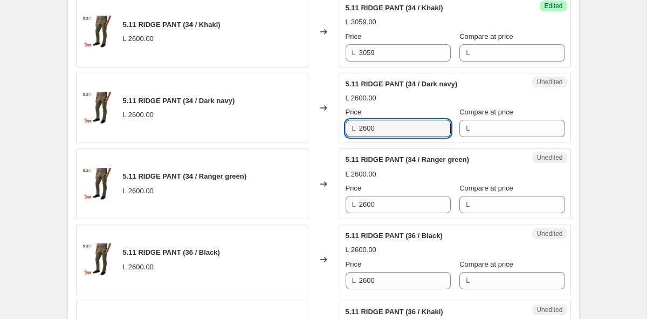
drag, startPoint x: 401, startPoint y: 128, endPoint x: 283, endPoint y: 128, distance: 118.6
click at [283, 128] on div "5.11 RIDGE PANT (34 / Dark navy) L 2600.00 Changed to Unedited 5.11 RIDGE PANT …" at bounding box center [323, 108] width 495 height 71
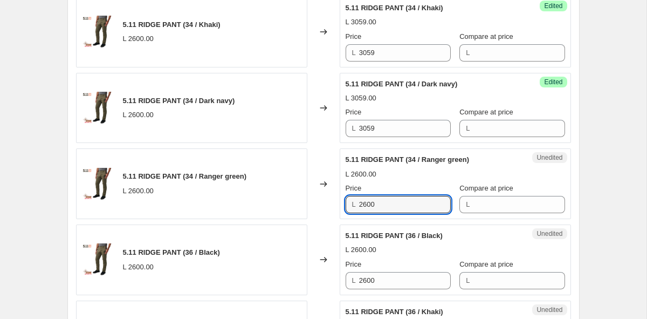
drag, startPoint x: 393, startPoint y: 201, endPoint x: 291, endPoint y: 201, distance: 101.9
click at [291, 201] on div "5.11 RIDGE PANT (34 / Ranger green) L 2600.00 Changed to Unedited 5.11 RIDGE PA…" at bounding box center [323, 183] width 495 height 71
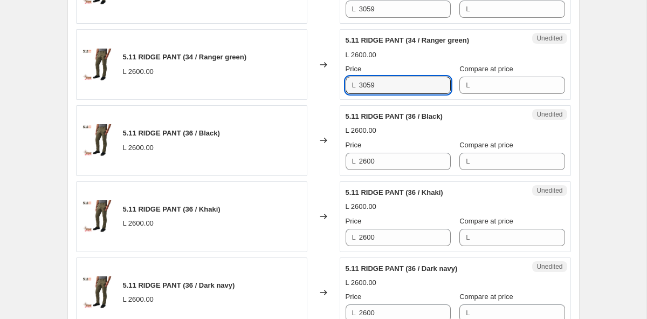
scroll to position [857, 0]
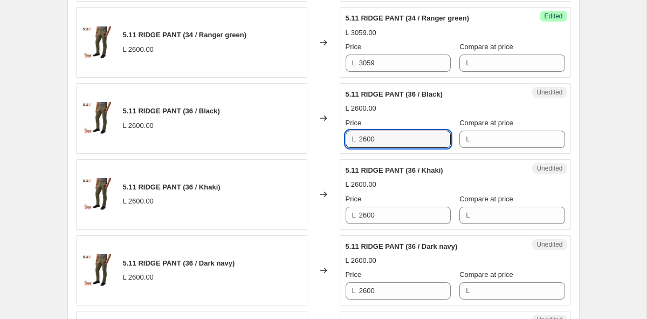
drag, startPoint x: 400, startPoint y: 140, endPoint x: 262, endPoint y: 140, distance: 138.1
click at [262, 140] on div "5.11 RIDGE PANT (36 / Black) L 2600.00 Changed to Unedited 5.11 RIDGE PANT (36 …" at bounding box center [323, 118] width 495 height 71
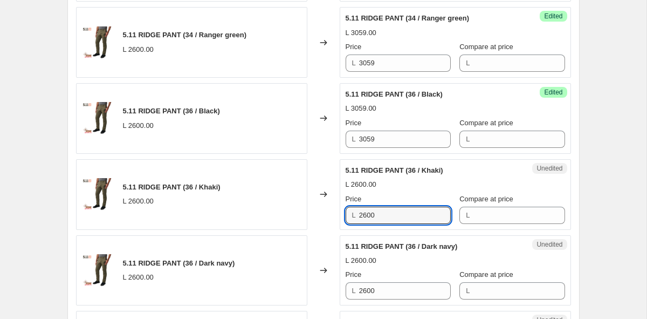
drag, startPoint x: 397, startPoint y: 216, endPoint x: 255, endPoint y: 200, distance: 143.9
click at [255, 200] on div "5.11 RIDGE PANT (36 / Khaki) L 2600.00 Changed to Unedited 5.11 RIDGE PANT (36 …" at bounding box center [323, 194] width 495 height 71
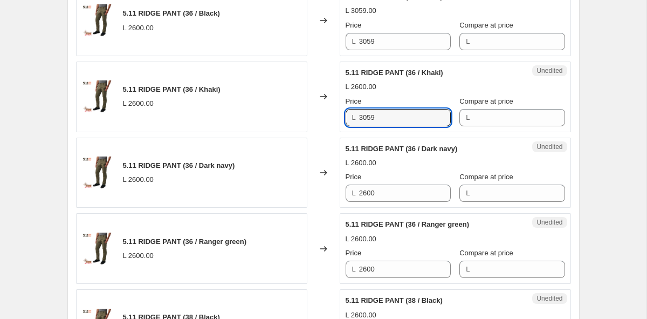
scroll to position [963, 0]
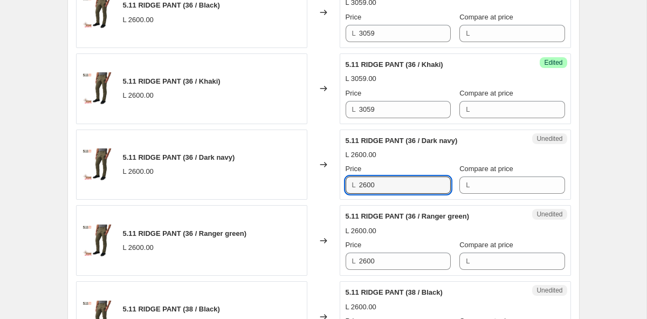
drag, startPoint x: 390, startPoint y: 184, endPoint x: 251, endPoint y: 184, distance: 139.7
click at [251, 184] on div "5.11 RIDGE PANT (36 / Dark navy) L 2600.00 Changed to Unedited 5.11 RIDGE PANT …" at bounding box center [323, 164] width 495 height 71
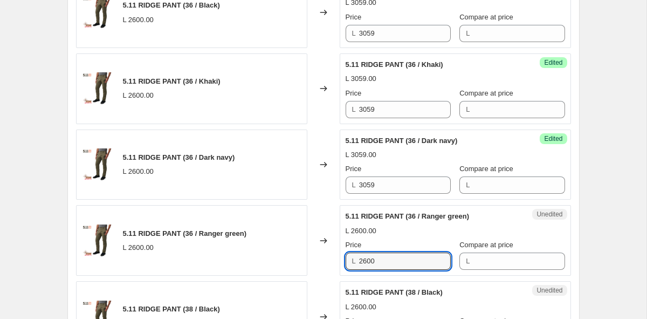
drag, startPoint x: 398, startPoint y: 263, endPoint x: 263, endPoint y: 257, distance: 135.5
click at [263, 257] on div "5.11 RIDGE PANT (36 / Ranger green) L 2600.00 Changed to Unedited 5.11 RIDGE PA…" at bounding box center [323, 240] width 495 height 71
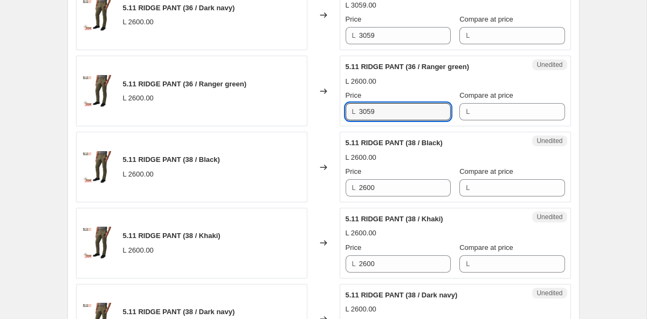
scroll to position [1149, 0]
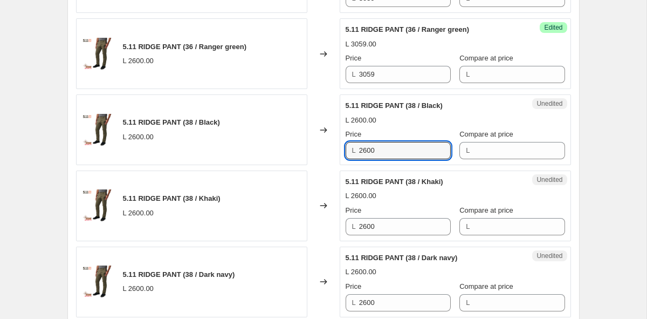
drag, startPoint x: 401, startPoint y: 152, endPoint x: 286, endPoint y: 152, distance: 114.9
click at [286, 152] on div "5.11 RIDGE PANT (38 / Black) L 2600.00 Changed to Unedited 5.11 RIDGE PANT (38 …" at bounding box center [323, 129] width 495 height 71
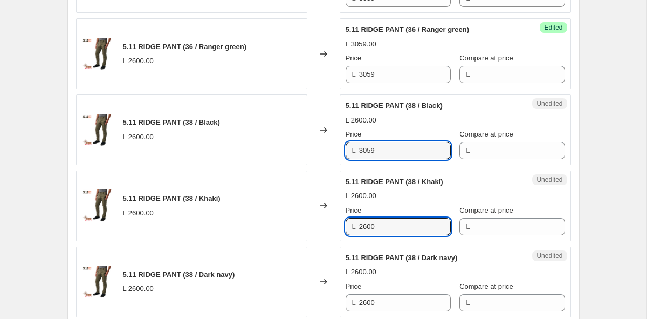
drag, startPoint x: 384, startPoint y: 228, endPoint x: 265, endPoint y: 218, distance: 119.1
click at [265, 218] on div "5.11 RIDGE PANT (38 / Khaki) L 2600.00 Changed to Unedited 5.11 RIDGE PANT (38 …" at bounding box center [323, 205] width 495 height 71
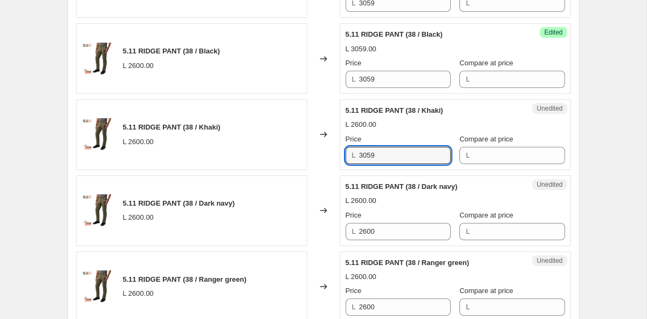
scroll to position [1306, 0]
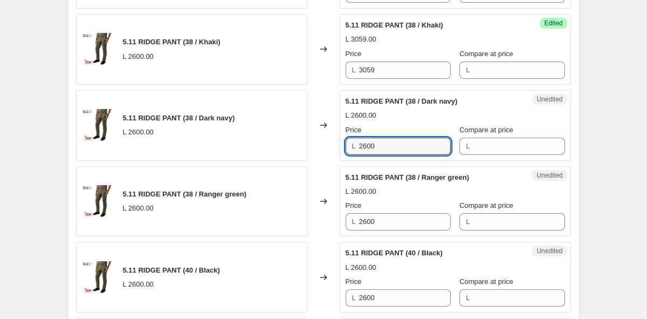
drag, startPoint x: 389, startPoint y: 147, endPoint x: 243, endPoint y: 141, distance: 146.3
click at [243, 141] on div "5.11 RIDGE PANT (38 / Dark navy) L 2600.00 Changed to Unedited 5.11 RIDGE PANT …" at bounding box center [323, 125] width 495 height 71
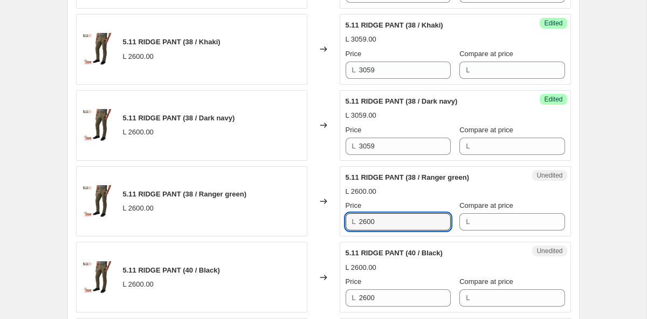
drag, startPoint x: 392, startPoint y: 223, endPoint x: 263, endPoint y: 222, distance: 128.9
click at [263, 222] on div "5.11 RIDGE PANT (38 / Ranger green) L 2600.00 Changed to Unedited 5.11 RIDGE PA…" at bounding box center [323, 201] width 495 height 71
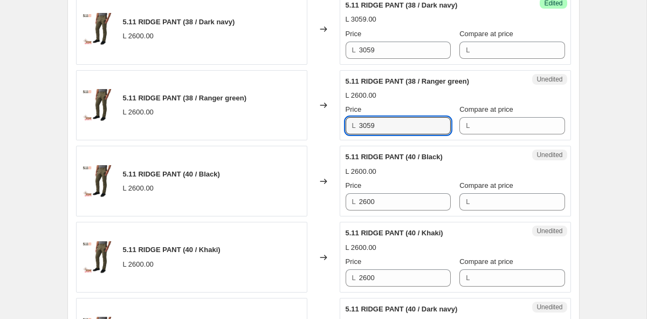
scroll to position [1437, 0]
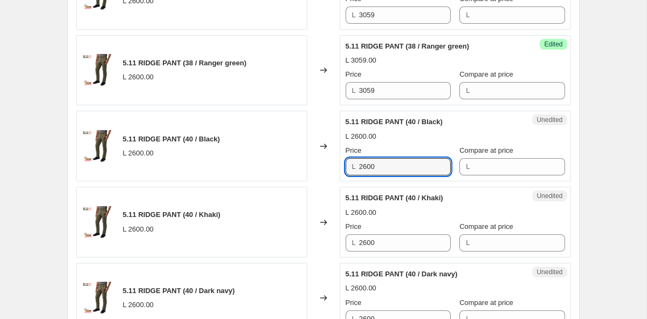
drag, startPoint x: 397, startPoint y: 164, endPoint x: 281, endPoint y: 164, distance: 116.5
click at [281, 164] on div "5.11 RIDGE PANT (40 / Black) L 2600.00 Changed to Unedited 5.11 RIDGE PANT (40 …" at bounding box center [323, 146] width 495 height 71
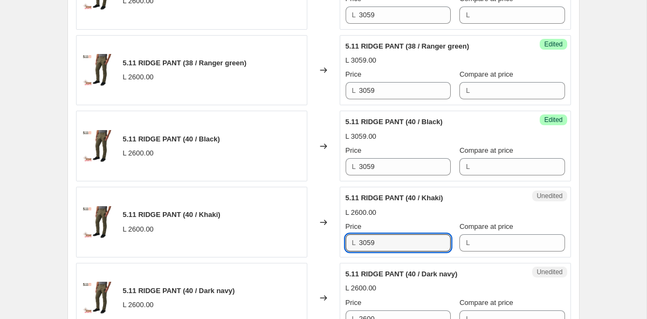
drag, startPoint x: 393, startPoint y: 239, endPoint x: 264, endPoint y: 239, distance: 128.3
click at [264, 239] on div "5.11 RIDGE PANT (40 / Khaki) L 2600.00 Changed to Unedited 5.11 RIDGE PANT (40 …" at bounding box center [323, 222] width 495 height 71
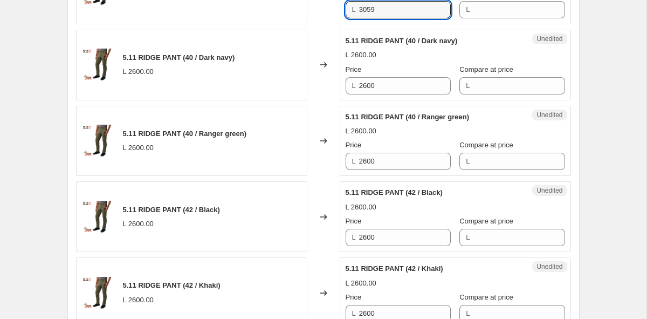
scroll to position [1669, 0]
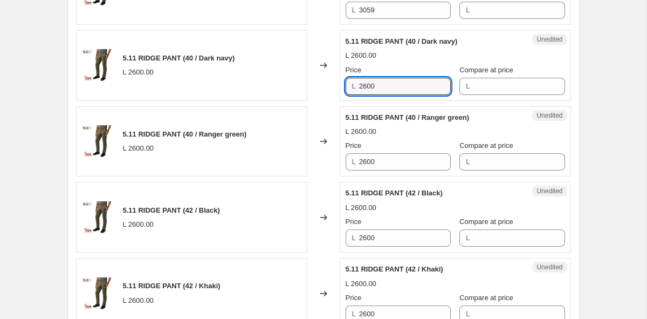
drag, startPoint x: 391, startPoint y: 87, endPoint x: 283, endPoint y: 84, distance: 107.9
click at [283, 84] on div "5.11 RIDGE PANT (40 / Dark navy) L 2600.00 Changed to Unedited 5.11 RIDGE PANT …" at bounding box center [323, 65] width 495 height 71
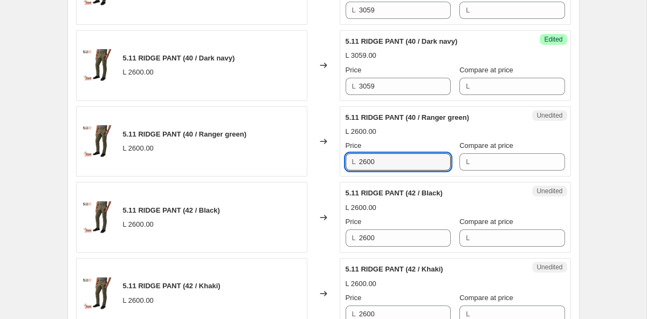
drag, startPoint x: 408, startPoint y: 166, endPoint x: 244, endPoint y: 166, distance: 163.9
click at [244, 166] on div "5.11 RIDGE PANT (40 / Ranger green) L 2600.00 Changed to Unedited 5.11 RIDGE PA…" at bounding box center [323, 141] width 495 height 71
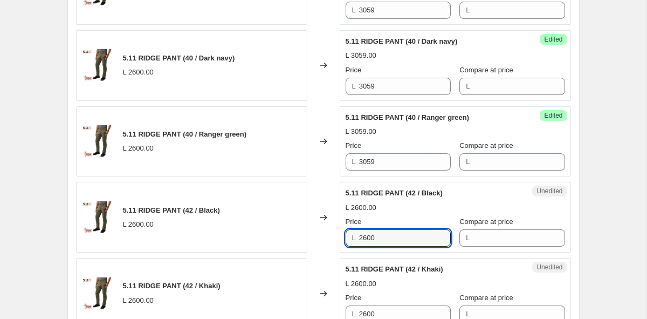
drag, startPoint x: 388, startPoint y: 237, endPoint x: 265, endPoint y: 231, distance: 123.1
click at [265, 231] on div "5.11 RIDGE PANT (42 / Black) L 2600.00 Changed to Unedited 5.11 RIDGE PANT (42 …" at bounding box center [323, 217] width 495 height 71
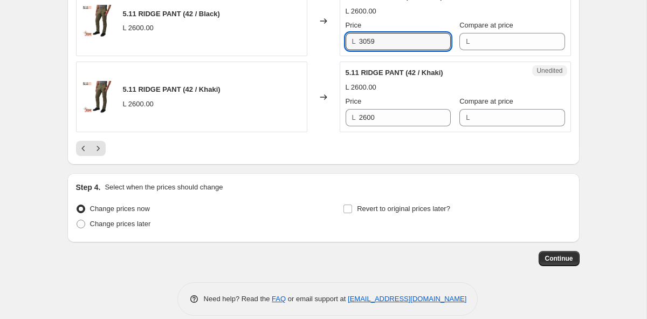
scroll to position [1878, 0]
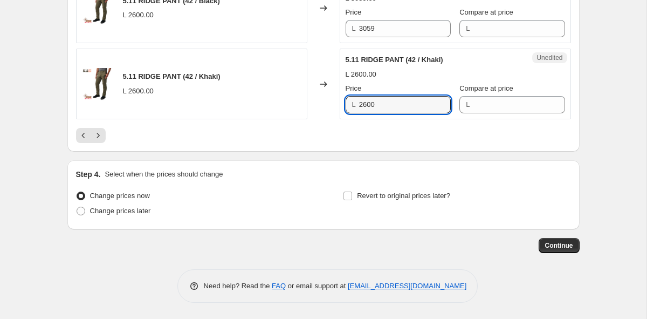
drag, startPoint x: 397, startPoint y: 101, endPoint x: 261, endPoint y: 102, distance: 135.9
click at [261, 102] on div "5.11 RIDGE PANT (42 / Khaki) L 2600.00 Changed to Unedited 5.11 RIDGE PANT (42 …" at bounding box center [323, 84] width 495 height 71
click at [102, 136] on icon "Next" at bounding box center [98, 135] width 11 height 11
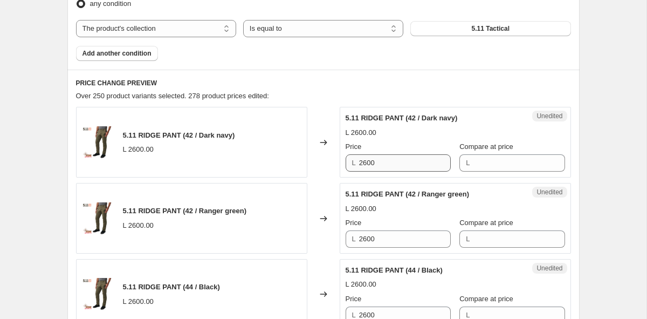
scroll to position [380, 0]
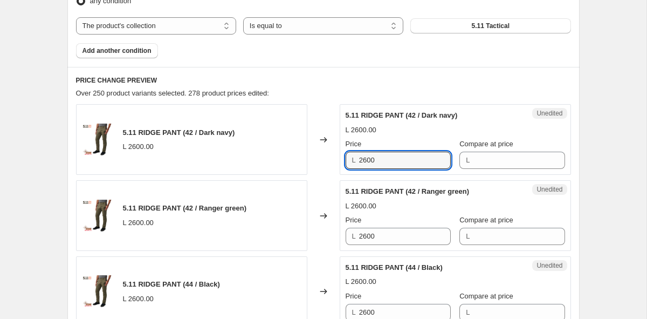
drag, startPoint x: 402, startPoint y: 163, endPoint x: 304, endPoint y: 156, distance: 98.9
click at [304, 156] on div "5.11 RIDGE PANT (42 / Dark navy) L 2600.00 Changed to Unedited 5.11 RIDGE PANT …" at bounding box center [323, 139] width 495 height 71
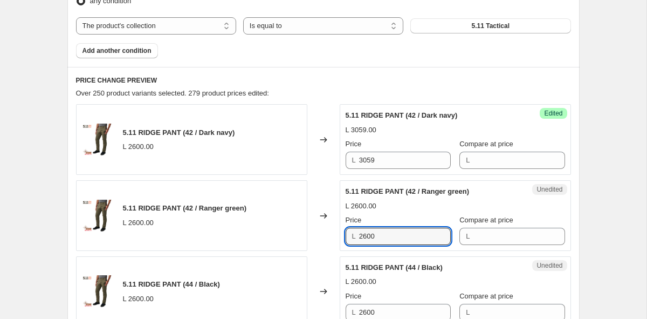
drag, startPoint x: 393, startPoint y: 235, endPoint x: 303, endPoint y: 225, distance: 90.5
click at [303, 225] on div "5.11 RIDGE PANT (42 / Ranger green) L 2600.00 Changed to Unedited 5.11 RIDGE PA…" at bounding box center [323, 215] width 495 height 71
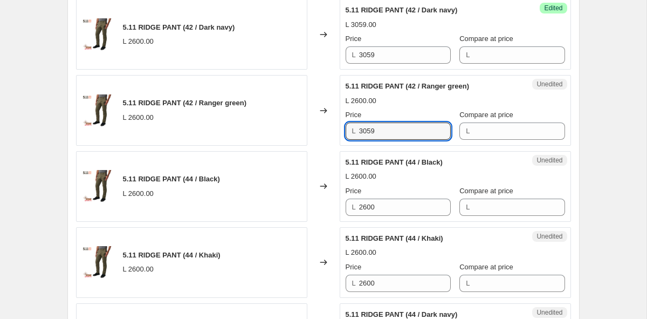
scroll to position [566, 0]
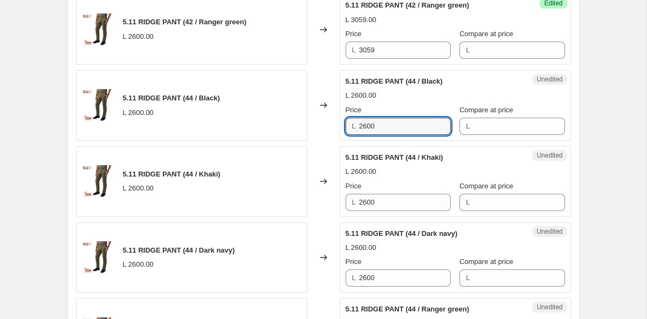
drag, startPoint x: 399, startPoint y: 127, endPoint x: 306, endPoint y: 126, distance: 92.2
click at [306, 126] on div "5.11 RIDGE PANT (44 / Black) L 2600.00 Changed to Unedited 5.11 RIDGE PANT (44 …" at bounding box center [323, 105] width 495 height 71
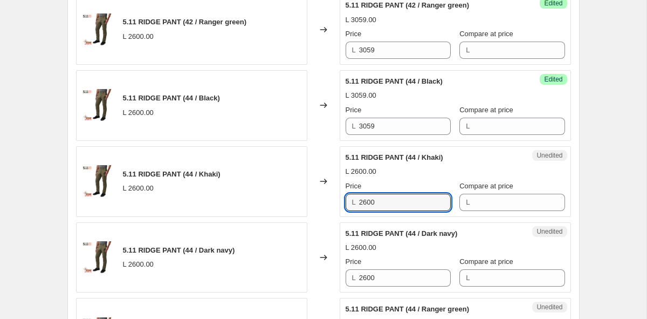
drag, startPoint x: 389, startPoint y: 200, endPoint x: 242, endPoint y: 187, distance: 147.7
click at [242, 187] on div "5.11 RIDGE PANT (44 / Khaki) L 2600.00 Changed to Unedited 5.11 RIDGE PANT (44 …" at bounding box center [323, 181] width 495 height 71
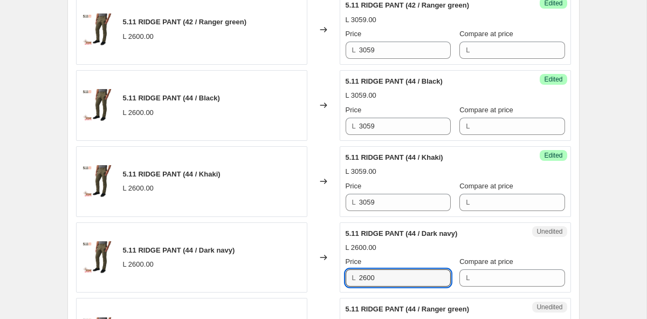
drag, startPoint x: 395, startPoint y: 274, endPoint x: 295, endPoint y: 271, distance: 99.8
click at [297, 271] on div "5.11 RIDGE PANT (44 / Dark navy) L 2600.00 Changed to Unedited 5.11 RIDGE PANT …" at bounding box center [323, 257] width 495 height 71
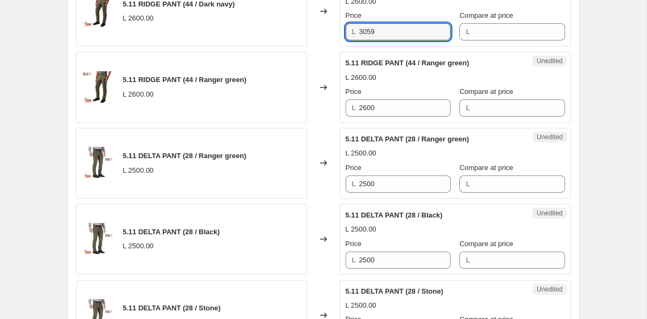
scroll to position [817, 0]
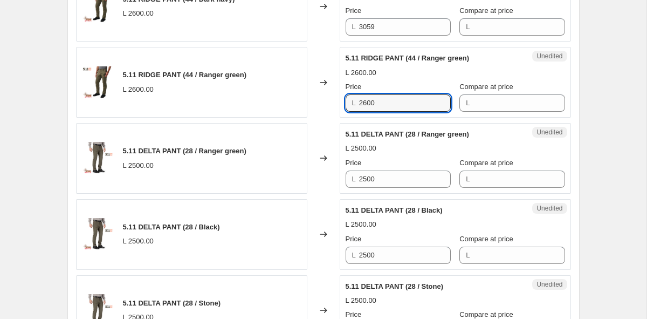
drag, startPoint x: 411, startPoint y: 99, endPoint x: 263, endPoint y: 106, distance: 148.4
click at [263, 106] on div "5.11 RIDGE PANT (44 / Ranger green) L 2600.00 Changed to Unedited 5.11 RIDGE PA…" at bounding box center [323, 82] width 495 height 71
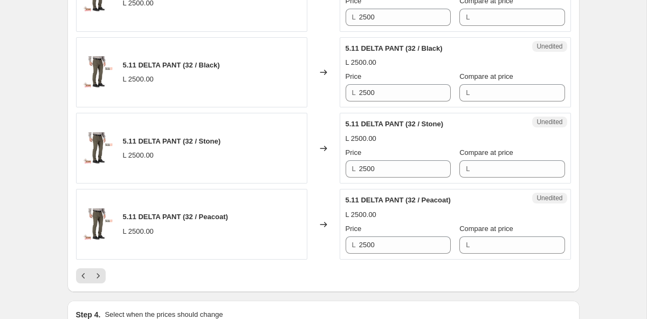
scroll to position [1746, 0]
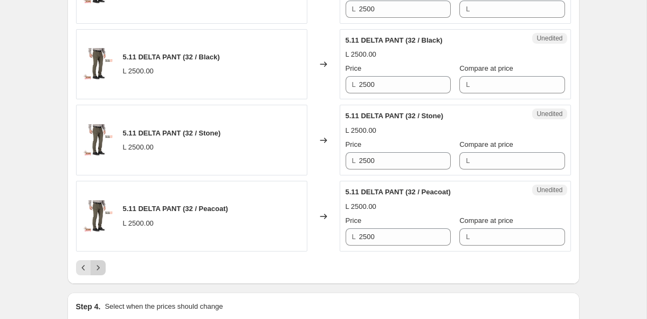
click at [98, 264] on icon "Next" at bounding box center [98, 267] width 11 height 11
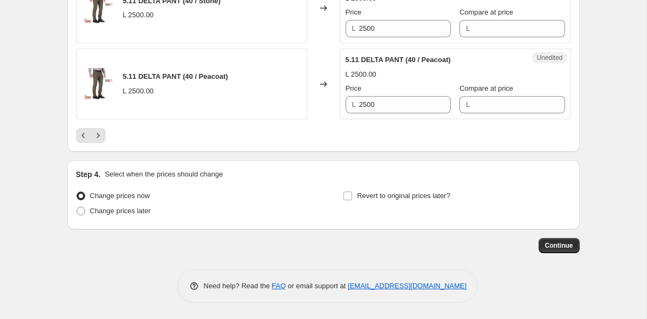
scroll to position [1878, 0]
click at [98, 139] on icon "Next" at bounding box center [98, 135] width 11 height 11
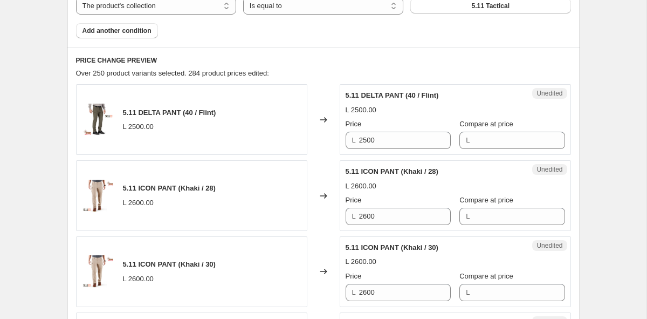
scroll to position [402, 0]
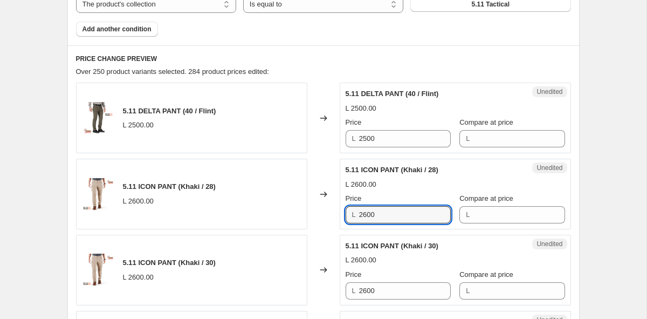
drag, startPoint x: 393, startPoint y: 209, endPoint x: 296, endPoint y: 209, distance: 96.5
click at [296, 209] on div "5.11 ICON PANT (Khaki / 28) L 2600.00 Changed to Unedited 5.11 ICON PANT (Khaki…" at bounding box center [323, 194] width 495 height 71
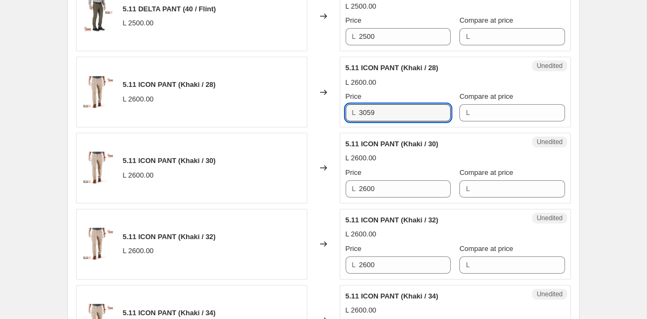
scroll to position [568, 0]
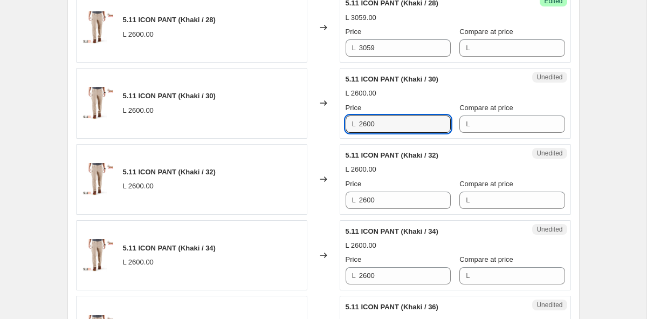
drag, startPoint x: 402, startPoint y: 128, endPoint x: 312, endPoint y: 123, distance: 90.2
click at [312, 123] on div "5.11 ICON PANT (Khaki / 30) L 2600.00 Changed to Unedited 5.11 ICON PANT (Khaki…" at bounding box center [323, 103] width 495 height 71
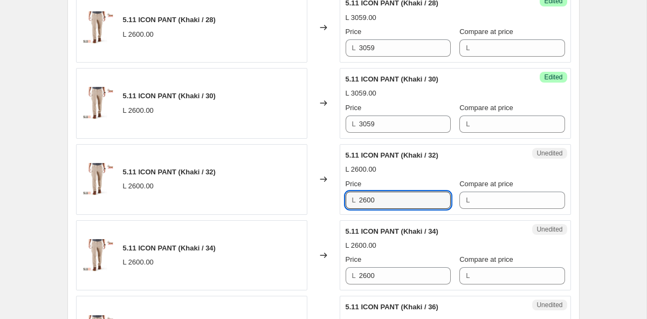
drag, startPoint x: 395, startPoint y: 197, endPoint x: 297, endPoint y: 197, distance: 98.1
click at [297, 197] on div "5.11 ICON PANT (Khaki / 32) L 2600.00 Changed to Unedited 5.11 ICON PANT (Khaki…" at bounding box center [323, 179] width 495 height 71
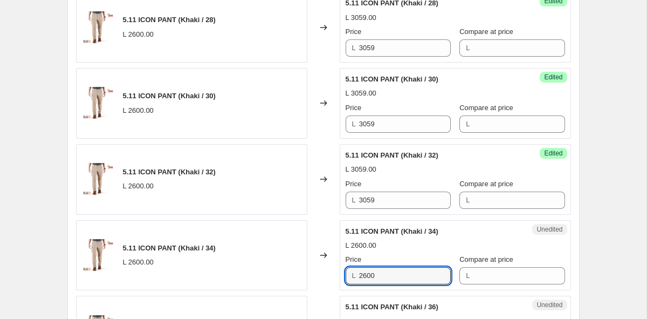
drag, startPoint x: 399, startPoint y: 272, endPoint x: 261, endPoint y: 270, distance: 137.5
click at [266, 271] on div "5.11 ICON PANT (Khaki / 34) L 2600.00 Changed to Unedited 5.11 ICON PANT (Khaki…" at bounding box center [323, 255] width 495 height 71
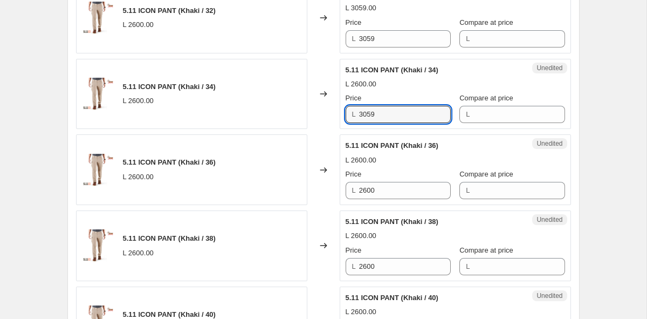
scroll to position [757, 0]
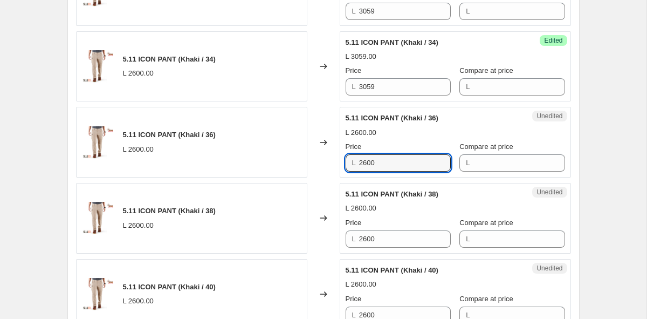
drag, startPoint x: 394, startPoint y: 160, endPoint x: 241, endPoint y: 159, distance: 153.2
click at [242, 159] on div "5.11 ICON PANT (Khaki / 36) L 2600.00 Changed to Unedited 5.11 ICON PANT (Khaki…" at bounding box center [323, 142] width 495 height 71
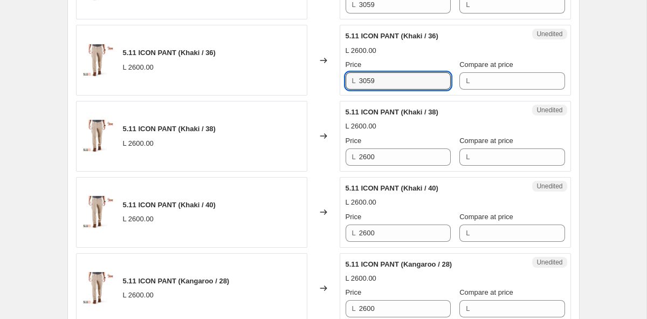
scroll to position [862, 0]
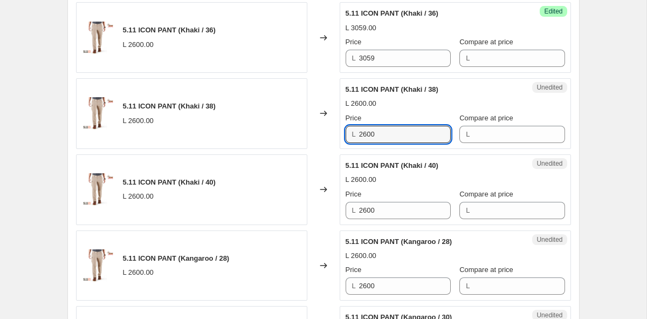
drag, startPoint x: 384, startPoint y: 135, endPoint x: 304, endPoint y: 127, distance: 80.8
click at [304, 127] on div "5.11 ICON PANT (Khaki / 38) L 2600.00 Changed to Unedited 5.11 ICON PANT (Khaki…" at bounding box center [323, 113] width 495 height 71
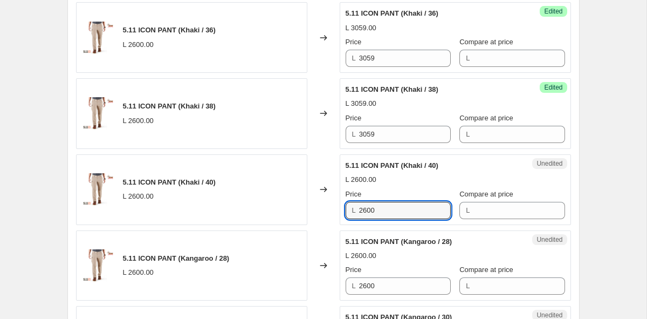
drag, startPoint x: 401, startPoint y: 210, endPoint x: 248, endPoint y: 199, distance: 153.0
click at [249, 200] on div "5.11 ICON PANT (Khaki / 40) L 2600.00 Changed to Unedited 5.11 ICON PANT (Khaki…" at bounding box center [323, 189] width 495 height 71
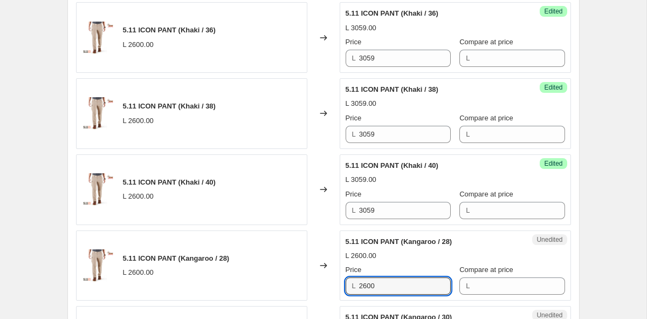
drag, startPoint x: 386, startPoint y: 283, endPoint x: 248, endPoint y: 278, distance: 138.1
click at [248, 278] on div "5.11 ICON PANT (Kangaroo / 28) L 2600.00 Changed to Unedited 5.11 ICON PANT (Ka…" at bounding box center [323, 265] width 495 height 71
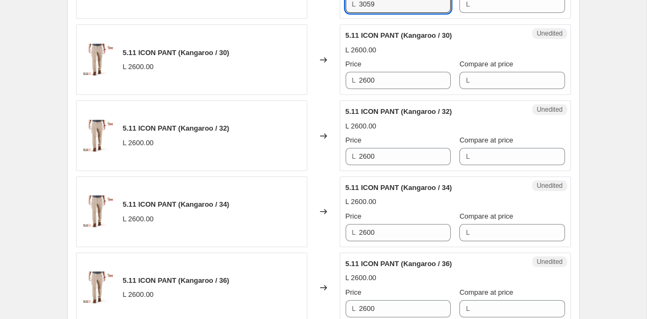
scroll to position [1148, 0]
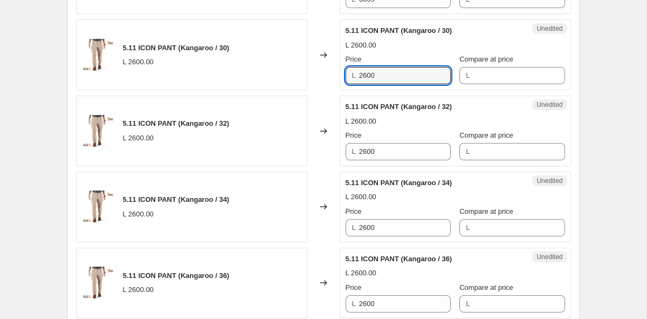
drag, startPoint x: 395, startPoint y: 80, endPoint x: 280, endPoint y: 80, distance: 114.9
click at [283, 80] on div "5.11 ICON PANT (Kangaroo / 30) L 2600.00 Changed to Unedited 5.11 ICON PANT (Ka…" at bounding box center [323, 54] width 495 height 71
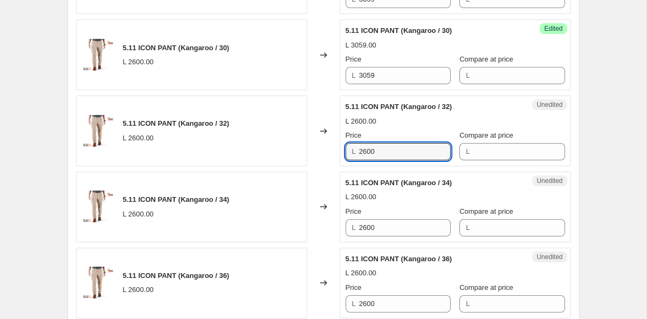
drag, startPoint x: 393, startPoint y: 158, endPoint x: 293, endPoint y: 140, distance: 102.0
click at [293, 140] on div "5.11 ICON PANT (Kangaroo / 32) L 2600.00 Changed to Unedited 5.11 ICON PANT (Ka…" at bounding box center [323, 130] width 495 height 71
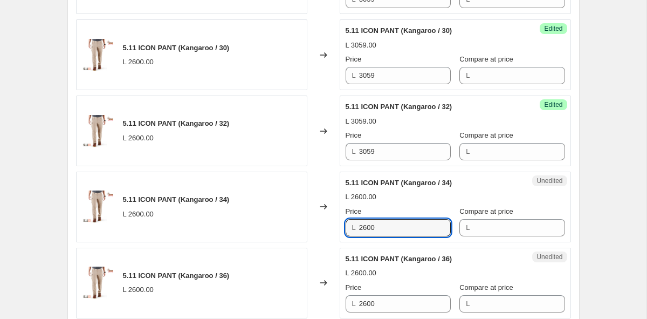
drag, startPoint x: 394, startPoint y: 228, endPoint x: 276, endPoint y: 222, distance: 118.8
click at [277, 221] on div "5.11 ICON PANT (Kangaroo / 34) L 2600.00 Changed to Unedited 5.11 ICON PANT (Ka…" at bounding box center [323, 206] width 495 height 71
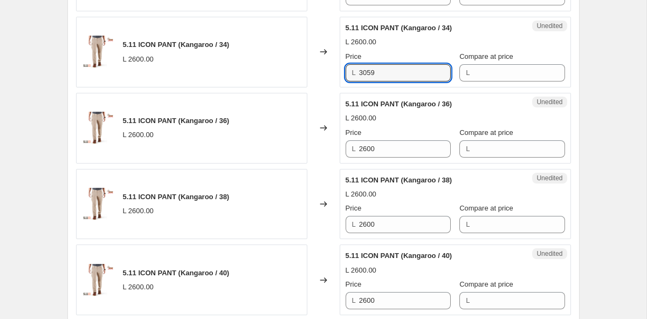
scroll to position [1353, 0]
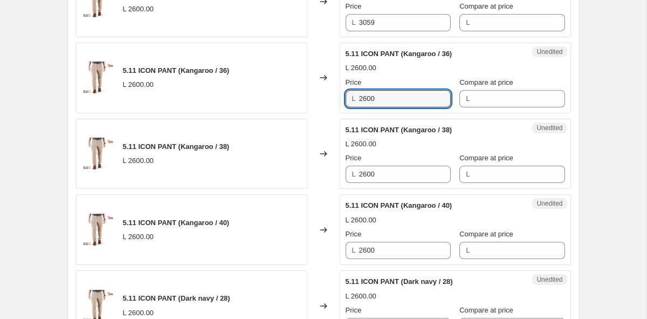
drag, startPoint x: 397, startPoint y: 94, endPoint x: 259, endPoint y: 94, distance: 137.5
click at [263, 94] on div "5.11 ICON PANT (Kangaroo / 36) L 2600.00 Changed to Unedited 5.11 ICON PANT (Ka…" at bounding box center [323, 78] width 495 height 71
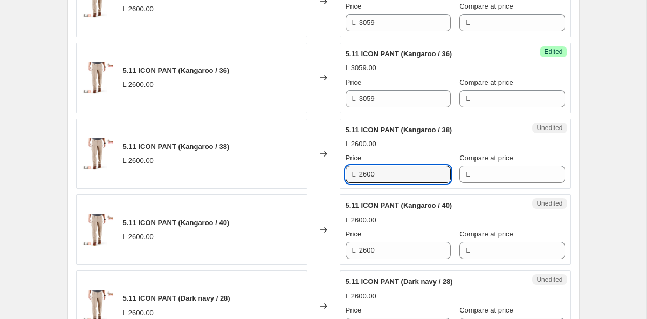
drag, startPoint x: 395, startPoint y: 175, endPoint x: 210, endPoint y: 175, distance: 185.0
click at [210, 175] on div "5.11 ICON PANT (Kangaroo / 38) L 2600.00 Changed to Unedited 5.11 ICON PANT (Ka…" at bounding box center [323, 154] width 495 height 71
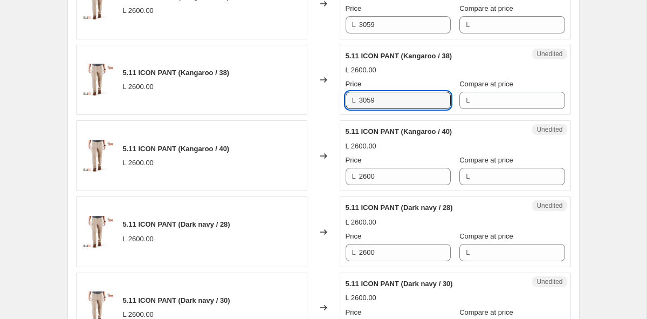
scroll to position [1455, 0]
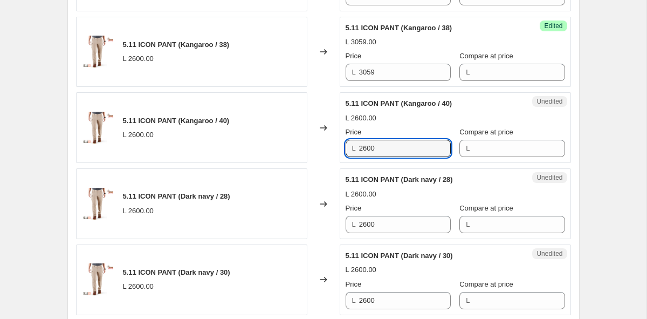
drag, startPoint x: 386, startPoint y: 148, endPoint x: 242, endPoint y: 148, distance: 144.5
click at [246, 148] on div "5.11 ICON PANT (Kangaroo / 40) L 2600.00 Changed to Unedited 5.11 ICON PANT (Ka…" at bounding box center [323, 127] width 495 height 71
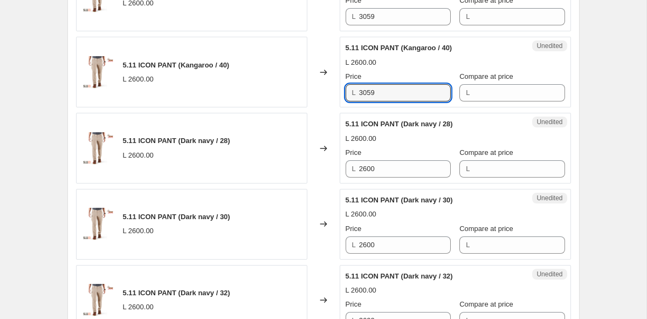
scroll to position [1558, 0]
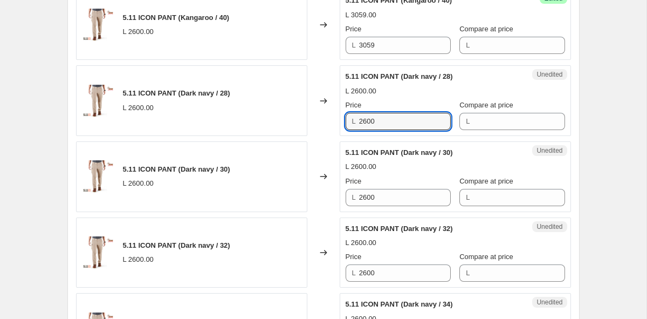
drag, startPoint x: 407, startPoint y: 122, endPoint x: 235, endPoint y: 120, distance: 172.0
click at [235, 120] on div "5.11 ICON PANT (Dark navy / 28) L 2600.00 Changed to Unedited 5.11 ICON PANT (D…" at bounding box center [323, 100] width 495 height 71
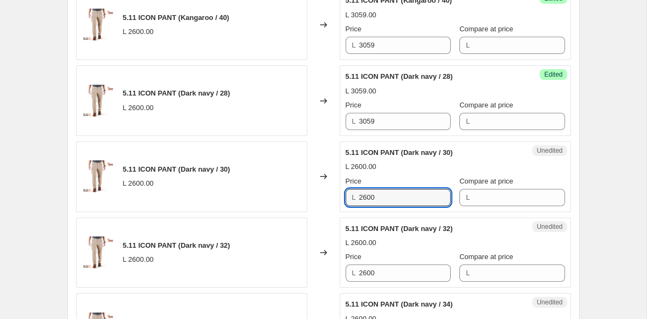
drag, startPoint x: 393, startPoint y: 197, endPoint x: 173, endPoint y: 185, distance: 220.9
click at [173, 185] on div "5.11 ICON PANT (Dark navy / 30) L 2600.00 Changed to Unedited 5.11 ICON PANT (D…" at bounding box center [323, 176] width 495 height 71
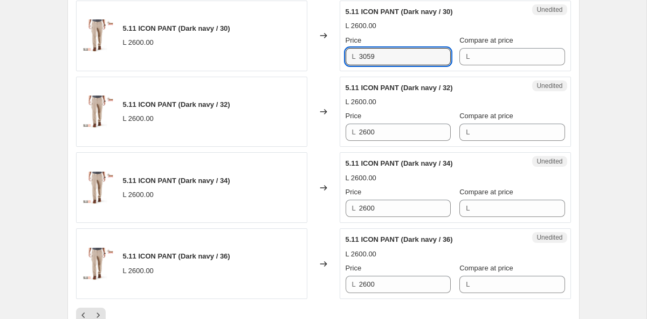
scroll to position [1736, 0]
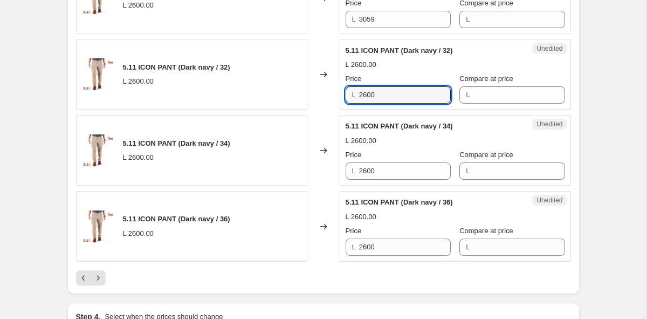
drag, startPoint x: 393, startPoint y: 92, endPoint x: 245, endPoint y: 86, distance: 147.3
click at [245, 86] on div "5.11 ICON PANT (Dark navy / 32) L 2600.00 Changed to Unedited 5.11 ICON PANT (D…" at bounding box center [323, 74] width 495 height 71
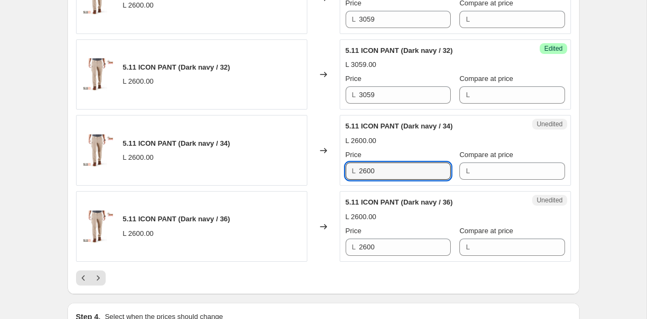
drag, startPoint x: 393, startPoint y: 169, endPoint x: 204, endPoint y: 147, distance: 189.5
click at [204, 147] on div "5.11 ICON PANT (Dark navy / 34) L 2600.00 Changed to Unedited 5.11 ICON PANT (D…" at bounding box center [323, 150] width 495 height 71
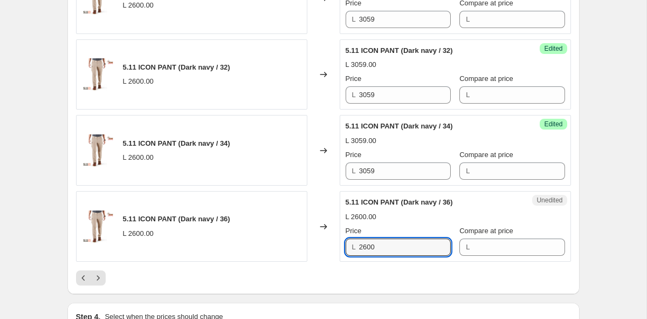
drag, startPoint x: 388, startPoint y: 248, endPoint x: 239, endPoint y: 239, distance: 149.1
click at [239, 239] on div "5.11 ICON PANT (Dark navy / 36) L 2600.00 Changed to Unedited 5.11 ICON PANT (D…" at bounding box center [323, 226] width 495 height 71
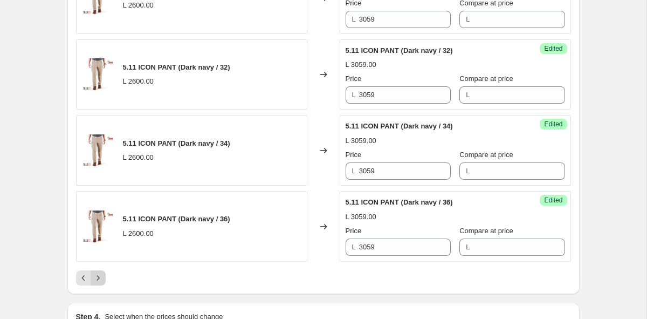
click at [102, 277] on icon "Next" at bounding box center [98, 277] width 11 height 11
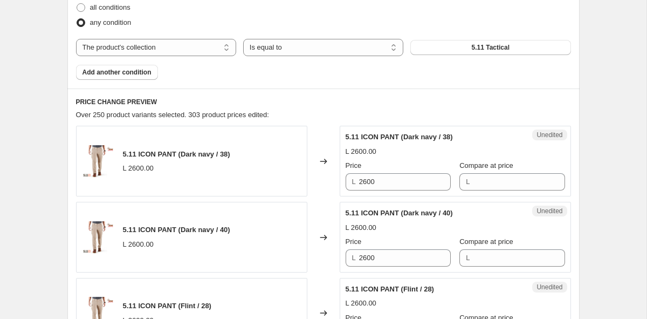
scroll to position [361, 0]
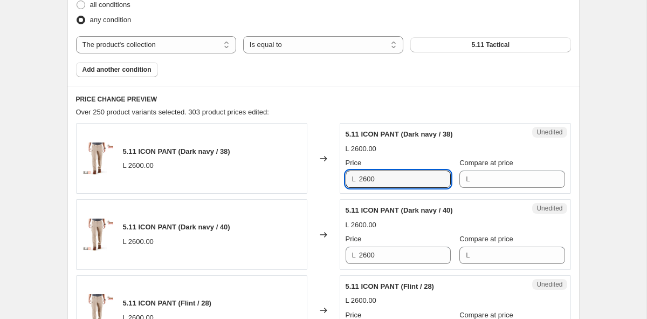
drag, startPoint x: 394, startPoint y: 178, endPoint x: 269, endPoint y: 168, distance: 126.0
click at [272, 168] on div "5.11 ICON PANT (Dark navy / 38) L 2600.00 Changed to Unedited 5.11 ICON PANT (D…" at bounding box center [323, 158] width 495 height 71
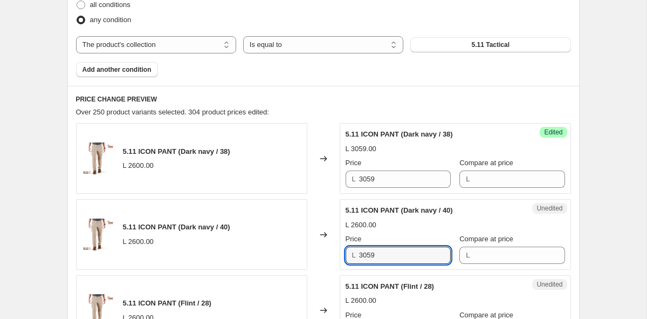
drag, startPoint x: 386, startPoint y: 255, endPoint x: 250, endPoint y: 244, distance: 136.4
click at [250, 244] on div "5.11 ICON PANT (Dark navy / 40) L 2600.00 Changed to Unedited 5.11 ICON PANT (D…" at bounding box center [323, 234] width 495 height 71
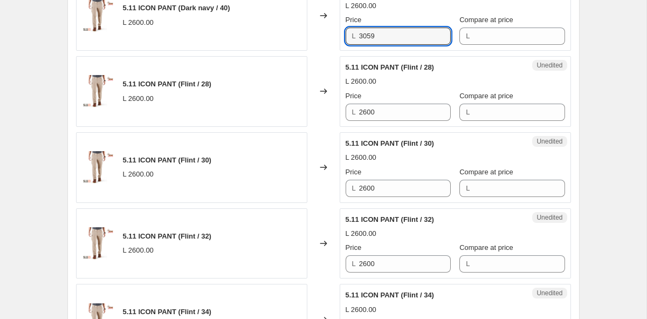
scroll to position [614, 0]
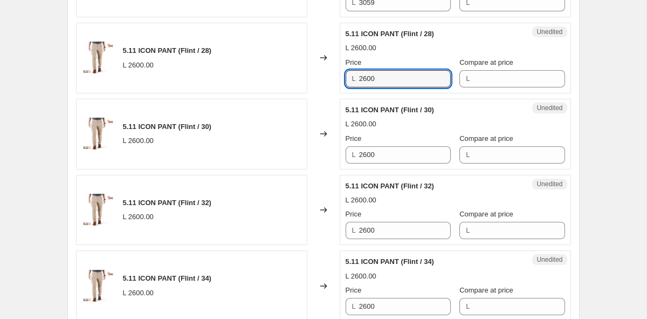
drag, startPoint x: 387, startPoint y: 85, endPoint x: 290, endPoint y: 84, distance: 97.1
click at [290, 84] on div "5.11 ICON PANT (Flint / 28) L 2600.00 Changed to Unedited 5.11 ICON PANT (Flint…" at bounding box center [323, 58] width 495 height 71
drag, startPoint x: 407, startPoint y: 80, endPoint x: 263, endPoint y: 80, distance: 143.4
click at [265, 80] on div "5.11 ICON PANT (Flint / 28) L 2600.00 Changed to Unedited 5.11 ICON PANT (Flint…" at bounding box center [323, 58] width 495 height 71
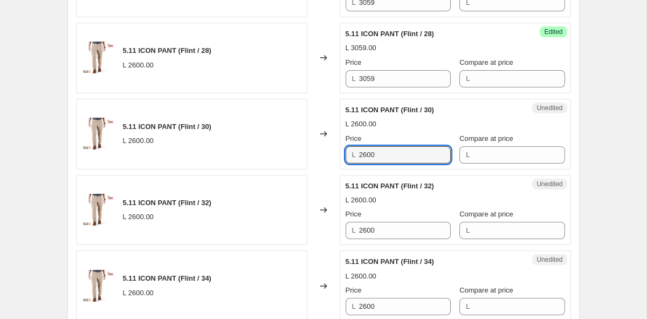
drag, startPoint x: 385, startPoint y: 153, endPoint x: 293, endPoint y: 150, distance: 92.3
click at [293, 150] on div "5.11 ICON PANT (Flint / 30) L 2600.00 Changed to Unedited 5.11 ICON PANT (Flint…" at bounding box center [323, 134] width 495 height 71
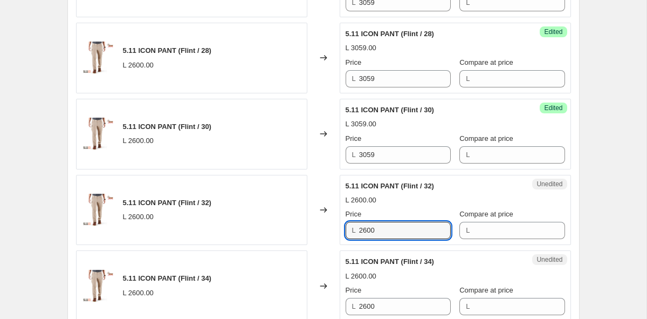
drag, startPoint x: 402, startPoint y: 232, endPoint x: 261, endPoint y: 225, distance: 140.9
click at [261, 225] on div "5.11 ICON PANT (Flint / 32) L 2600.00 Changed to Unedited 5.11 ICON PANT (Flint…" at bounding box center [323, 210] width 495 height 71
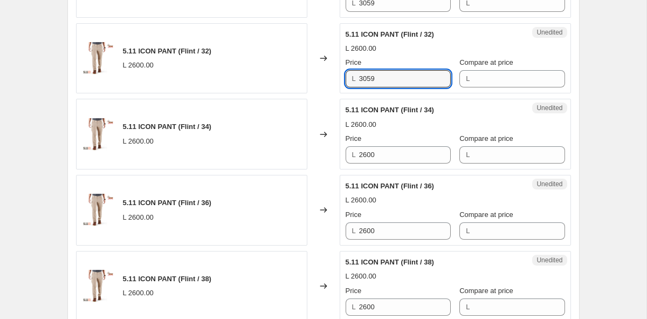
scroll to position [794, 0]
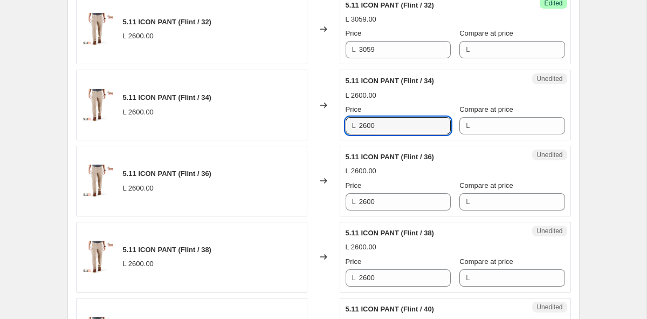
drag, startPoint x: 396, startPoint y: 122, endPoint x: 325, endPoint y: 122, distance: 71.2
click at [325, 122] on div "5.11 ICON PANT (Flint / 34) L 2600.00 Changed to Unedited 5.11 ICON PANT (Flint…" at bounding box center [323, 105] width 495 height 71
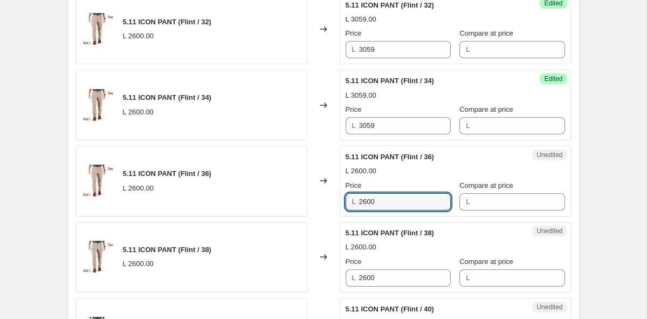
drag, startPoint x: 395, startPoint y: 201, endPoint x: 218, endPoint y: 181, distance: 178.0
click at [218, 181] on div "5.11 ICON PANT (Flint / 36) L 2600.00 Changed to Unedited 5.11 ICON PANT (Flint…" at bounding box center [323, 181] width 495 height 71
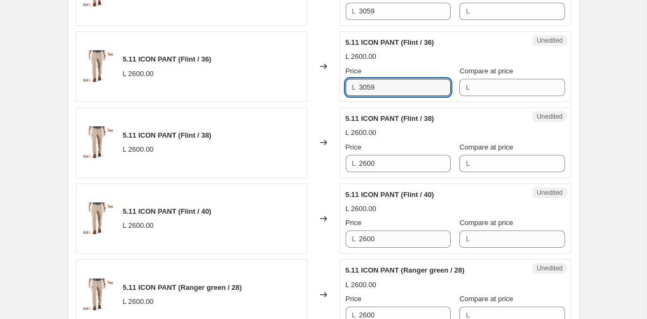
scroll to position [938, 0]
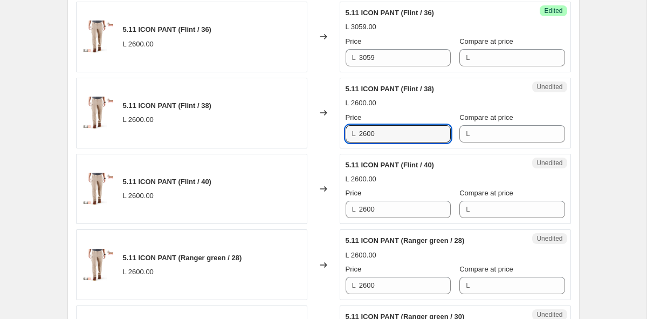
drag, startPoint x: 393, startPoint y: 131, endPoint x: 242, endPoint y: 122, distance: 151.2
click at [242, 122] on div "5.11 ICON PANT (Flint / 38) L 2600.00 Changed to Unedited 5.11 ICON PANT (Flint…" at bounding box center [323, 113] width 495 height 71
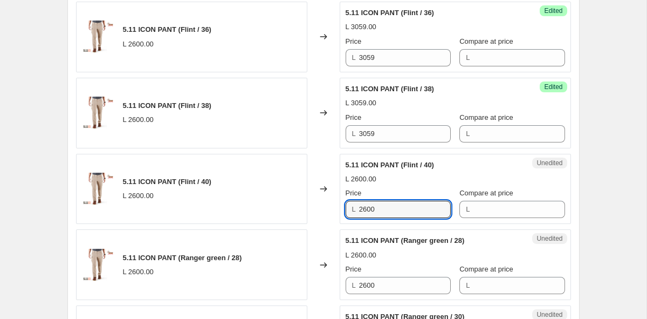
drag, startPoint x: 389, startPoint y: 207, endPoint x: 256, endPoint y: 196, distance: 133.7
click at [256, 196] on div "5.11 ICON PANT (Flint / 40) L 2600.00 Changed to Unedited 5.11 ICON PANT (Flint…" at bounding box center [323, 189] width 495 height 71
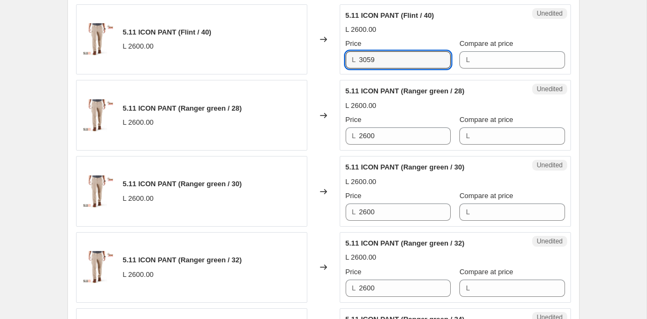
scroll to position [1093, 0]
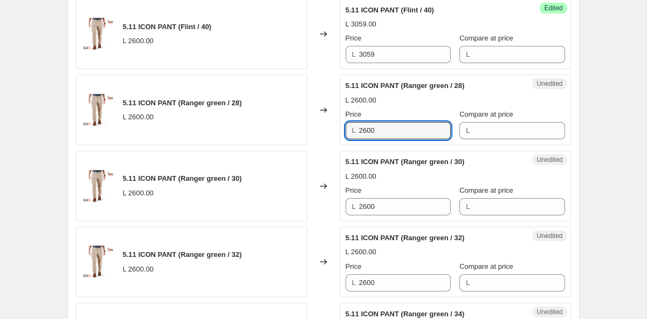
drag, startPoint x: 392, startPoint y: 128, endPoint x: 214, endPoint y: 121, distance: 177.6
click at [219, 121] on div "5.11 ICON PANT (Ranger green / 28) L 2600.00 Changed to Unedited 5.11 ICON PANT…" at bounding box center [323, 109] width 495 height 71
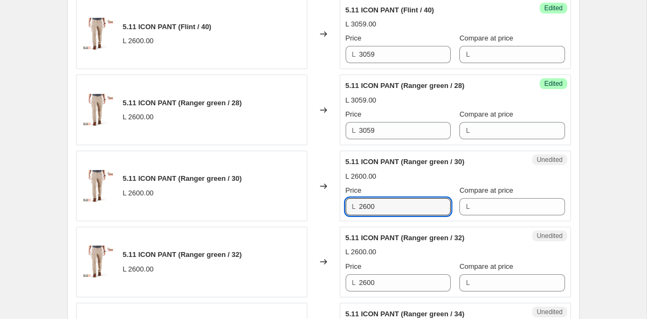
click at [237, 203] on div "5.11 ICON PANT (Ranger green / 30) L 2600.00 Changed to Unedited 5.11 ICON PANT…" at bounding box center [323, 185] width 495 height 71
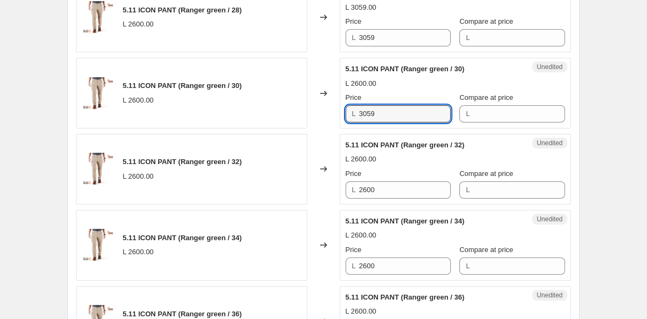
scroll to position [1251, 0]
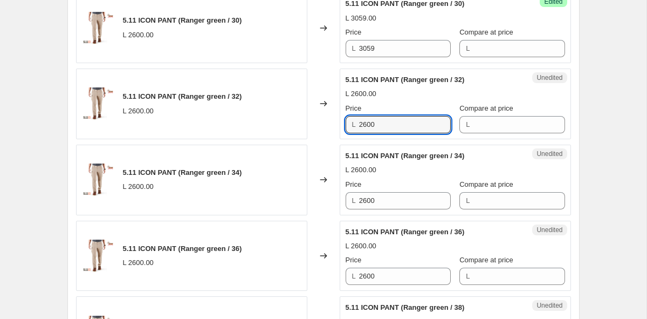
click at [270, 119] on div "5.11 ICON PANT (Ranger green / 32) L 2600.00 Changed to Unedited 5.11 ICON PANT…" at bounding box center [323, 103] width 495 height 71
click at [249, 121] on div "5.11 ICON PANT (Ranger green / 32) L 2600.00 Changed to Unedited 5.11 ICON PANT…" at bounding box center [323, 103] width 495 height 71
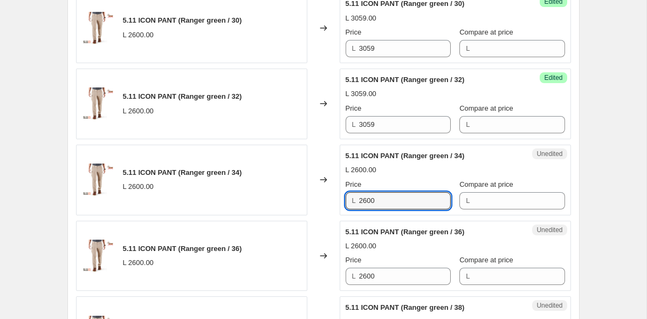
click at [266, 202] on div "5.11 ICON PANT (Ranger green / 34) L 2600.00 Changed to Unedited 5.11 ICON PANT…" at bounding box center [323, 180] width 495 height 71
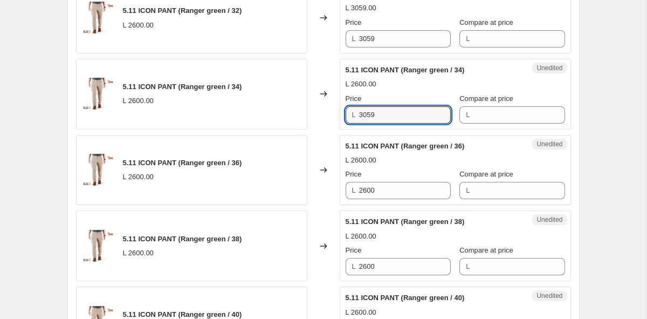
scroll to position [1382, 0]
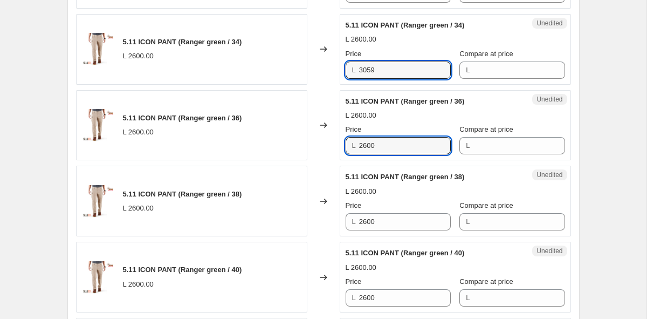
click at [234, 145] on div "5.11 ICON PANT (Ranger green / 36) L 2600.00 Changed to Unedited 5.11 ICON PANT…" at bounding box center [323, 125] width 495 height 71
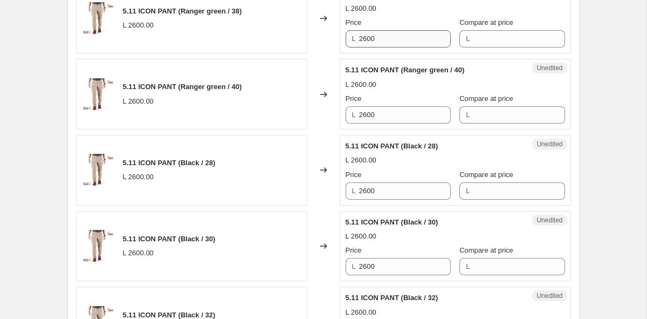
scroll to position [1530, 0]
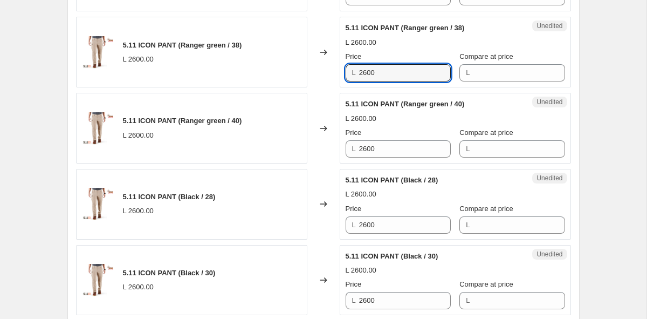
click at [270, 75] on div "5.11 ICON PANT (Ranger green / 38) L 2600.00 Changed to Unedited 5.11 ICON PANT…" at bounding box center [323, 52] width 495 height 71
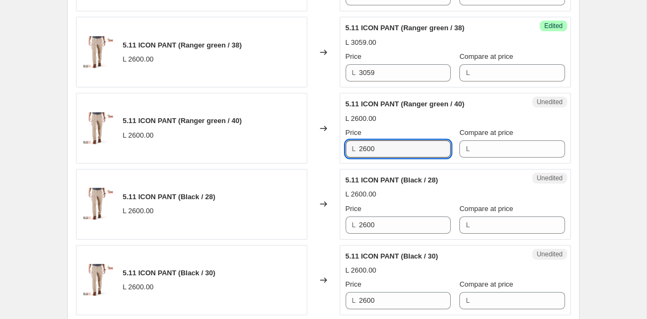
click at [245, 148] on div "5.11 ICON PANT (Ranger green / 40) L 2600.00 Changed to Unedited 5.11 ICON PANT…" at bounding box center [323, 128] width 495 height 71
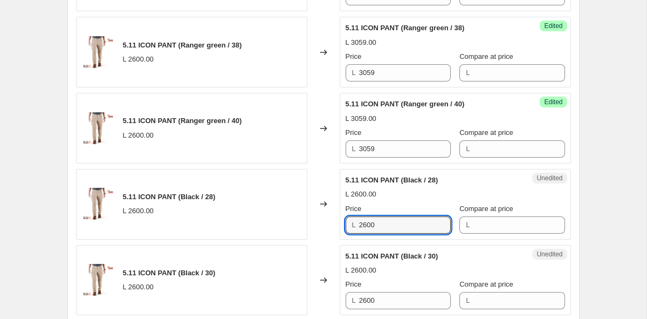
click at [251, 220] on div "5.11 ICON PANT (Black / 28) L 2600.00 Changed to Unedited 5.11 ICON PANT (Black…" at bounding box center [323, 204] width 495 height 71
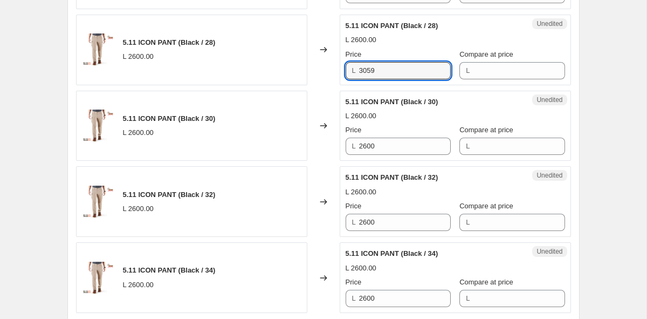
scroll to position [1759, 0]
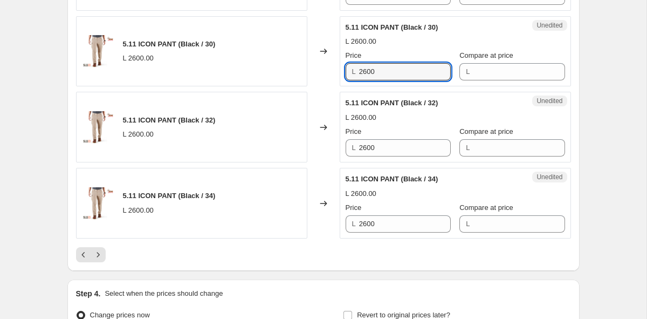
click at [235, 71] on div "5.11 ICON PANT (Black / 30) L 2600.00 Changed to Unedited 5.11 ICON PANT (Black…" at bounding box center [323, 51] width 495 height 71
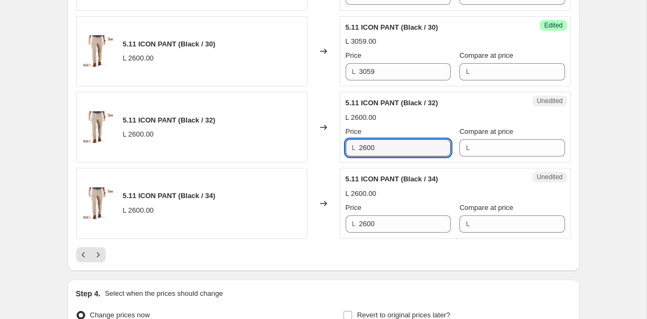
click at [212, 145] on div "5.11 ICON PANT (Black / 32) L 2600.00 Changed to Unedited 5.11 ICON PANT (Black…" at bounding box center [323, 127] width 495 height 71
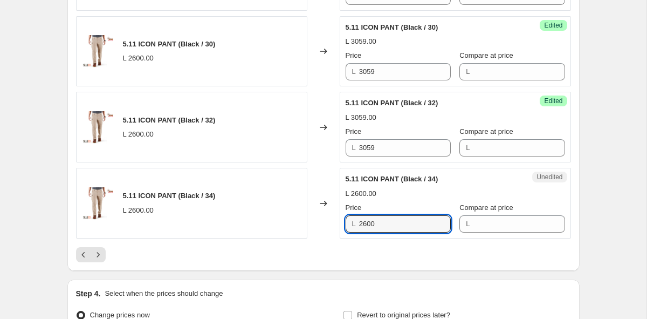
click at [197, 223] on div "5.11 ICON PANT (Black / 34) L 2600.00 Changed to Unedited 5.11 ICON PANT (Black…" at bounding box center [323, 203] width 495 height 71
click at [97, 251] on icon "Next" at bounding box center [98, 254] width 11 height 11
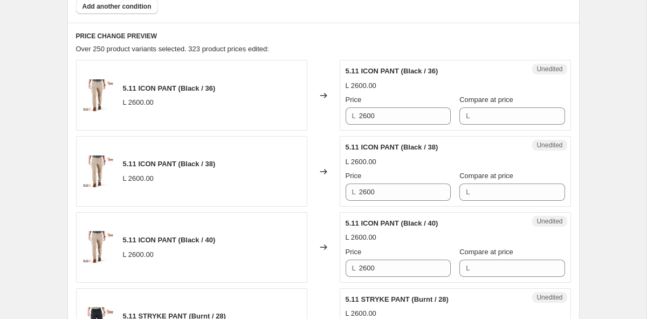
scroll to position [435, 0]
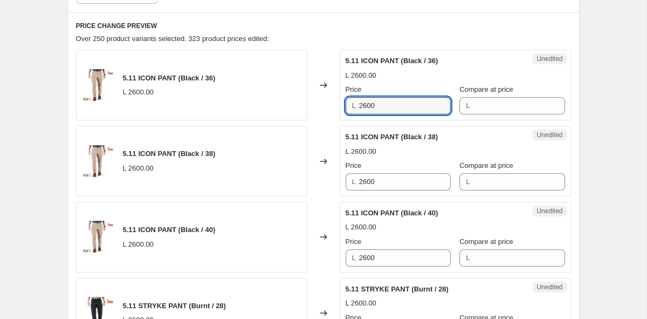
click at [245, 118] on div "5.11 ICON PANT (Black / 36) L 2600.00 Changed to Unedited 5.11 ICON PANT (Black…" at bounding box center [323, 85] width 495 height 71
click at [235, 108] on div "5.11 ICON PANT (Black / 36) L 2600.00 Changed to Unedited 5.11 ICON PANT (Black…" at bounding box center [323, 85] width 495 height 71
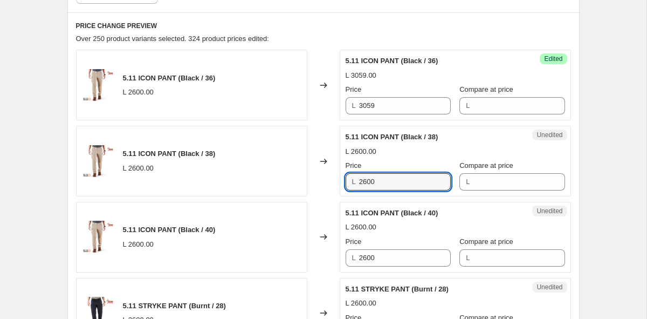
click at [232, 177] on div "5.11 ICON PANT (Black / 38) L 2600.00 Changed to Unedited 5.11 ICON PANT (Black…" at bounding box center [323, 161] width 495 height 71
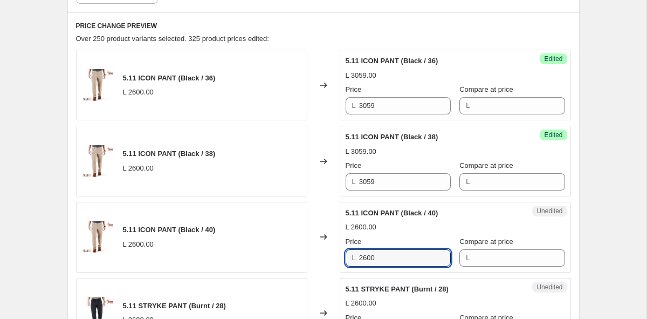
click at [293, 256] on div "5.11 ICON PANT (Black / 40) L 2600.00 Changed to Unedited 5.11 ICON PANT (Black…" at bounding box center [323, 237] width 495 height 71
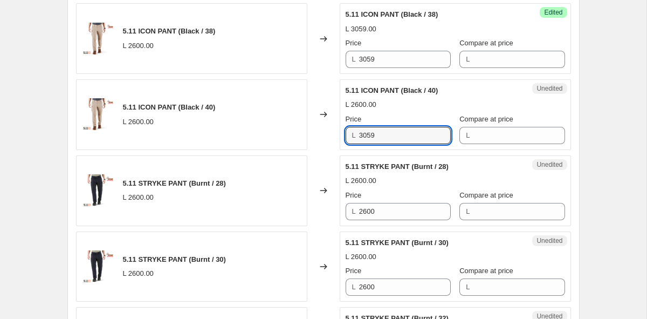
scroll to position [603, 0]
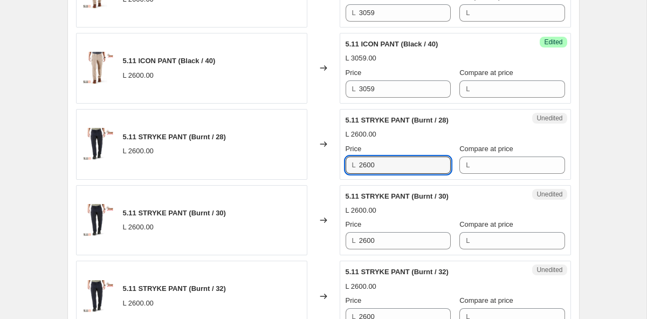
click at [354, 171] on div "L 2600" at bounding box center [398, 164] width 105 height 17
click at [284, 167] on div "5.11 STRYKE PANT (Burnt / 28) L 2600.00 Changed to Unedited 5.11 STRYKE PANT (B…" at bounding box center [323, 144] width 495 height 71
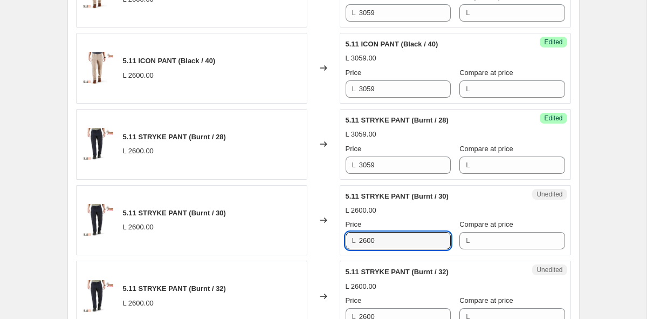
click at [252, 235] on div "5.11 STRYKE PANT (Burnt / 30) L 2600.00 Changed to Unedited 5.11 STRYKE PANT (B…" at bounding box center [323, 220] width 495 height 71
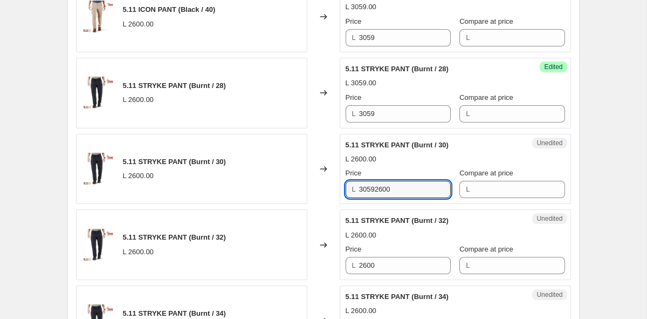
scroll to position [656, 0]
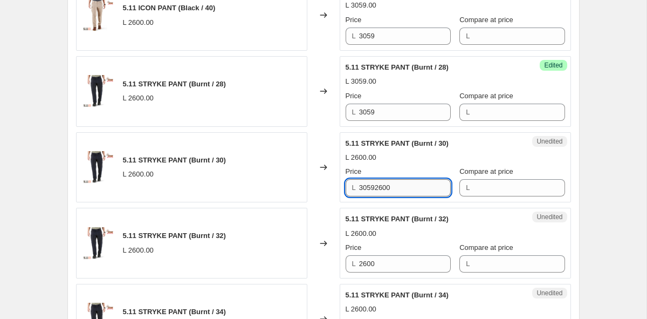
click at [409, 194] on input "30592600" at bounding box center [405, 187] width 92 height 17
click at [239, 187] on div "5.11 STRYKE PANT (Burnt / 30) L 2600.00 Changed to Unedited 5.11 STRYKE PANT (B…" at bounding box center [323, 167] width 495 height 71
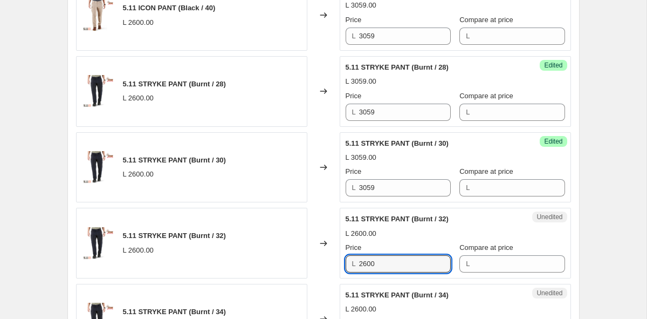
click at [245, 262] on div "5.11 STRYKE PANT (Burnt / 32) L 2600.00 Changed to Unedited 5.11 STRYKE PANT (B…" at bounding box center [323, 243] width 495 height 71
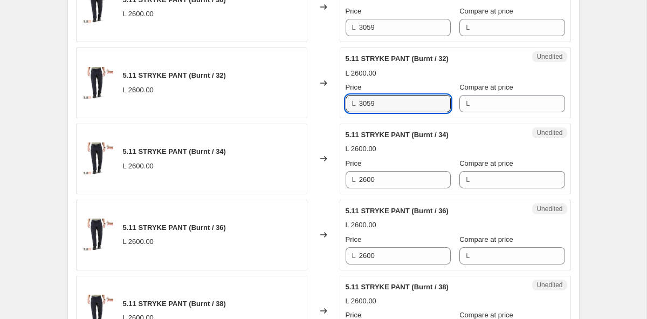
scroll to position [832, 0]
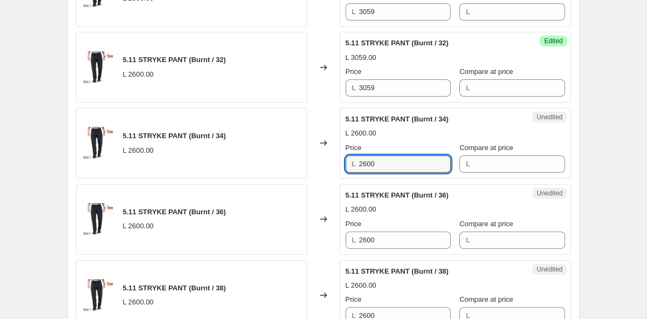
click at [224, 166] on div "5.11 STRYKE PANT (Burnt / 34) L 2600.00 Changed to Unedited 5.11 STRYKE PANT (B…" at bounding box center [323, 143] width 495 height 71
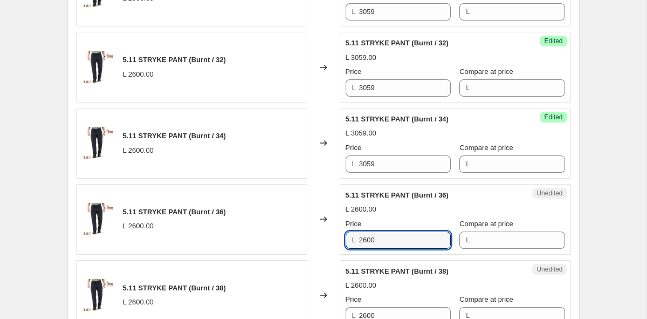
click at [226, 243] on div "5.11 STRYKE PANT (Burnt / 36) L 2600.00 Changed to Unedited 5.11 STRYKE PANT (B…" at bounding box center [323, 219] width 495 height 71
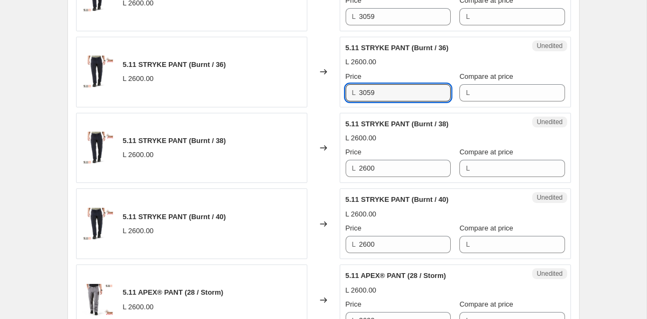
scroll to position [1045, 0]
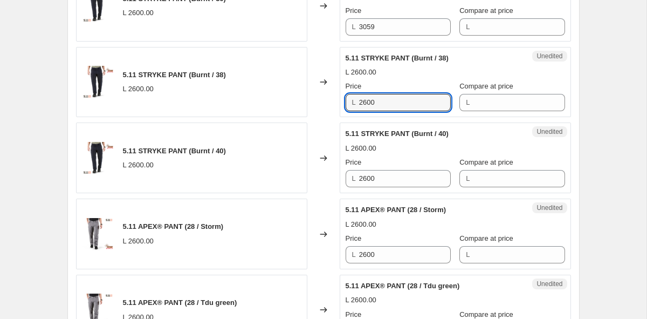
click at [258, 106] on div "5.11 STRYKE PANT (Burnt / 38) L 2600.00 Changed to Unedited 5.11 STRYKE PANT (B…" at bounding box center [323, 82] width 495 height 71
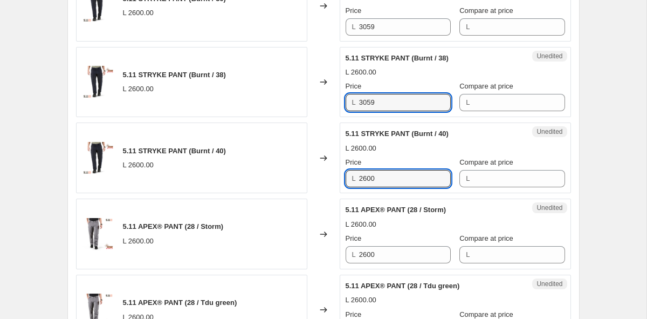
click at [193, 181] on div "5.11 STRYKE PANT (Burnt / 40) L 2600.00 Changed to Unedited 5.11 STRYKE PANT (B…" at bounding box center [323, 157] width 495 height 71
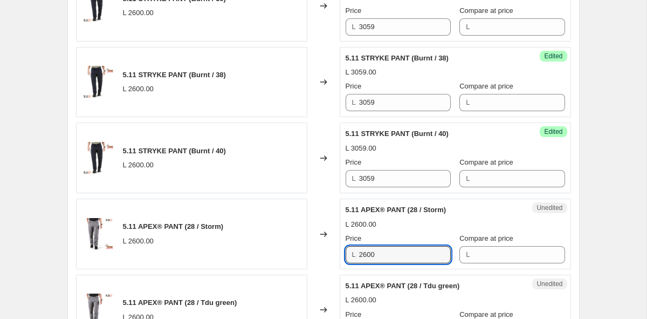
click at [232, 265] on div "5.11 APEX® PANT (28 / Storm) L 2600.00 Changed to Unedited 5.11 APEX® PANT (28 …" at bounding box center [323, 233] width 495 height 71
click at [263, 267] on div "5.11 APEX® PANT (28 / Storm) L 2600.00 Changed to Unedited 5.11 APEX® PANT (28 …" at bounding box center [323, 233] width 495 height 71
click at [276, 249] on div "5.11 APEX® PANT (28 / Storm) L 2600.00 Changed to Unedited 5.11 APEX® PANT (28 …" at bounding box center [323, 233] width 495 height 71
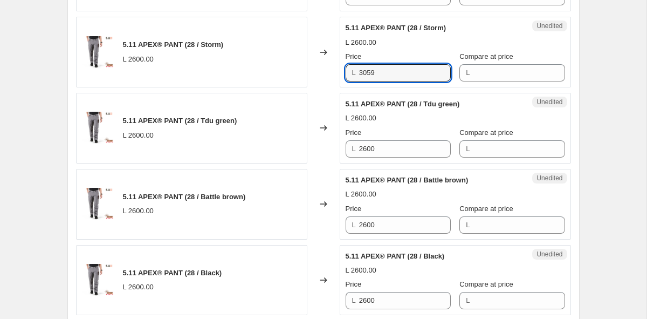
scroll to position [1292, 0]
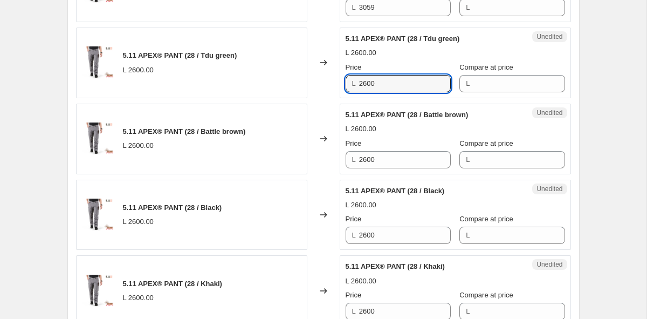
click at [234, 84] on div "5.11 APEX® PANT (28 / Tdu green) L 2600.00 Changed to Unedited 5.11 APEX® PANT …" at bounding box center [323, 63] width 495 height 71
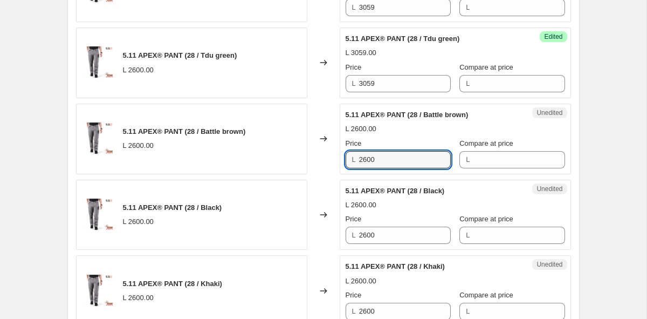
click at [265, 147] on div "5.11 APEX® PANT (28 / Battle brown) L 2600.00 Changed to Unedited 5.11 APEX® PA…" at bounding box center [323, 139] width 495 height 71
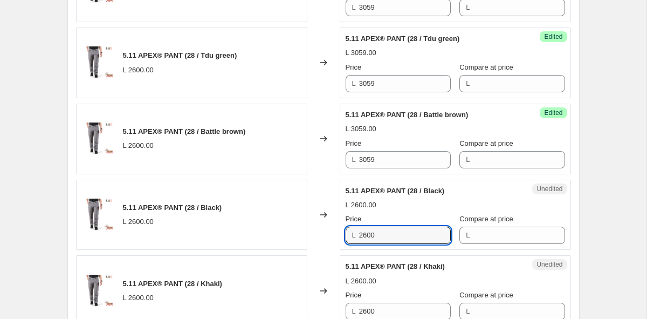
click at [263, 216] on div "5.11 APEX® PANT (28 / Black) L 2600.00 Changed to Unedited 5.11 APEX® PANT (28 …" at bounding box center [323, 215] width 495 height 71
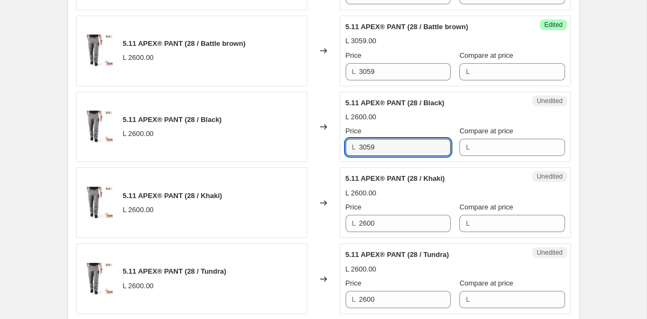
scroll to position [1459, 0]
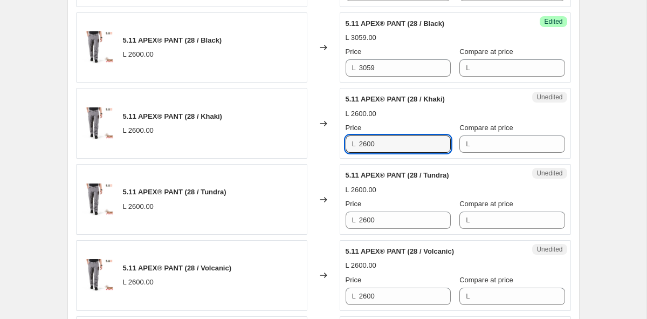
click at [249, 139] on div "5.11 APEX® PANT (28 / Khaki) L 2600.00 Changed to Unedited 5.11 APEX® PANT (28 …" at bounding box center [323, 123] width 495 height 71
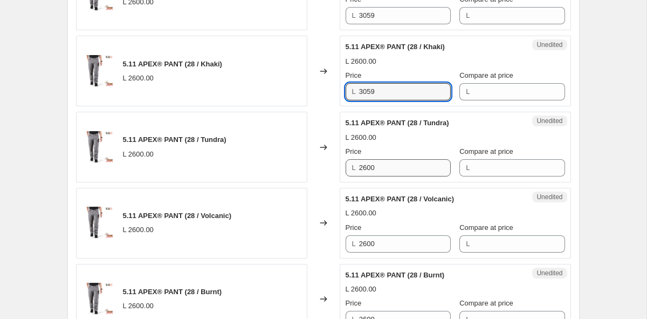
scroll to position [1530, 0]
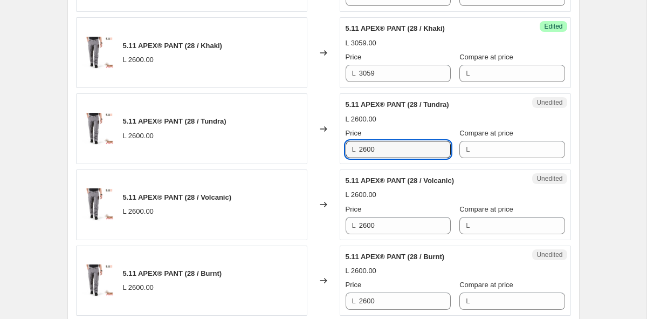
click at [284, 150] on div "5.11 APEX® PANT (28 / Tundra) L 2600.00 Changed to Unedited 5.11 APEX® PANT (28…" at bounding box center [323, 128] width 495 height 71
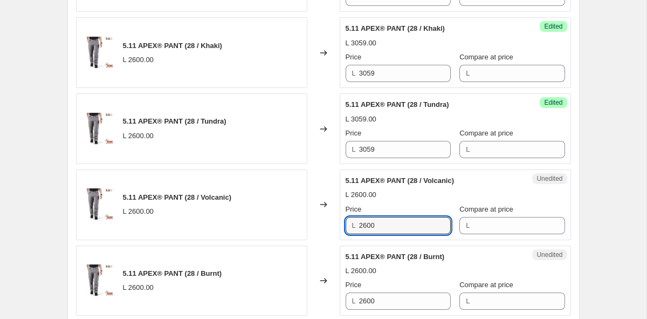
click at [227, 217] on div "5.11 APEX® PANT (28 / Volcanic) L 2600.00 Changed to Unedited 5.11 APEX® PANT (…" at bounding box center [323, 204] width 495 height 71
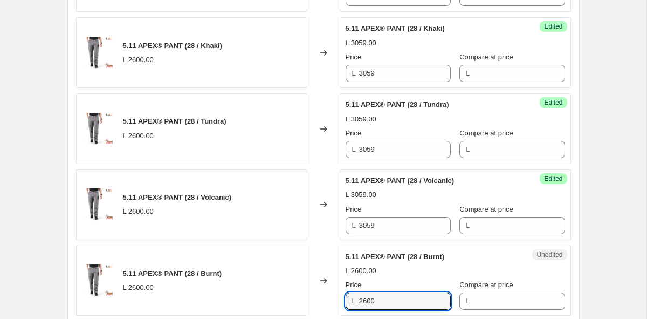
click at [266, 288] on div "5.11 APEX® PANT (28 / Burnt) L 2600.00 Changed to Unedited 5.11 APEX® PANT (28 …" at bounding box center [323, 280] width 495 height 71
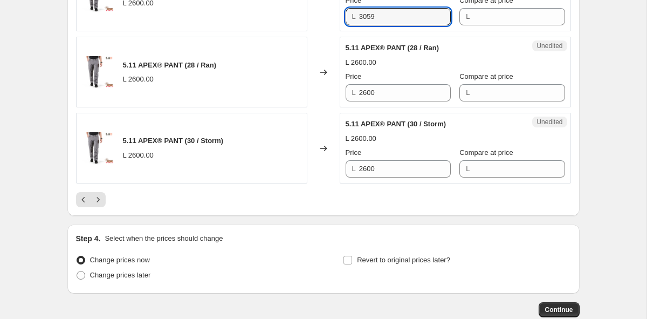
scroll to position [1817, 0]
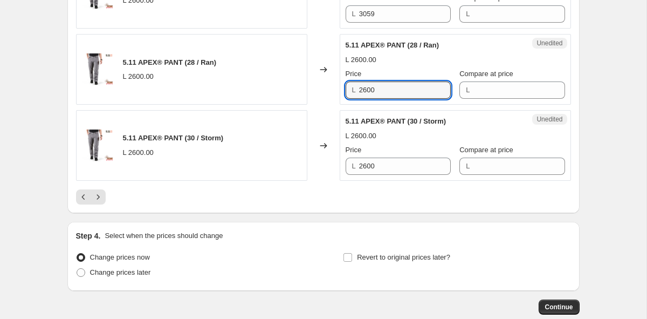
click at [295, 92] on div "5.11 APEX® PANT (28 / Ran) L 2600.00 Changed to Unedited 5.11 APEX® PANT (28 / …" at bounding box center [323, 69] width 495 height 71
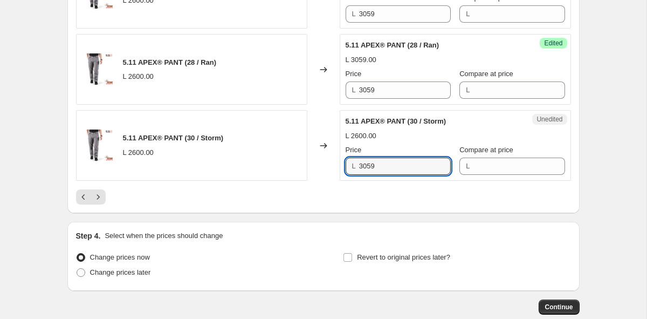
click at [278, 166] on div "5.11 APEX® PANT (30 / Storm) L 2600.00 Changed to Unedited 5.11 APEX® PANT (30 …" at bounding box center [323, 145] width 495 height 71
click at [99, 201] on icon "Next" at bounding box center [98, 196] width 11 height 11
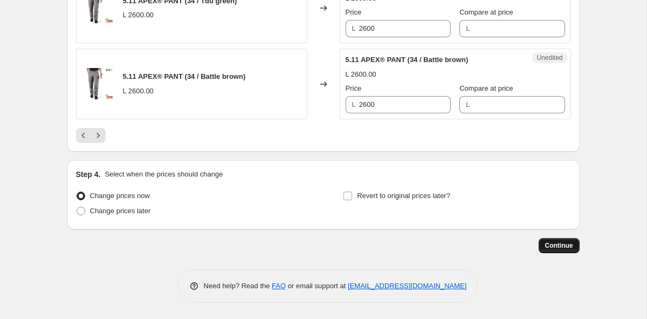
scroll to position [1878, 0]
click at [560, 248] on span "Continue" at bounding box center [559, 245] width 28 height 9
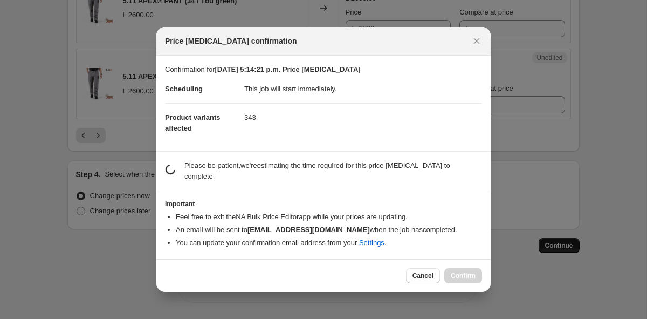
scroll to position [0, 0]
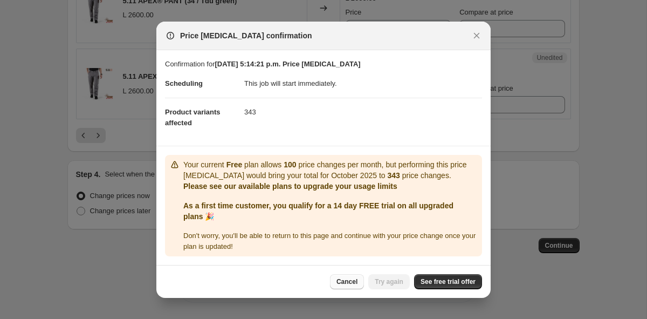
click at [349, 284] on span "Cancel" at bounding box center [347, 281] width 21 height 9
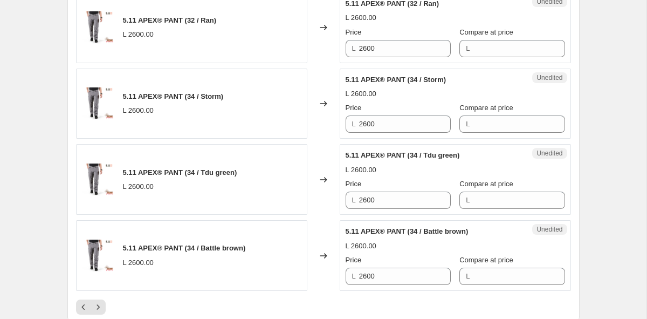
scroll to position [1810, 0]
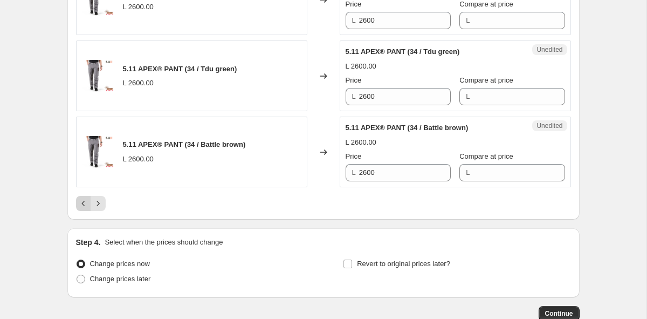
click at [79, 208] on icon "Previous" at bounding box center [83, 203] width 11 height 11
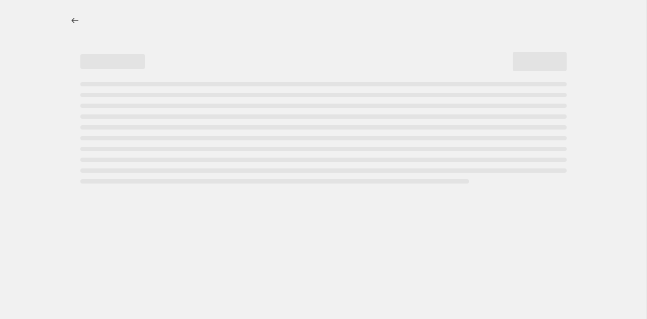
select select "percentage"
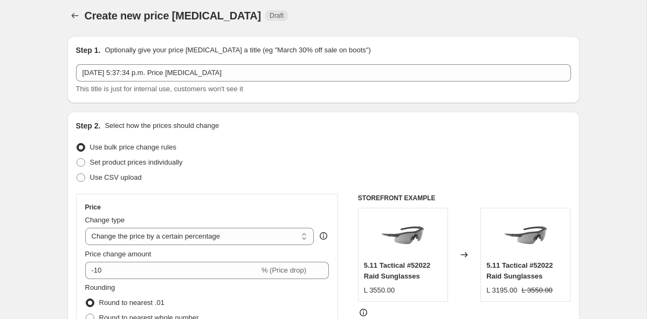
scroll to position [8, 0]
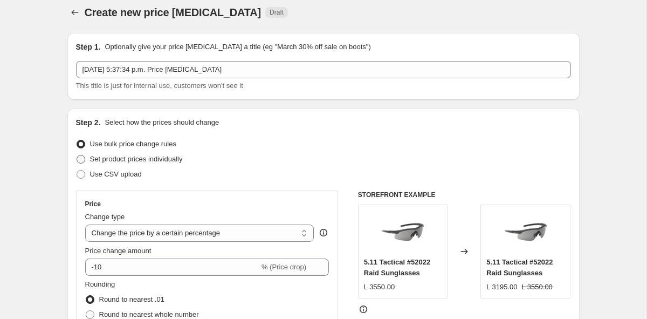
click at [155, 163] on span "Set product prices individually" at bounding box center [136, 159] width 93 height 8
click at [77, 155] on input "Set product prices individually" at bounding box center [77, 155] width 1 height 1
radio input "true"
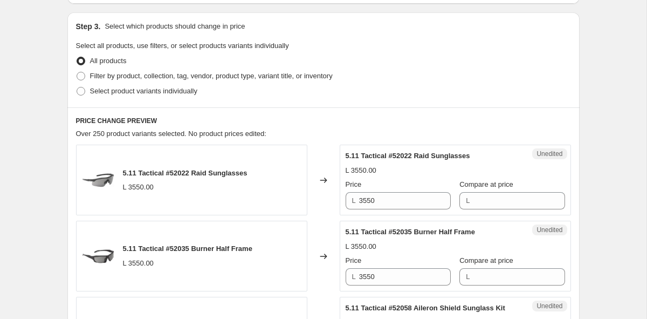
scroll to position [240, 0]
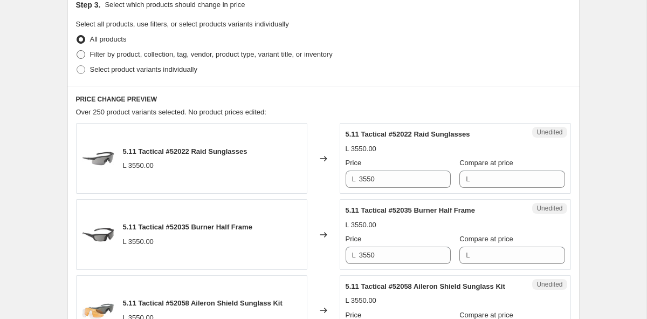
click at [161, 56] on span "Filter by product, collection, tag, vendor, product type, variant title, or inv…" at bounding box center [211, 54] width 243 height 8
click at [77, 51] on input "Filter by product, collection, tag, vendor, product type, variant title, or inv…" at bounding box center [77, 50] width 1 height 1
radio input "true"
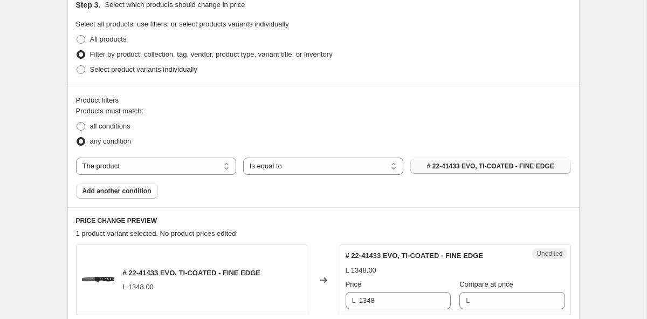
click at [478, 170] on button "# 22-41433 EVO, TI-COATED - FINE EDGE" at bounding box center [490, 166] width 160 height 15
select select "collection"
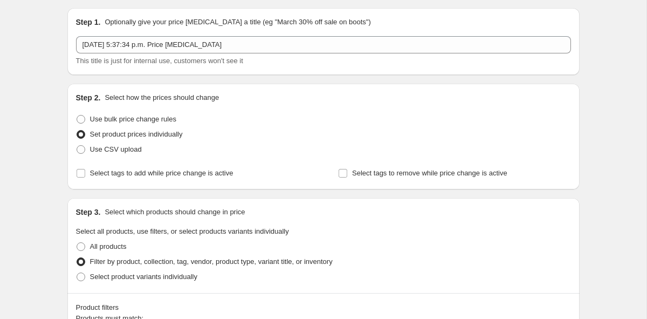
scroll to position [40, 0]
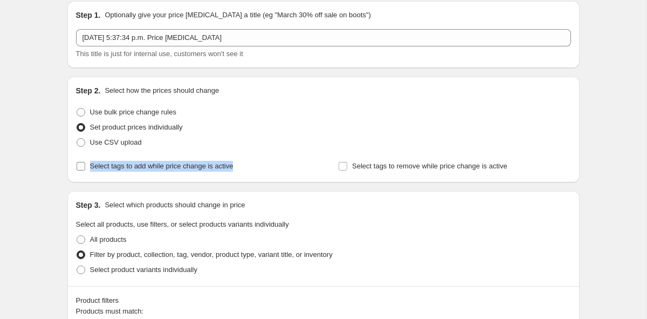
drag, startPoint x: 256, startPoint y: 167, endPoint x: 90, endPoint y: 160, distance: 166.8
click at [90, 160] on div "Select tags to add while price change is active" at bounding box center [192, 166] width 232 height 15
copy span "Select tags to add while price change is active"
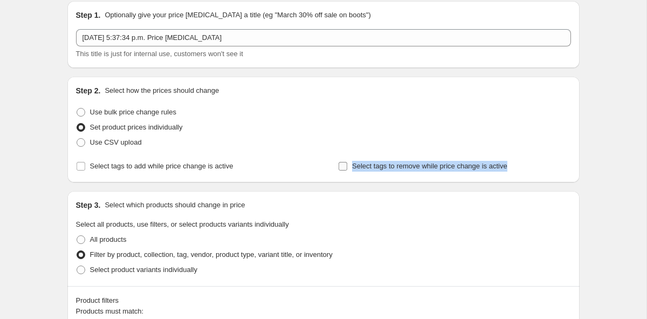
drag, startPoint x: 524, startPoint y: 165, endPoint x: 349, endPoint y: 168, distance: 174.2
click at [349, 168] on div "Select tags to remove while price change is active" at bounding box center [454, 166] width 232 height 15
copy label "Select tags to remove while price change is active"
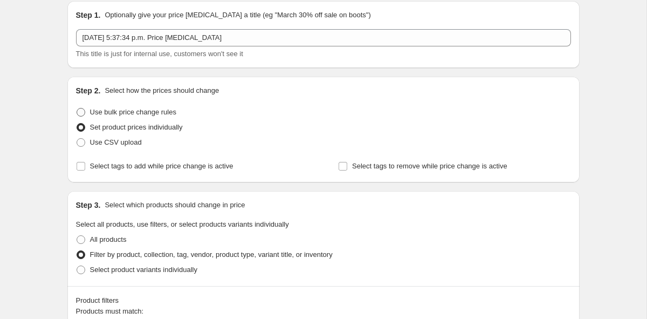
click at [125, 114] on span "Use bulk price change rules" at bounding box center [133, 112] width 86 height 8
click at [77, 108] on input "Use bulk price change rules" at bounding box center [77, 108] width 1 height 1
radio input "true"
select select "percentage"
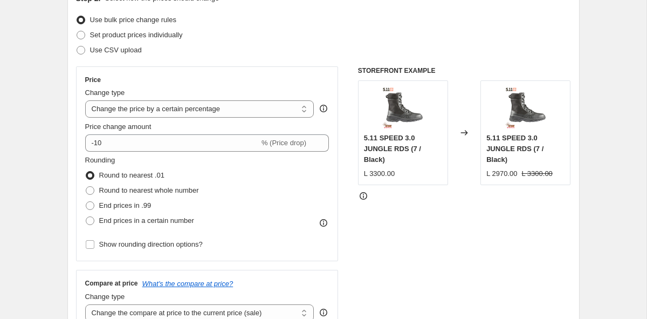
scroll to position [85, 0]
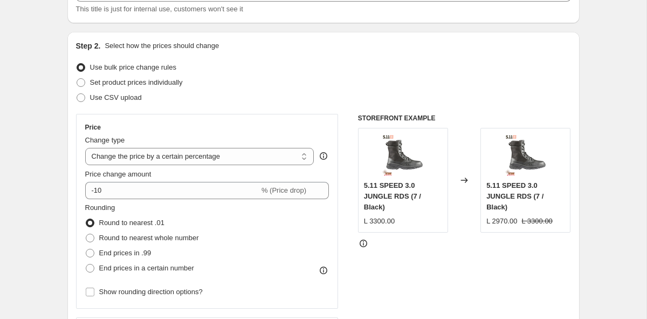
click at [401, 115] on h6 "STOREFRONT EXAMPLE" at bounding box center [464, 118] width 213 height 9
click at [467, 181] on icon at bounding box center [464, 179] width 7 height 5
click at [404, 177] on div "5.11 SPEED 3.0 JUNGLE RDS (7 / Black) L 3300.00" at bounding box center [403, 180] width 90 height 105
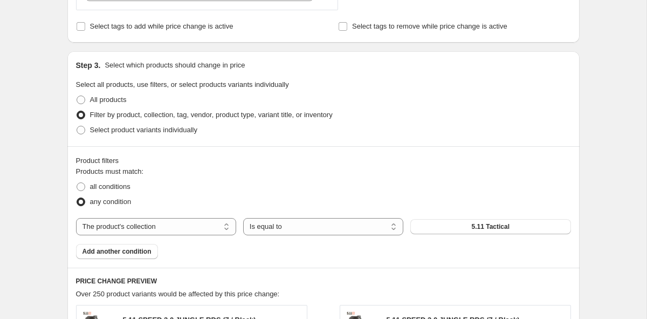
scroll to position [448, 0]
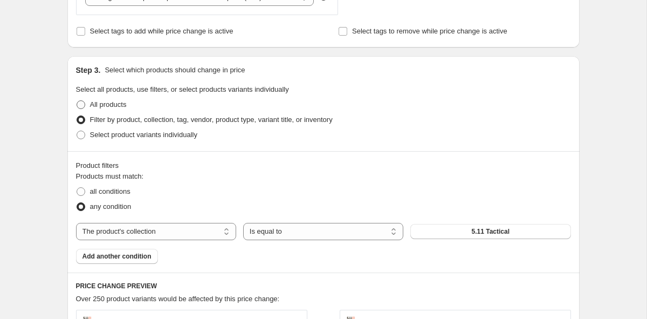
click at [113, 101] on span "All products" at bounding box center [108, 104] width 37 height 8
click at [77, 101] on input "All products" at bounding box center [77, 100] width 1 height 1
radio input "true"
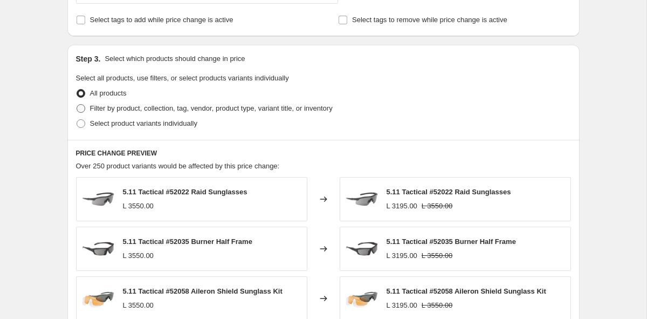
scroll to position [459, 0]
click at [162, 100] on label "Filter by product, collection, tag, vendor, product type, variant title, or inv…" at bounding box center [204, 107] width 257 height 15
click at [77, 104] on input "Filter by product, collection, tag, vendor, product type, variant title, or inv…" at bounding box center [77, 104] width 1 height 1
radio input "true"
select select "collection"
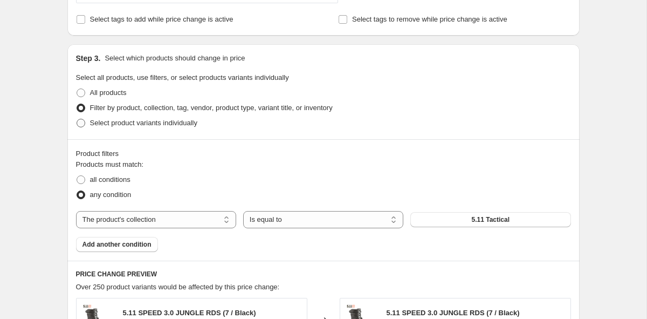
click at [159, 124] on span "Select product variants individually" at bounding box center [143, 123] width 107 height 8
click at [77, 119] on input "Select product variants individually" at bounding box center [77, 119] width 1 height 1
radio input "true"
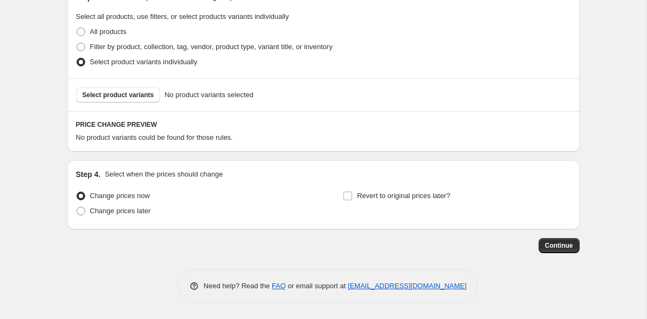
scroll to position [520, 0]
click at [118, 43] on span "Filter by product, collection, tag, vendor, product type, variant title, or inv…" at bounding box center [211, 47] width 243 height 8
click at [77, 43] on input "Filter by product, collection, tag, vendor, product type, variant title, or inv…" at bounding box center [77, 43] width 1 height 1
radio input "true"
select select "collection"
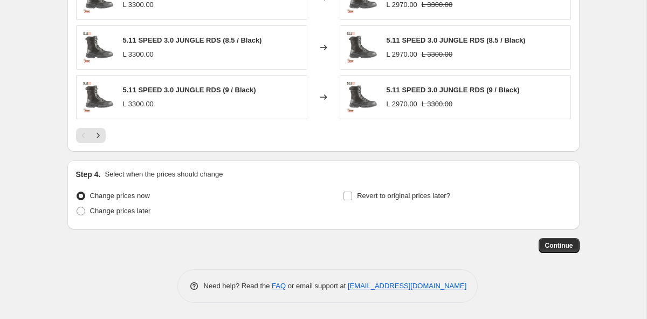
scroll to position [881, 0]
click at [102, 135] on icon "Next" at bounding box center [98, 135] width 11 height 11
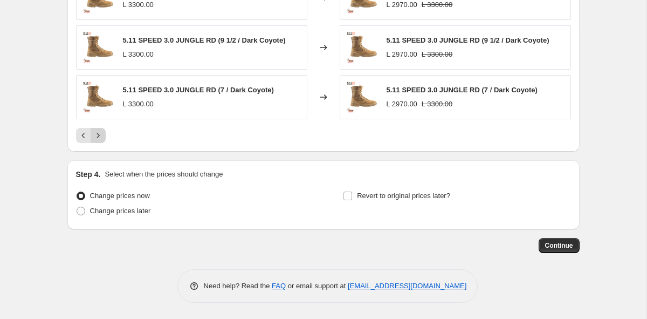
click at [102, 135] on icon "Next" at bounding box center [98, 135] width 11 height 11
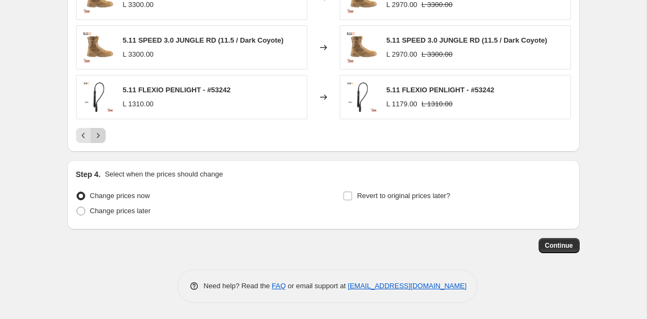
click at [102, 135] on icon "Next" at bounding box center [98, 135] width 11 height 11
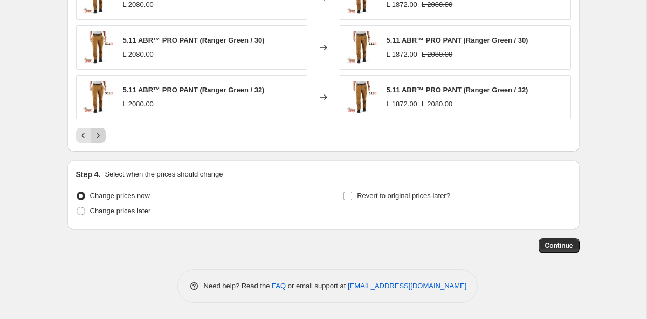
click at [102, 135] on icon "Next" at bounding box center [98, 135] width 11 height 11
click at [83, 140] on icon "Previous" at bounding box center [83, 135] width 11 height 11
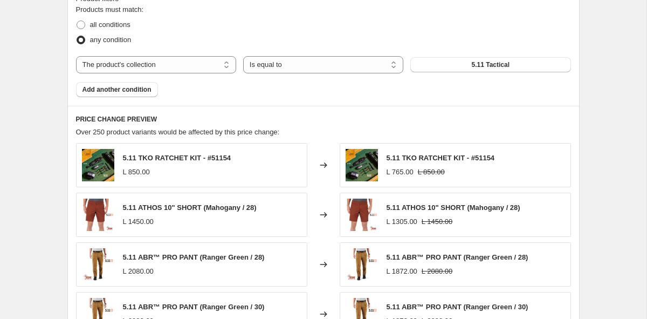
scroll to position [692, 0]
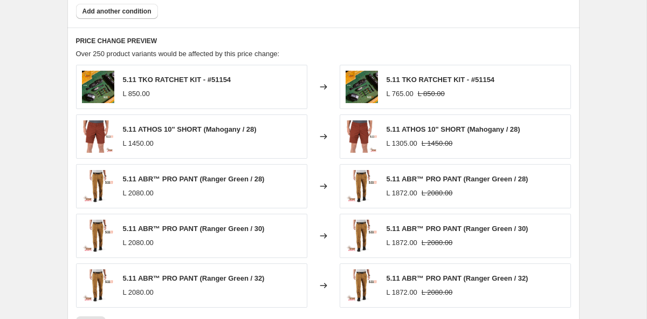
click at [203, 133] on span "5.11 ATHOS 10" SHORT (Mahogany / 28)" at bounding box center [190, 129] width 134 height 8
click at [175, 180] on span "5.11 ABR™ PRO PANT (Ranger Green / 28)" at bounding box center [194, 179] width 142 height 8
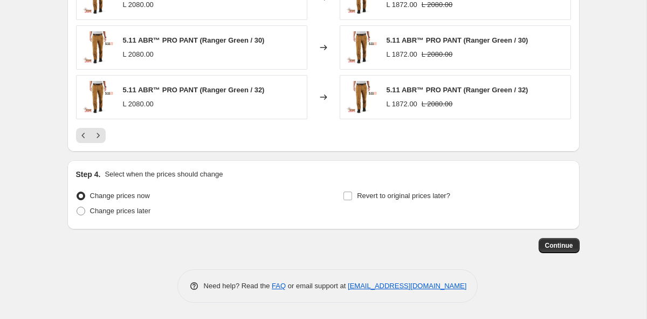
scroll to position [881, 0]
click at [96, 132] on icon "Next" at bounding box center [98, 135] width 11 height 11
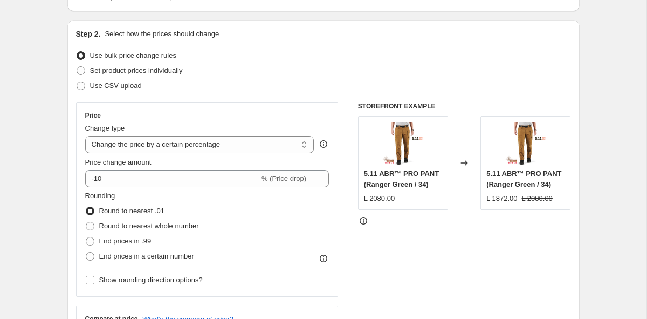
scroll to position [98, 0]
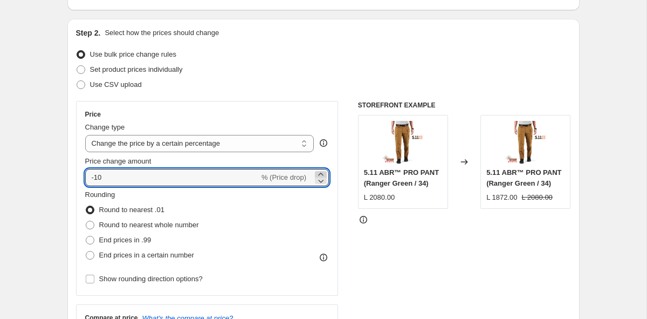
click at [324, 174] on icon at bounding box center [320, 174] width 11 height 11
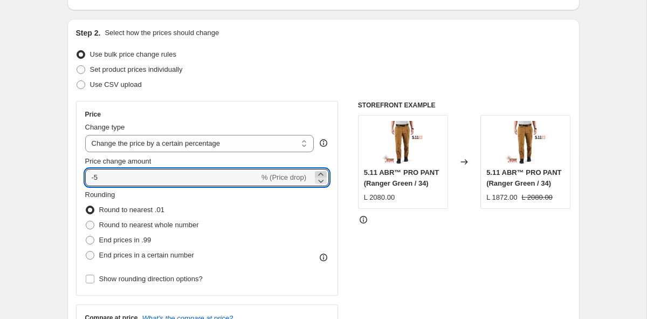
click at [324, 174] on icon at bounding box center [320, 174] width 11 height 11
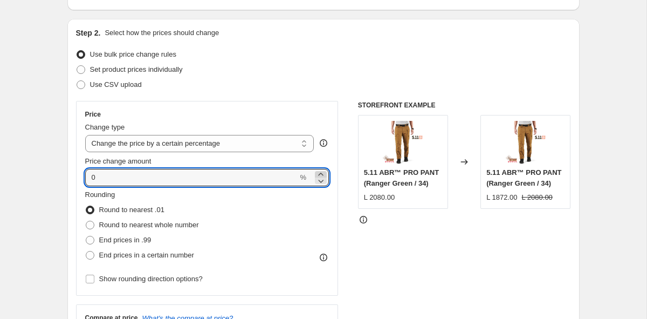
click at [324, 174] on icon at bounding box center [320, 174] width 11 height 11
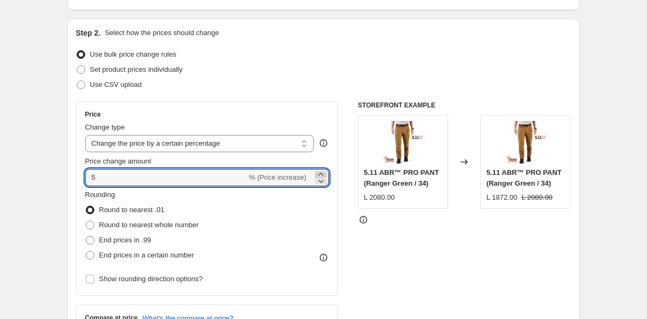
click at [324, 174] on icon at bounding box center [320, 174] width 11 height 11
click at [307, 249] on div "Rounding Round to nearest .01 Round to nearest whole number End prices in .99 E…" at bounding box center [207, 225] width 244 height 73
click at [321, 175] on icon at bounding box center [320, 180] width 11 height 11
click at [322, 170] on icon at bounding box center [320, 174] width 11 height 11
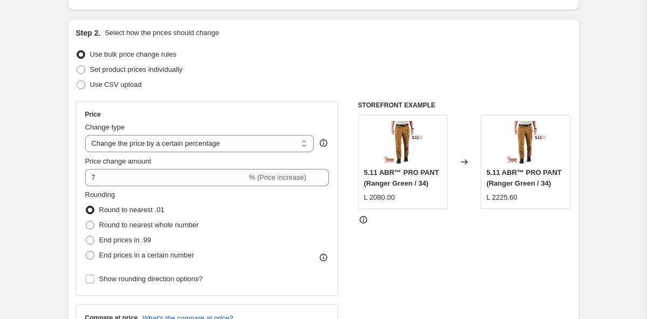
click at [310, 219] on div "Rounding Round to nearest .01 Round to nearest whole number End prices in .99 E…" at bounding box center [207, 225] width 244 height 73
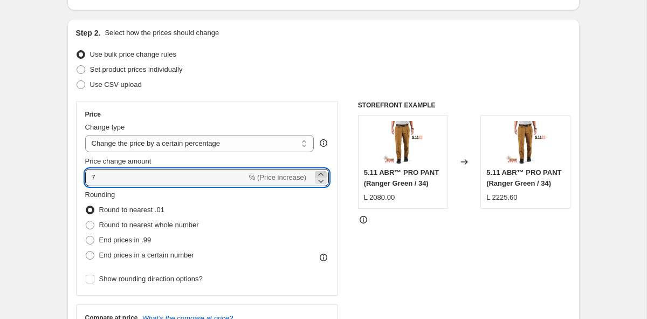
click at [323, 173] on icon at bounding box center [320, 174] width 11 height 11
click at [314, 219] on div "Rounding Round to nearest .01 Round to nearest whole number End prices in .99 E…" at bounding box center [207, 225] width 244 height 73
click at [321, 171] on icon at bounding box center [320, 174] width 11 height 11
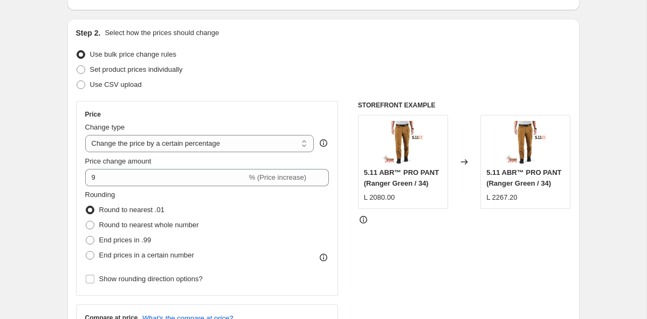
click at [312, 231] on div "Rounding Round to nearest .01 Round to nearest whole number End prices in .99 E…" at bounding box center [207, 225] width 244 height 73
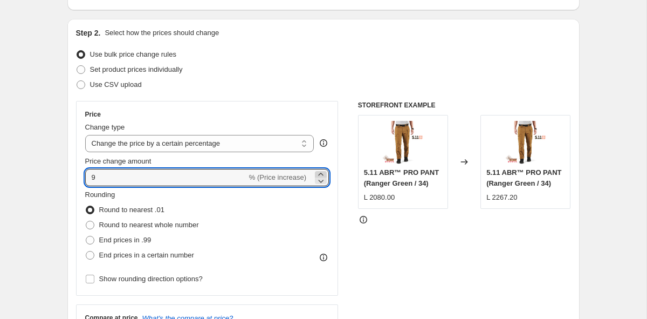
click at [320, 172] on icon at bounding box center [320, 174] width 11 height 11
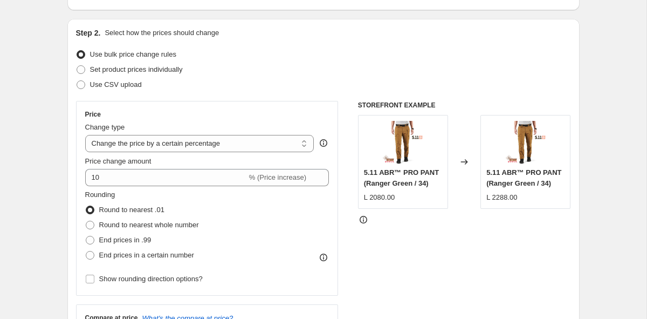
click at [303, 225] on div "Rounding Round to nearest .01 Round to nearest whole number End prices in .99 E…" at bounding box center [207, 225] width 244 height 73
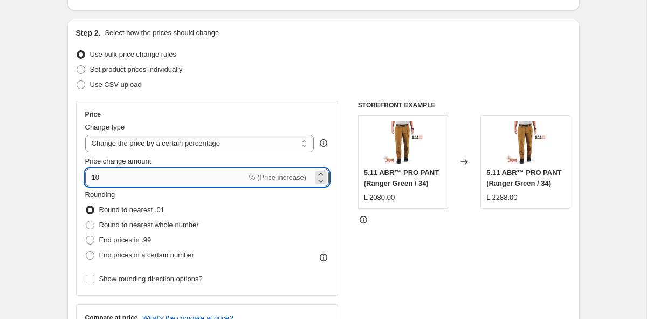
click at [110, 181] on input "10" at bounding box center [166, 177] width 162 height 17
type input "1"
click at [296, 233] on div "Rounding Round to nearest .01 Round to nearest whole number End prices in .99 E…" at bounding box center [207, 225] width 244 height 73
click at [146, 182] on input "9.90" at bounding box center [166, 177] width 162 height 17
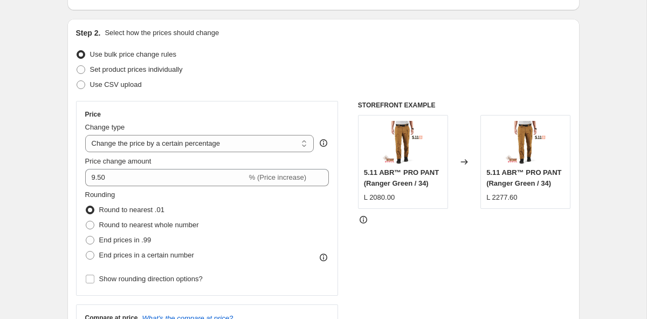
click at [309, 227] on div "Rounding Round to nearest .01 Round to nearest whole number End prices in .99 E…" at bounding box center [207, 225] width 244 height 73
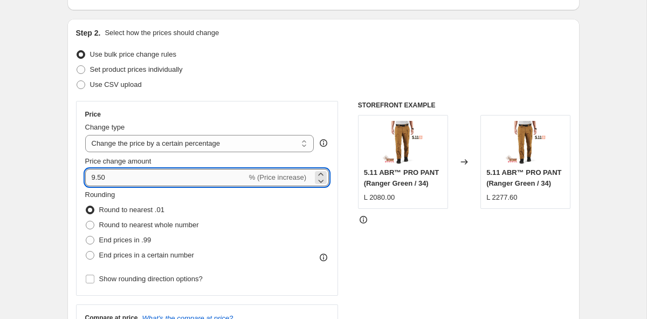
click at [134, 179] on input "9.50" at bounding box center [166, 177] width 162 height 17
click at [313, 237] on div "Rounding Round to nearest .01 Round to nearest whole number End prices in .99 E…" at bounding box center [207, 225] width 244 height 73
click at [146, 180] on input "9.60" at bounding box center [166, 177] width 162 height 17
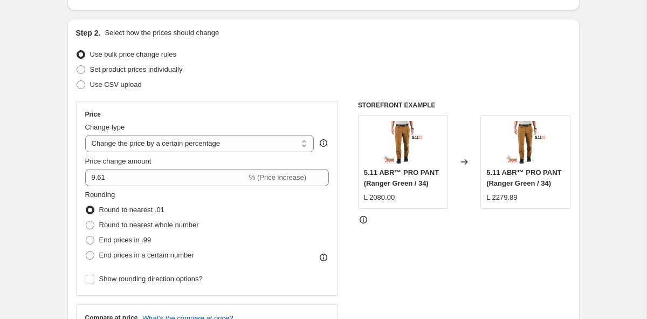
click at [329, 225] on div "Rounding Round to nearest .01 Round to nearest whole number End prices in .99 E…" at bounding box center [207, 225] width 244 height 73
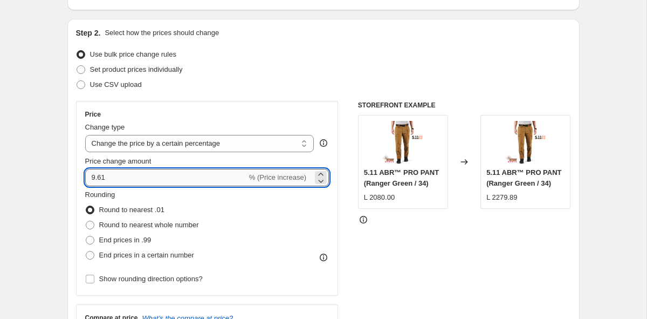
click at [147, 177] on input "9.61" at bounding box center [166, 177] width 162 height 17
click at [284, 233] on div "Rounding Round to nearest .01 Round to nearest whole number End prices in .99 E…" at bounding box center [207, 225] width 244 height 73
click at [143, 180] on input "9.612" at bounding box center [166, 177] width 162 height 17
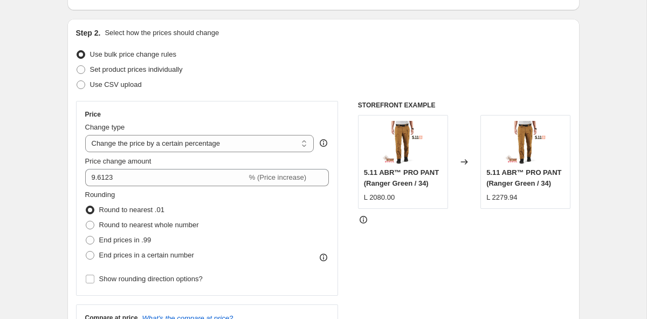
click at [289, 231] on div "Rounding Round to nearest .01 Round to nearest whole number End prices in .99 E…" at bounding box center [207, 225] width 244 height 73
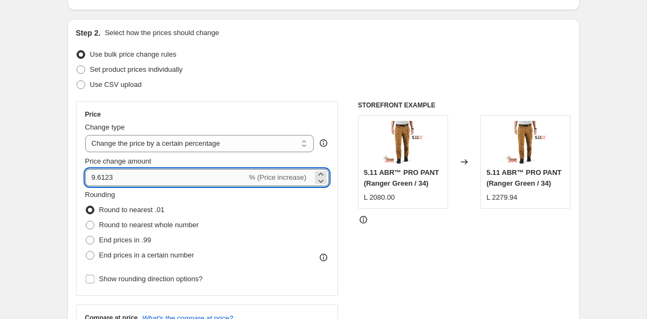
click at [140, 179] on input "9.6123" at bounding box center [166, 177] width 162 height 17
click at [296, 209] on div "Rounding Round to nearest .01 Round to nearest whole number End prices in .99 E…" at bounding box center [207, 225] width 244 height 73
click at [163, 181] on input "9.6123333" at bounding box center [166, 177] width 162 height 17
click at [305, 221] on div "Rounding Round to nearest .01 Round to nearest whole number End prices in .99 E…" at bounding box center [207, 225] width 244 height 73
click at [139, 179] on input "9.62" at bounding box center [166, 177] width 162 height 17
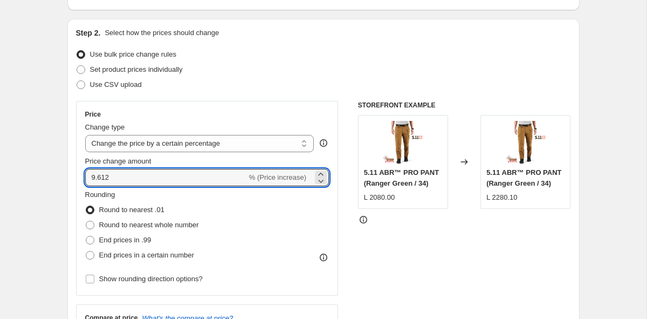
click at [272, 222] on div "Rounding Round to nearest .01 Round to nearest whole number End prices in .99 E…" at bounding box center [207, 225] width 244 height 73
click at [149, 180] on input "9.612" at bounding box center [166, 177] width 162 height 17
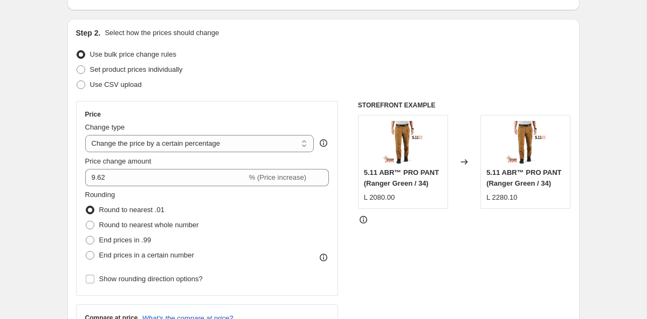
click at [276, 227] on div "Rounding Round to nearest .01 Round to nearest whole number End prices in .99 E…" at bounding box center [207, 225] width 244 height 73
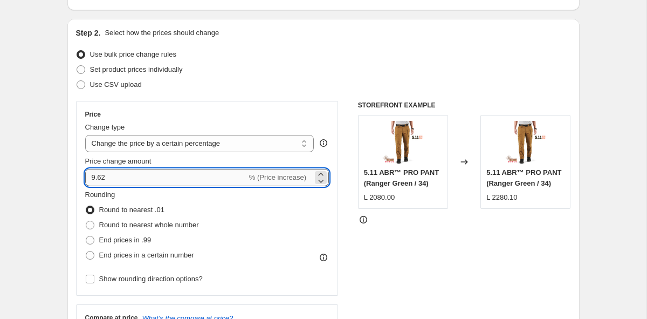
click at [119, 176] on input "9.62" at bounding box center [166, 177] width 162 height 17
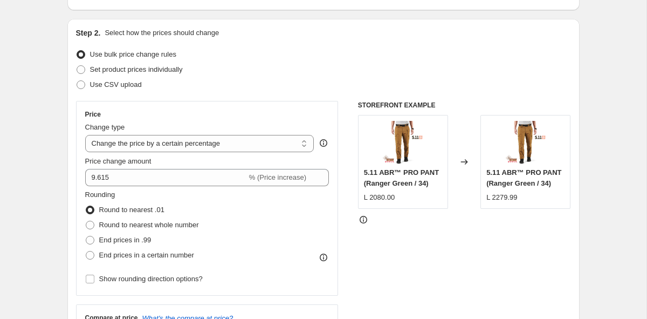
click at [302, 228] on div "Rounding Round to nearest .01 Round to nearest whole number End prices in .99 E…" at bounding box center [207, 225] width 244 height 73
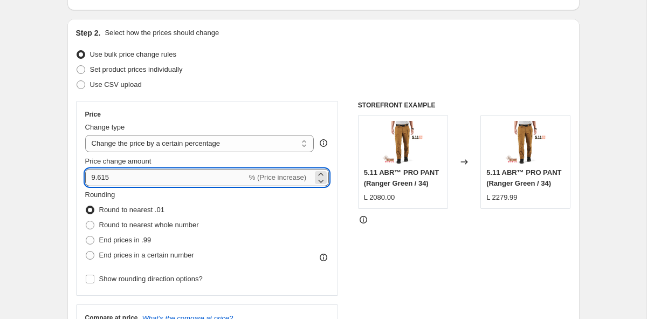
click at [126, 174] on input "9.615" at bounding box center [166, 177] width 162 height 17
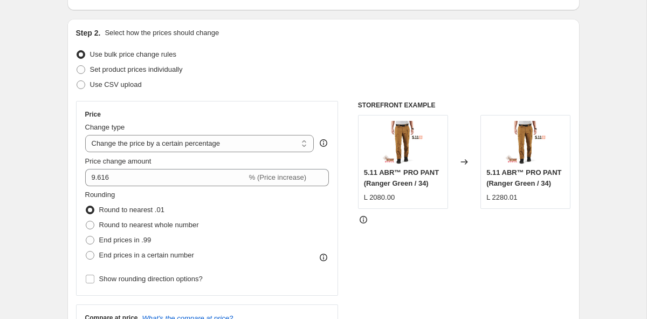
click at [300, 204] on div "Rounding Round to nearest .01 Round to nearest whole number End prices in .99 E…" at bounding box center [207, 225] width 244 height 73
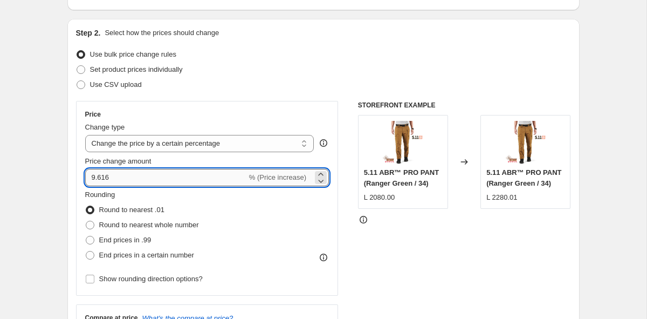
click at [114, 177] on input "9.616" at bounding box center [166, 177] width 162 height 17
click at [305, 209] on div "Rounding Round to nearest .01 Round to nearest whole number End prices in .99 E…" at bounding box center [207, 225] width 244 height 73
click at [108, 179] on input "9.6116" at bounding box center [166, 177] width 162 height 17
type input "9.616"
click at [369, 251] on div "STOREFRONT EXAMPLE 5.11 ABR™ PRO PANT (Ranger Green / 34) L 2080.00 Changed to …" at bounding box center [464, 233] width 213 height 264
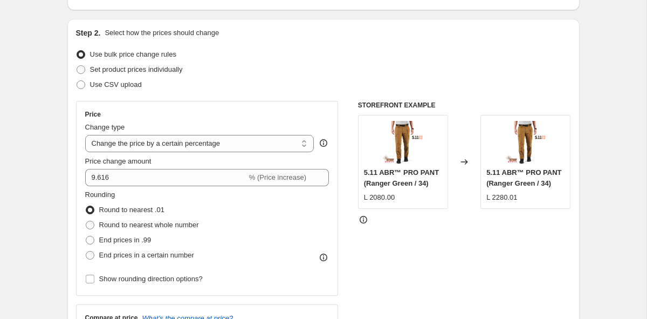
click at [512, 197] on div "L 2280.01" at bounding box center [501, 197] width 31 height 11
click at [510, 196] on div "L 2280.01" at bounding box center [501, 197] width 31 height 11
click at [124, 238] on span "End prices in .99" at bounding box center [125, 240] width 52 height 8
click at [86, 236] on input "End prices in .99" at bounding box center [86, 236] width 1 height 1
radio input "true"
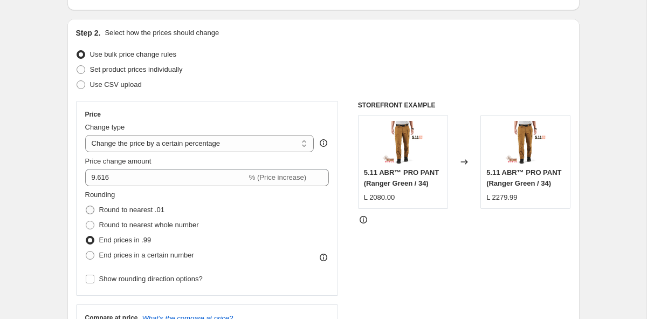
click at [131, 210] on span "Round to nearest .01" at bounding box center [131, 209] width 65 height 8
click at [86, 206] on input "Round to nearest .01" at bounding box center [86, 205] width 1 height 1
radio input "true"
click at [142, 226] on span "Round to nearest whole number" at bounding box center [149, 225] width 100 height 8
click at [86, 221] on input "Round to nearest whole number" at bounding box center [86, 221] width 1 height 1
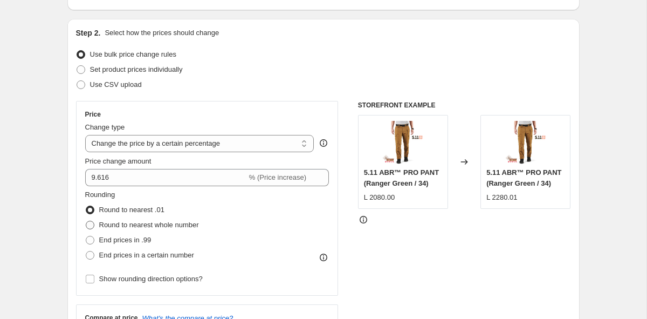
radio input "true"
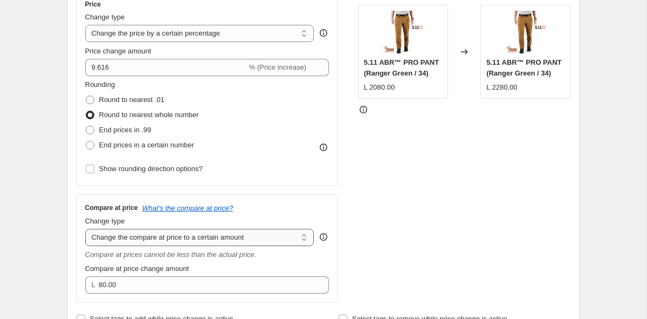
scroll to position [251, 0]
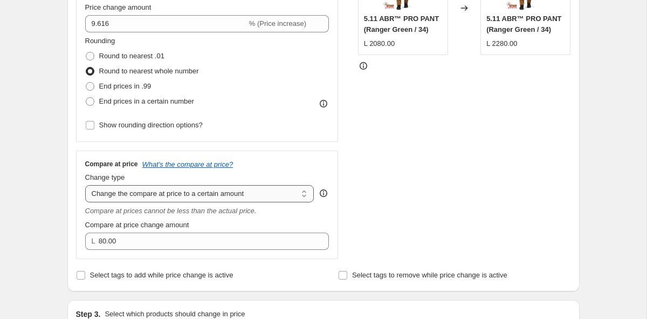
select select "by"
type input "-10.00"
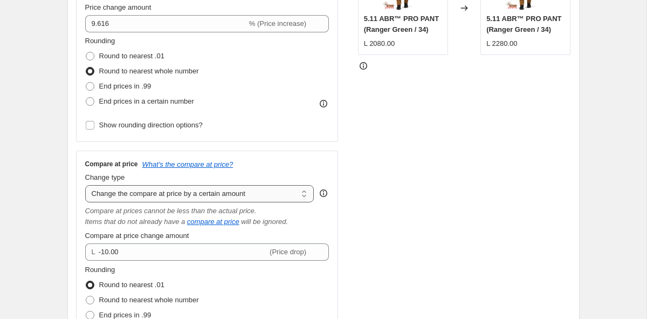
select select "ep"
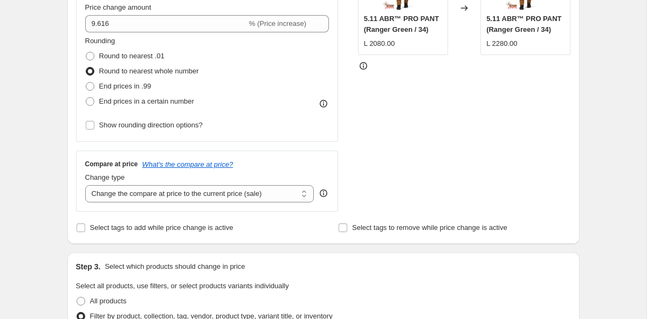
click at [389, 162] on div "STOREFRONT EXAMPLE 5.11 ABR™ PRO PANT (Ranger Green / 34) L 2080.00 Changed to …" at bounding box center [464, 79] width 213 height 264
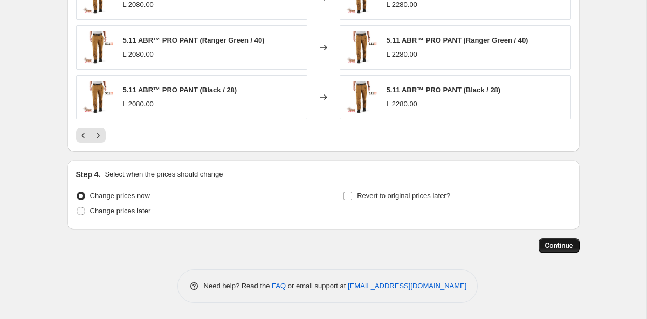
scroll to position [881, 0]
click at [557, 242] on span "Continue" at bounding box center [559, 245] width 28 height 9
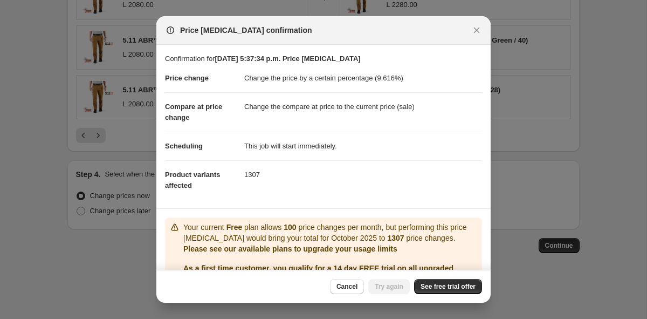
scroll to position [0, 0]
click at [352, 282] on button "Cancel" at bounding box center [347, 286] width 34 height 15
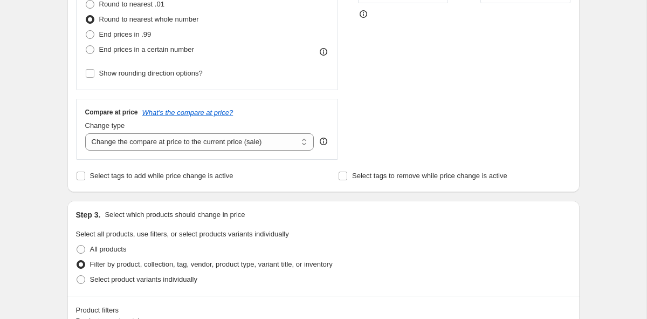
scroll to position [310, 0]
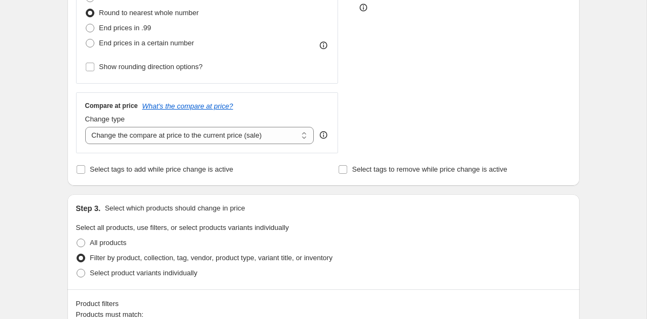
scroll to position [23, 0]
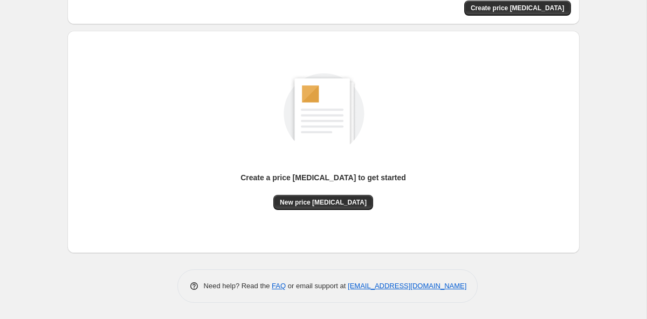
scroll to position [85, 0]
click at [343, 204] on span "New price [MEDICAL_DATA]" at bounding box center [323, 202] width 87 height 9
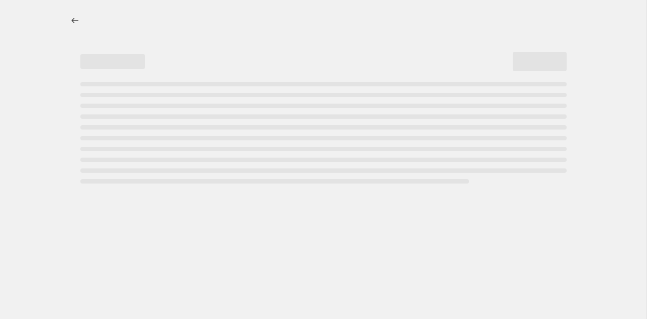
select select "percentage"
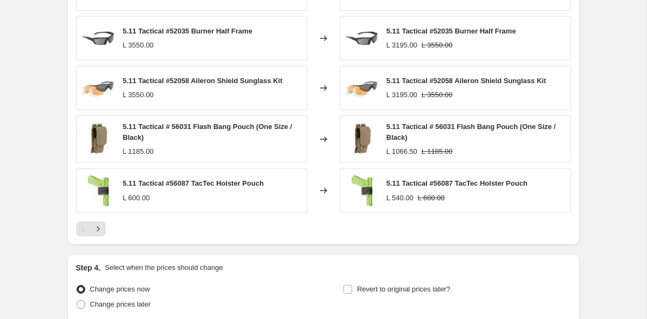
scroll to position [678, 0]
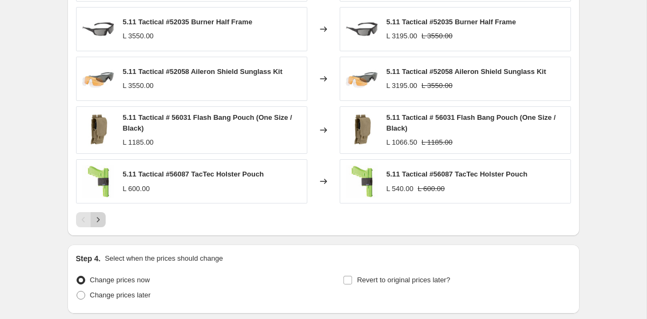
click at [102, 218] on icon "Next" at bounding box center [98, 219] width 11 height 11
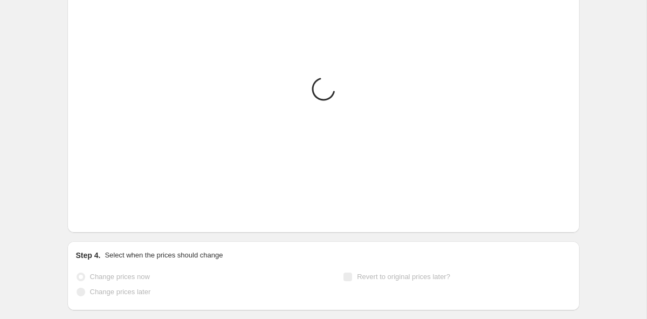
click at [102, 218] on icon "Next" at bounding box center [98, 216] width 11 height 11
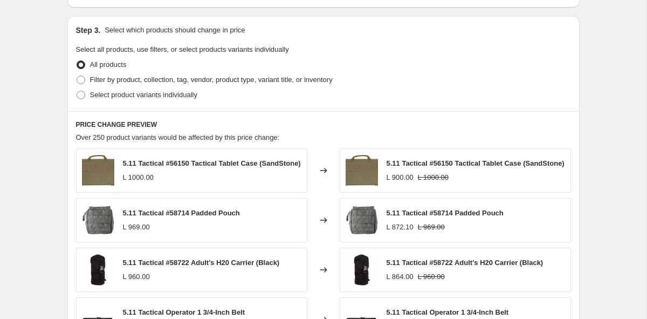
scroll to position [530, 0]
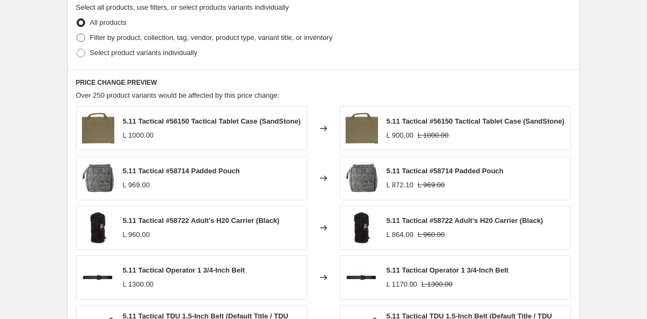
click at [111, 30] on label "Filter by product, collection, tag, vendor, product type, variant title, or inv…" at bounding box center [204, 37] width 257 height 15
click at [77, 33] on input "Filter by product, collection, tag, vendor, product type, variant title, or inv…" at bounding box center [77, 33] width 1 height 1
radio input "true"
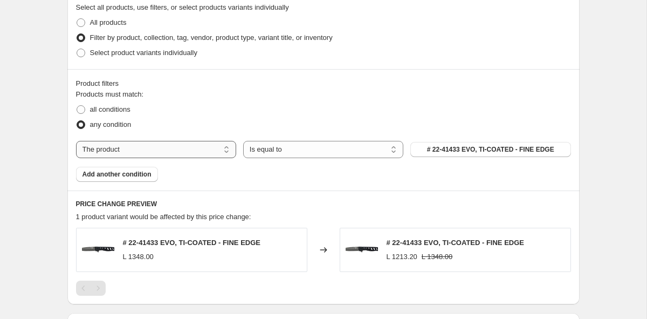
select select "collection"
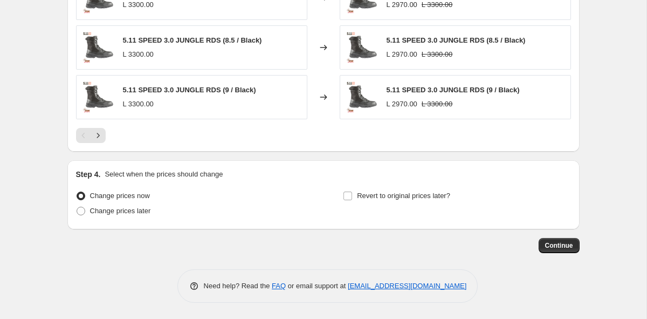
scroll to position [881, 0]
click at [100, 142] on button "Next" at bounding box center [98, 135] width 15 height 15
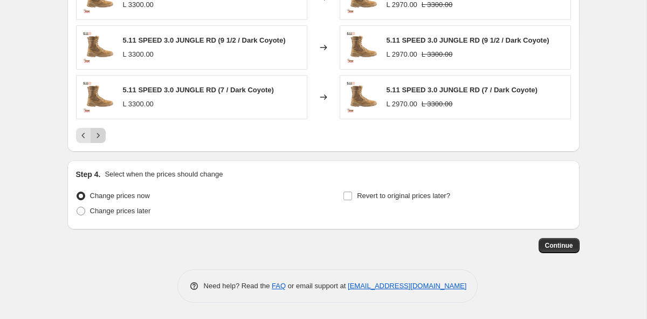
click at [100, 142] on button "Next" at bounding box center [98, 135] width 15 height 15
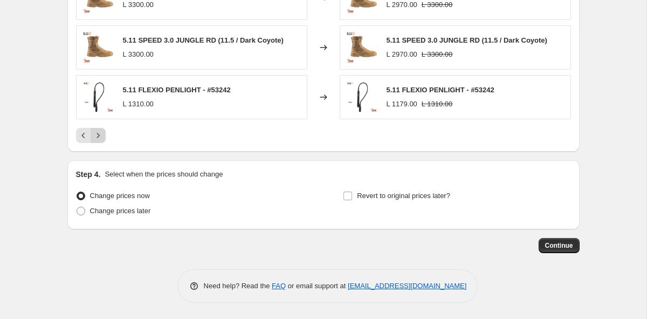
click at [100, 142] on button "Next" at bounding box center [98, 135] width 15 height 15
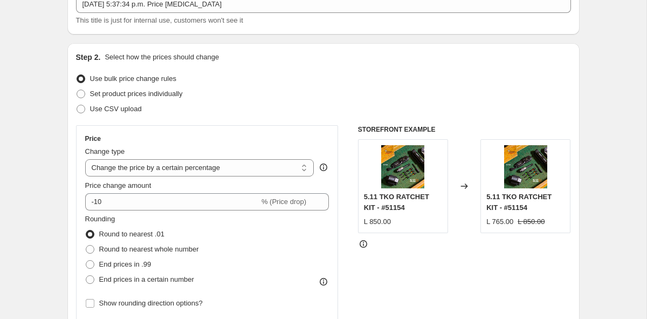
scroll to position [87, 0]
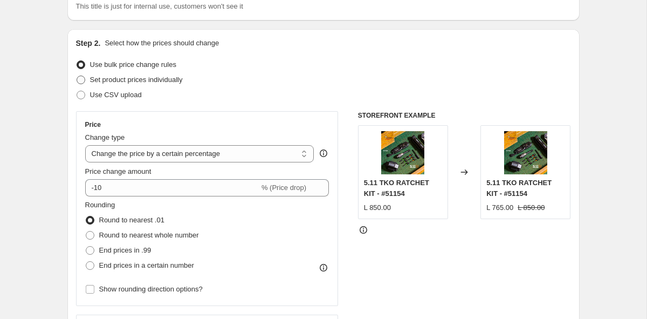
click at [138, 78] on span "Set product prices individually" at bounding box center [136, 79] width 93 height 8
click at [77, 76] on input "Set product prices individually" at bounding box center [77, 75] width 1 height 1
radio input "true"
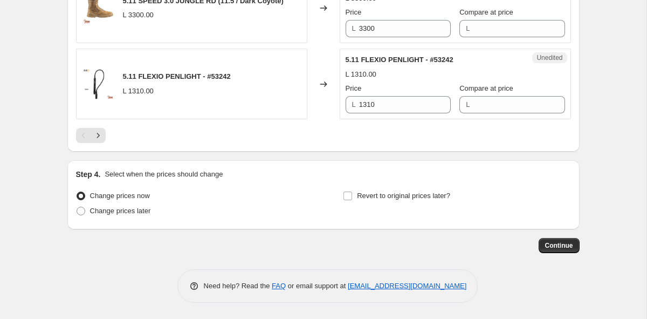
scroll to position [1878, 0]
click at [98, 137] on icon "Next" at bounding box center [98, 135] width 11 height 11
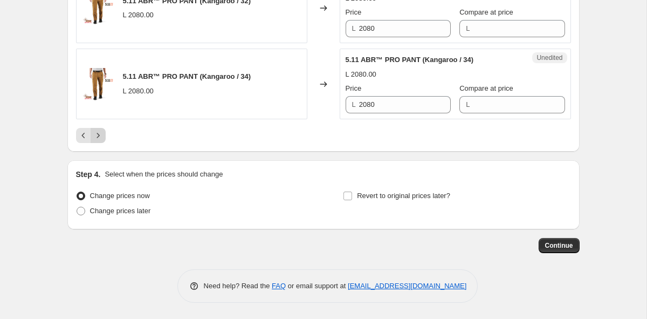
click at [98, 137] on icon "Next" at bounding box center [98, 135] width 11 height 11
click at [84, 137] on icon "Previous" at bounding box center [83, 135] width 11 height 11
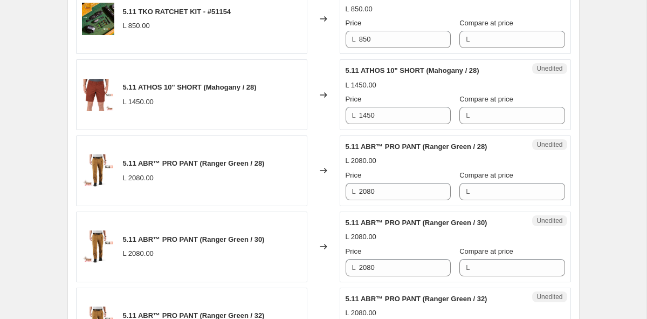
scroll to position [479, 0]
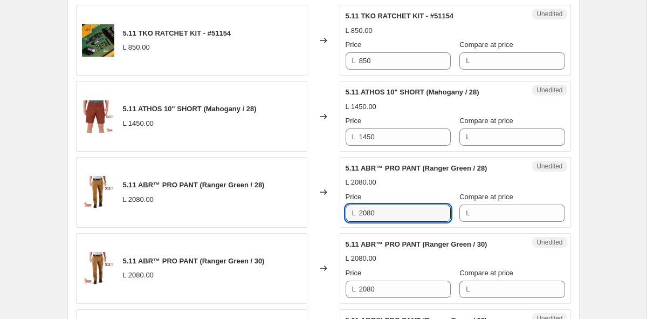
drag, startPoint x: 394, startPoint y: 212, endPoint x: 332, endPoint y: 214, distance: 61.5
click at [332, 214] on div "5.11 ABR™ PRO PANT (Ranger Green / 28) L 2080.00 Changed to Unedited 5.11 ABR™ …" at bounding box center [323, 192] width 495 height 71
drag, startPoint x: 406, startPoint y: 212, endPoint x: 236, endPoint y: 198, distance: 170.4
click at [236, 198] on div "5.11 ABR™ PRO PANT (Ranger Green / 28) L 2080.00 Changed to Unedited 5.11 ABR™ …" at bounding box center [323, 192] width 495 height 71
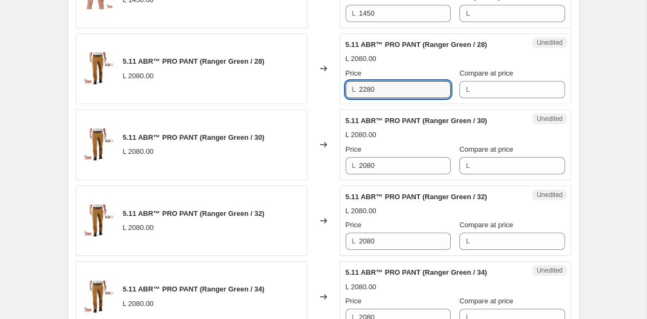
scroll to position [662, 0]
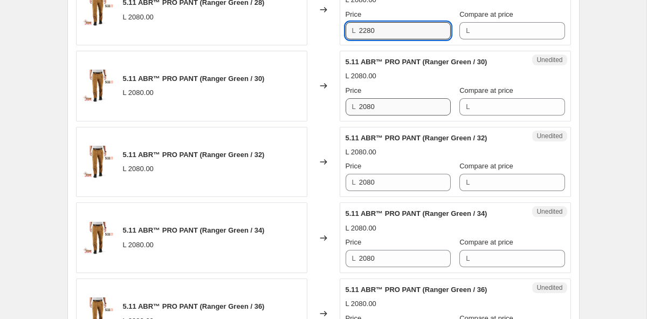
type input "2280"
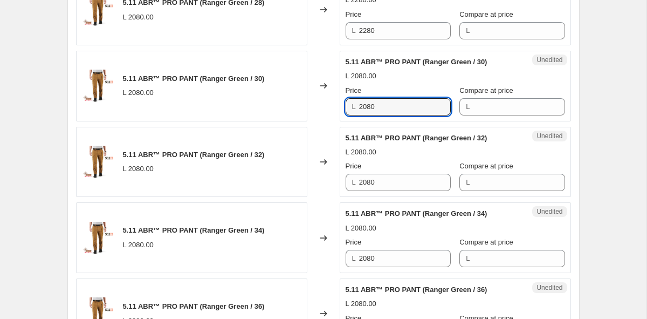
drag, startPoint x: 391, startPoint y: 101, endPoint x: 258, endPoint y: 101, distance: 132.7
click at [260, 101] on div "5.11 ABR™ PRO PANT (Ranger Green / 30) L 2080.00 Changed to Unedited 5.11 ABR™ …" at bounding box center [323, 86] width 495 height 71
paste input "2"
type input "2280"
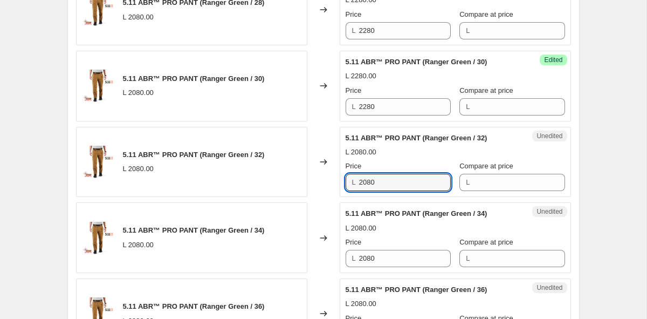
drag, startPoint x: 402, startPoint y: 184, endPoint x: 250, endPoint y: 183, distance: 152.1
click at [250, 183] on div "5.11 ABR™ PRO PANT (Ranger Green / 32) L 2080.00 Changed to Unedited 5.11 ABR™ …" at bounding box center [323, 162] width 495 height 71
paste input "2"
type input "2280"
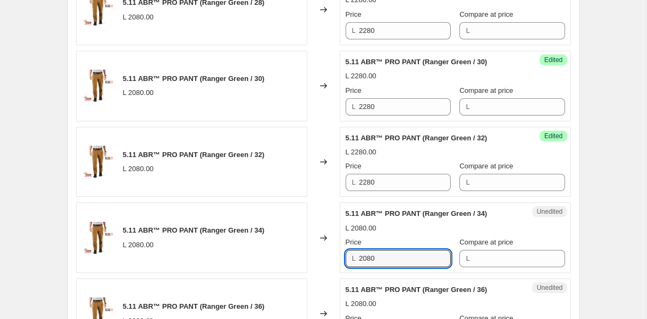
drag, startPoint x: 397, startPoint y: 260, endPoint x: 222, endPoint y: 256, distance: 175.3
click at [222, 256] on div "5.11 ABR™ PRO PANT (Ranger Green / 34) L 2080.00 Changed to Unedited 5.11 ABR™ …" at bounding box center [323, 237] width 495 height 71
paste input "2"
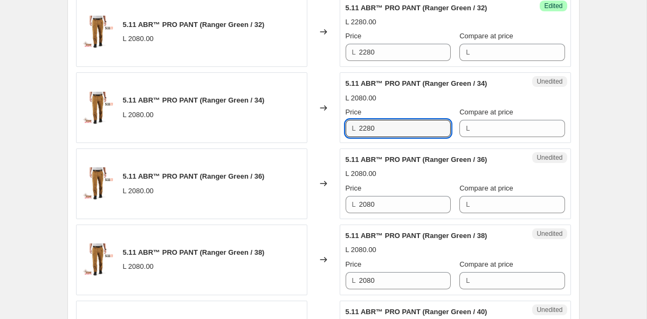
scroll to position [846, 0]
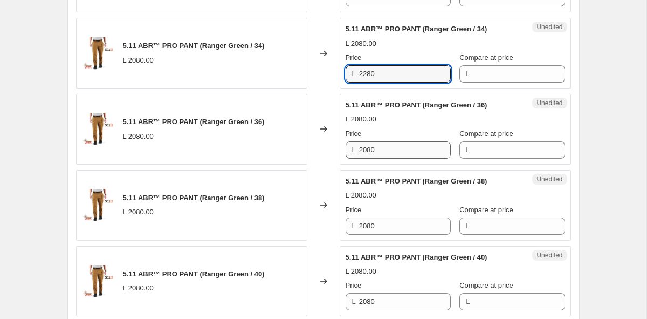
type input "2280"
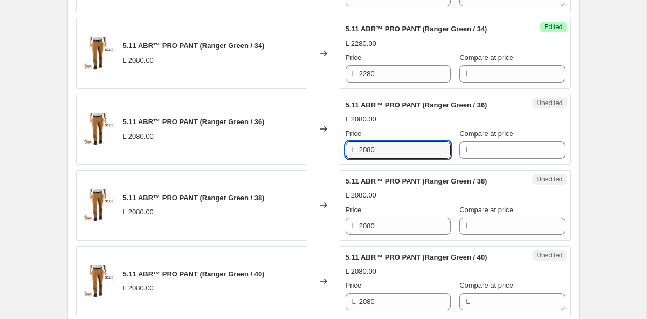
drag, startPoint x: 388, startPoint y: 144, endPoint x: 238, endPoint y: 142, distance: 149.4
click at [239, 143] on div "5.11 ABR™ PRO PANT (Ranger Green / 36) L 2080.00 Changed to Unedited 5.11 ABR™ …" at bounding box center [323, 129] width 495 height 71
paste input "2280"
drag, startPoint x: 403, startPoint y: 152, endPoint x: 226, endPoint y: 151, distance: 176.9
click at [226, 151] on div "5.11 ABR™ PRO PANT (Ranger Green / 36) L 2080.00 Changed to Unedited 5.11 ABR™ …" at bounding box center [323, 129] width 495 height 71
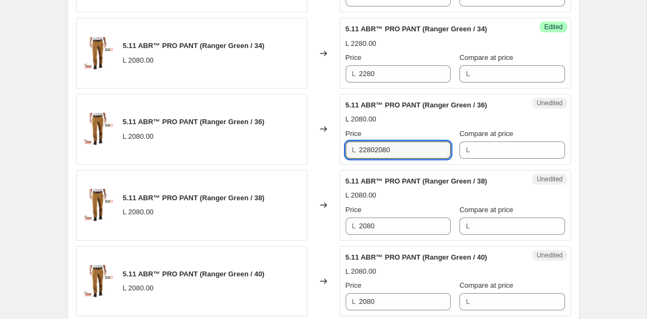
paste input "text"
type input "2280"
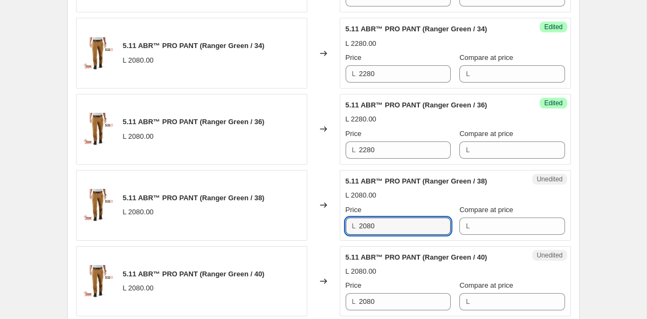
drag, startPoint x: 389, startPoint y: 223, endPoint x: 258, endPoint y: 219, distance: 130.6
click at [258, 219] on div "5.11 ABR™ PRO PANT (Ranger Green / 38) L 2080.00 Changed to Unedited 5.11 ABR™ …" at bounding box center [323, 205] width 495 height 71
paste input "2"
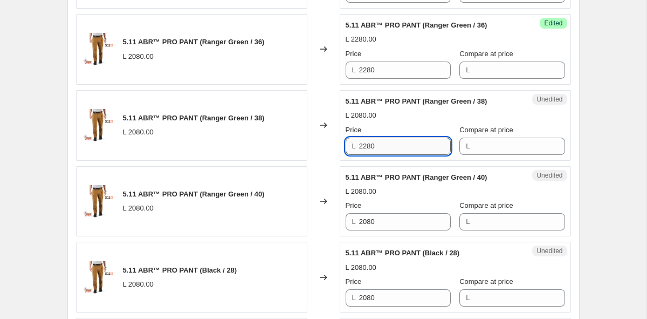
scroll to position [1061, 0]
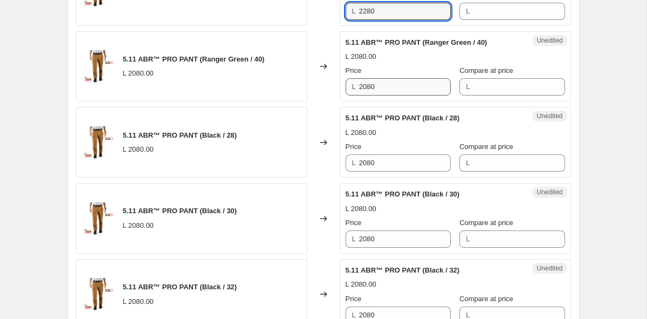
type input "2280"
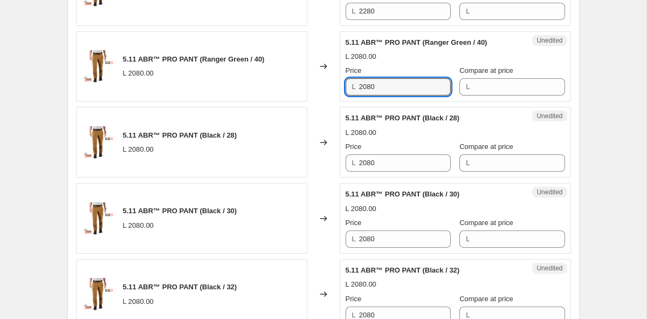
drag, startPoint x: 393, startPoint y: 91, endPoint x: 291, endPoint y: 91, distance: 102.5
click at [292, 91] on div "5.11 ABR™ PRO PANT (Ranger Green / 40) L 2080.00 Changed to Unedited 5.11 ABR™ …" at bounding box center [323, 66] width 495 height 71
paste input "2"
type input "2280"
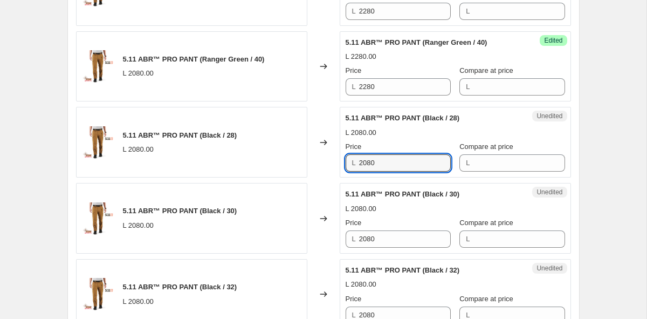
drag, startPoint x: 389, startPoint y: 164, endPoint x: 283, endPoint y: 164, distance: 105.7
click at [283, 164] on div "5.11 ABR™ PRO PANT (Black / 28) L 2080.00 Changed to Unedited 5.11 ABR™ PRO PAN…" at bounding box center [323, 142] width 495 height 71
paste input "2"
type input "2280"
drag, startPoint x: 392, startPoint y: 236, endPoint x: 258, endPoint y: 234, distance: 133.2
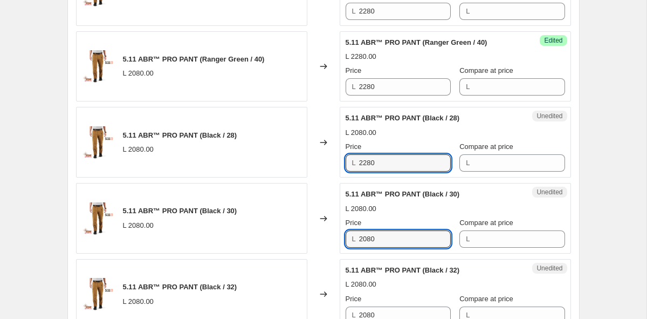
click at [258, 234] on div "5.11 ABR™ PRO PANT (Black / 30) L 2080.00 Changed to Unedited 5.11 ABR™ PRO PAN…" at bounding box center [323, 218] width 495 height 71
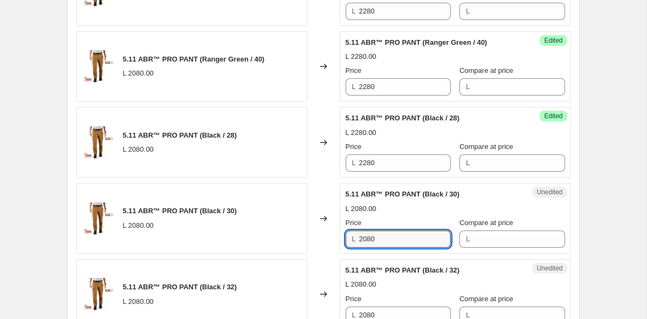
paste input "2"
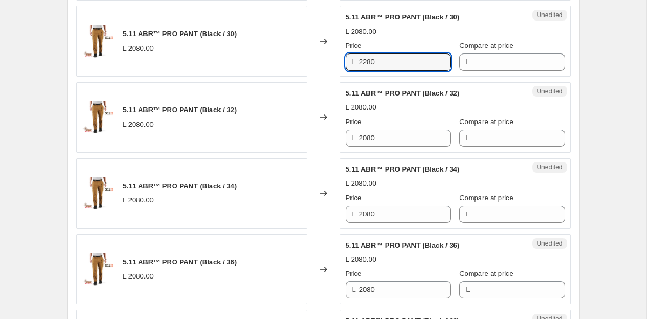
scroll to position [1254, 0]
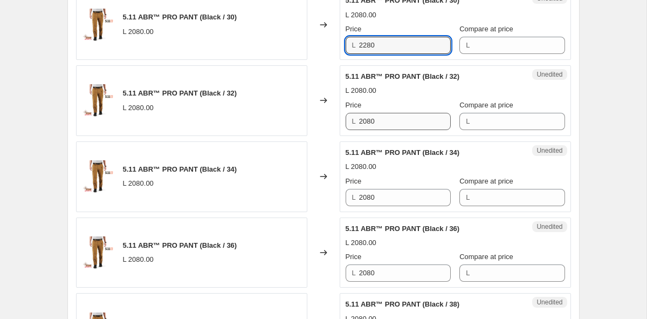
type input "2280"
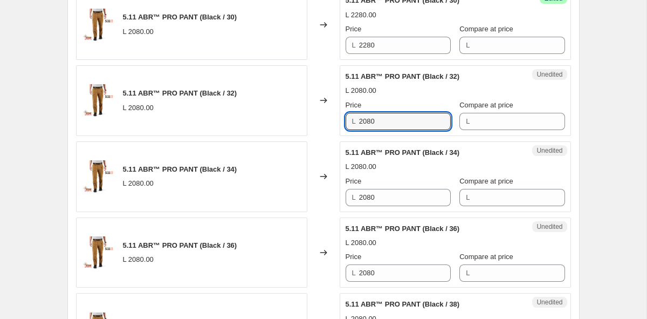
drag, startPoint x: 388, startPoint y: 121, endPoint x: 290, endPoint y: 121, distance: 98.1
click at [290, 121] on div "5.11 ABR™ PRO PANT (Black / 32) L 2080.00 Changed to Unedited 5.11 ABR™ PRO PAN…" at bounding box center [323, 100] width 495 height 71
paste input "2"
type input "2280"
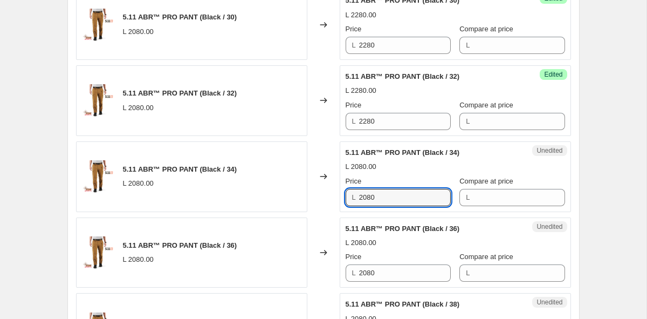
drag, startPoint x: 400, startPoint y: 195, endPoint x: 276, endPoint y: 195, distance: 124.0
click at [276, 195] on div "5.11 ABR™ PRO PANT (Black / 34) L 2080.00 Changed to Unedited 5.11 ABR™ PRO PAN…" at bounding box center [323, 176] width 495 height 71
paste input "2"
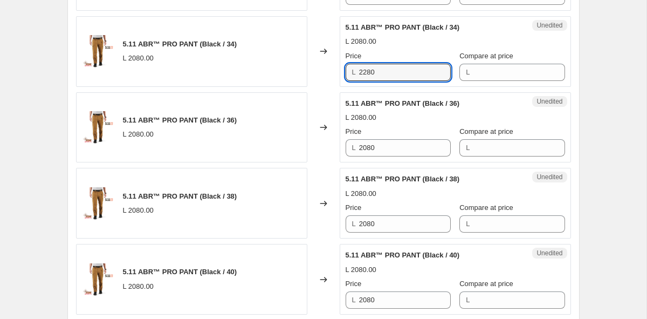
scroll to position [1391, 0]
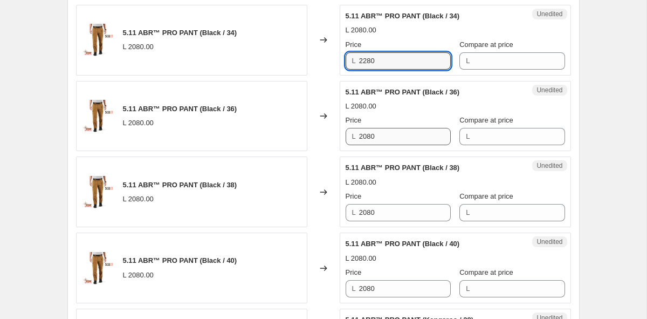
type input "2280"
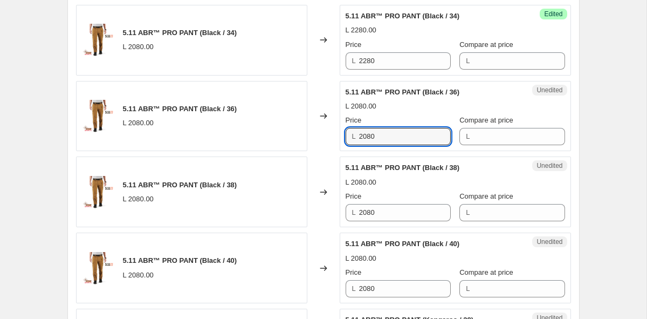
drag, startPoint x: 397, startPoint y: 139, endPoint x: 271, endPoint y: 136, distance: 126.2
click at [271, 136] on div "5.11 ABR™ PRO PANT (Black / 36) L 2080.00 Changed to Unedited 5.11 ABR™ PRO PAN…" at bounding box center [323, 116] width 495 height 71
paste input "2"
type input "2280"
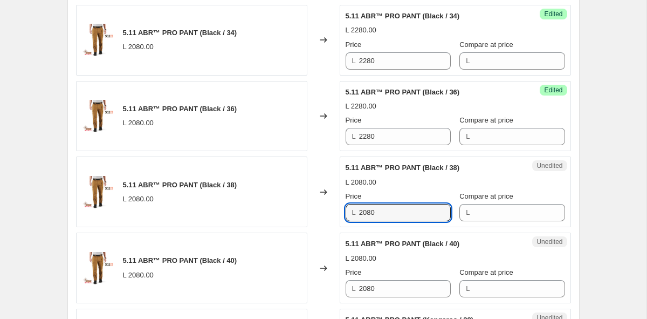
drag, startPoint x: 404, startPoint y: 212, endPoint x: 266, endPoint y: 211, distance: 138.1
click at [267, 211] on div "5.11 ABR™ PRO PANT (Black / 38) L 2080.00 Changed to Unedited 5.11 ABR™ PRO PAN…" at bounding box center [323, 191] width 495 height 71
paste input "2"
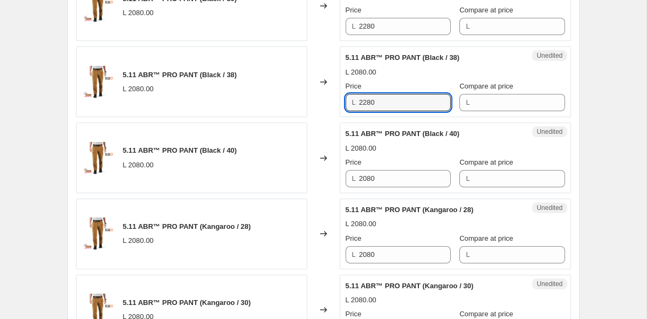
scroll to position [1538, 0]
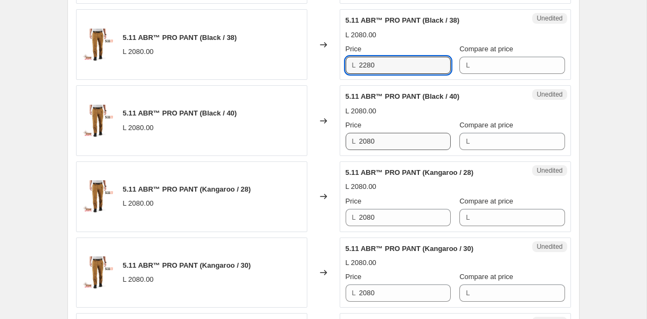
type input "2280"
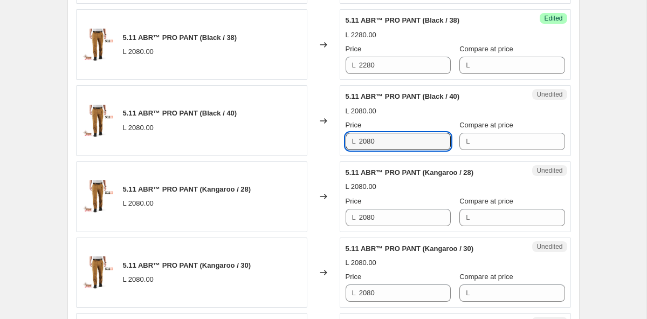
paste input "2"
drag, startPoint x: 396, startPoint y: 144, endPoint x: 271, endPoint y: 143, distance: 125.1
click at [271, 143] on div "5.11 ABR™ PRO PANT (Black / 40) L 2080.00 Changed to Unedited 5.11 ABR™ PRO PAN…" at bounding box center [323, 120] width 495 height 71
type input "2280"
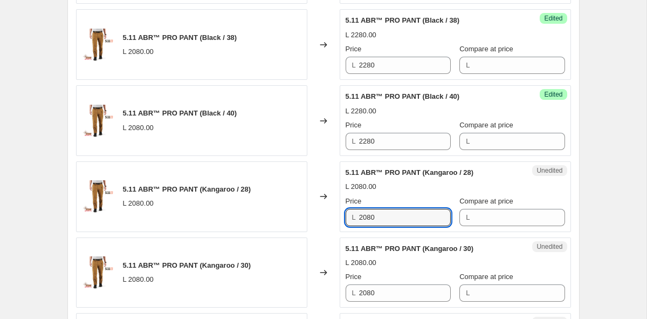
drag, startPoint x: 395, startPoint y: 214, endPoint x: 252, endPoint y: 193, distance: 145.0
click at [258, 195] on div "5.11 ABR™ PRO PANT (Kangaroo / 28) L 2080.00 Changed to Unedited 5.11 ABR™ PRO …" at bounding box center [323, 196] width 495 height 71
paste input "2"
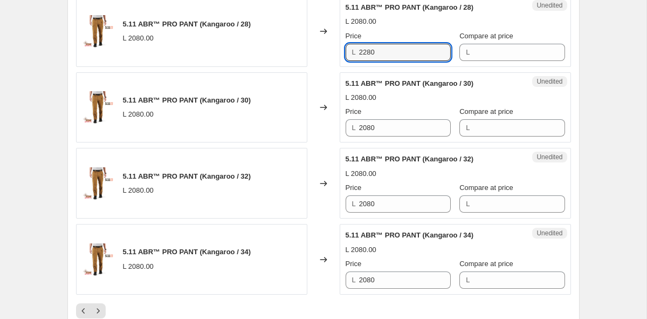
scroll to position [1717, 0]
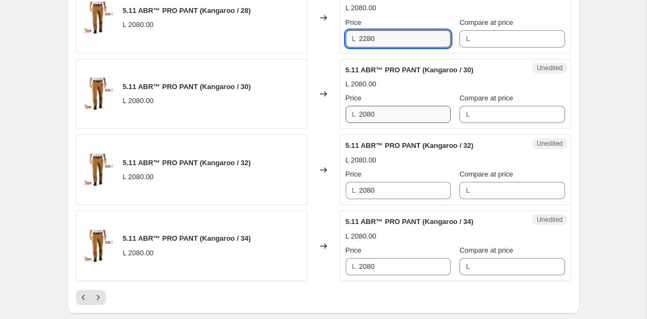
type input "2280"
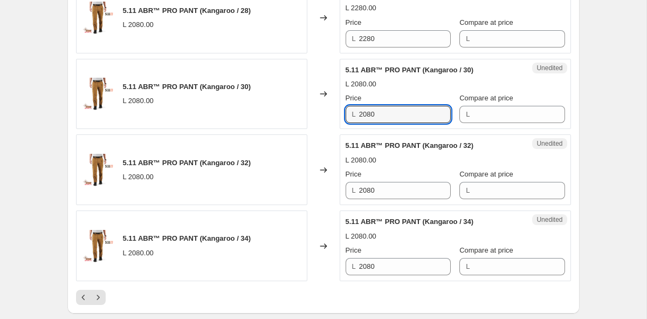
drag, startPoint x: 393, startPoint y: 116, endPoint x: 286, endPoint y: 114, distance: 107.3
click at [287, 114] on div "5.11 ABR™ PRO PANT (Kangaroo / 30) L 2080.00 Changed to Unedited 5.11 ABR™ PRO …" at bounding box center [323, 94] width 495 height 71
paste input "2"
type input "2280"
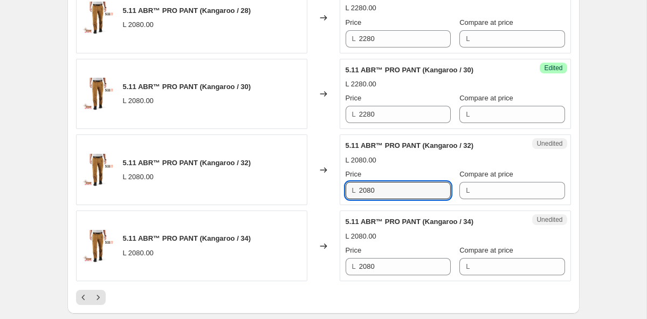
paste input "2"
drag, startPoint x: 388, startPoint y: 192, endPoint x: 270, endPoint y: 192, distance: 118.6
click at [270, 192] on div "5.11 ABR™ PRO PANT (Kangaroo / 32) L 2080.00 Changed to Unedited 5.11 ABR™ PRO …" at bounding box center [323, 169] width 495 height 71
type input "2280"
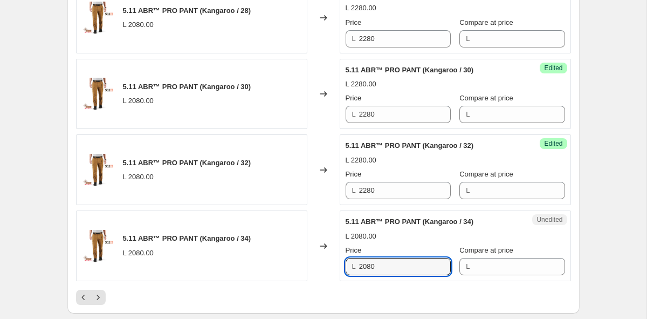
drag, startPoint x: 403, startPoint y: 272, endPoint x: 269, endPoint y: 265, distance: 135.0
click at [269, 265] on div "5.11 ABR™ PRO PANT (Kangaroo / 34) L 2080.00 Changed to Unedited 5.11 ABR™ PRO …" at bounding box center [323, 245] width 495 height 71
paste input "2"
type input "2280"
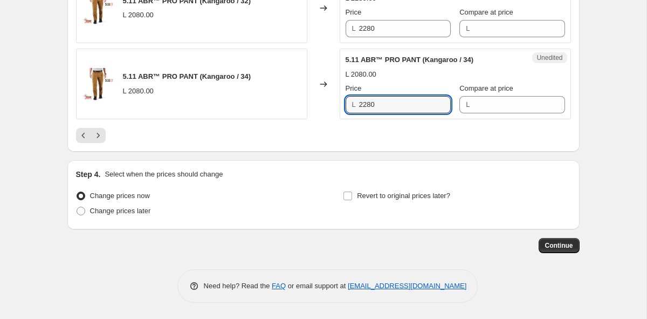
scroll to position [1878, 0]
click at [99, 141] on button "Next" at bounding box center [98, 135] width 15 height 15
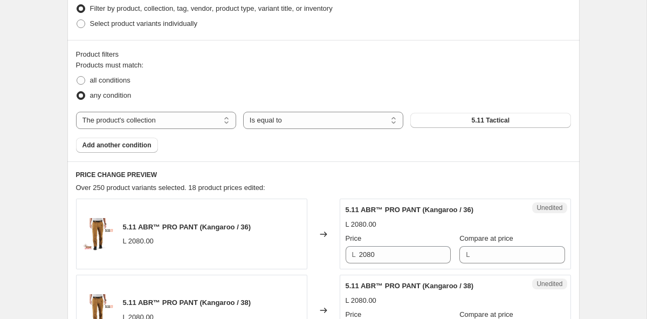
scroll to position [287, 0]
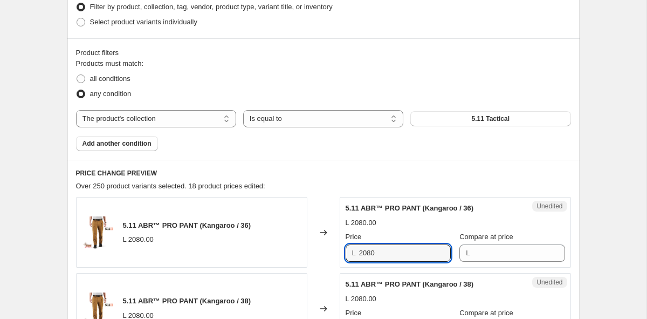
drag, startPoint x: 406, startPoint y: 249, endPoint x: 263, endPoint y: 255, distance: 143.0
click at [263, 255] on div "5.11 ABR™ PRO PANT (Kangaroo / 36) L 2080.00 Changed to Unedited 5.11 ABR™ PRO …" at bounding box center [323, 232] width 495 height 71
paste input "2"
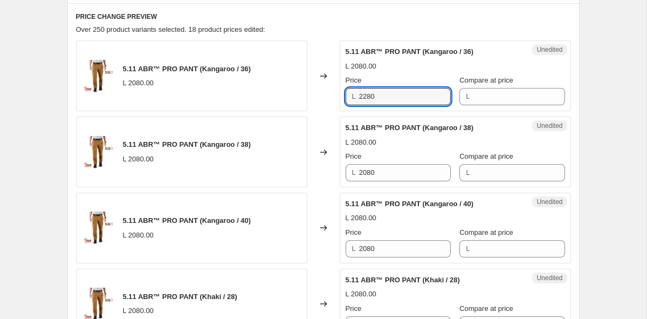
scroll to position [557, 0]
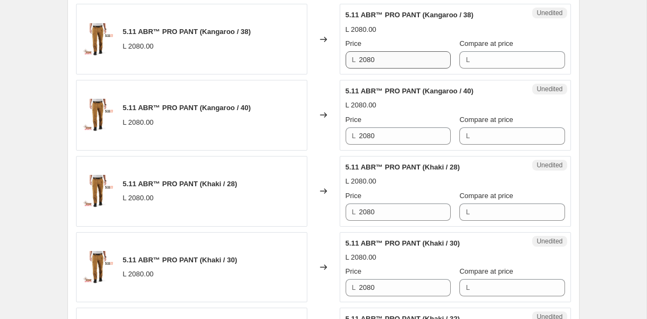
type input "2280"
drag, startPoint x: 386, startPoint y: 58, endPoint x: 280, endPoint y: 67, distance: 106.1
click at [280, 67] on div "5.11 ABR™ PRO PANT (Kangaroo / 38) L 2080.00 Changed to Unedited 5.11 ABR™ PRO …" at bounding box center [323, 39] width 495 height 71
paste input "2280"
drag, startPoint x: 404, startPoint y: 61, endPoint x: 284, endPoint y: 61, distance: 119.7
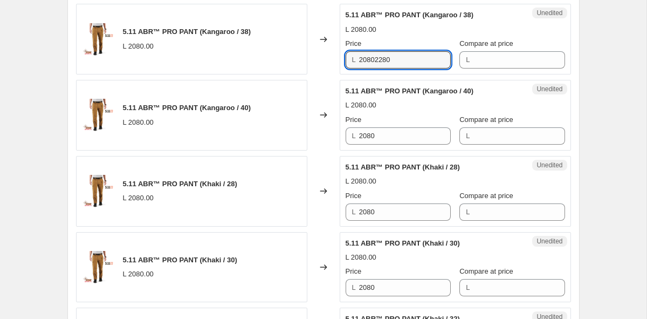
click at [284, 61] on div "5.11 ABR™ PRO PANT (Kangaroo / 38) L 2080.00 Changed to Unedited 5.11 ABR™ PRO …" at bounding box center [323, 39] width 495 height 71
paste input "text"
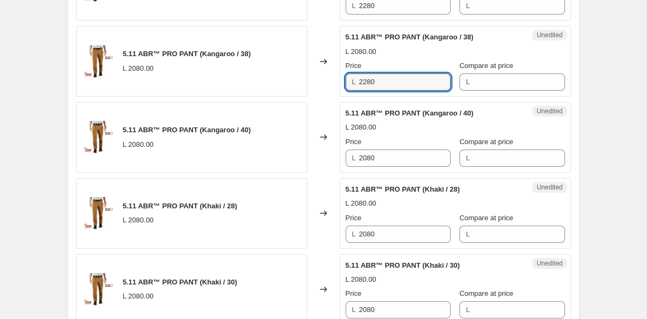
scroll to position [535, 0]
type input "2280"
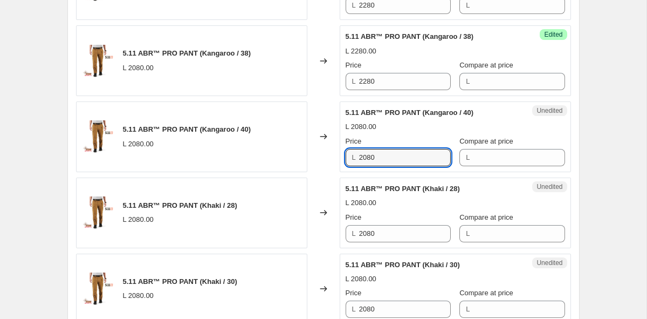
drag, startPoint x: 381, startPoint y: 156, endPoint x: 299, endPoint y: 159, distance: 82.0
click at [299, 159] on div "5.11 ABR™ PRO PANT (Kangaroo / 40) L 2080.00 Changed to Unedited 5.11 ABR™ PRO …" at bounding box center [323, 136] width 495 height 71
paste input "2"
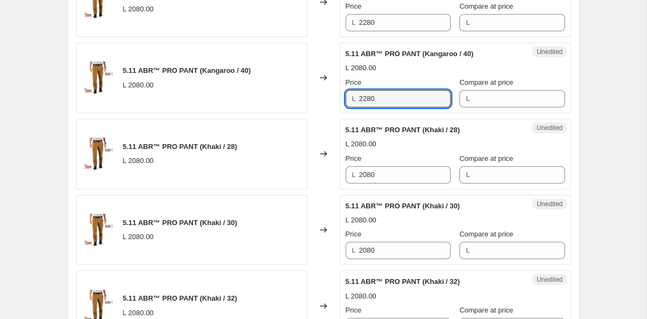
scroll to position [653, 0]
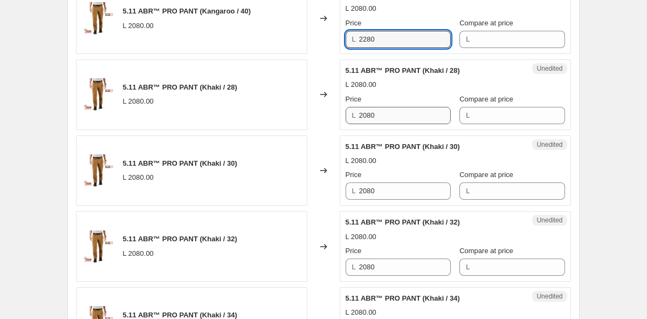
type input "2280"
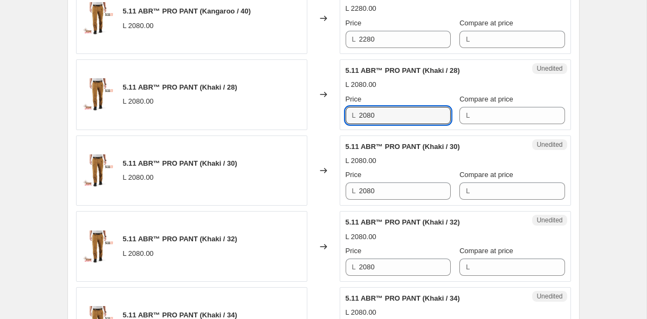
drag, startPoint x: 393, startPoint y: 114, endPoint x: 251, endPoint y: 114, distance: 142.4
click at [251, 114] on div "5.11 ABR™ PRO PANT (Khaki / 28) L 2080.00 Changed to Unedited 5.11 ABR™ PRO PAN…" at bounding box center [323, 94] width 495 height 71
paste input "2"
type input "2280"
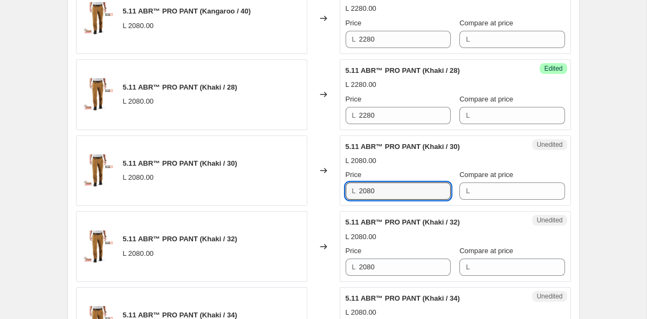
drag, startPoint x: 392, startPoint y: 189, endPoint x: 288, endPoint y: 189, distance: 103.5
click at [288, 189] on div "5.11 ABR™ PRO PANT (Khaki / 30) L 2080.00 Changed to Unedited 5.11 ABR™ PRO PAN…" at bounding box center [323, 170] width 495 height 71
paste input "2"
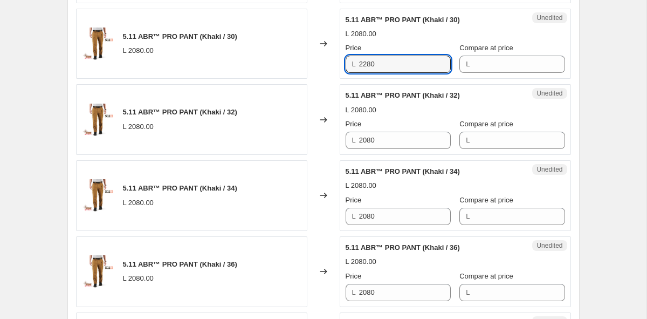
scroll to position [807, 0]
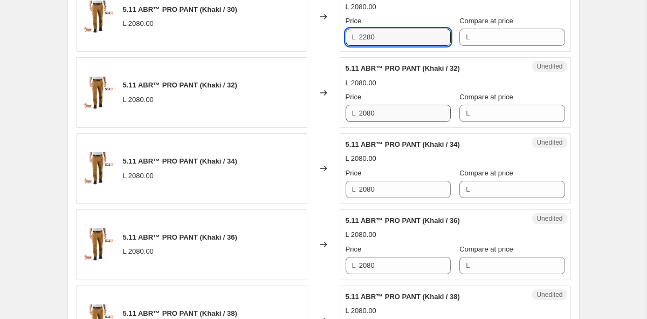
type input "2280"
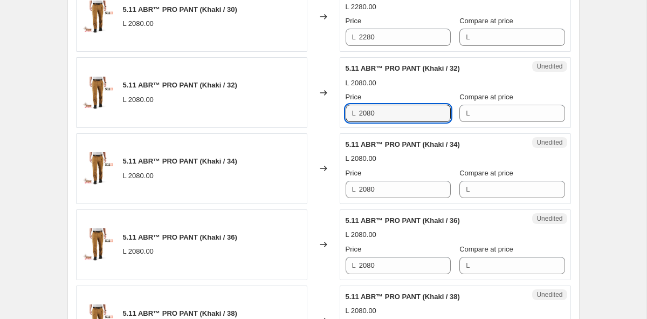
drag, startPoint x: 390, startPoint y: 110, endPoint x: 311, endPoint y: 108, distance: 78.8
click at [311, 108] on div "5.11 ABR™ PRO PANT (Khaki / 32) L 2080.00 Changed to Unedited 5.11 ABR™ PRO PAN…" at bounding box center [323, 92] width 495 height 71
paste input "2"
type input "2280"
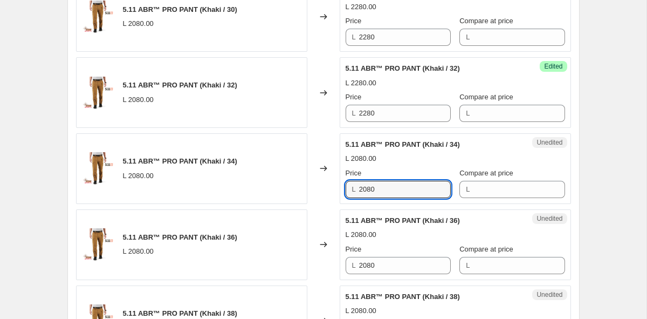
drag, startPoint x: 386, startPoint y: 190, endPoint x: 295, endPoint y: 188, distance: 90.6
click at [295, 188] on div "5.11 ABR™ PRO PANT (Khaki / 34) L 2080.00 Changed to Unedited 5.11 ABR™ PRO PAN…" at bounding box center [323, 168] width 495 height 71
paste input "2"
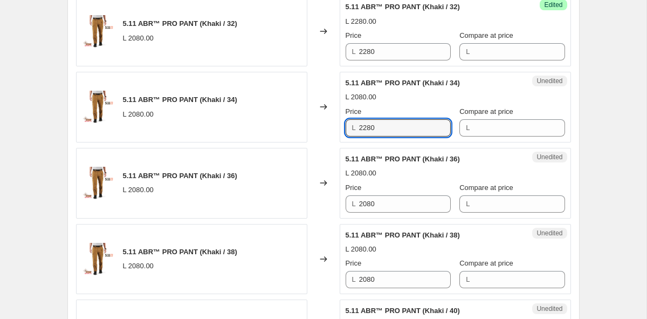
scroll to position [876, 0]
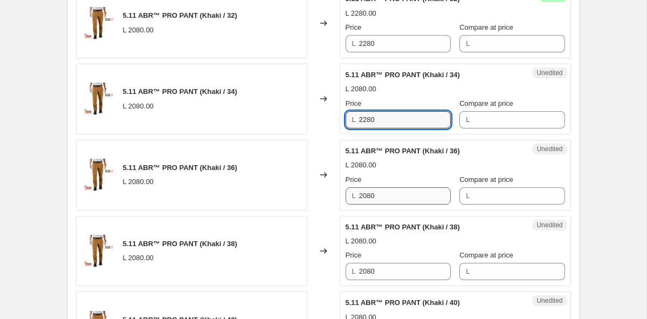
type input "2280"
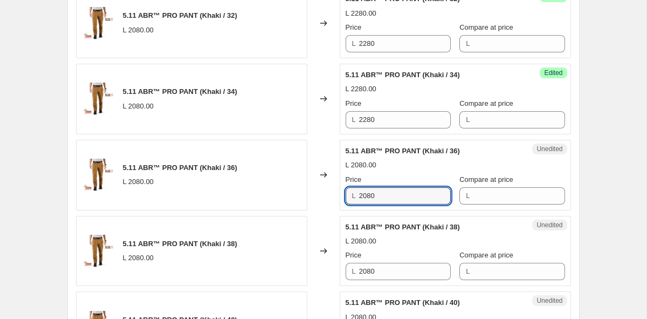
drag, startPoint x: 398, startPoint y: 195, endPoint x: 298, endPoint y: 191, distance: 99.8
click at [298, 191] on div "5.11 ABR™ PRO PANT (Khaki / 36) L 2080.00 Changed to Unedited 5.11 ABR™ PRO PAN…" at bounding box center [323, 175] width 495 height 71
paste input "2"
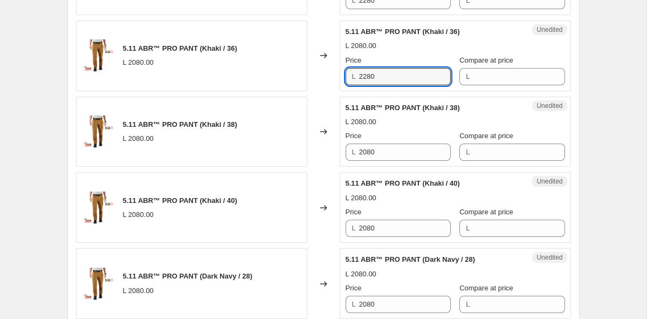
scroll to position [1029, 0]
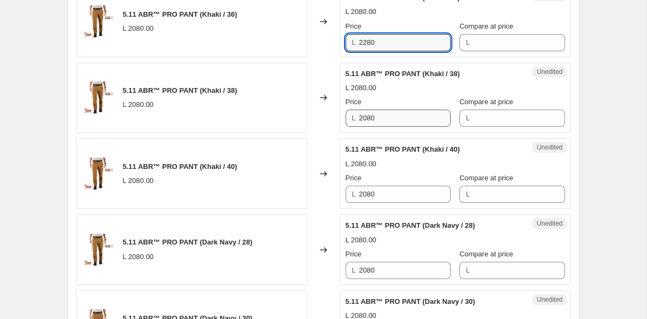
type input "2280"
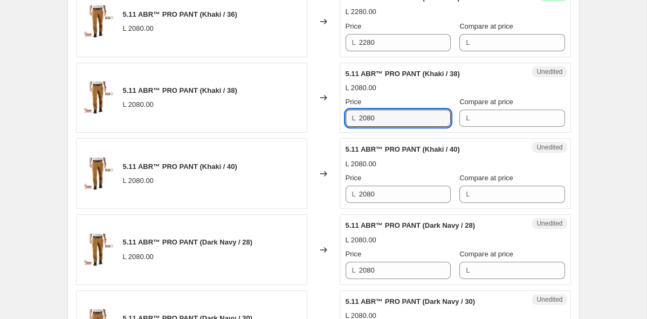
drag, startPoint x: 391, startPoint y: 116, endPoint x: 299, endPoint y: 114, distance: 92.2
click at [299, 114] on div "5.11 ABR™ PRO PANT (Khaki / 38) L 2080.00 Changed to Unedited 5.11 ABR™ PRO PAN…" at bounding box center [323, 98] width 495 height 71
paste input "2"
type input "2280"
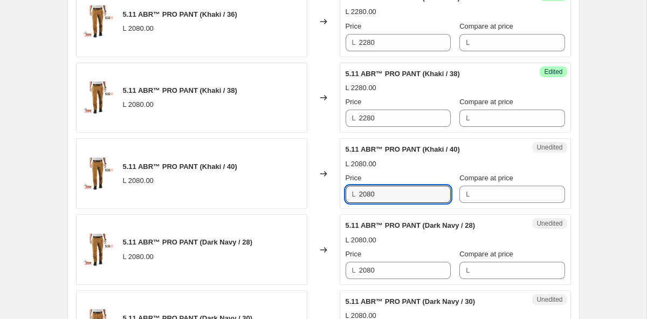
drag, startPoint x: 393, startPoint y: 193, endPoint x: 280, endPoint y: 190, distance: 113.3
click at [280, 190] on div "5.11 ABR™ PRO PANT (Khaki / 40) L 2080.00 Changed to Unedited 5.11 ABR™ PRO PAN…" at bounding box center [323, 173] width 495 height 71
paste input "2"
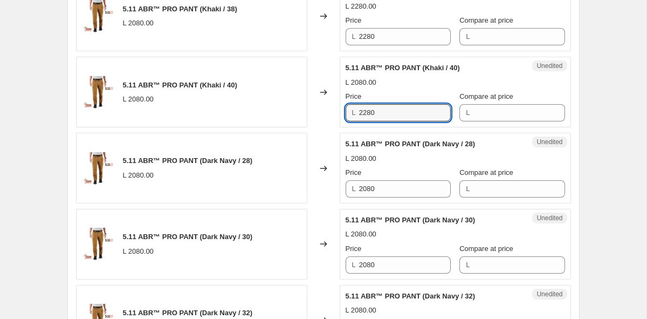
scroll to position [1123, 0]
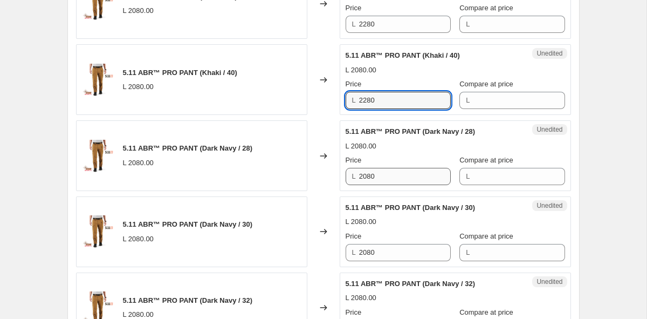
type input "2280"
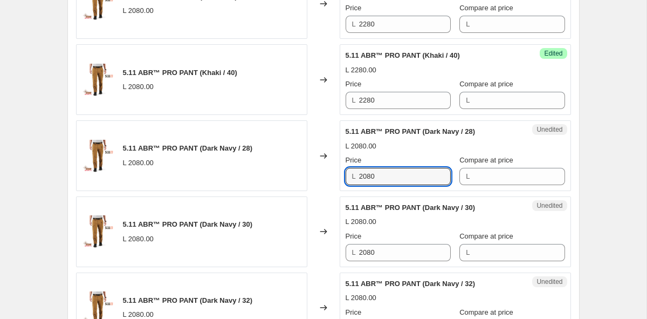
drag
click at [299, 177] on div "5.11 ABR™ PRO PANT (Dark Navy / 28) L 2080.00 Changed to Unedited 5.11 ABR™ PRO…" at bounding box center [323, 155] width 495 height 71
paste input "2"
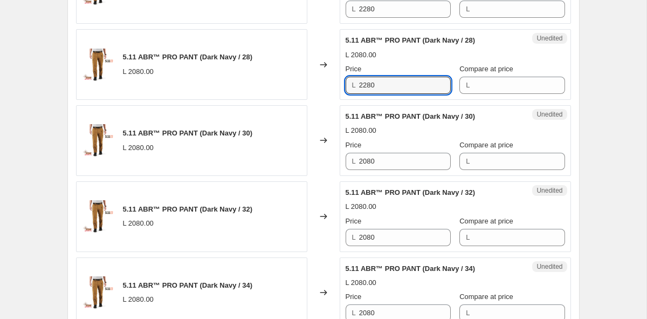
scroll to position [1251, 0]
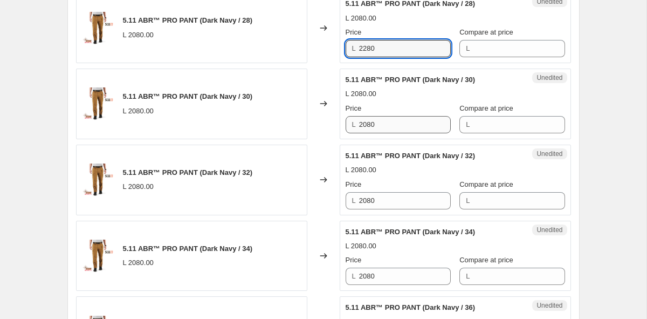
type input "2280"
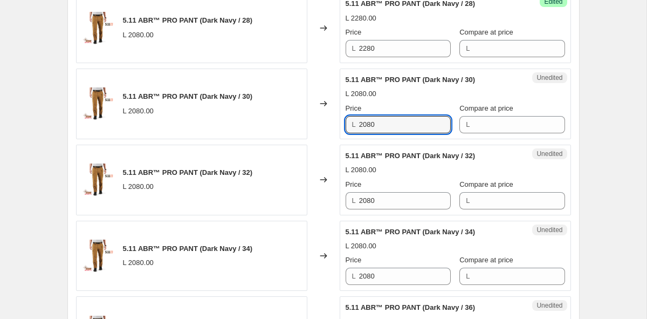
click at [280, 124] on div "5.11 ABR™ PRO PANT (Dark Navy / 30) L 2080.00 Changed to Unedited 5.11 ABR™ PRO…" at bounding box center [323, 103] width 495 height 71
paste
type input "2280"
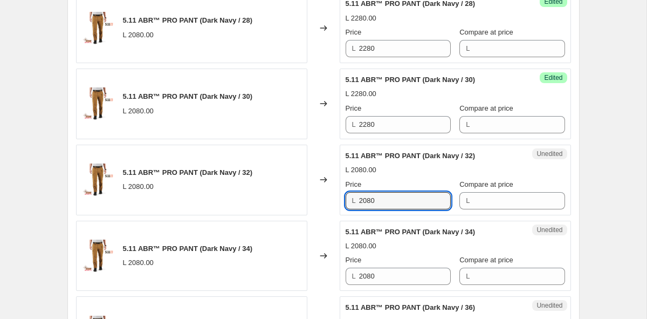
paste input "2"
drag, startPoint x: 389, startPoint y: 204, endPoint x: 293, endPoint y: 200, distance: 96.1
click at [293, 200] on div "5.11 ABR™ PRO PANT (Dark Navy / 32) L 2080.00 Changed to Unedited 5.11 ABR™ PRO…" at bounding box center [323, 180] width 495 height 71
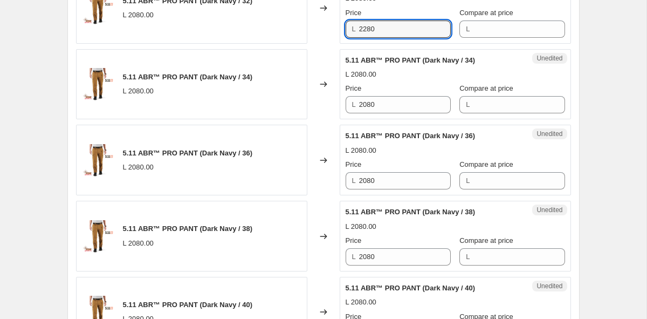
scroll to position [1415, 0]
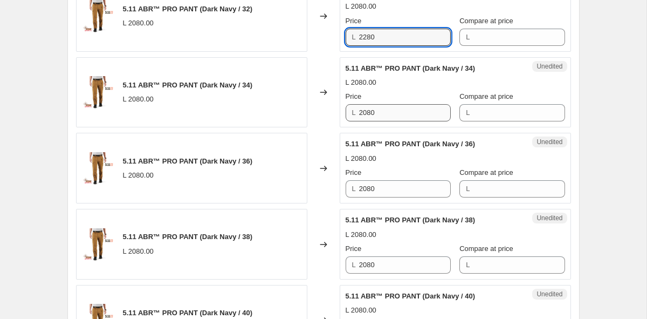
type input "2280"
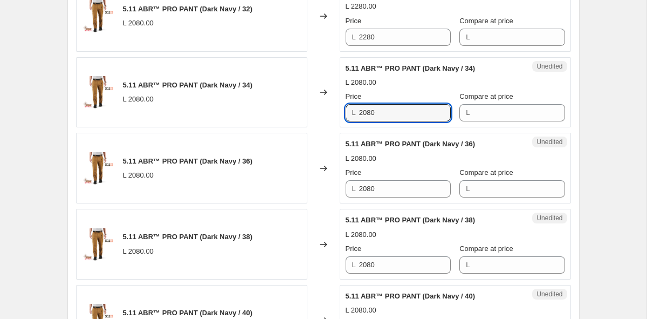
paste input "2"
drag, startPoint x: 402, startPoint y: 111, endPoint x: 286, endPoint y: 110, distance: 115.9
click at [286, 110] on div "5.11 ABR™ PRO PANT (Dark Navy / 34) L 2080.00 Changed to Unedited 5.11 ABR™ PRO…" at bounding box center [323, 92] width 495 height 71
type input "2280"
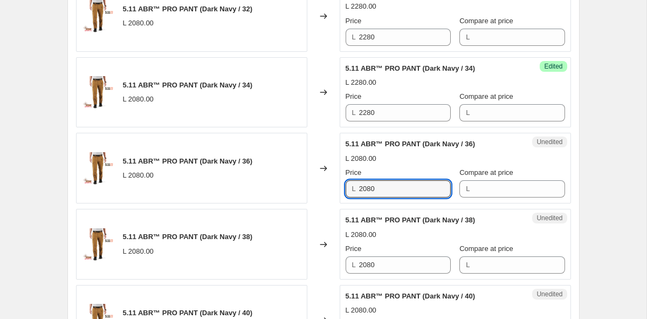
paste input "2"
drag, startPoint x: 388, startPoint y: 188, endPoint x: 295, endPoint y: 184, distance: 92.8
click at [295, 184] on div "5.11 ABR™ PRO PANT (Dark Navy / 36) L 2080.00 Changed to Unedited 5.11 ABR™ PRO…" at bounding box center [323, 168] width 495 height 71
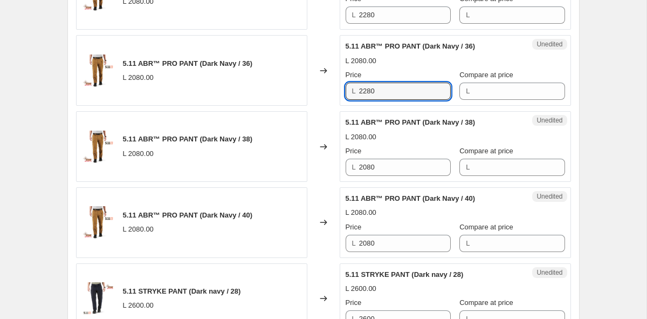
scroll to position [1549, 0]
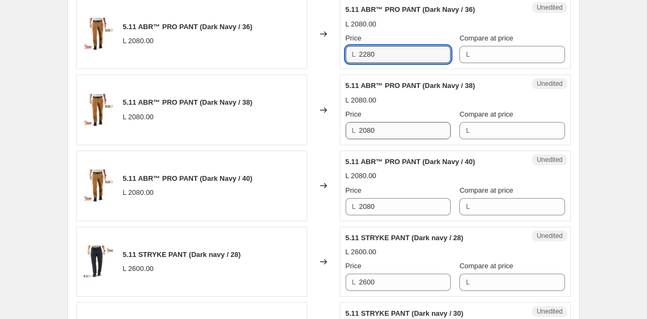
type input "2280"
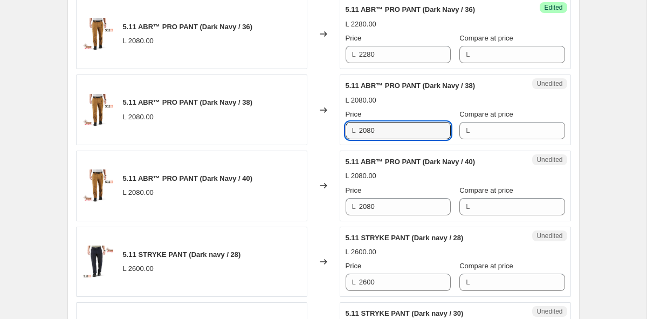
drag, startPoint x: 386, startPoint y: 127, endPoint x: 283, endPoint y: 123, distance: 103.1
click at [283, 123] on div "5.11 ABR™ PRO PANT (Dark Navy / 38) L 2080.00 Changed to Unedited 5.11 ABR™ PRO…" at bounding box center [323, 109] width 495 height 71
paste input "2"
type input "2280"
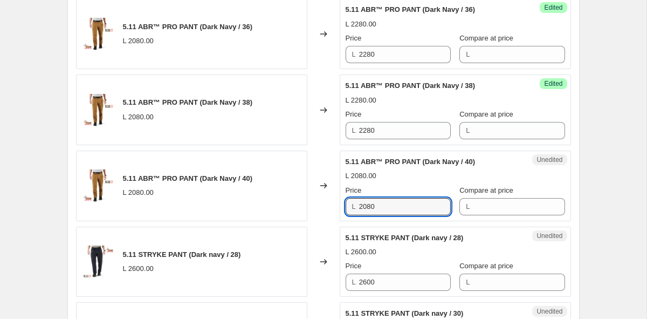
drag, startPoint x: 387, startPoint y: 205, endPoint x: 279, endPoint y: 202, distance: 107.4
click at [280, 202] on div "5.11 ABR™ PRO PANT (Dark Navy / 40) L 2080.00 Changed to Unedited 5.11 ABR™ PRO…" at bounding box center [323, 185] width 495 height 71
paste input "2"
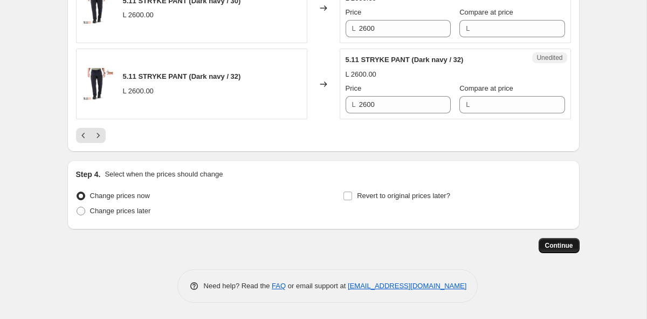
scroll to position [1878, 0]
type input "2280"
click at [565, 252] on button "Continue" at bounding box center [559, 245] width 41 height 15
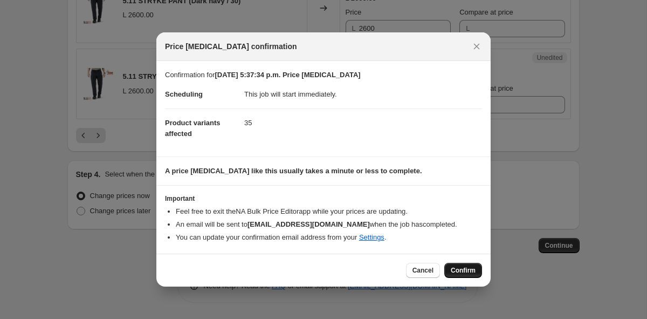
click at [466, 275] on button "Confirm" at bounding box center [463, 270] width 38 height 15
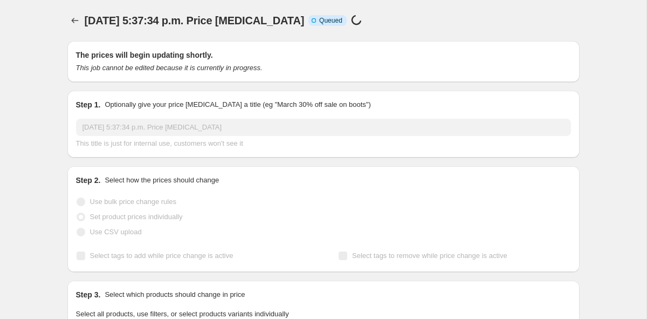
scroll to position [-1, 0]
select select "collection"
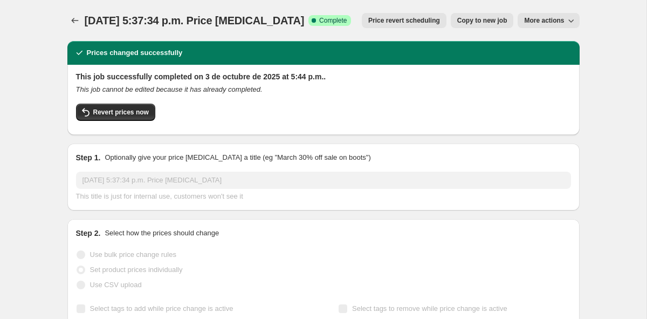
scroll to position [0, 0]
click at [565, 16] on button "More actions" at bounding box center [548, 20] width 61 height 15
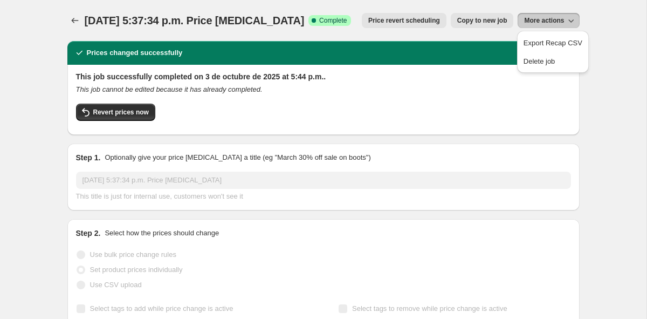
click at [565, 16] on button "More actions" at bounding box center [548, 20] width 61 height 15
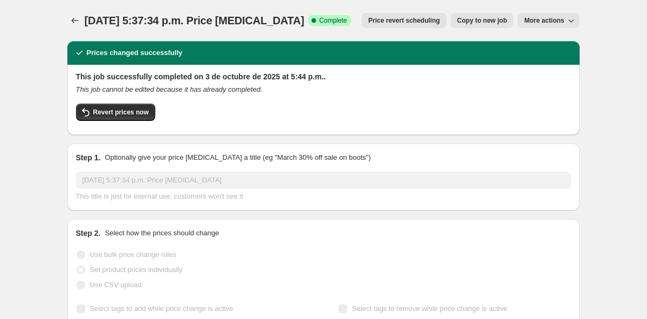
click at [475, 22] on span "Copy to new job" at bounding box center [482, 20] width 50 height 9
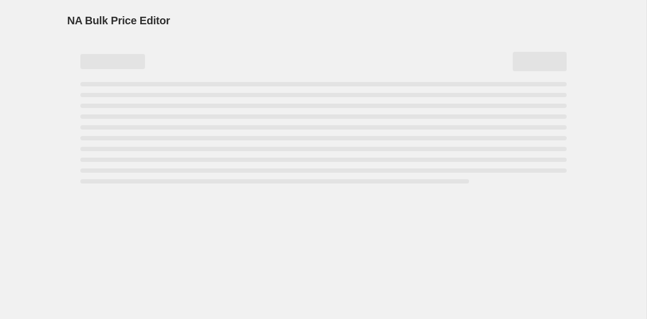
select select "collection"
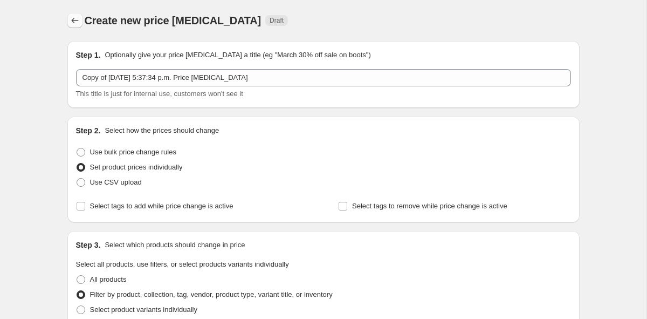
click at [75, 24] on icon "Price change jobs" at bounding box center [75, 20] width 11 height 11
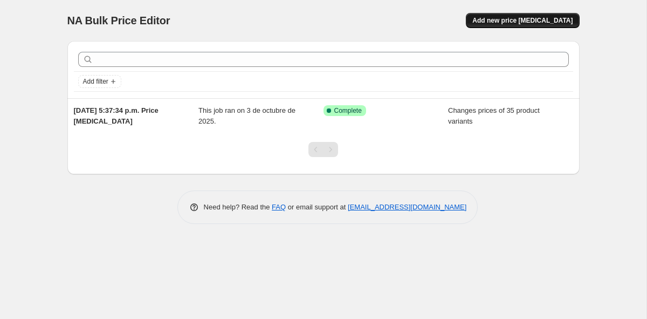
click at [526, 19] on span "Add new price [MEDICAL_DATA]" at bounding box center [522, 20] width 100 height 9
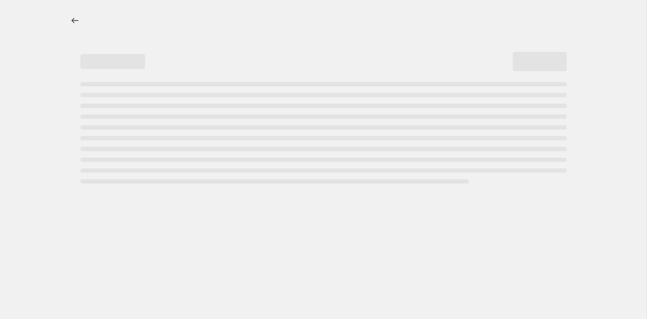
select select "percentage"
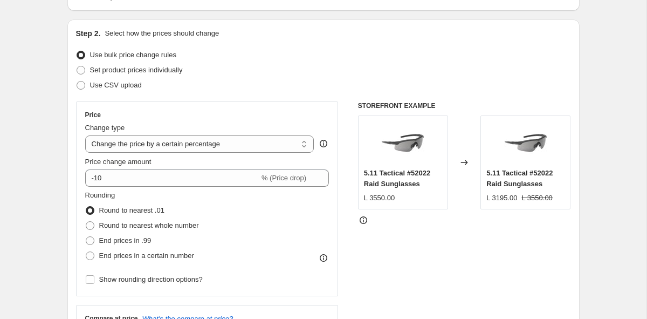
scroll to position [85, 0]
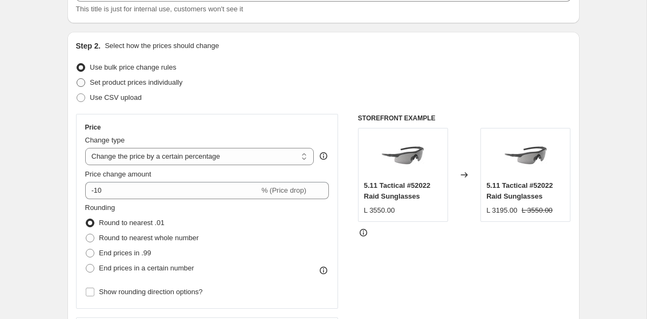
click at [142, 83] on span "Set product prices individually" at bounding box center [136, 82] width 93 height 8
click at [77, 79] on input "Set product prices individually" at bounding box center [77, 78] width 1 height 1
radio input "true"
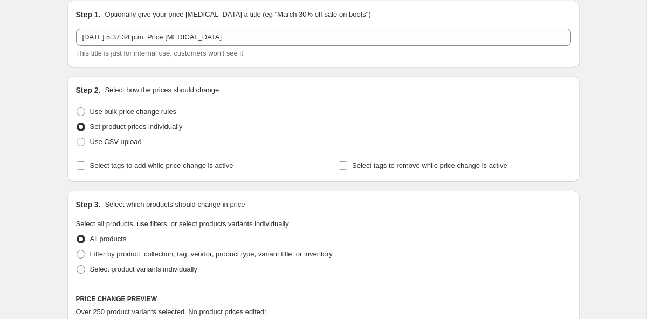
scroll to position [91, 0]
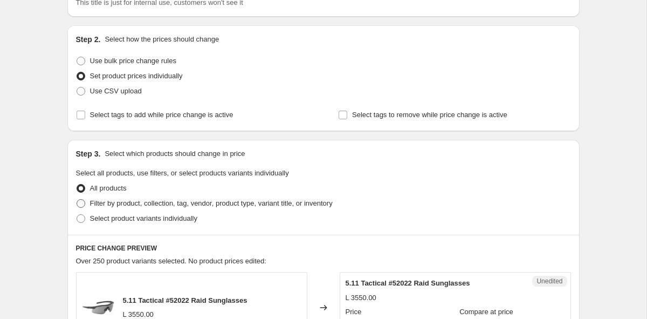
click at [265, 208] on span "Filter by product, collection, tag, vendor, product type, variant title, or inv…" at bounding box center [211, 203] width 243 height 11
click at [77, 200] on input "Filter by product, collection, tag, vendor, product type, variant title, or inv…" at bounding box center [77, 199] width 1 height 1
radio input "true"
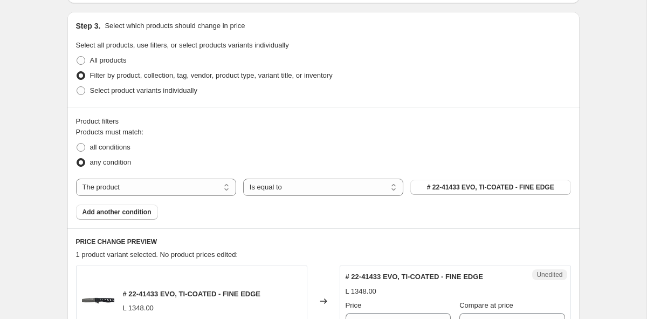
scroll to position [263, 0]
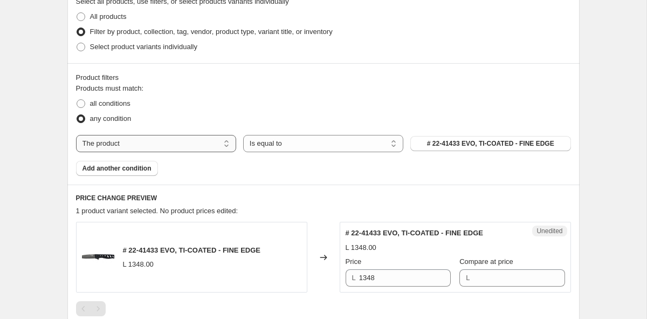
select select "collection"
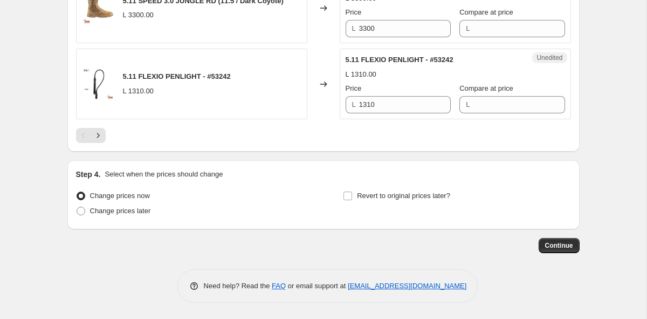
scroll to position [1878, 0]
click at [98, 132] on icon "Next" at bounding box center [98, 135] width 11 height 11
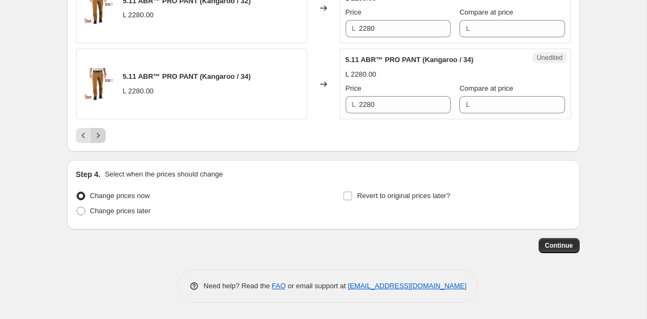
click at [98, 132] on icon "Next" at bounding box center [98, 135] width 11 height 11
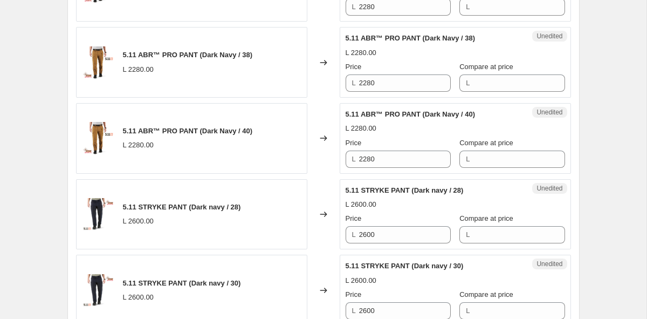
scroll to position [1597, 0]
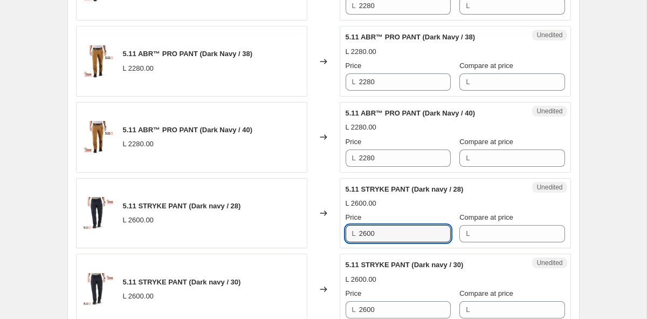
drag, startPoint x: 390, startPoint y: 232, endPoint x: 299, endPoint y: 233, distance: 90.6
click at [299, 233] on div "5.11 STRYKE PANT (Dark navy / 28) L 2600.00 Changed to Unedited 5.11 STRYKE PAN…" at bounding box center [323, 213] width 495 height 71
paste input "Impressive what functionality you can get for absolutely free. Thank you so muc…"
type input "Impressive what functionality you can get for absolutely free"
type input "3059"
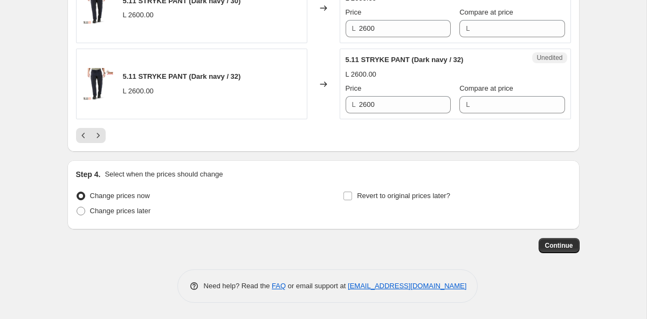
scroll to position [1878, 0]
click at [102, 135] on icon "Next" at bounding box center [98, 135] width 11 height 11
click at [98, 138] on icon "Next" at bounding box center [98, 135] width 11 height 11
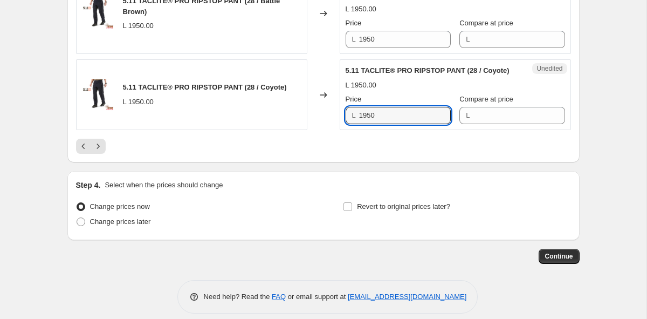
drag, startPoint x: 381, startPoint y: 114, endPoint x: 328, endPoint y: 114, distance: 52.8
click at [328, 114] on div "5.11 TACLITE® PRO RIPSTOP PANT (28 / Coyote) L 1950.00 Changed to Unedited 5.11…" at bounding box center [323, 94] width 495 height 71
type input "2280"
click at [100, 145] on icon "Next" at bounding box center [98, 146] width 11 height 11
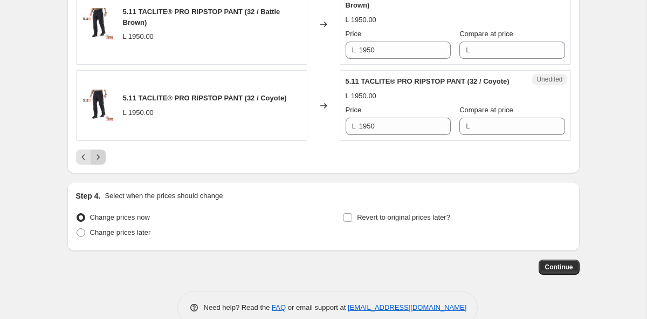
click at [101, 155] on icon "Next" at bounding box center [98, 157] width 11 height 11
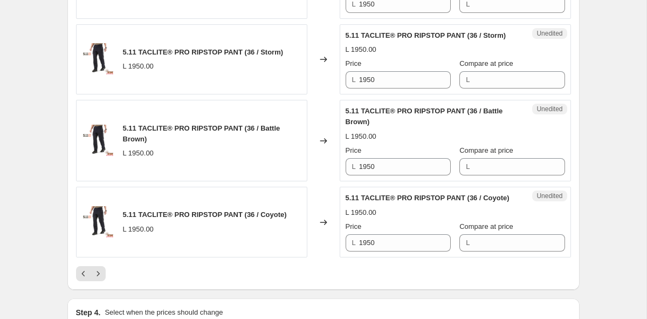
scroll to position [1757, 0]
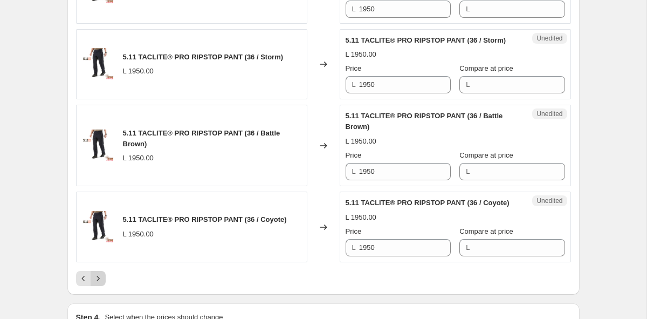
click at [99, 283] on icon "Next" at bounding box center [98, 278] width 11 height 11
click at [100, 282] on icon "Next" at bounding box center [98, 278] width 11 height 11
click at [100, 262] on div "5.11 TACLITE® PRO RIPSTOP PANT (44 / Coyote) L 1950.00" at bounding box center [191, 226] width 231 height 71
click at [102, 286] on button "Next" at bounding box center [98, 278] width 15 height 15
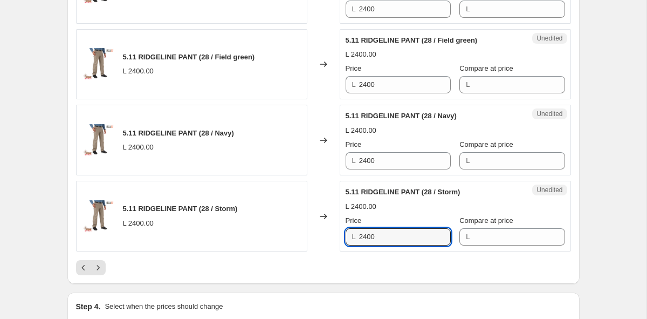
drag, startPoint x: 396, startPoint y: 283, endPoint x: 262, endPoint y: 284, distance: 133.8
click at [262, 251] on div "5.11 RIDGELINE PANT (28 / Storm) L 2400.00 Changed to Unedited 5.11 RIDGELINE P…" at bounding box center [323, 216] width 495 height 71
type input "3059"
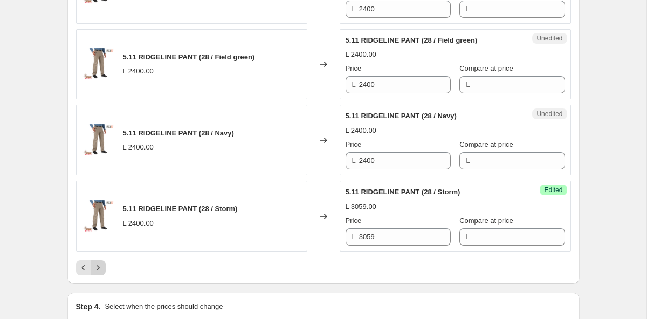
click at [97, 273] on icon "Next" at bounding box center [98, 267] width 11 height 11
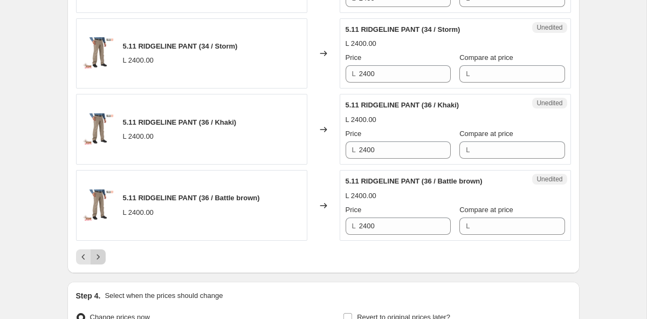
click at [101, 253] on icon "Next" at bounding box center [98, 256] width 11 height 11
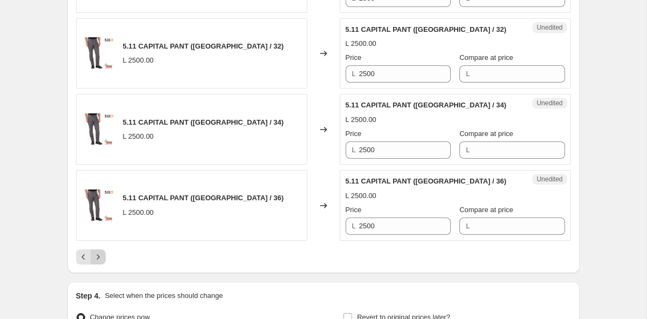
click at [101, 257] on icon "Next" at bounding box center [98, 256] width 11 height 11
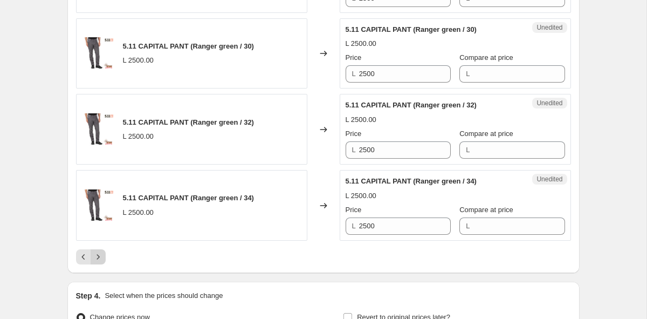
click at [101, 257] on icon "Next" at bounding box center [98, 256] width 11 height 11
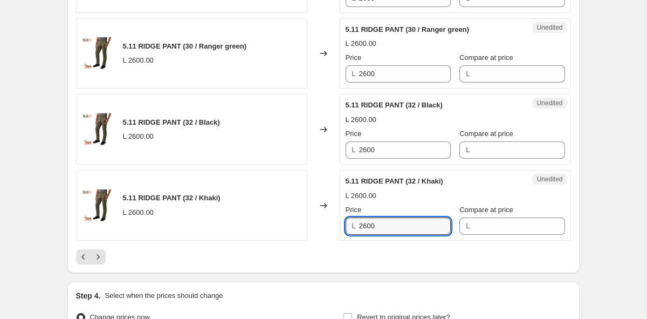
drag, startPoint x: 390, startPoint y: 225, endPoint x: 258, endPoint y: 224, distance: 132.1
click at [258, 224] on div "5.11 RIDGE PANT (32 / Khaki) L 2600.00 Changed to Unedited 5.11 RIDGE PANT (32 …" at bounding box center [323, 205] width 495 height 71
type input "3059"
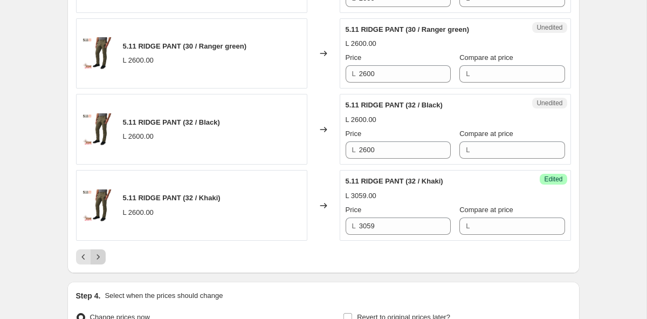
click at [97, 255] on icon "Next" at bounding box center [98, 256] width 3 height 5
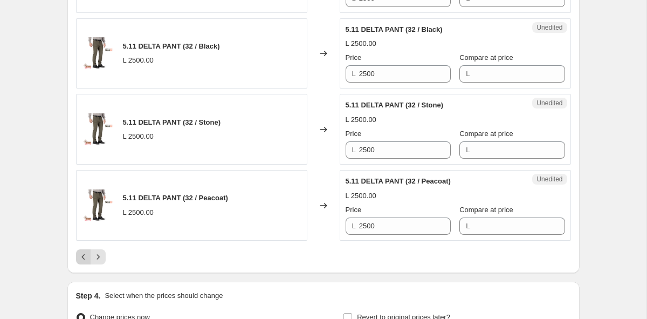
click at [80, 255] on icon "Previous" at bounding box center [83, 256] width 11 height 11
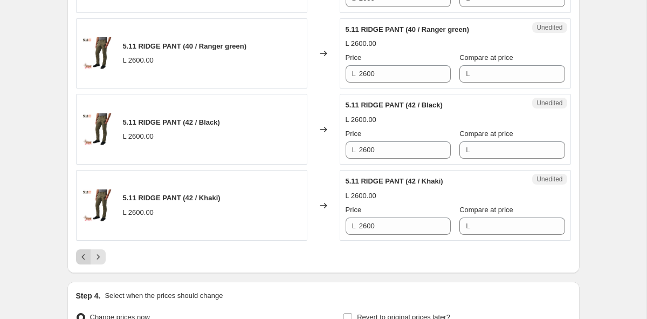
click at [83, 257] on icon "Previous" at bounding box center [83, 256] width 11 height 11
click at [93, 256] on icon "Next" at bounding box center [98, 256] width 11 height 11
click at [97, 257] on icon "Next" at bounding box center [98, 256] width 11 height 11
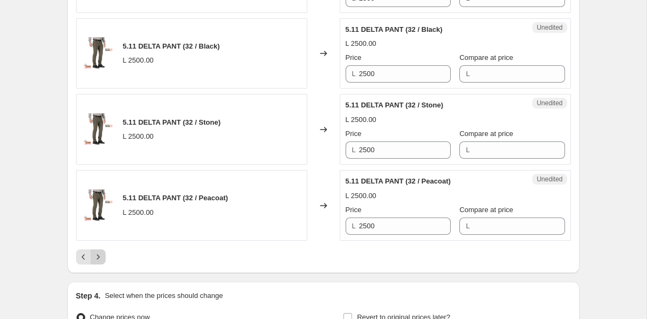
click at [97, 257] on icon "Next" at bounding box center [98, 256] width 11 height 11
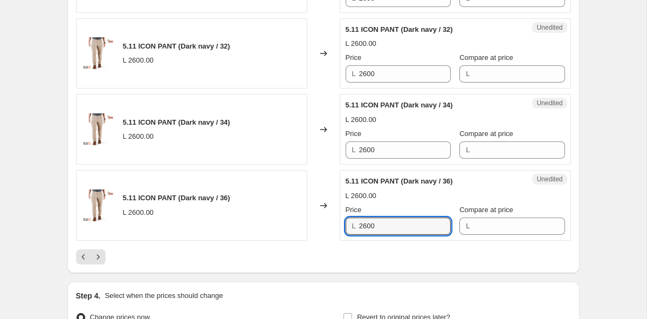
drag, startPoint x: 387, startPoint y: 222, endPoint x: 251, endPoint y: 229, distance: 135.5
click at [251, 229] on div "5.11 ICON PANT (Dark navy / 36) L 2600.00 Changed to Unedited 5.11 ICON PANT (D…" at bounding box center [323, 205] width 495 height 71
type input "3059"
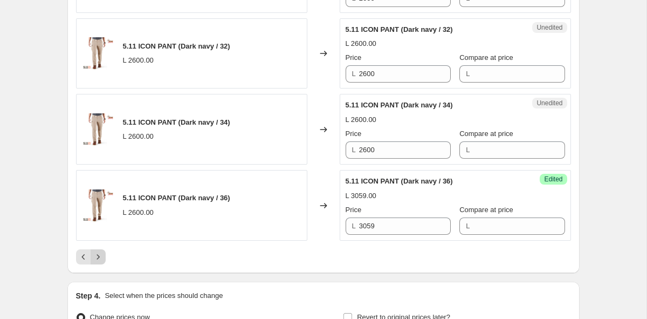
click at [94, 253] on icon "Next" at bounding box center [98, 256] width 11 height 11
click at [96, 255] on icon "Next" at bounding box center [98, 256] width 11 height 11
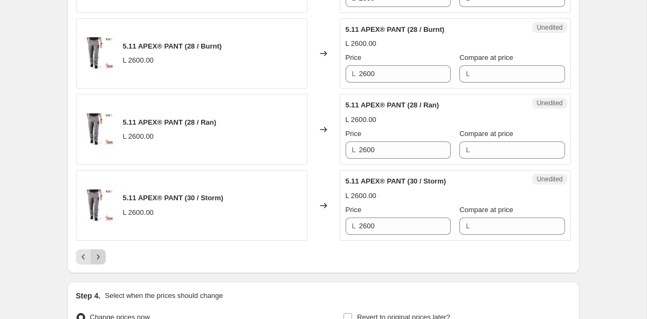
click at [96, 255] on icon "Next" at bounding box center [98, 256] width 11 height 11
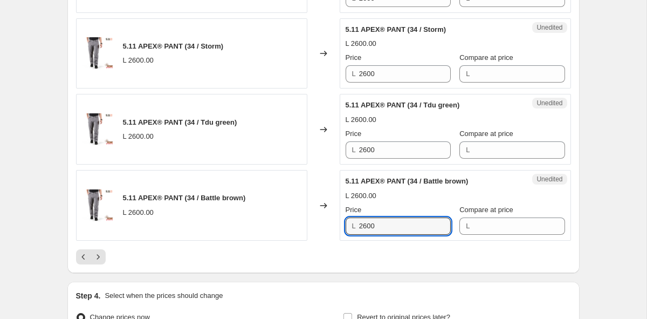
drag, startPoint x: 402, startPoint y: 229, endPoint x: 231, endPoint y: 234, distance: 171.0
click at [231, 234] on div "5.11 APEX® PANT (34 / Battle brown) L 2600.00 Changed to Unedited 5.11 APEX® PA…" at bounding box center [323, 205] width 495 height 71
drag, startPoint x: 396, startPoint y: 226, endPoint x: 320, endPoint y: 225, distance: 76.0
click at [320, 225] on div "5.11 APEX® PANT (34 / Battle brown) L 2600.00 Changed to Unedited 5.11 APEX® PA…" at bounding box center [323, 205] width 495 height 71
type input "3059"
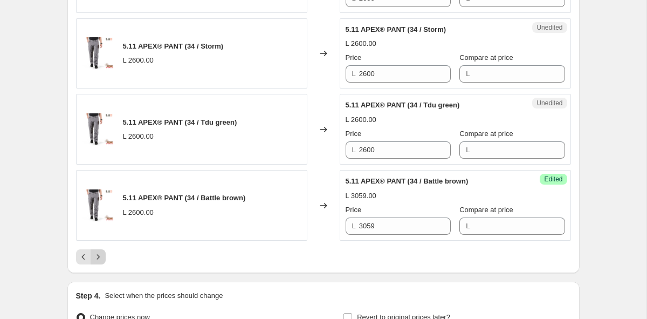
click at [104, 255] on button "Next" at bounding box center [98, 256] width 15 height 15
click at [85, 257] on icon "Previous" at bounding box center [83, 256] width 11 height 11
click at [105, 257] on button "Next" at bounding box center [98, 256] width 15 height 15
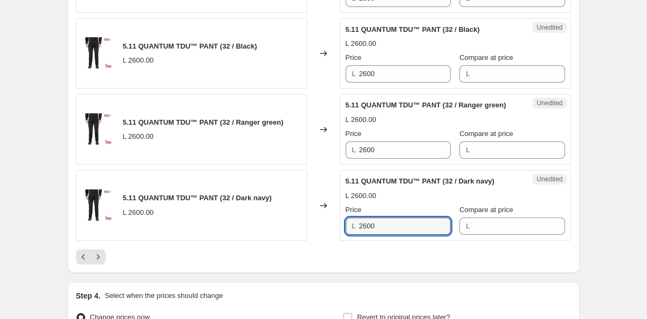
drag, startPoint x: 396, startPoint y: 222, endPoint x: 340, endPoint y: 228, distance: 56.9
click at [340, 228] on div "Unedited 5.11 QUANTUM TDU™ PANT (32 / Dark navy) L 2600.00 Price L 2600 Compare…" at bounding box center [455, 205] width 231 height 71
type input "3059"
click at [93, 259] on icon "Next" at bounding box center [98, 256] width 11 height 11
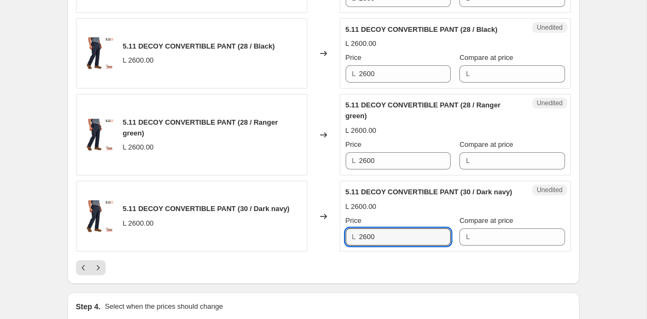
drag, startPoint x: 394, startPoint y: 233, endPoint x: 325, endPoint y: 241, distance: 69.4
click at [325, 241] on div "5.11 DECOY CONVERTIBLE PANT (30 / Dark navy) L 2600.00 Changed to Unedited 5.11…" at bounding box center [323, 216] width 495 height 71
type input "3059"
click at [93, 268] on icon "Next" at bounding box center [98, 267] width 11 height 11
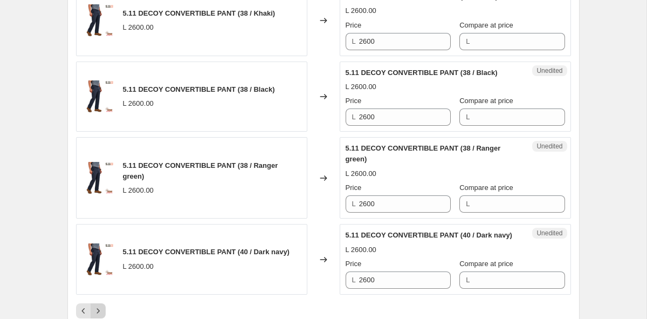
click at [102, 308] on icon "Next" at bounding box center [98, 310] width 11 height 11
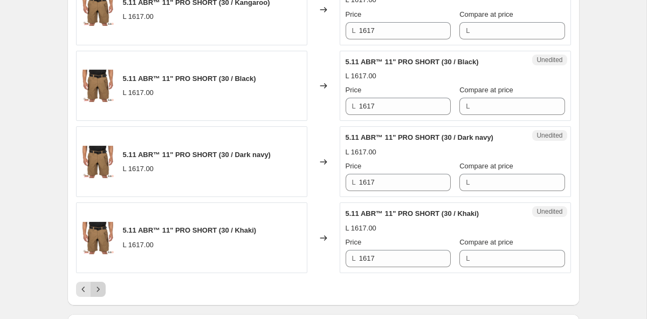
click at [99, 287] on icon "Next" at bounding box center [98, 289] width 11 height 11
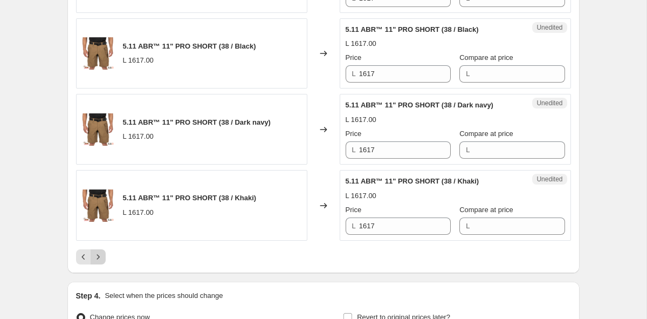
click at [99, 287] on div "Step 4. Select when the prices should change Change prices now Change prices la…" at bounding box center [323, 316] width 512 height 69
click at [100, 255] on icon "Next" at bounding box center [98, 256] width 11 height 11
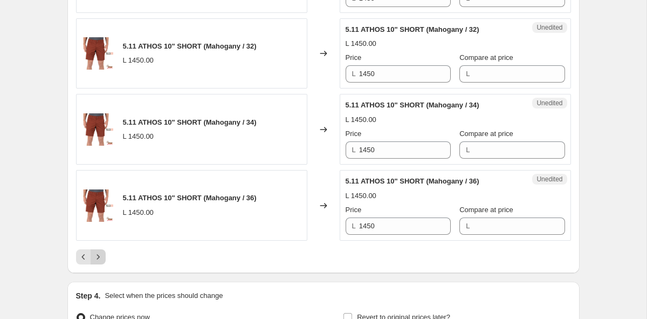
click at [100, 259] on icon "Next" at bounding box center [98, 256] width 11 height 11
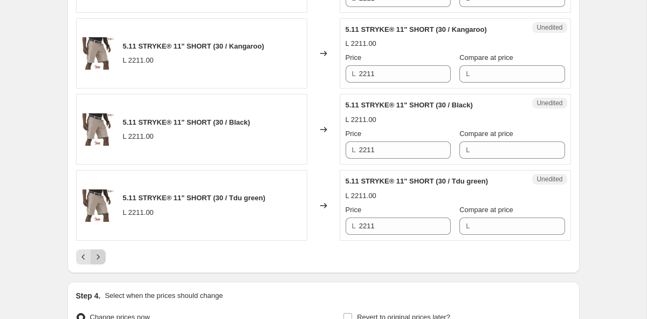
click at [100, 259] on icon "Next" at bounding box center [98, 256] width 11 height 11
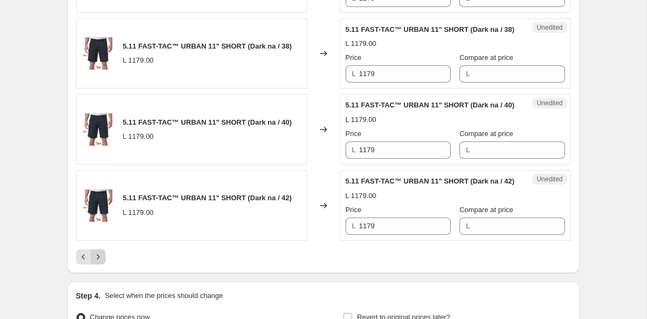
click at [100, 259] on icon "Next" at bounding box center [98, 256] width 11 height 11
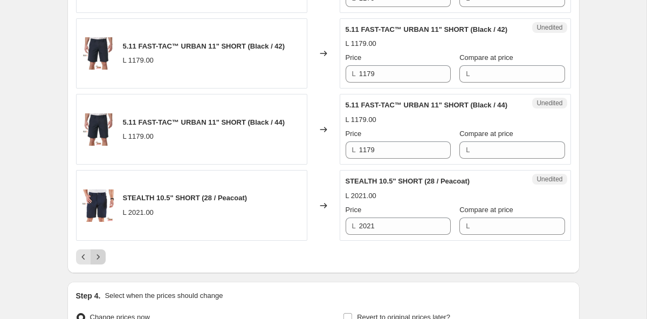
click at [100, 259] on icon "Next" at bounding box center [98, 256] width 11 height 11
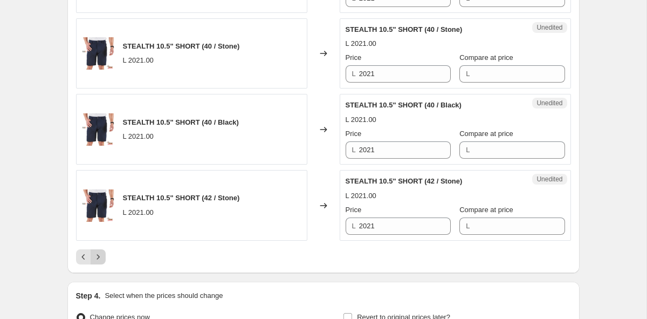
click at [100, 259] on icon "Next" at bounding box center [98, 256] width 11 height 11
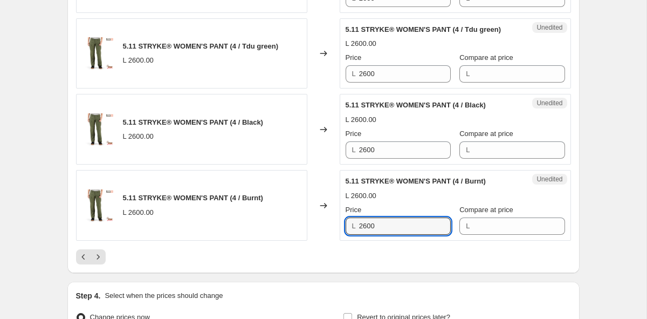
drag, startPoint x: 396, startPoint y: 227, endPoint x: 288, endPoint y: 229, distance: 107.9
click at [288, 229] on div "5.11 STRYKE® WOMEN'S PANT (4 / Burnt) L 2600.00 Changed to Unedited 5.11 STRYKE…" at bounding box center [323, 205] width 495 height 71
type input "3059"
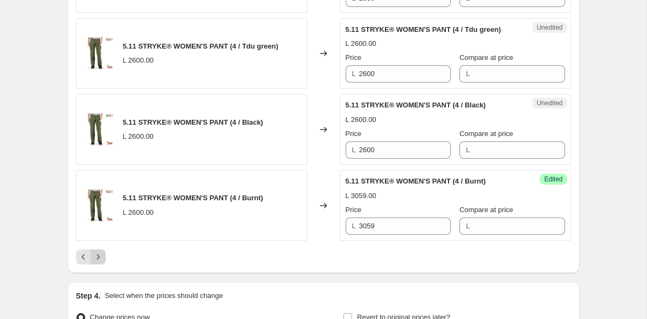
click at [101, 256] on icon "Next" at bounding box center [98, 256] width 11 height 11
click at [80, 257] on icon "Previous" at bounding box center [83, 256] width 11 height 11
click at [97, 253] on icon "Next" at bounding box center [98, 256] width 11 height 11
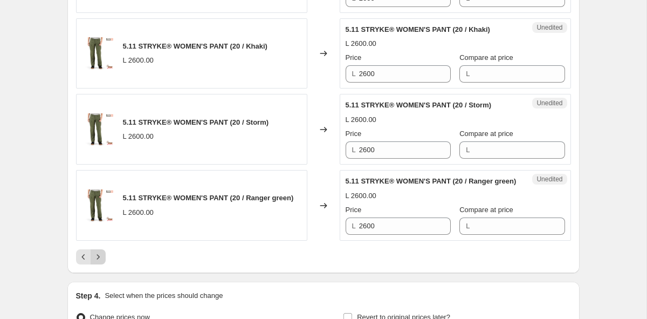
click at [97, 253] on icon "Next" at bounding box center [98, 256] width 11 height 11
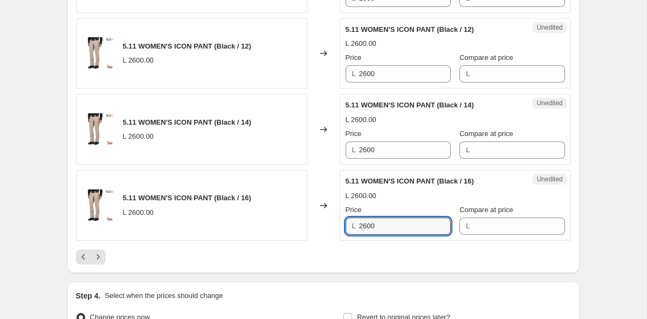
drag, startPoint x: 390, startPoint y: 224, endPoint x: 244, endPoint y: 235, distance: 146.6
click at [244, 235] on div "5.11 WOMEN'S ICON PANT (Black / 16) L 2600.00 Changed to Unedited 5.11 WOMEN'S …" at bounding box center [323, 205] width 495 height 71
type input "2"
type input "3059"
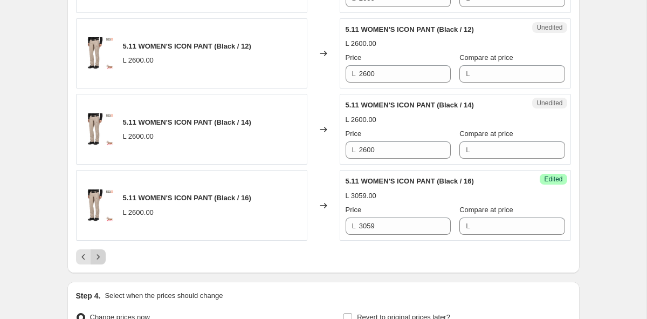
click at [98, 255] on icon "Next" at bounding box center [98, 256] width 11 height 11
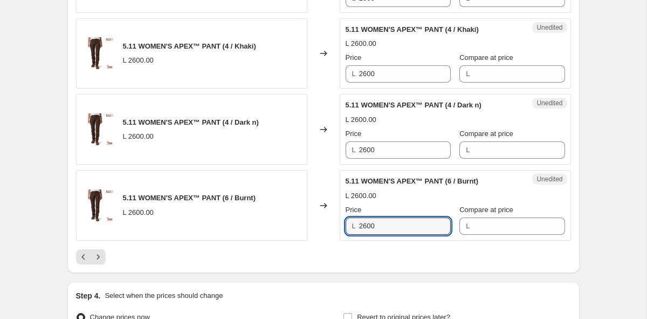
drag, startPoint x: 392, startPoint y: 226, endPoint x: 306, endPoint y: 229, distance: 85.2
click at [306, 229] on div "5.11 WOMEN'S APEX™ PANT (6 / Burnt) L 2600.00 Changed to Unedited 5.11 WOMEN'S …" at bounding box center [323, 205] width 495 height 71
type input "3059"
click at [98, 255] on icon "Next" at bounding box center [98, 256] width 11 height 11
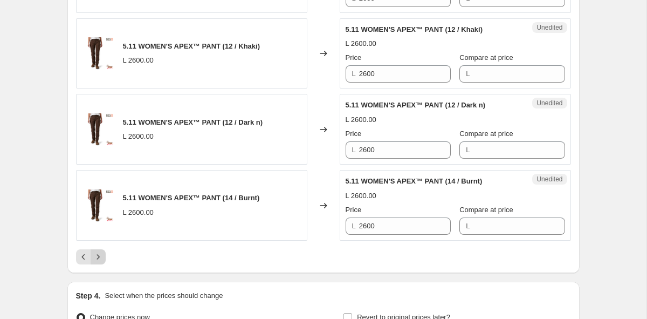
click at [98, 255] on icon "Next" at bounding box center [98, 256] width 11 height 11
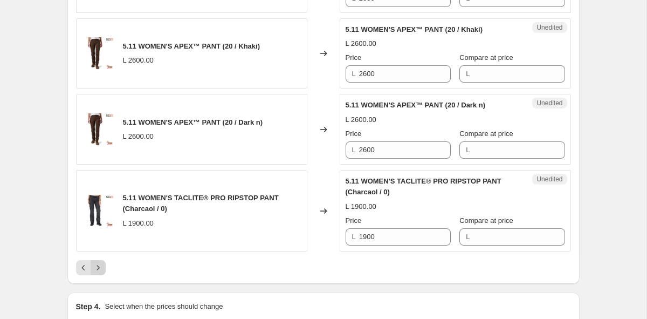
click at [98, 271] on icon "Next" at bounding box center [98, 267] width 11 height 11
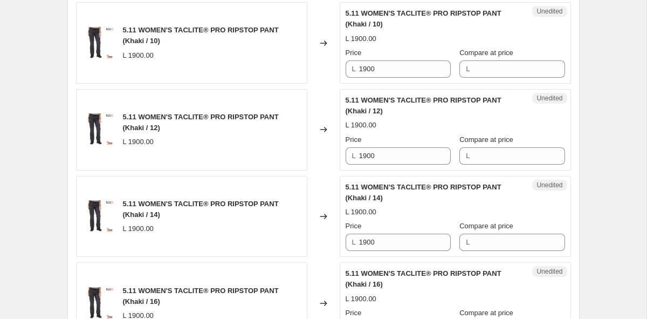
scroll to position [1795, 0]
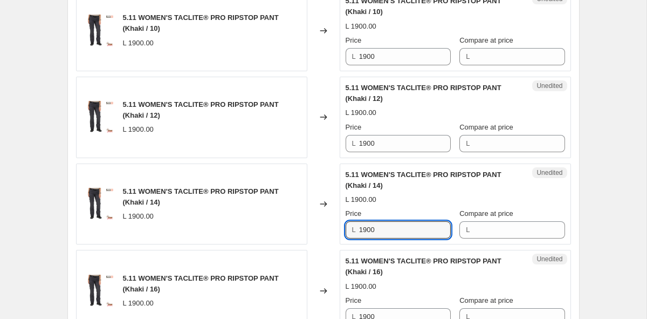
drag, startPoint x: 390, startPoint y: 227, endPoint x: 334, endPoint y: 228, distance: 55.6
click at [334, 228] on div "5.11 WOMEN'S TACLITE® PRO RIPSTOP PANT (Khaki / 14) L 1900.00 Changed to Unedit…" at bounding box center [323, 203] width 495 height 81
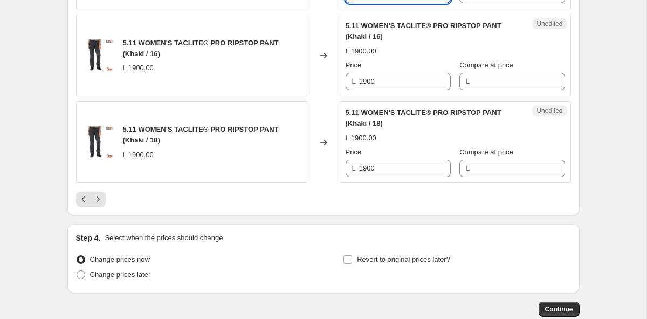
scroll to position [2069, 0]
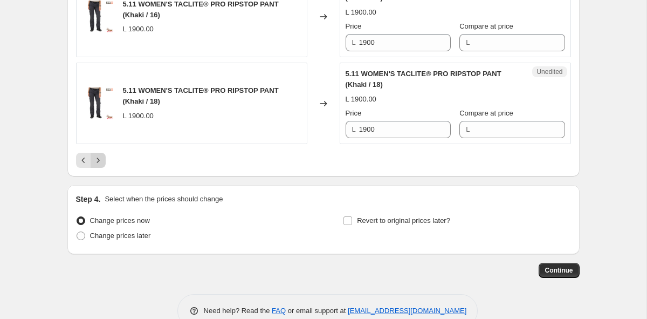
type input "2150"
click at [100, 156] on icon "Next" at bounding box center [98, 160] width 11 height 11
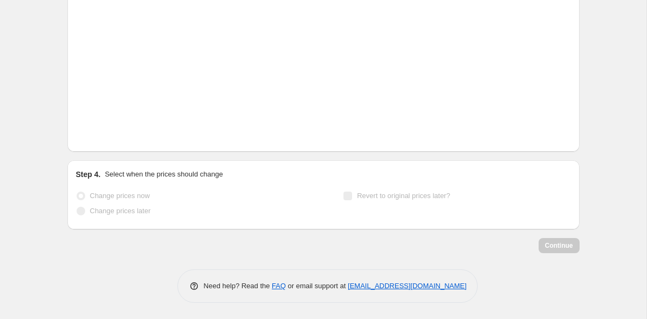
scroll to position [1878, 0]
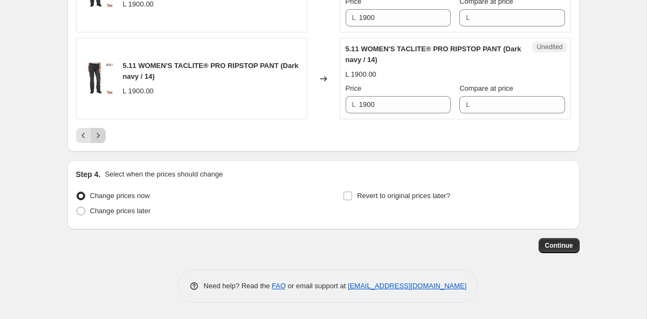
click at [98, 136] on icon "Next" at bounding box center [98, 135] width 11 height 11
click at [101, 132] on icon "Next" at bounding box center [98, 135] width 11 height 11
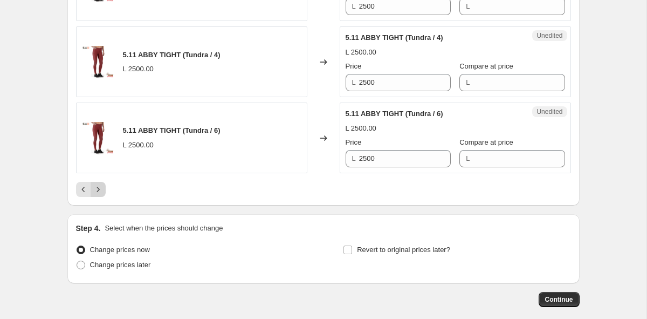
click at [98, 187] on icon "Next" at bounding box center [98, 189] width 11 height 11
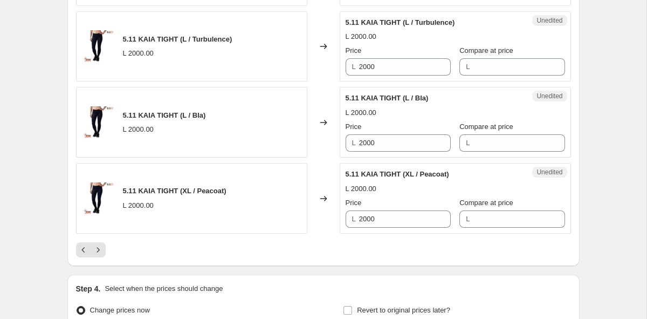
scroll to position [1769, 0]
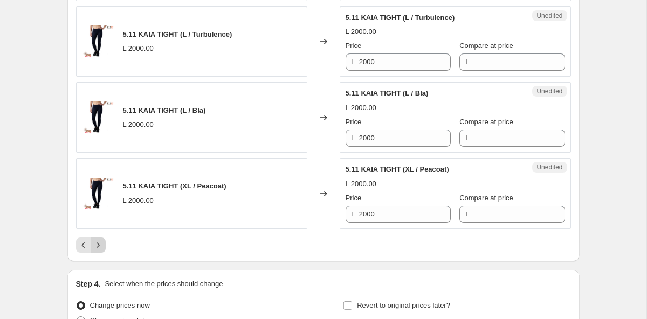
click at [101, 243] on icon "Next" at bounding box center [98, 244] width 11 height 11
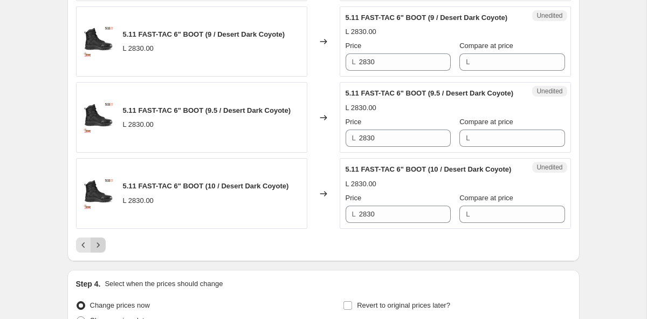
click at [100, 249] on icon "Next" at bounding box center [98, 244] width 11 height 11
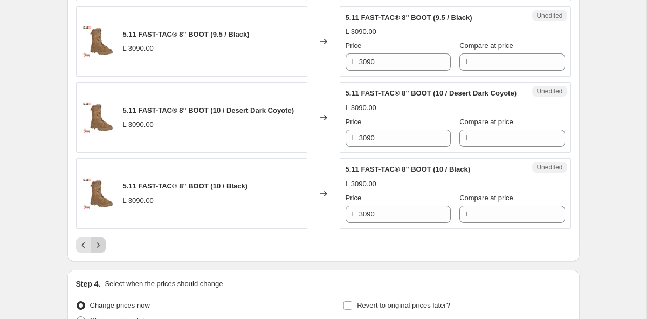
click at [102, 250] on icon "Next" at bounding box center [98, 244] width 11 height 11
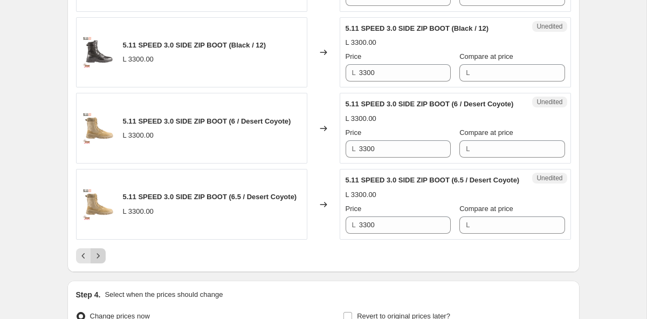
click at [103, 261] on icon "Next" at bounding box center [98, 255] width 11 height 11
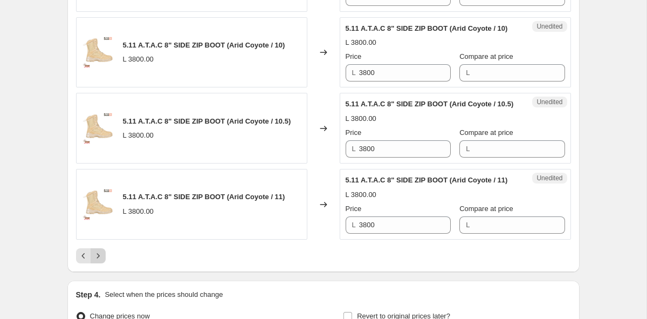
click at [97, 261] on icon "Next" at bounding box center [98, 255] width 11 height 11
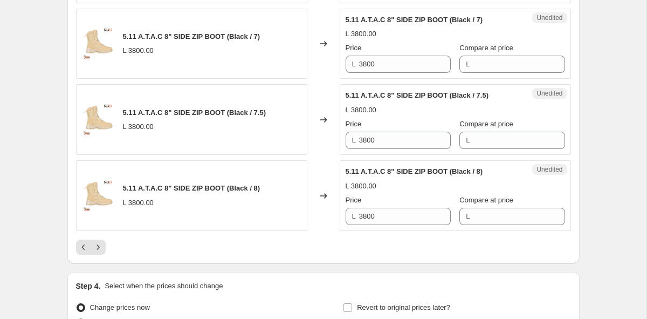
scroll to position [1948, 0]
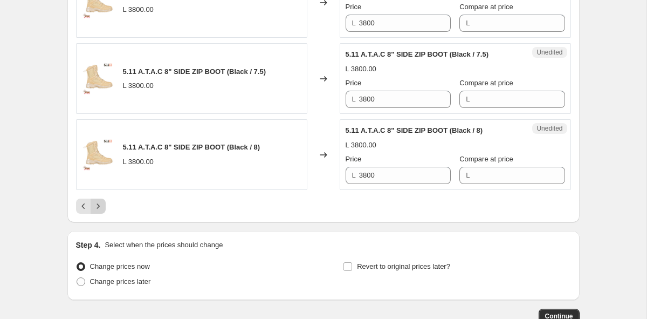
click at [101, 206] on icon "Next" at bounding box center [98, 206] width 11 height 11
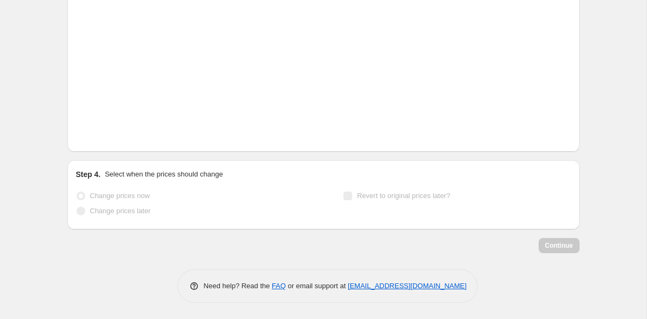
scroll to position [1878, 0]
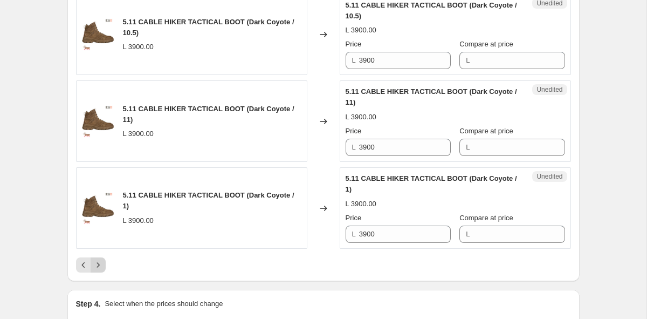
click at [102, 264] on icon "Next" at bounding box center [98, 264] width 11 height 11
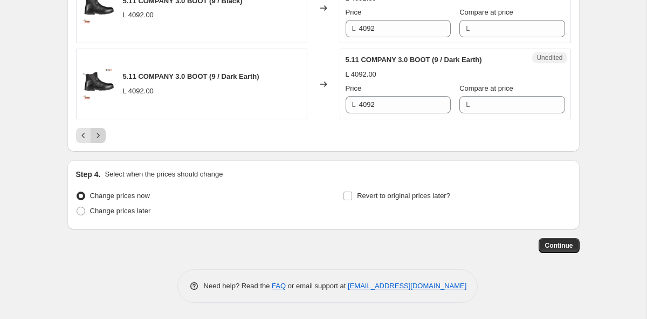
click at [101, 135] on icon "Next" at bounding box center [98, 135] width 11 height 11
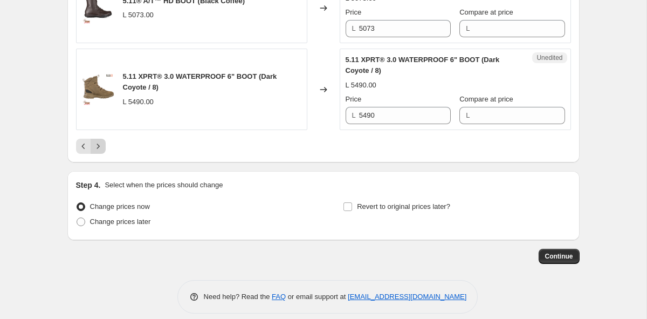
click at [103, 140] on button "Next" at bounding box center [98, 146] width 15 height 15
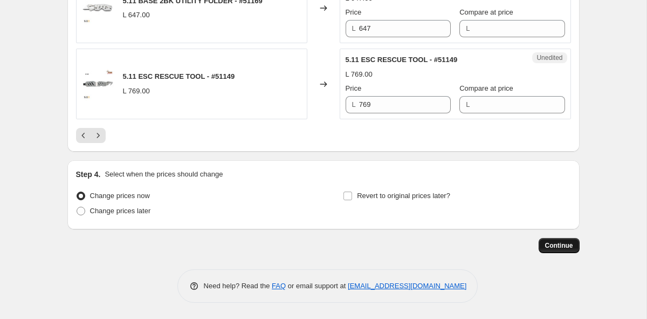
scroll to position [1975, 0]
click at [563, 244] on span "Continue" at bounding box center [559, 245] width 28 height 9
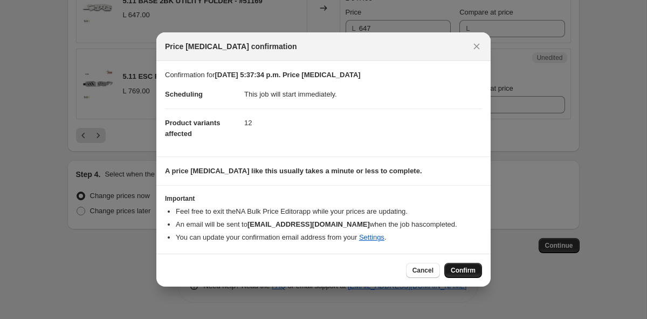
click at [465, 273] on span "Confirm" at bounding box center [463, 270] width 25 height 9
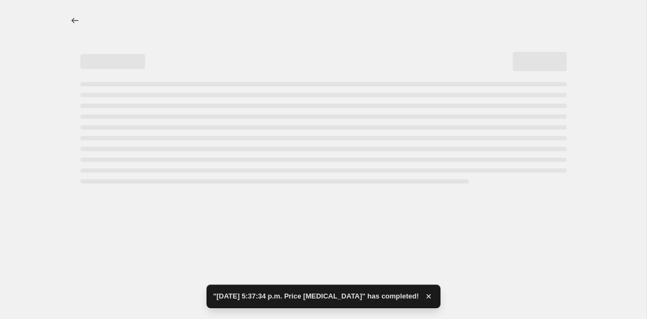
select select "collection"
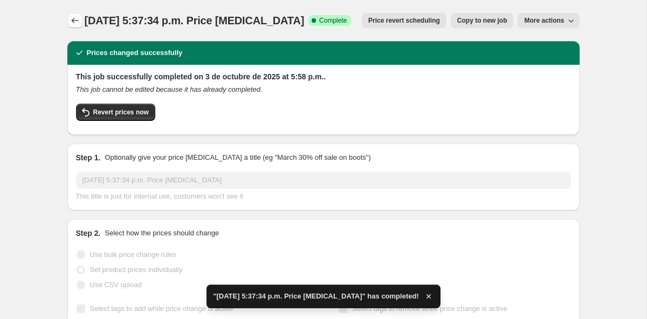
click at [76, 20] on icon "Price change jobs" at bounding box center [75, 20] width 11 height 11
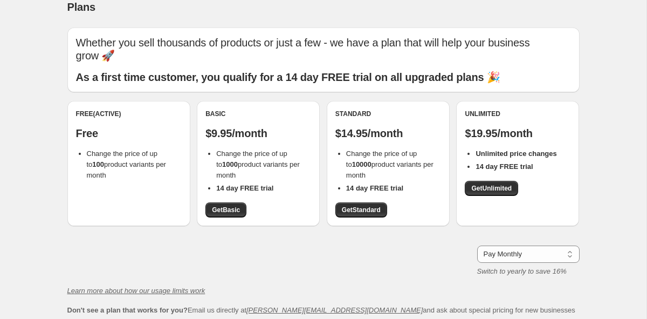
scroll to position [23, 0]
